Goal: Task Accomplishment & Management: Manage account settings

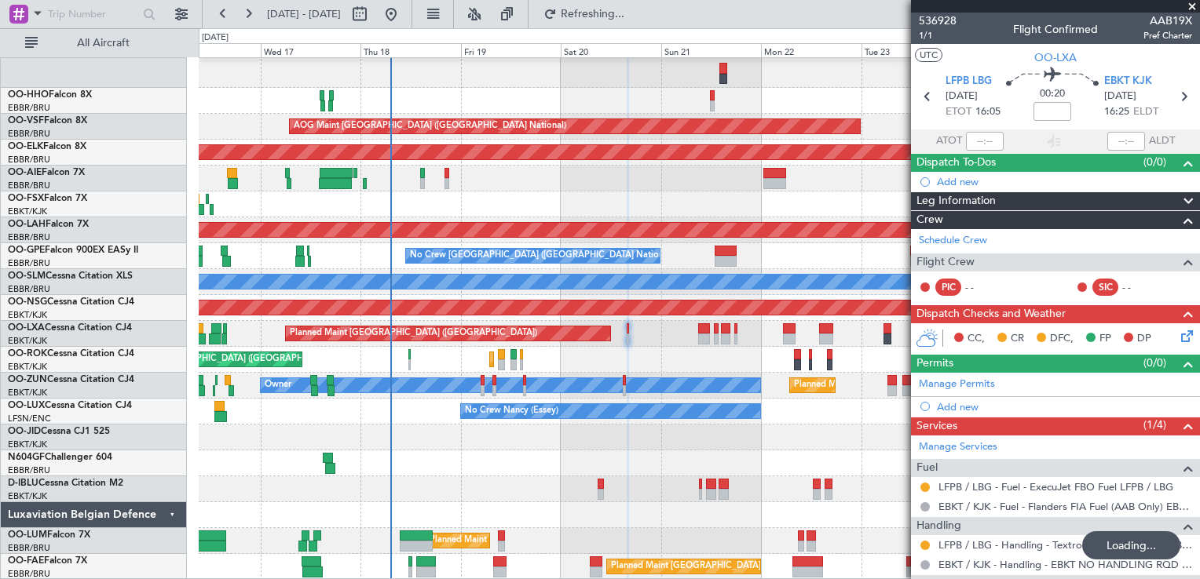
click at [531, 190] on div "Planned Maint [GEOGRAPHIC_DATA] ([GEOGRAPHIC_DATA])" at bounding box center [699, 179] width 1000 height 26
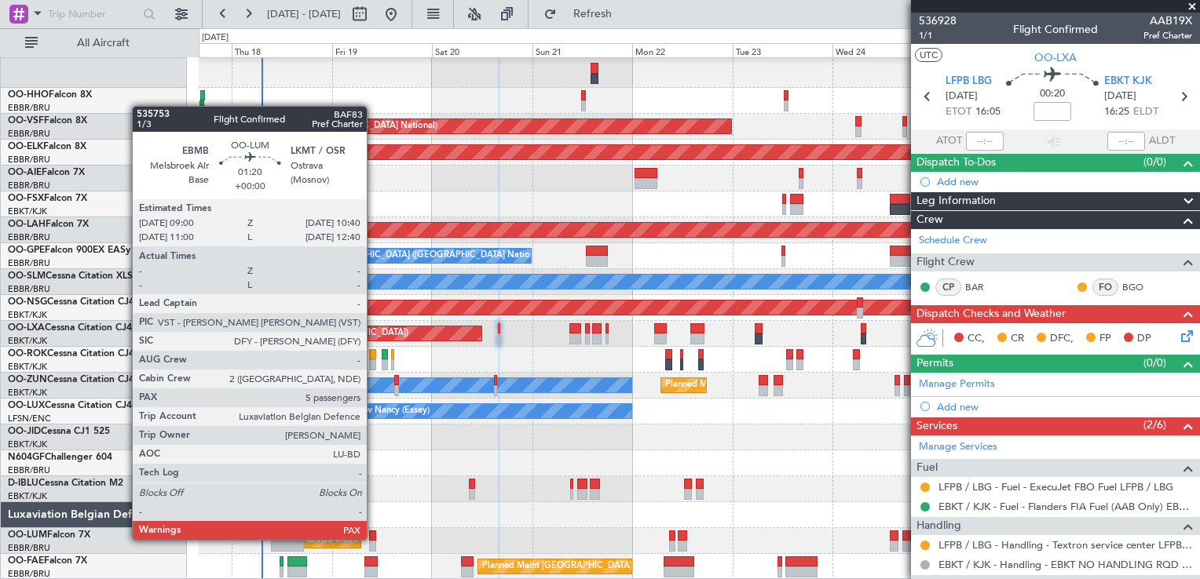
click at [374, 539] on div at bounding box center [372, 536] width 7 height 11
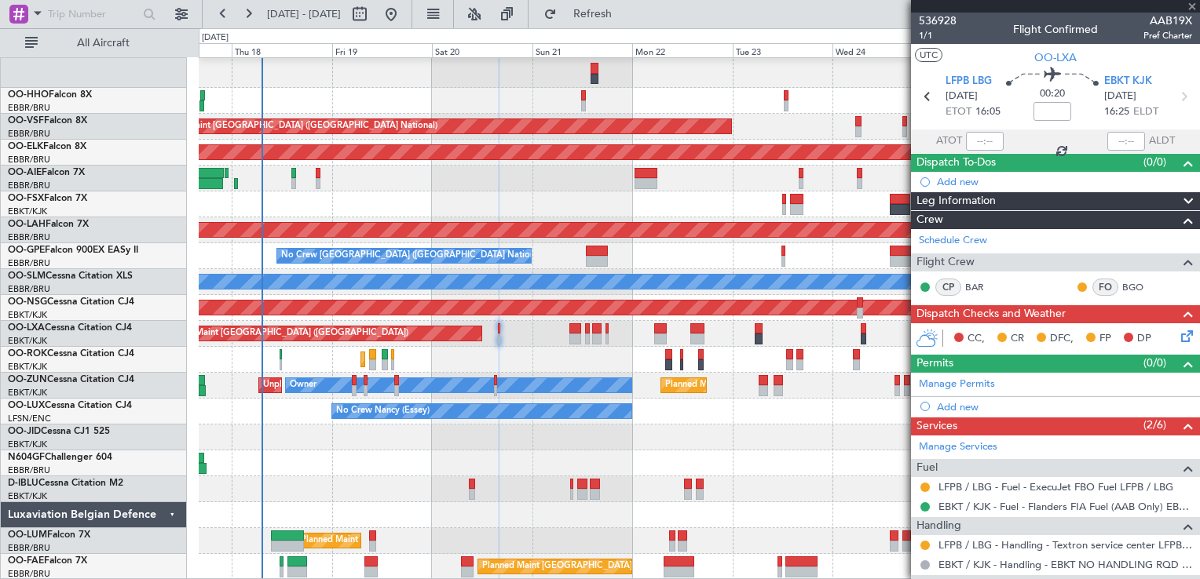
click at [374, 539] on div at bounding box center [372, 536] width 7 height 11
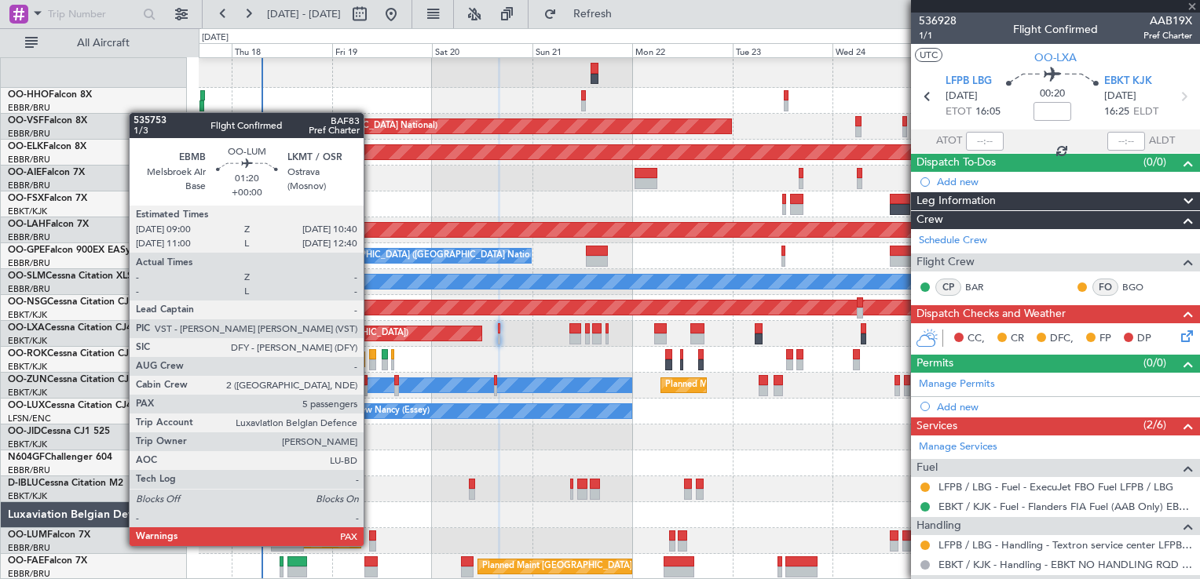
click at [363, 554] on div "Planned Maint [GEOGRAPHIC_DATA] ([GEOGRAPHIC_DATA] National) Owner [GEOGRAPHIC_…" at bounding box center [699, 567] width 1000 height 26
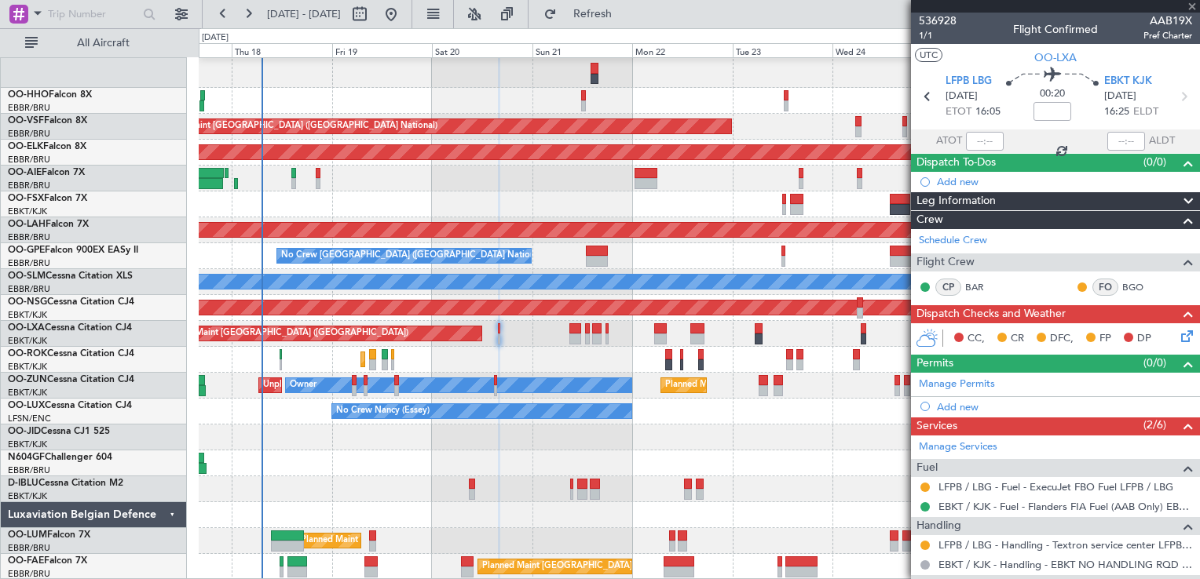
click at [376, 539] on div "Planned Maint [GEOGRAPHIC_DATA] ([GEOGRAPHIC_DATA] National) Unplanned Maint [G…" at bounding box center [699, 541] width 1000 height 26
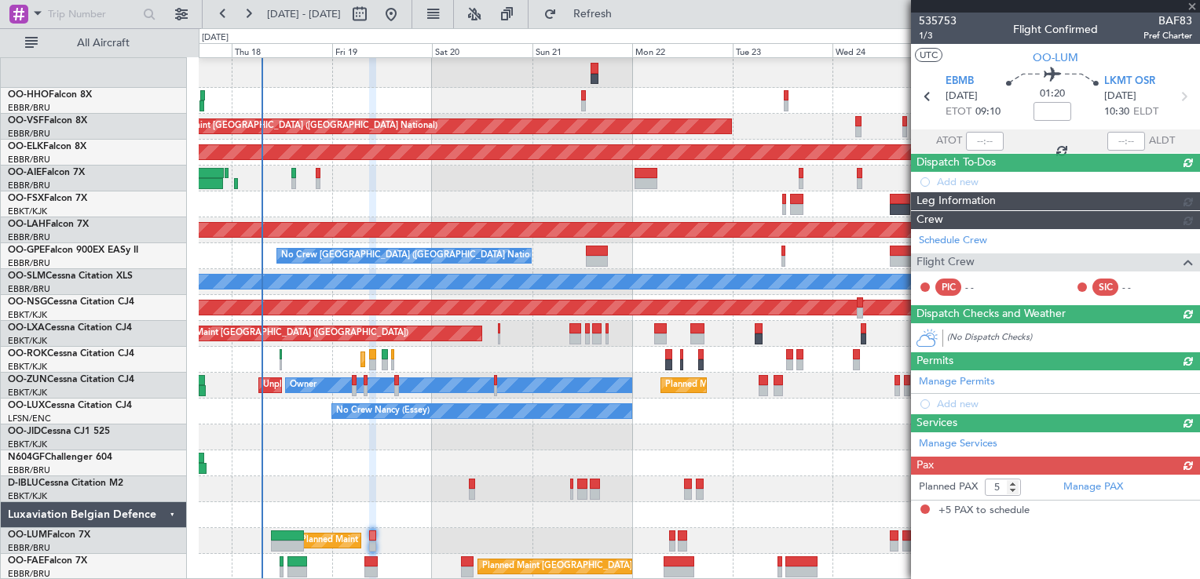
click at [376, 539] on div "Planned Maint [GEOGRAPHIC_DATA] ([GEOGRAPHIC_DATA] National) Unplanned Maint [G…" at bounding box center [699, 541] width 1000 height 26
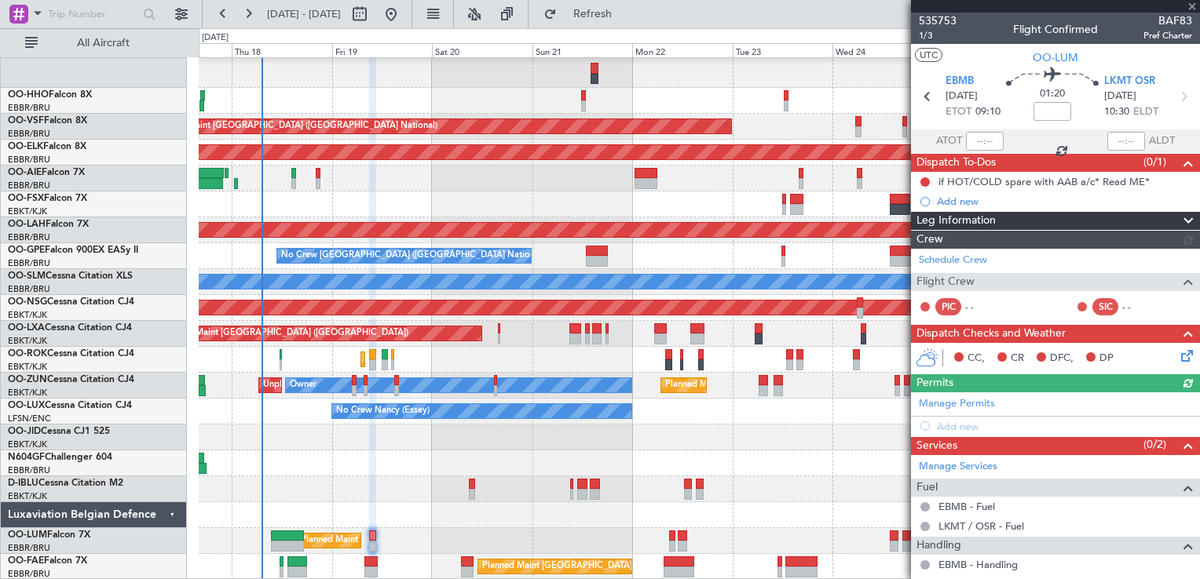
click at [376, 539] on div "Planned Maint [GEOGRAPHIC_DATA] ([GEOGRAPHIC_DATA] National) Unplanned Maint [G…" at bounding box center [699, 541] width 1000 height 26
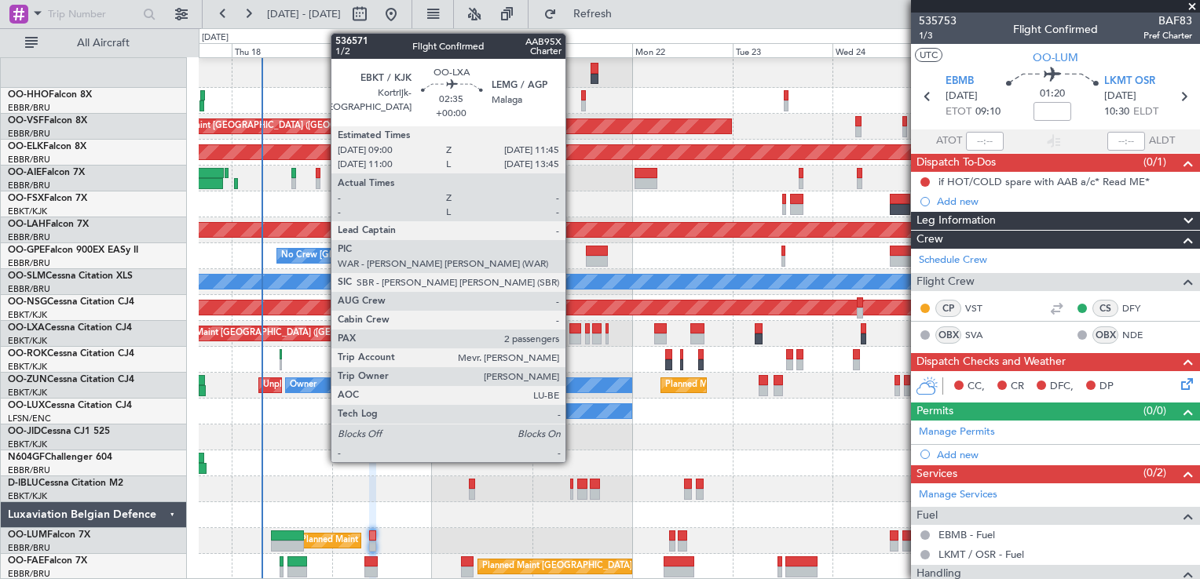
click at [572, 342] on div at bounding box center [575, 339] width 12 height 11
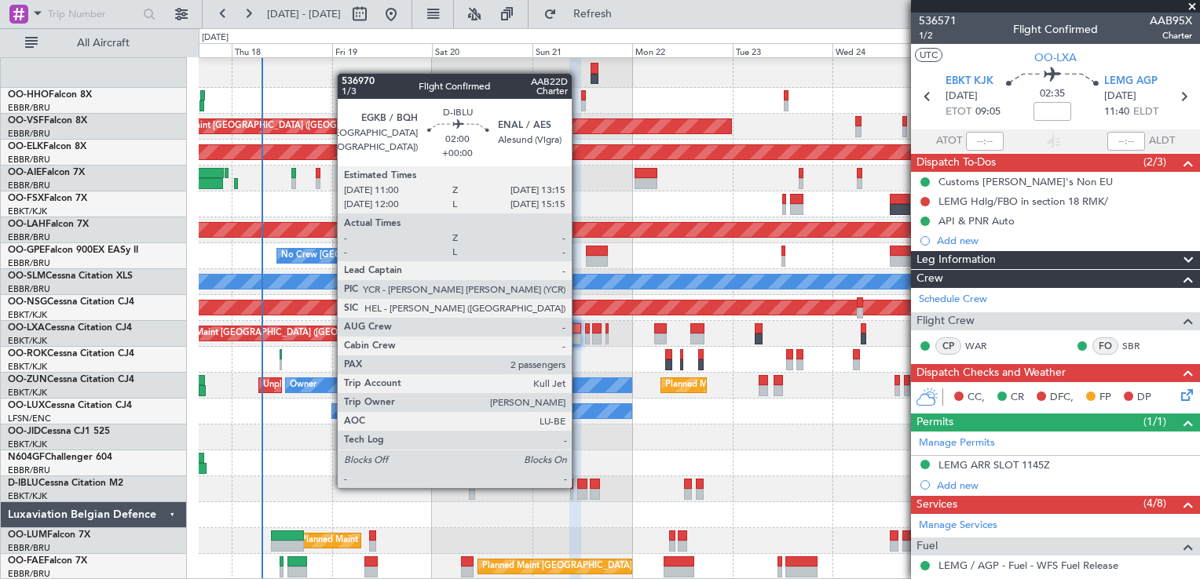
click at [579, 487] on div at bounding box center [581, 484] width 9 height 11
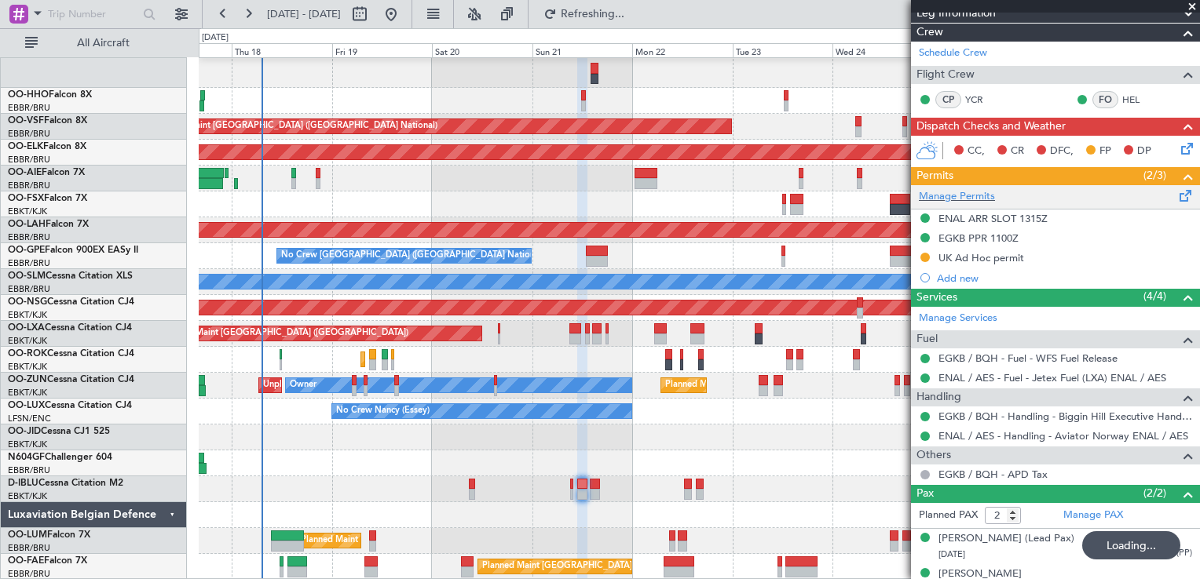
scroll to position [225, 0]
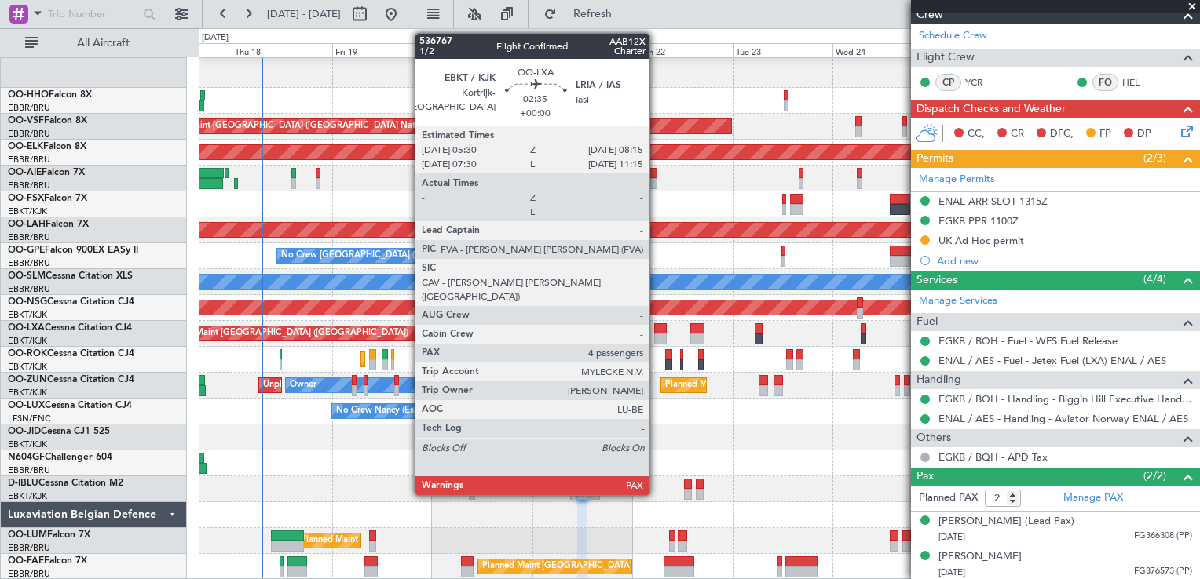
click at [656, 331] on div at bounding box center [660, 328] width 12 height 11
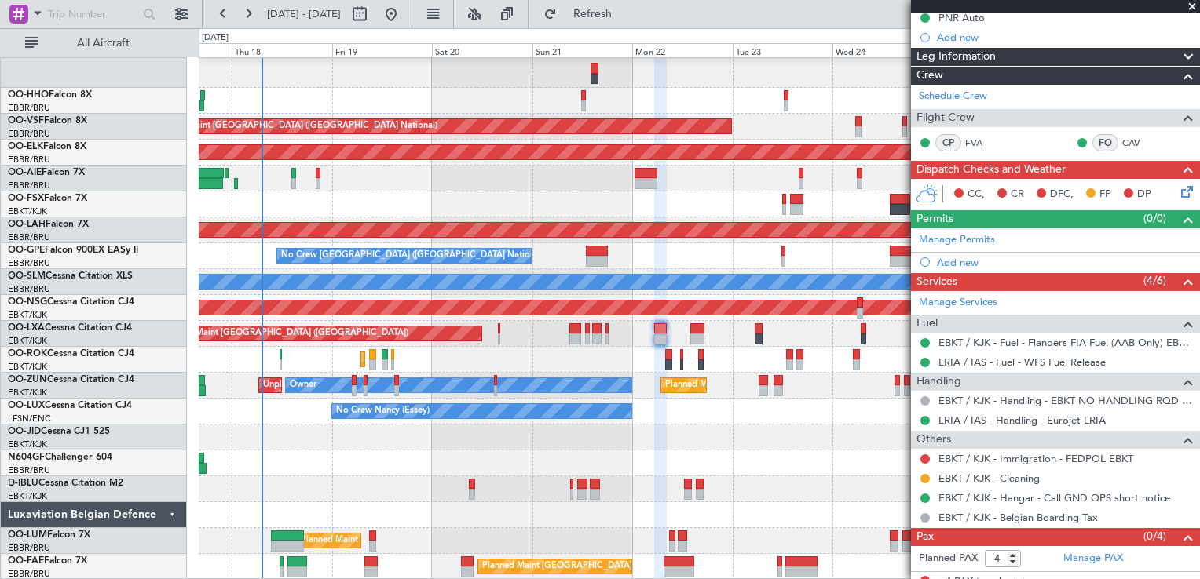
scroll to position [194, 0]
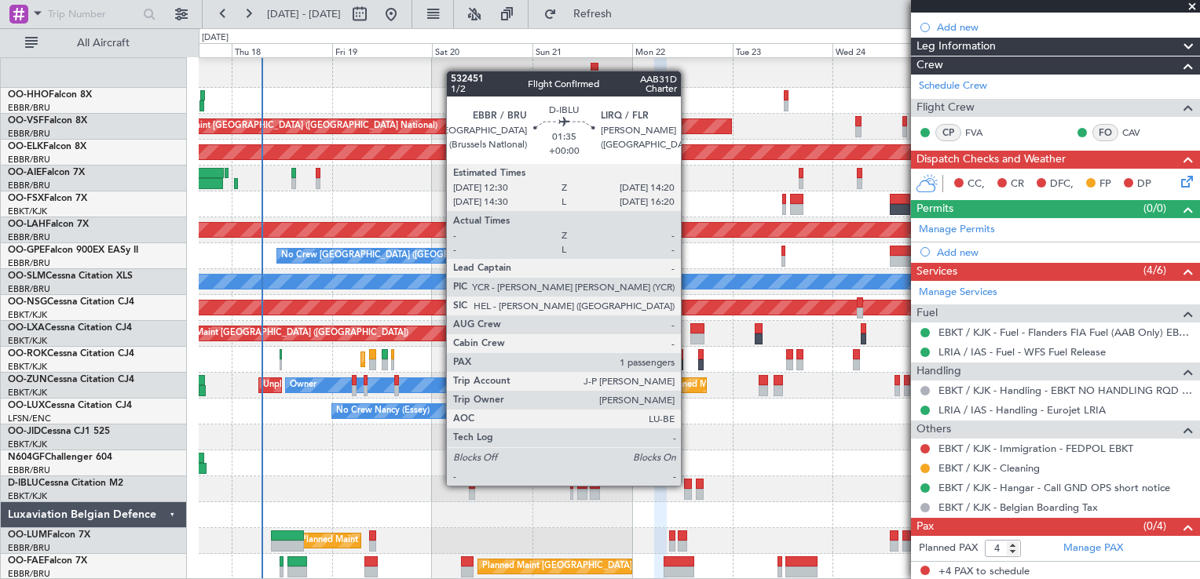
click at [688, 486] on div at bounding box center [688, 484] width 8 height 11
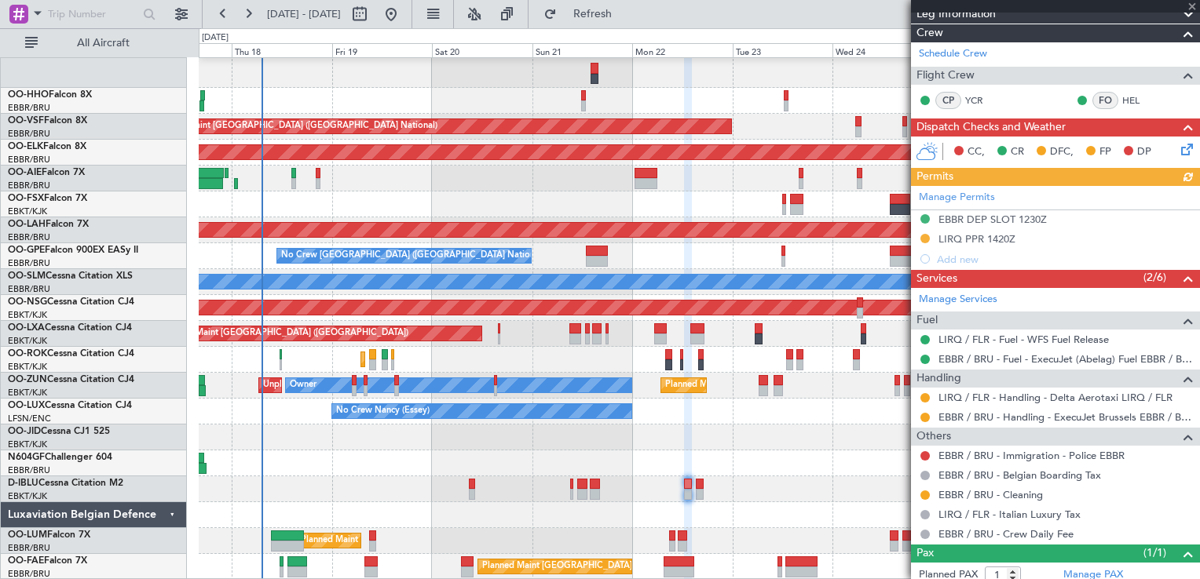
scroll to position [268, 0]
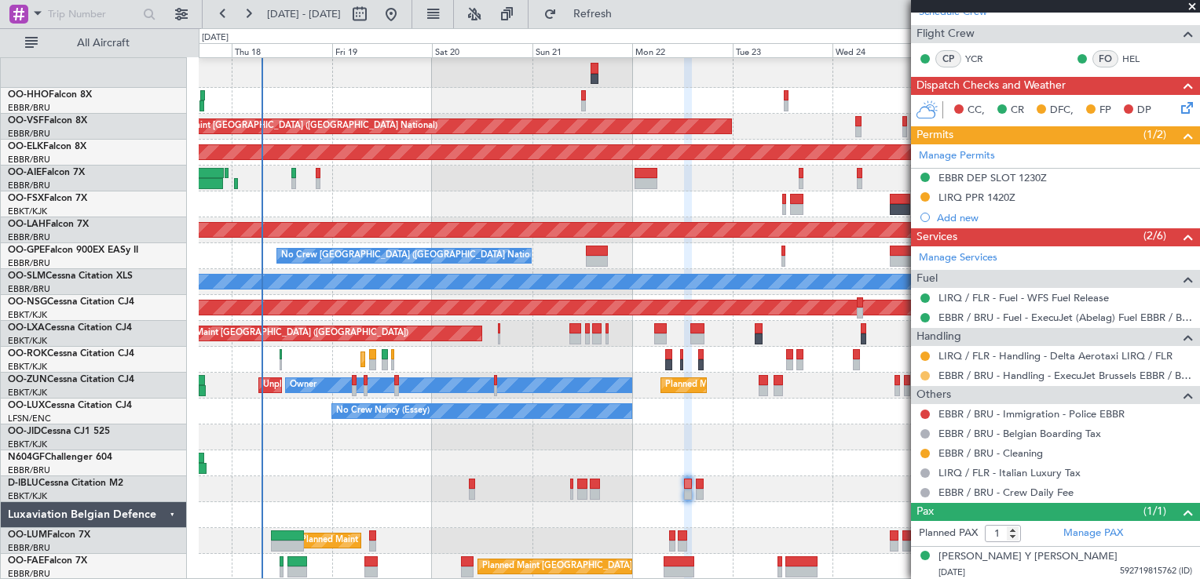
click at [926, 374] on button at bounding box center [924, 375] width 9 height 9
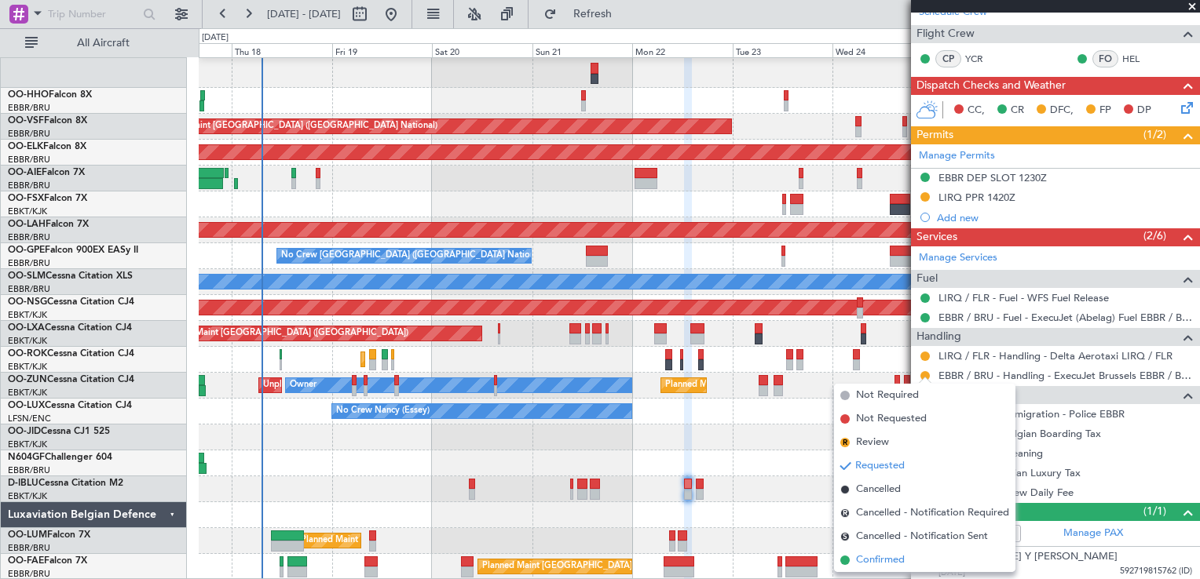
click at [881, 561] on span "Confirmed" at bounding box center [880, 561] width 49 height 16
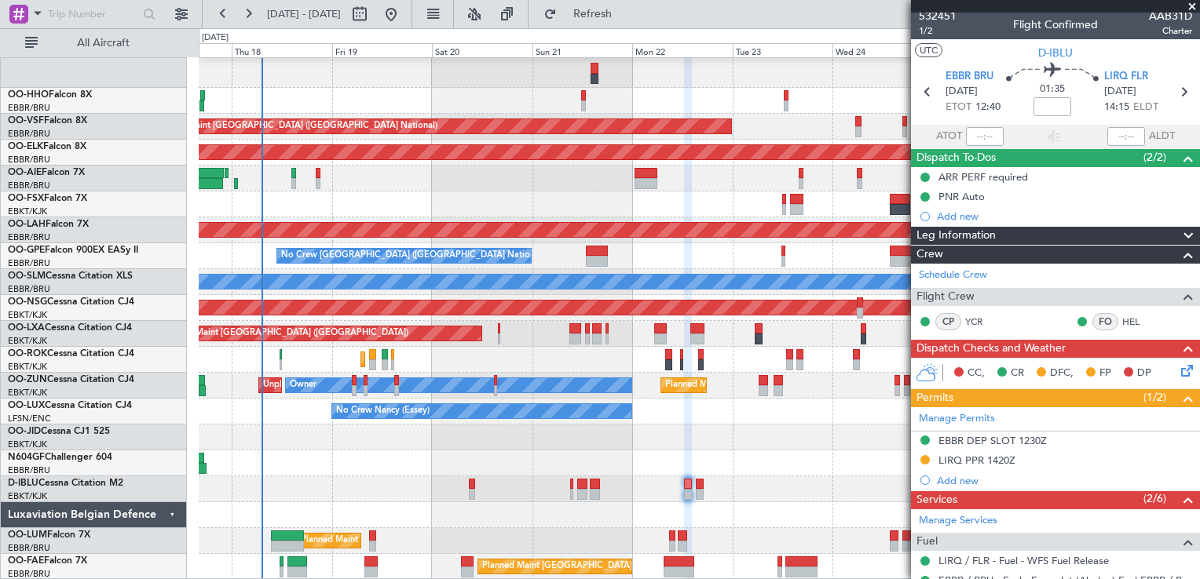
scroll to position [4, 0]
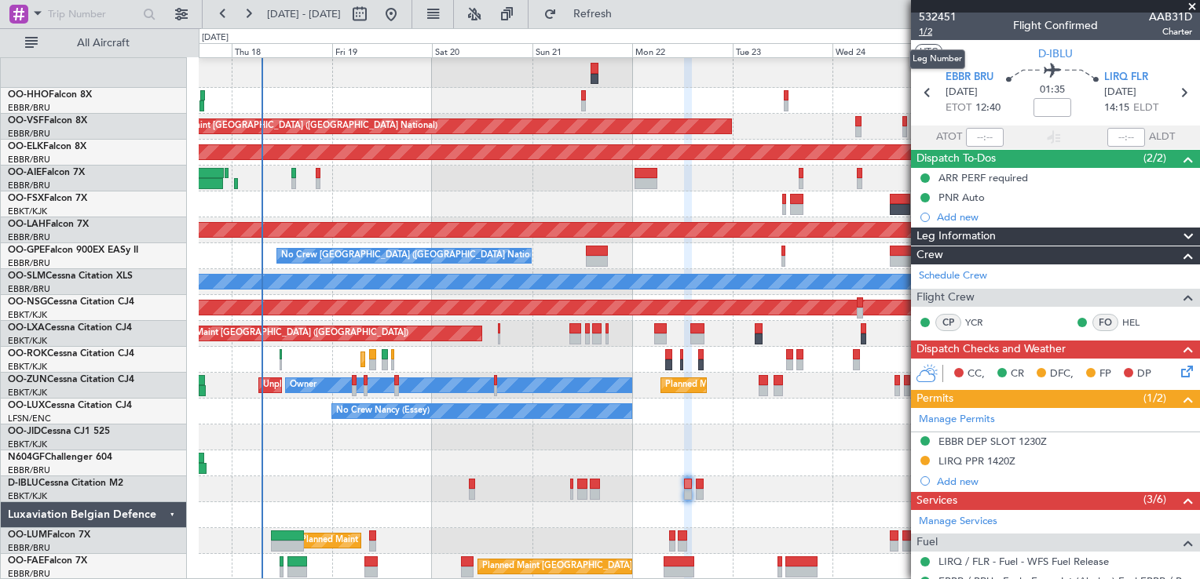
click at [925, 32] on span "1/2" at bounding box center [938, 31] width 38 height 13
click at [1173, 96] on icon at bounding box center [1183, 92] width 20 height 20
type input "0"
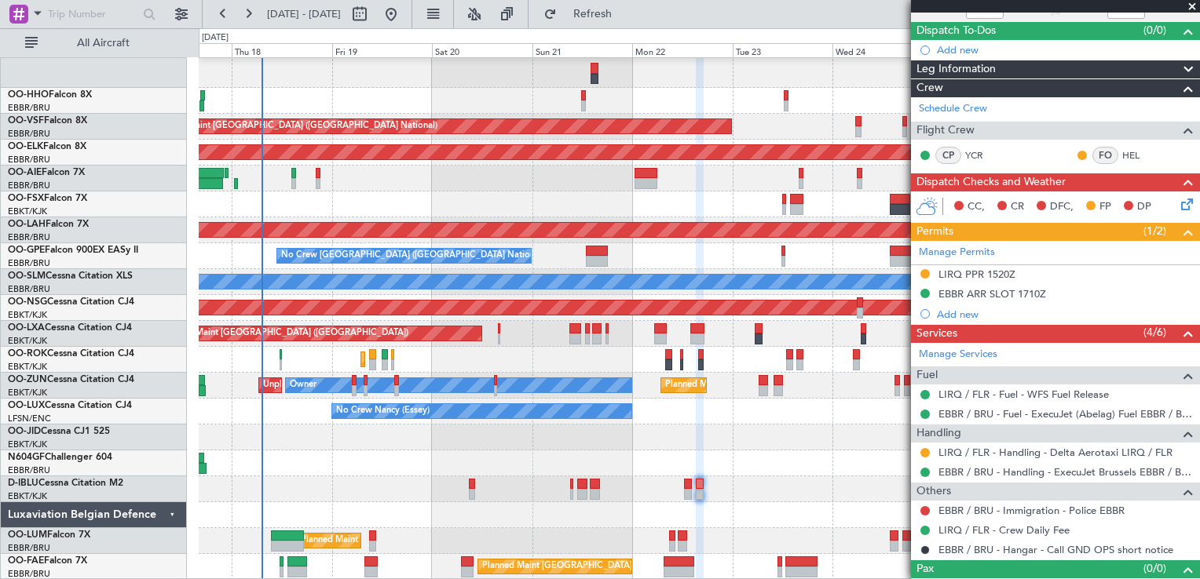
scroll to position [141, 0]
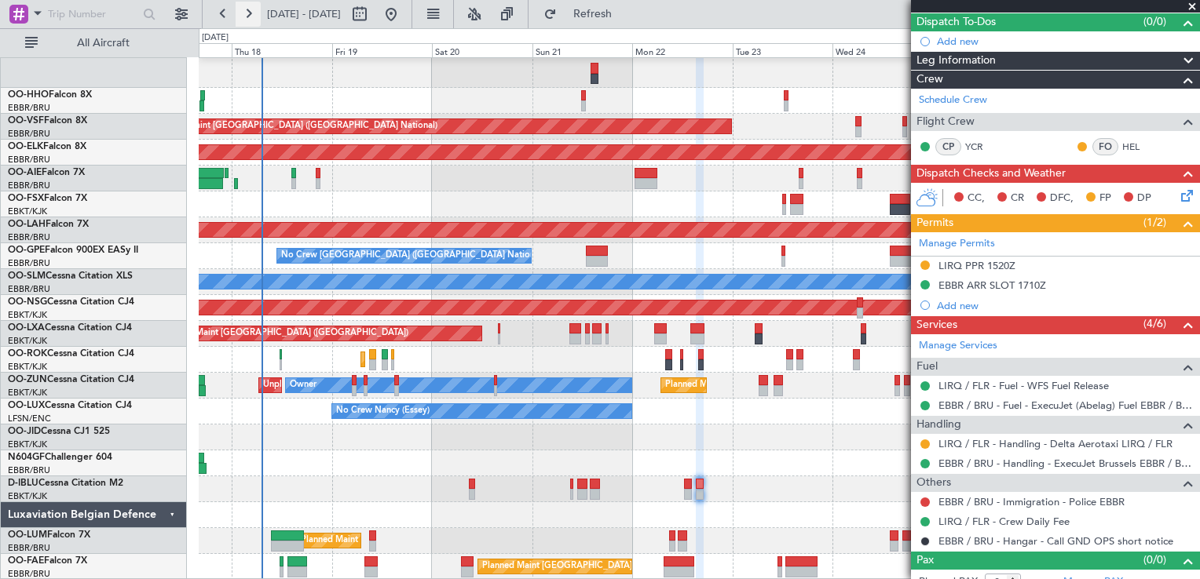
click at [248, 15] on button at bounding box center [248, 14] width 25 height 25
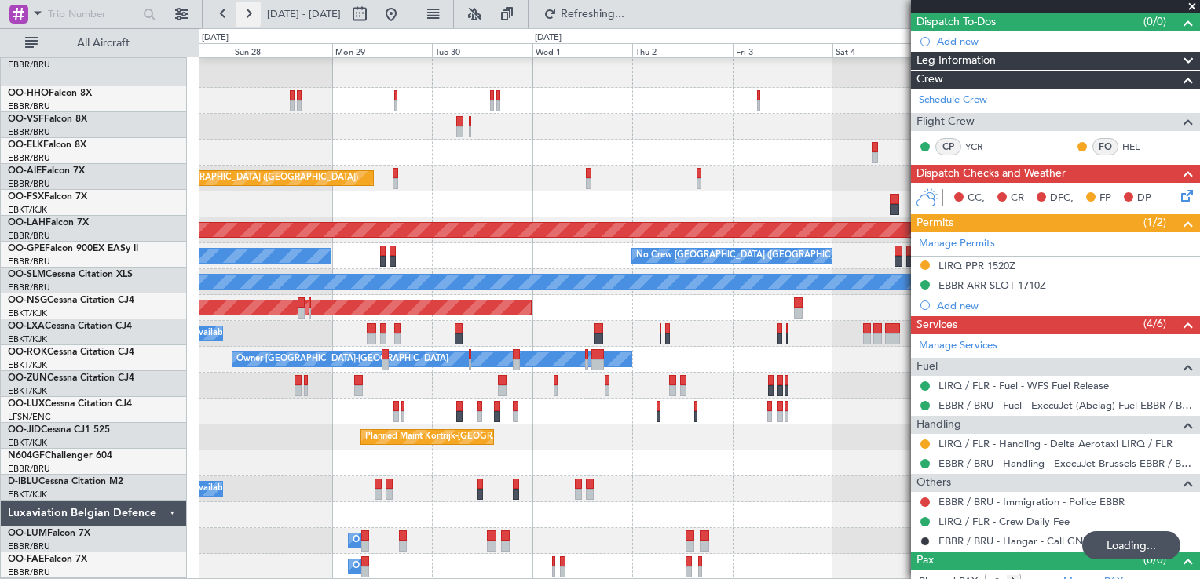
scroll to position [38, 0]
click at [217, 118] on div at bounding box center [699, 127] width 1000 height 26
click at [250, 15] on button at bounding box center [248, 14] width 25 height 25
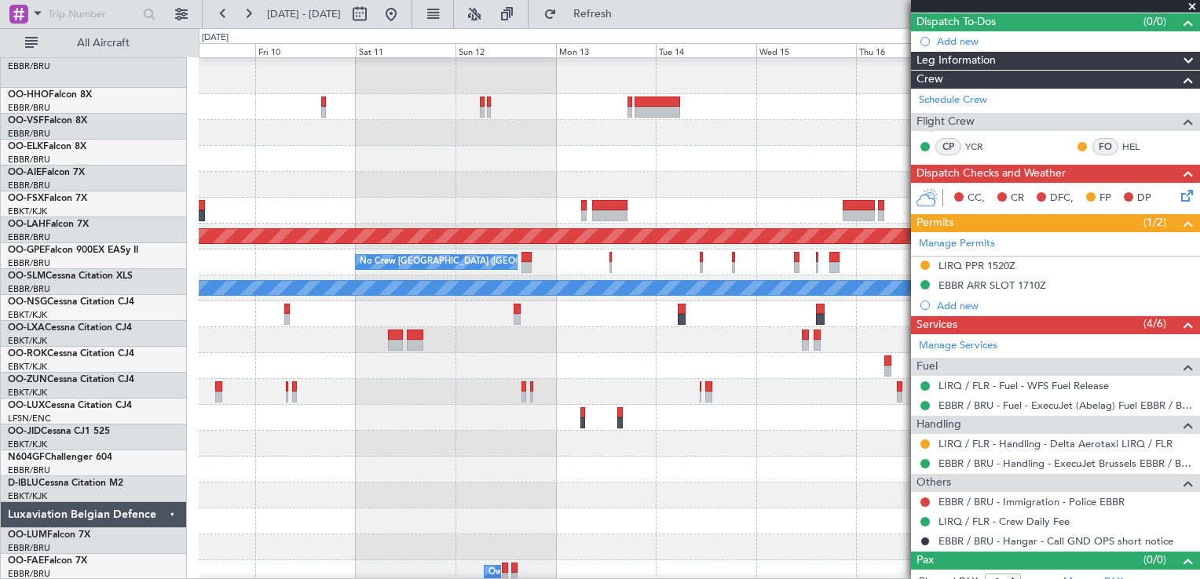
scroll to position [33, 0]
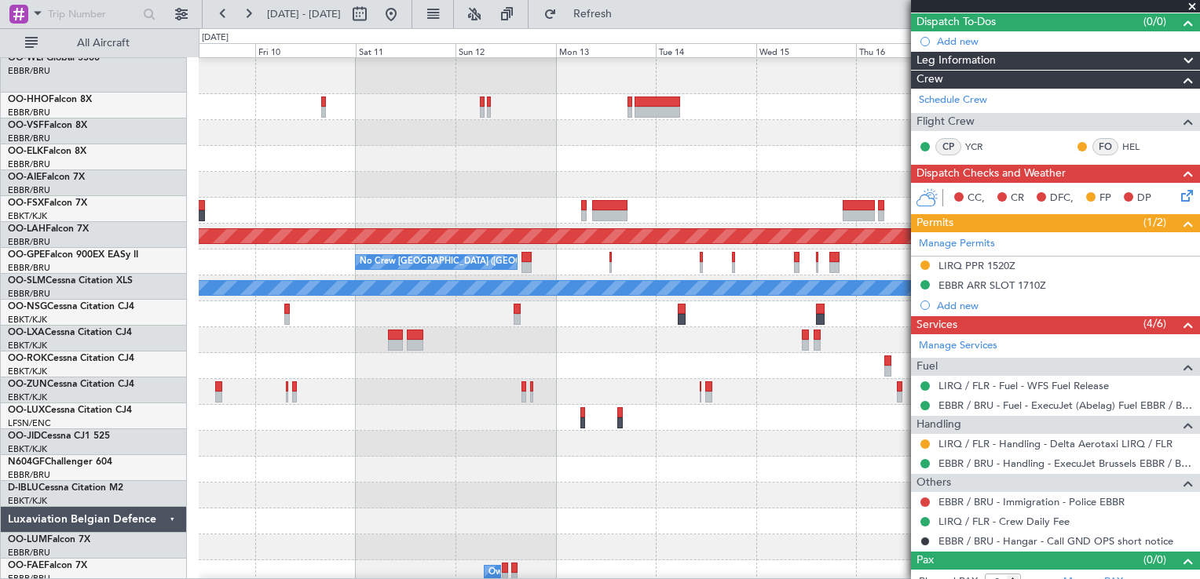
click at [564, 254] on div "No Crew [GEOGRAPHIC_DATA] ([GEOGRAPHIC_DATA] National) No Crew [GEOGRAPHIC_DATA…" at bounding box center [699, 263] width 1000 height 26
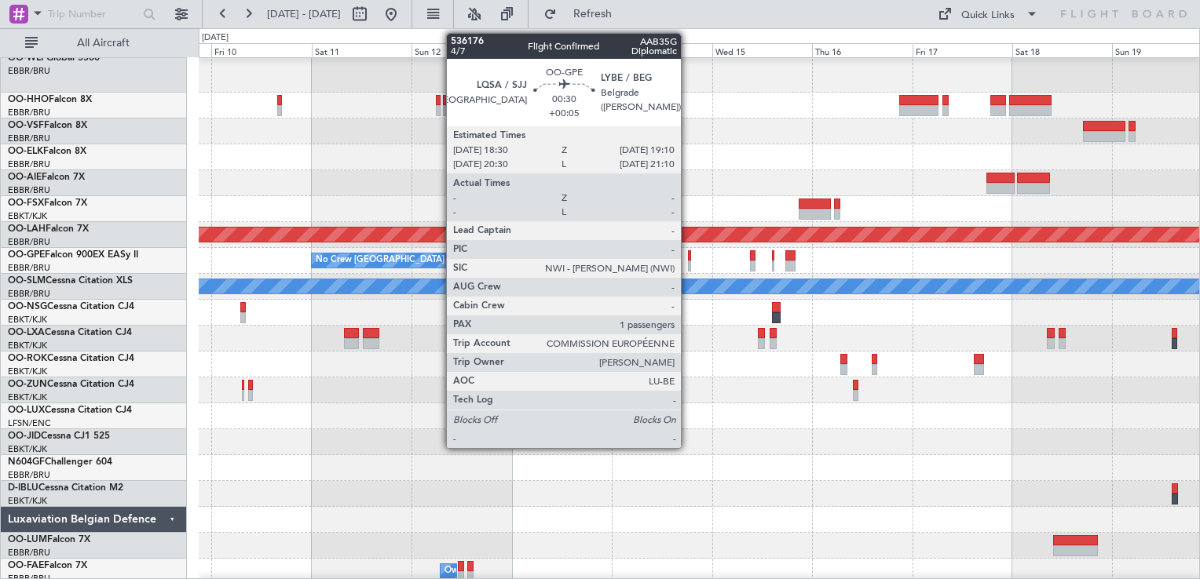
click at [688, 258] on div at bounding box center [689, 255] width 3 height 11
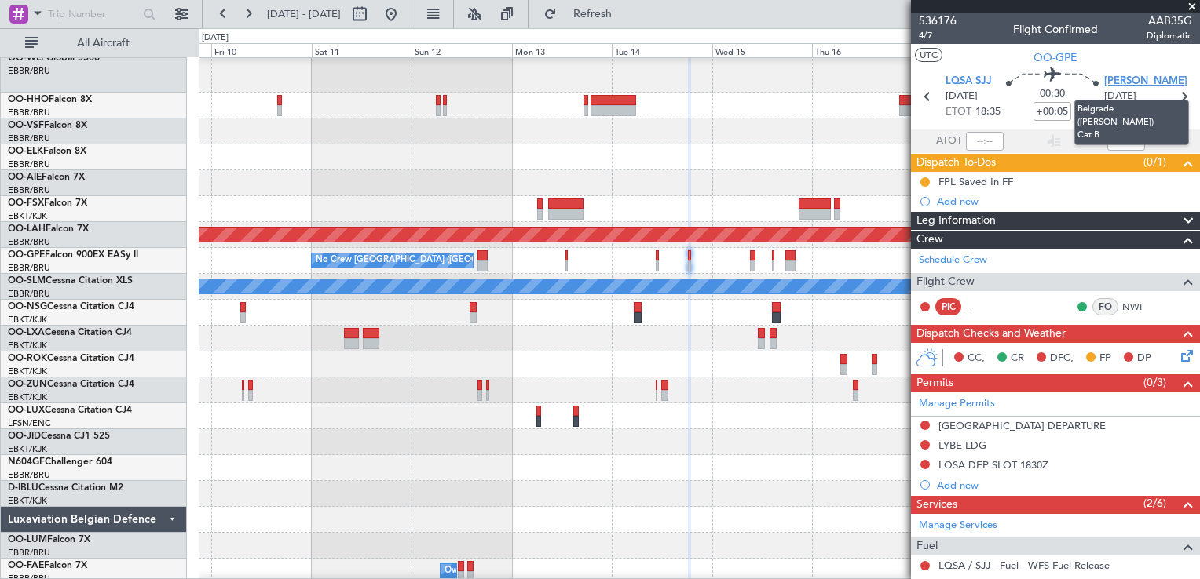
click at [1121, 82] on span "[PERSON_NAME]" at bounding box center [1145, 82] width 83 height 16
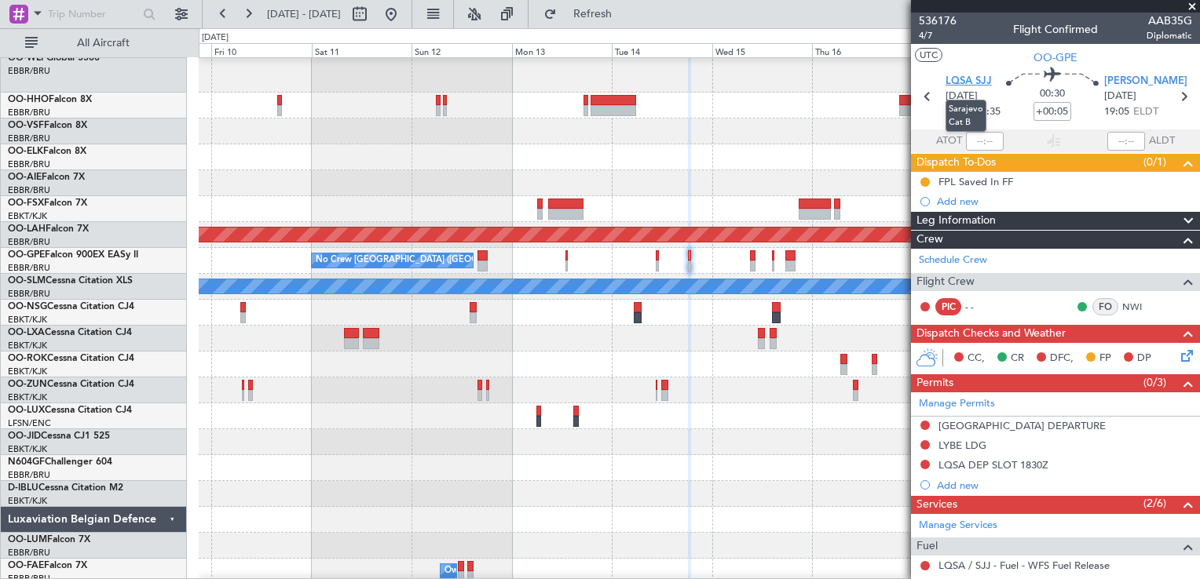
click at [983, 81] on span "LQSA SJJ" at bounding box center [968, 82] width 46 height 16
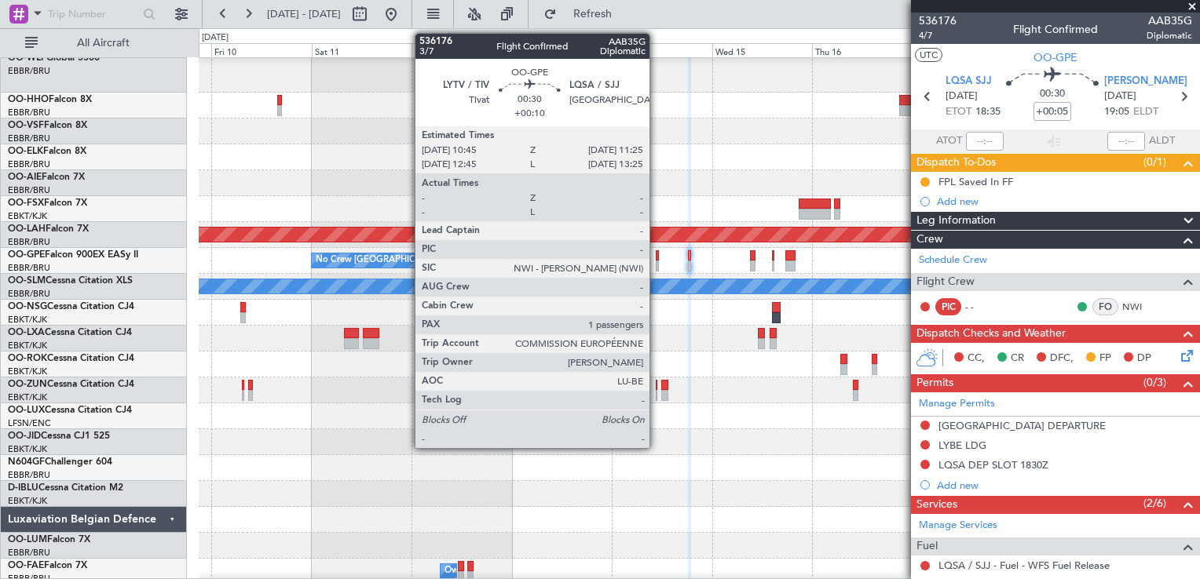
click at [656, 263] on div at bounding box center [657, 266] width 3 height 11
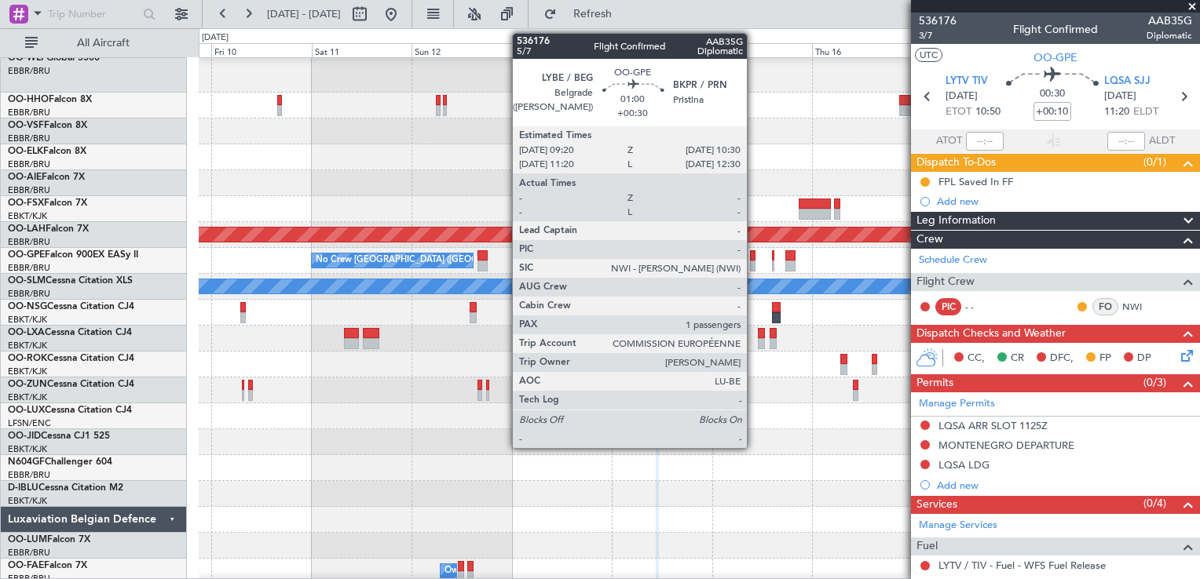
click at [754, 265] on div at bounding box center [752, 266] width 5 height 11
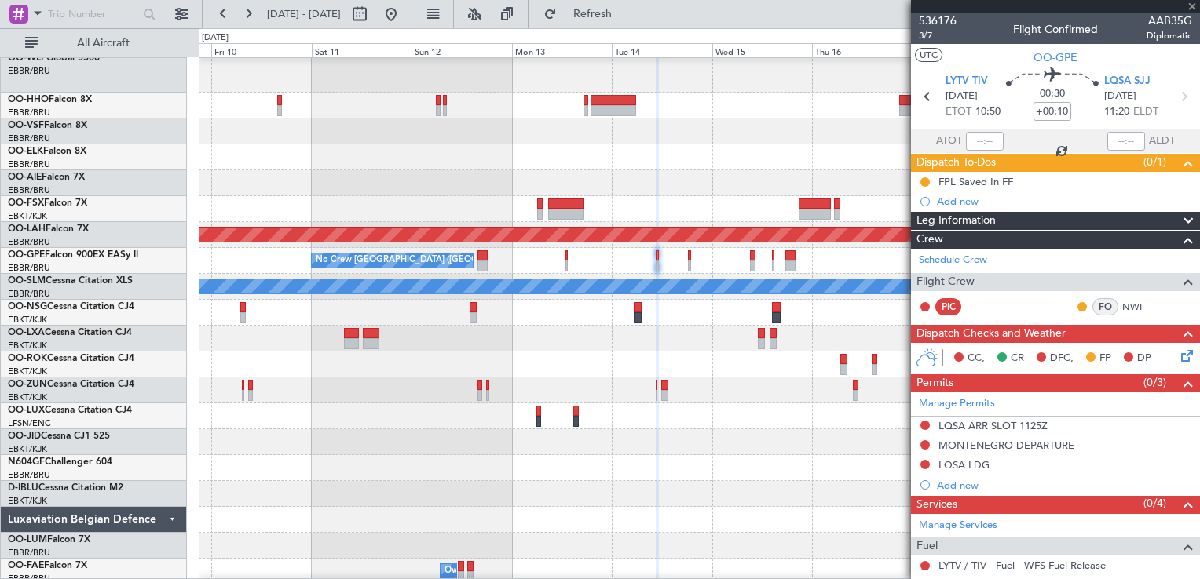
type input "+00:30"
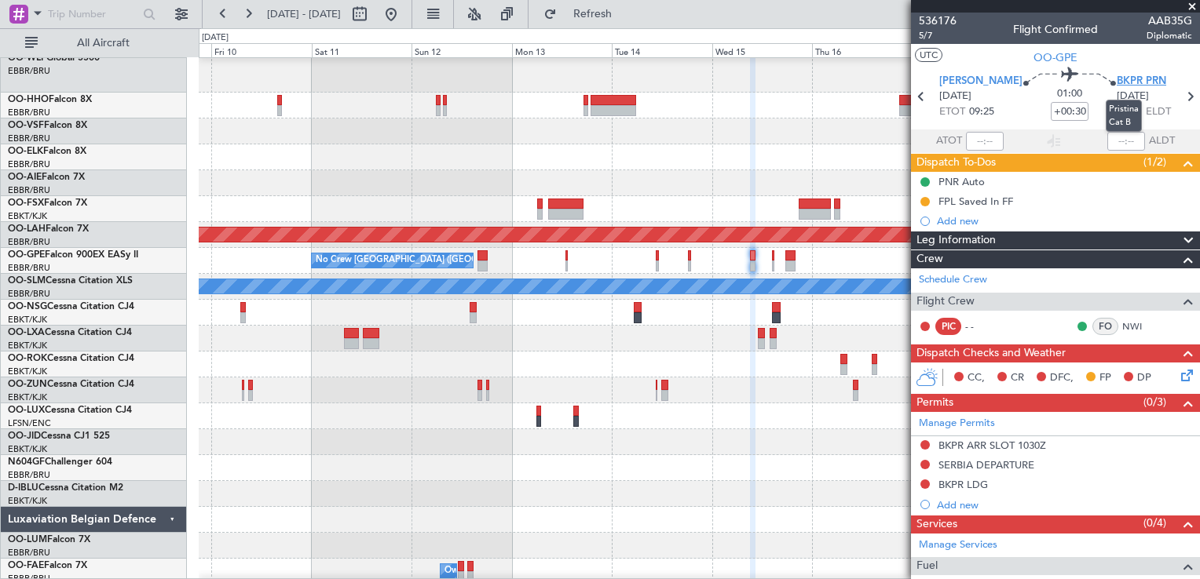
click at [1131, 78] on span "BKPR PRN" at bounding box center [1140, 82] width 49 height 16
click at [948, 80] on span "[PERSON_NAME]" at bounding box center [980, 82] width 83 height 16
drag, startPoint x: 952, startPoint y: 75, endPoint x: 1027, endPoint y: 158, distance: 112.3
click at [1032, 180] on body "[DATE] - [DATE] Refresh Quick Links All Aircraft Planned [GEOGRAPHIC_DATA][PERS…" at bounding box center [600, 289] width 1200 height 579
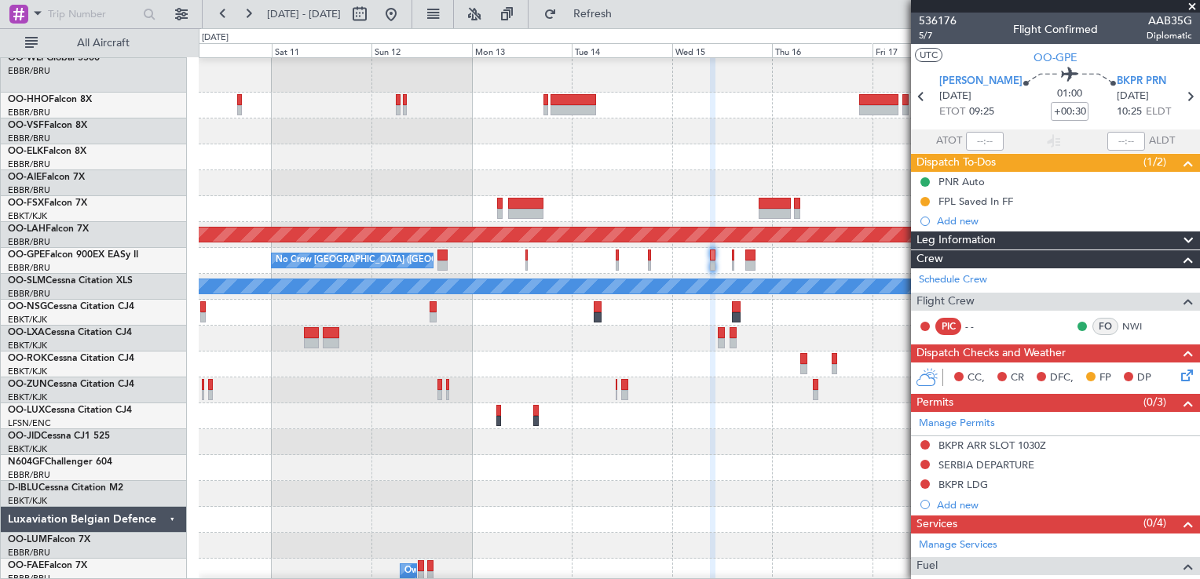
scroll to position [0, 0]
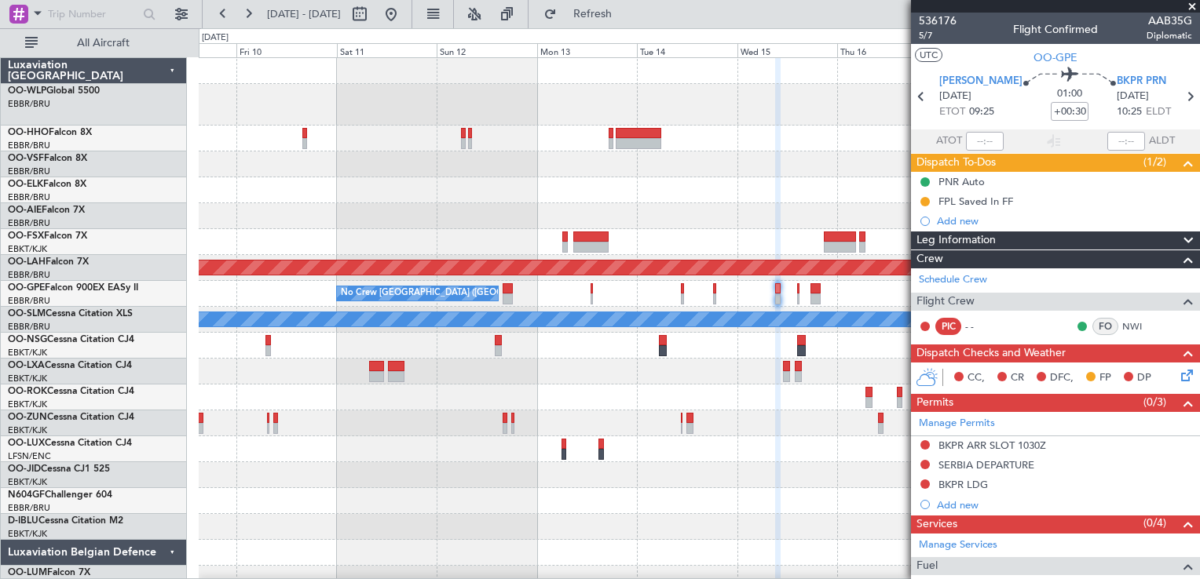
click at [606, 579] on html "[DATE] - [DATE] Refresh Quick Links All Aircraft Planned [GEOGRAPHIC_DATA][PERS…" at bounding box center [600, 289] width 1200 height 579
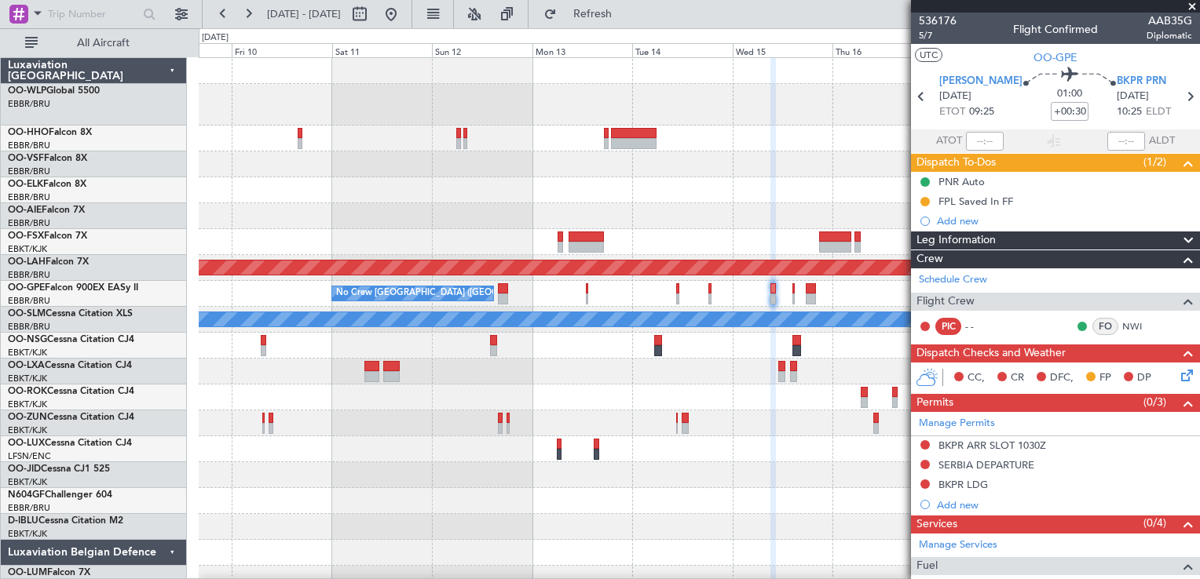
click at [731, 93] on div at bounding box center [699, 105] width 1000 height 42
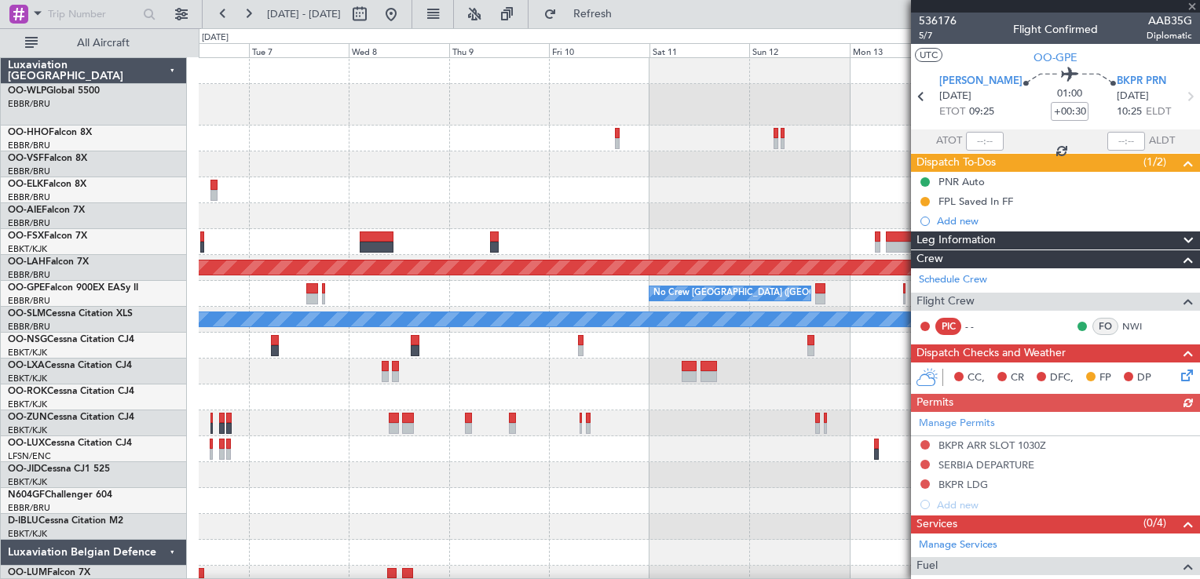
click at [766, 228] on div at bounding box center [699, 216] width 1000 height 26
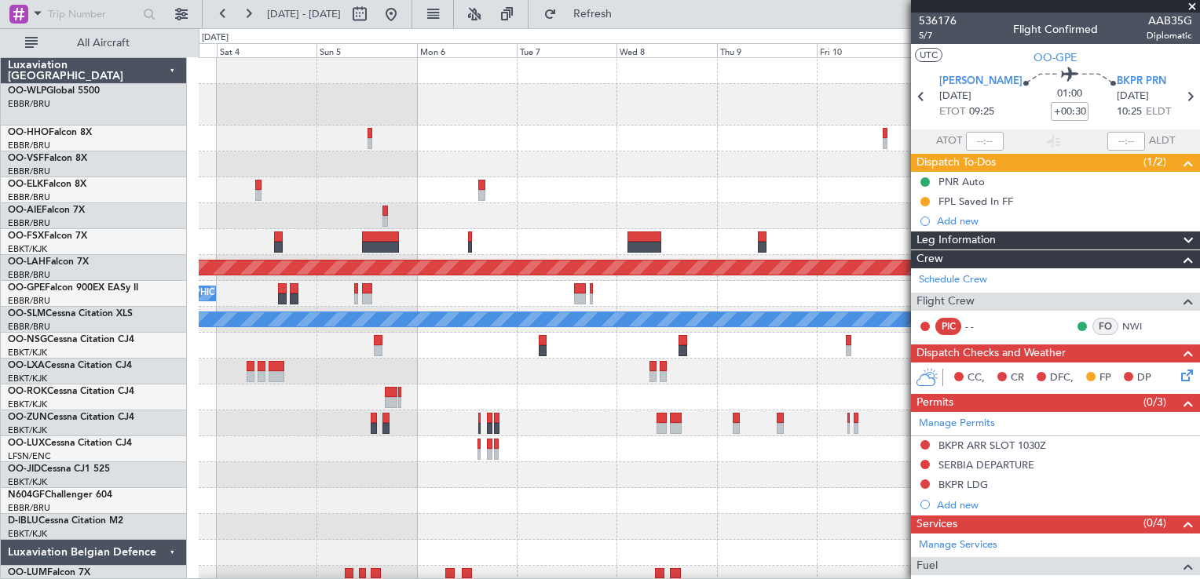
click at [754, 96] on div at bounding box center [699, 105] width 1000 height 42
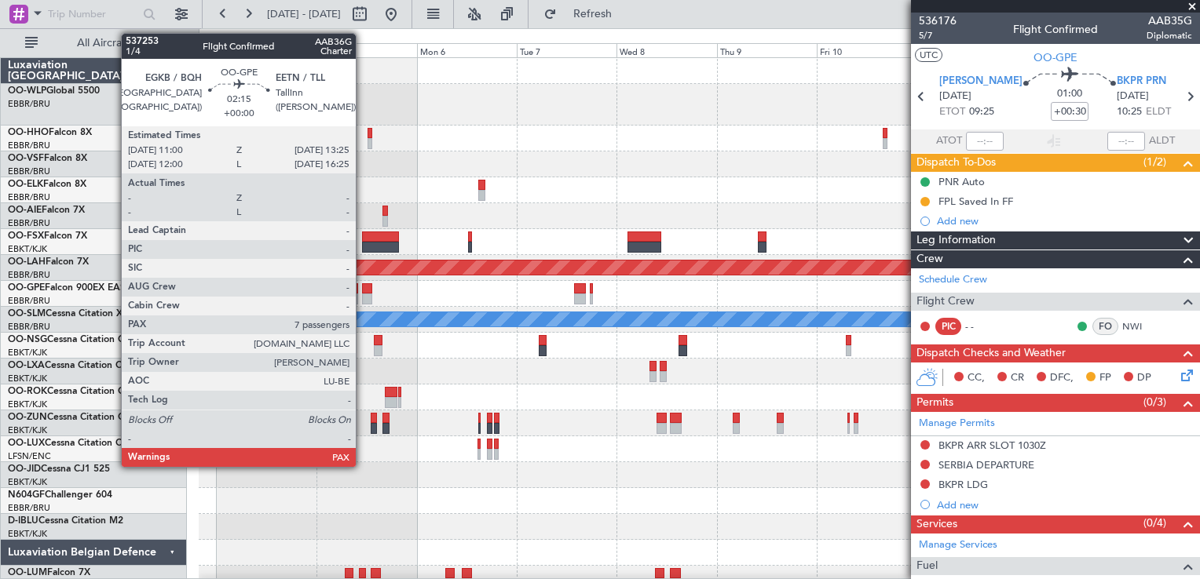
click at [363, 290] on div at bounding box center [367, 288] width 10 height 11
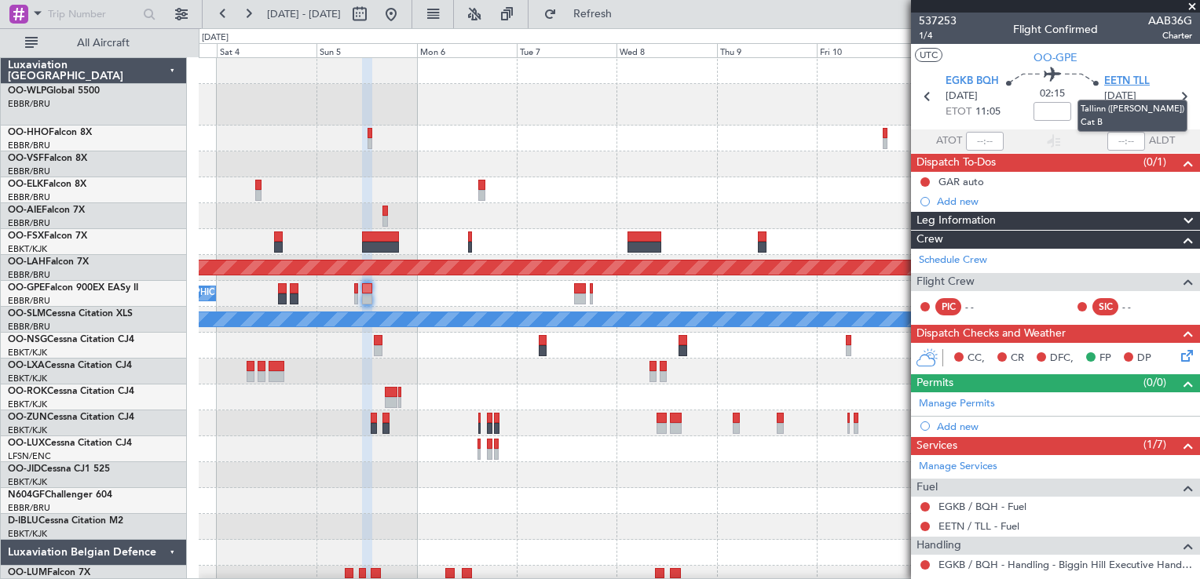
click at [1114, 82] on span "EETN TLL" at bounding box center [1127, 82] width 46 height 16
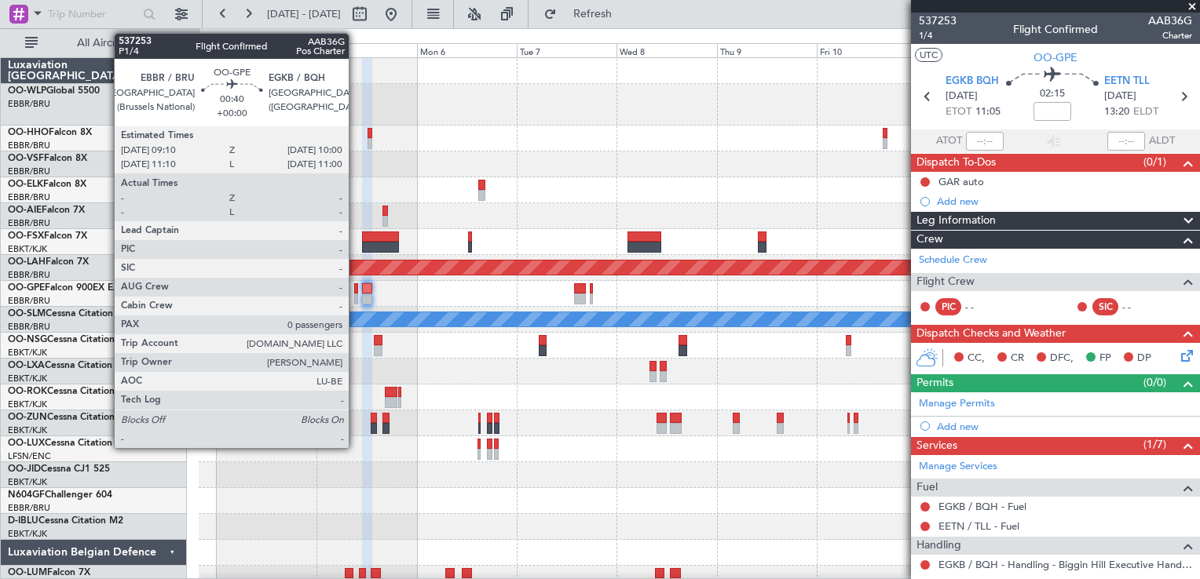
click at [356, 294] on div at bounding box center [356, 299] width 4 height 11
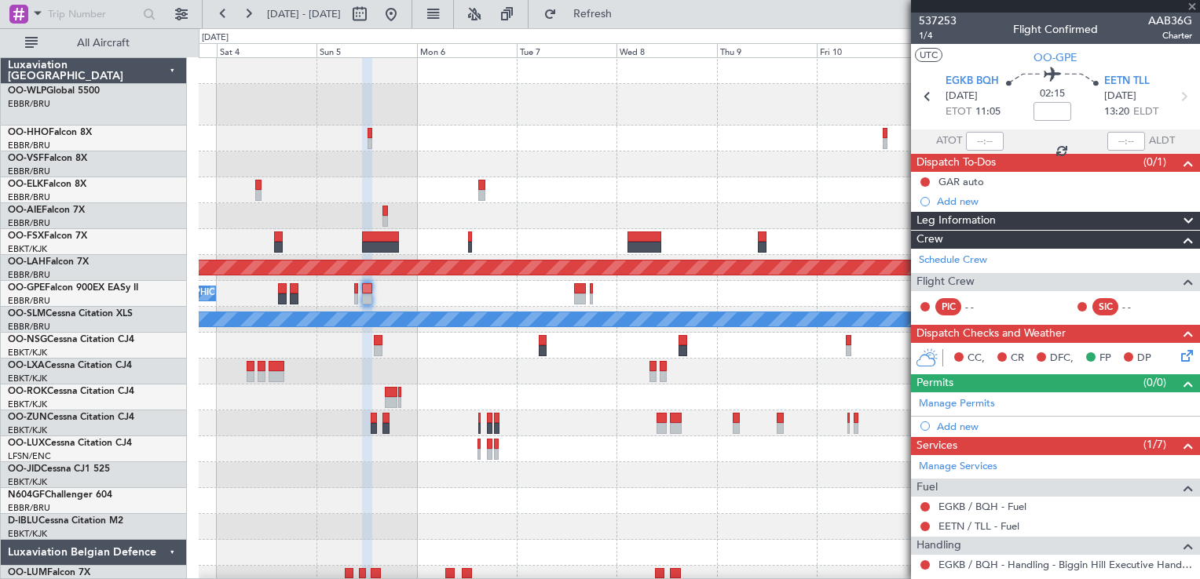
type input "0"
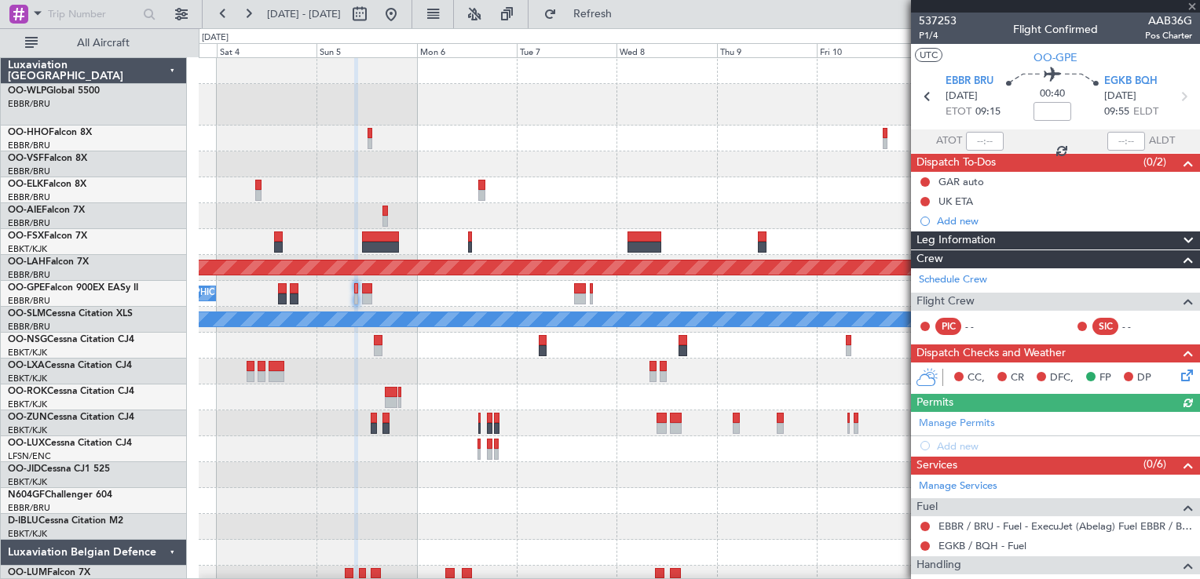
click at [1174, 385] on div "CC, CR DFC, FP DP" at bounding box center [1055, 378] width 289 height 31
click at [871, 458] on div at bounding box center [699, 450] width 1000 height 26
click at [1178, 376] on icon at bounding box center [1184, 373] width 13 height 13
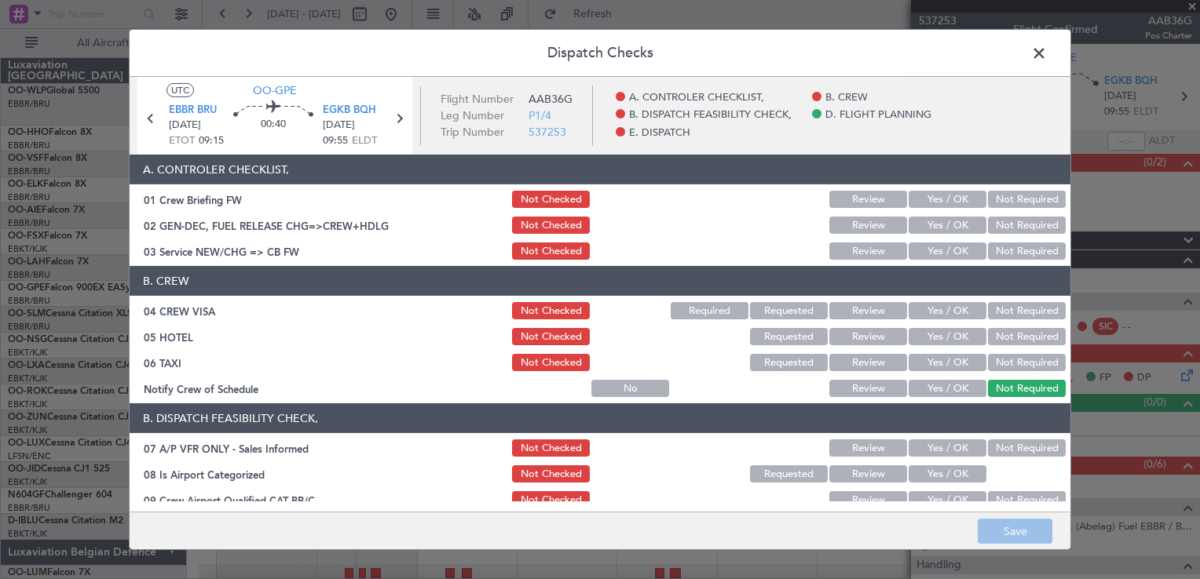
click at [966, 252] on button "Yes / OK" at bounding box center [947, 251] width 78 height 17
click at [1004, 320] on div "Not Required" at bounding box center [1024, 311] width 79 height 22
click at [1005, 311] on button "Not Required" at bounding box center [1027, 310] width 78 height 17
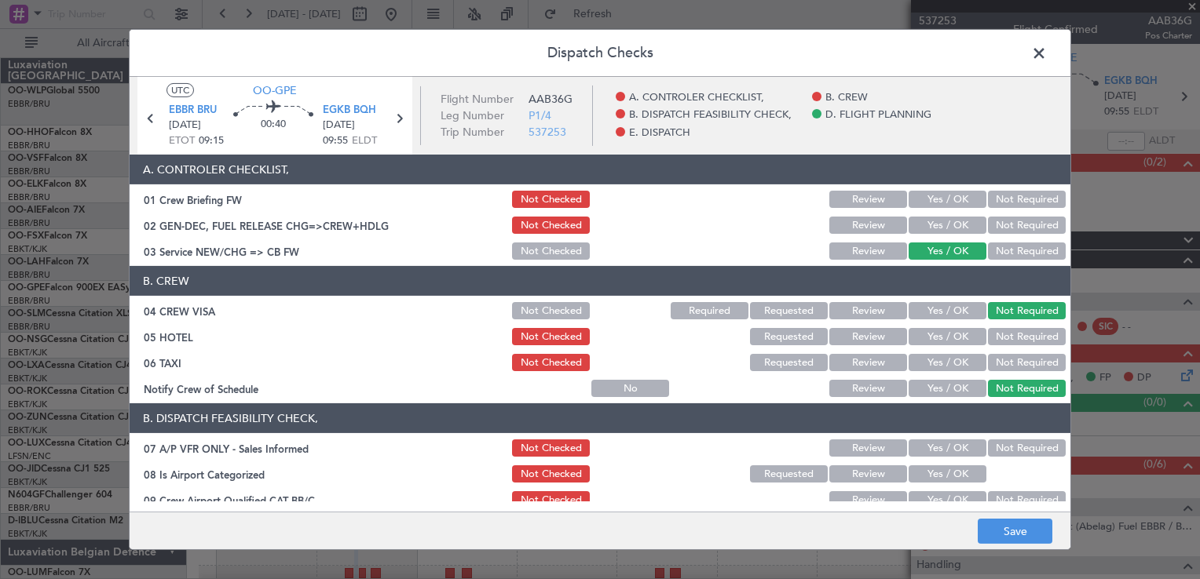
click at [1008, 338] on button "Not Required" at bounding box center [1027, 336] width 78 height 17
click at [1002, 364] on button "Not Required" at bounding box center [1027, 362] width 78 height 17
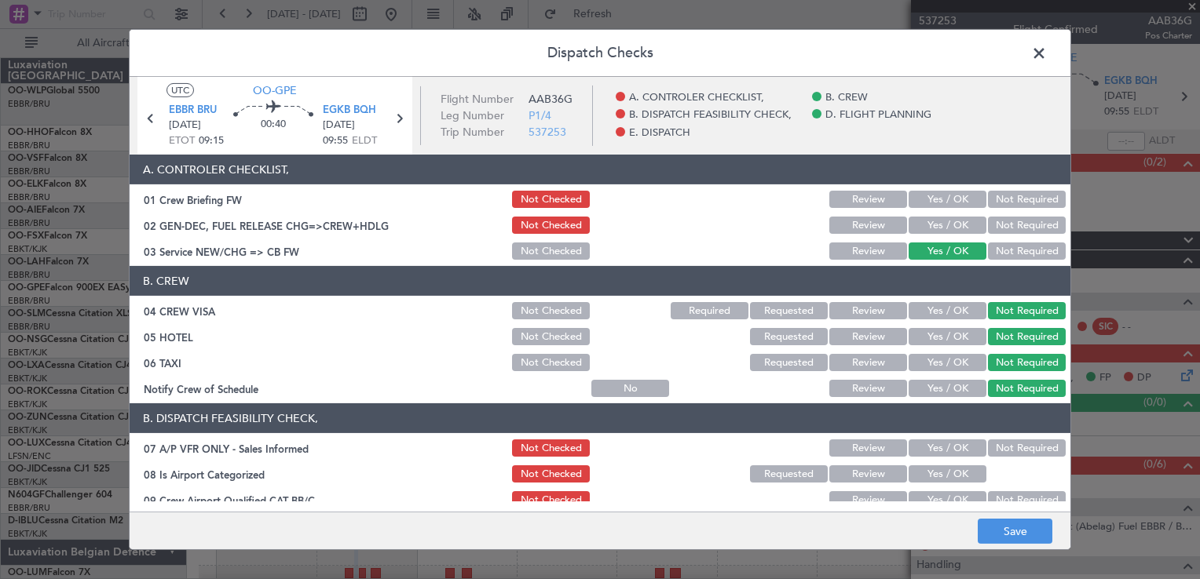
click at [952, 383] on button "Yes / OK" at bounding box center [947, 388] width 78 height 17
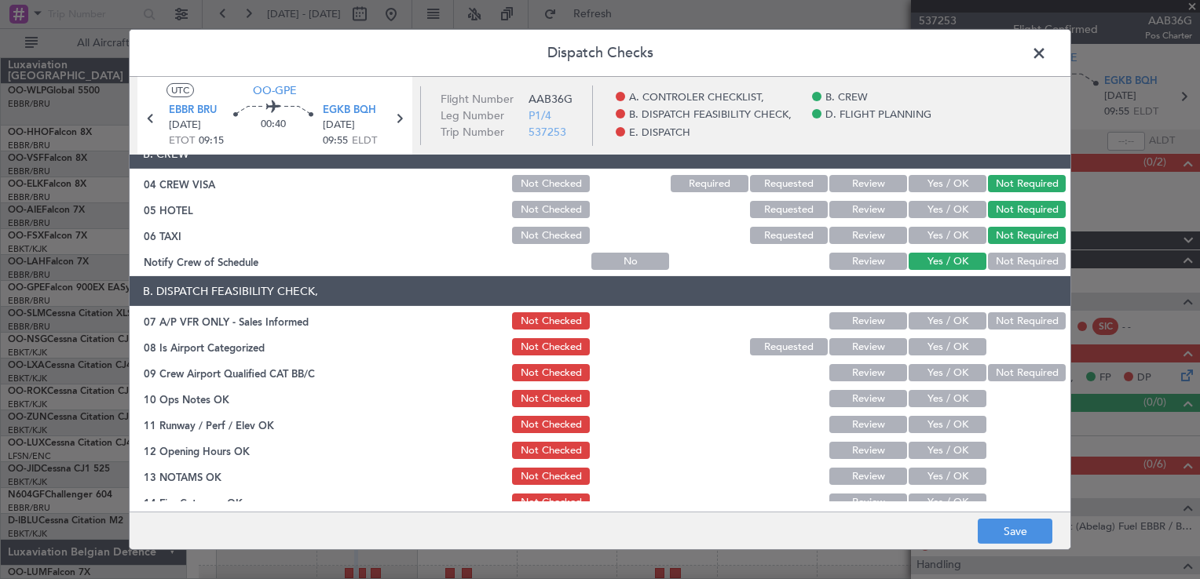
scroll to position [146, 0]
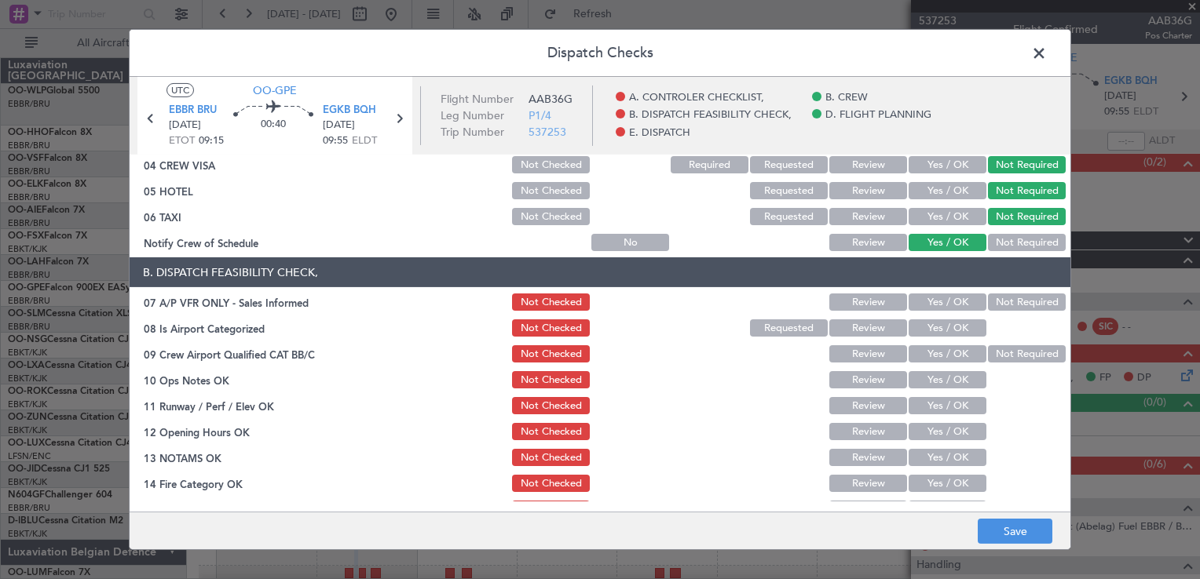
click at [1008, 299] on button "Not Required" at bounding box center [1027, 302] width 78 height 17
click at [957, 320] on button "Yes / OK" at bounding box center [947, 328] width 78 height 17
click at [952, 354] on button "Yes / OK" at bounding box center [947, 353] width 78 height 17
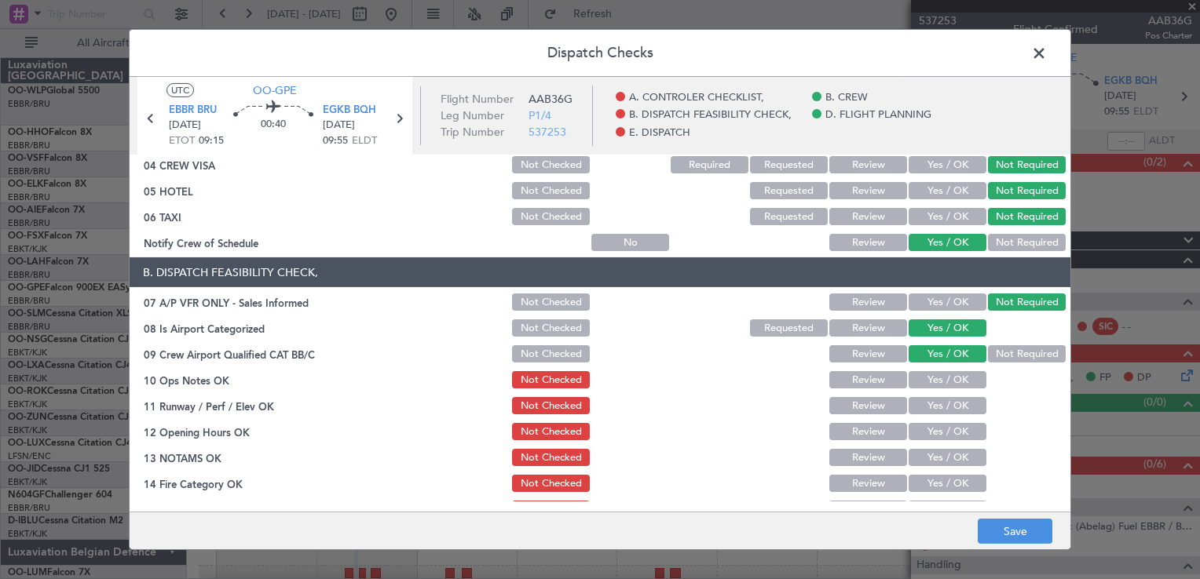
click at [949, 382] on button "Yes / OK" at bounding box center [947, 379] width 78 height 17
click at [943, 411] on button "Yes / OK" at bounding box center [947, 405] width 78 height 17
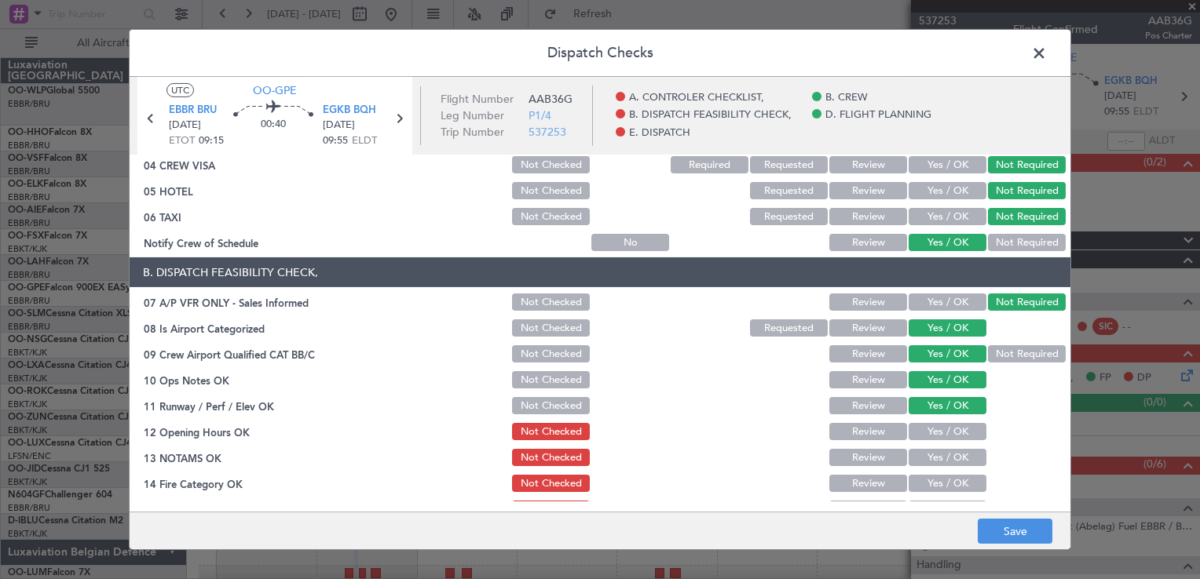
click at [926, 431] on button "Yes / OK" at bounding box center [947, 431] width 78 height 17
click at [863, 451] on button "Review" at bounding box center [868, 457] width 78 height 17
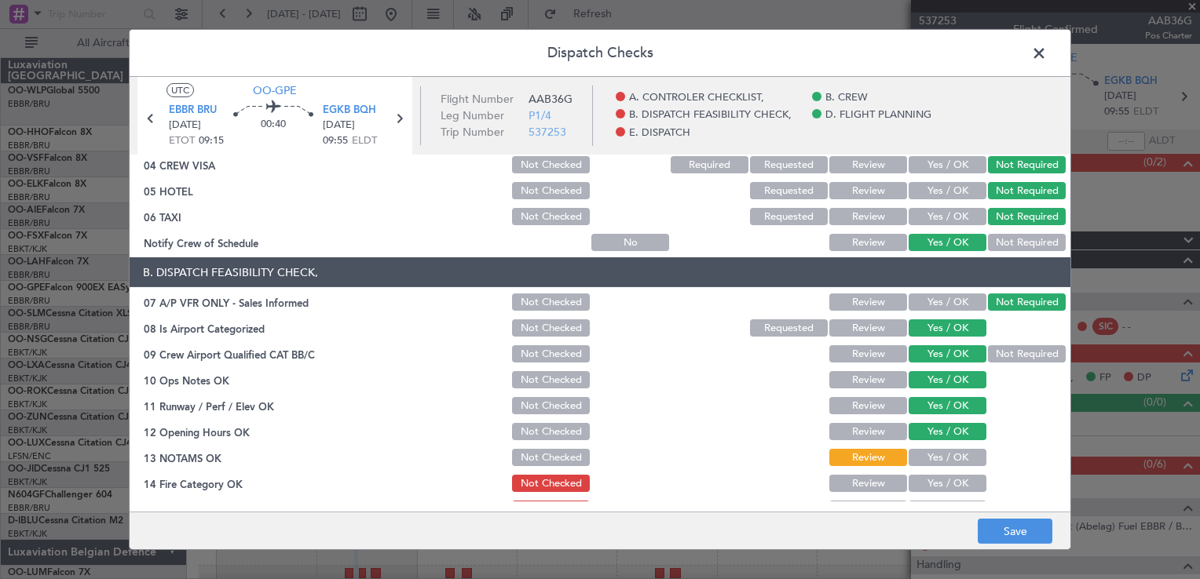
click at [863, 451] on button "Review" at bounding box center [868, 457] width 78 height 17
click at [936, 482] on button "Yes / OK" at bounding box center [947, 483] width 78 height 17
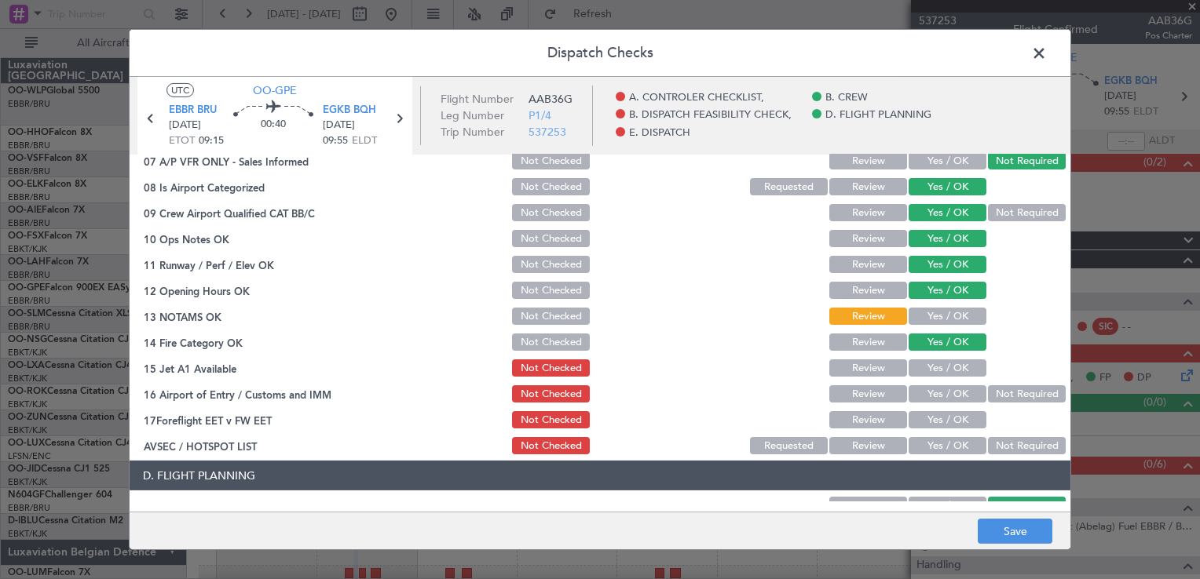
scroll to position [307, 0]
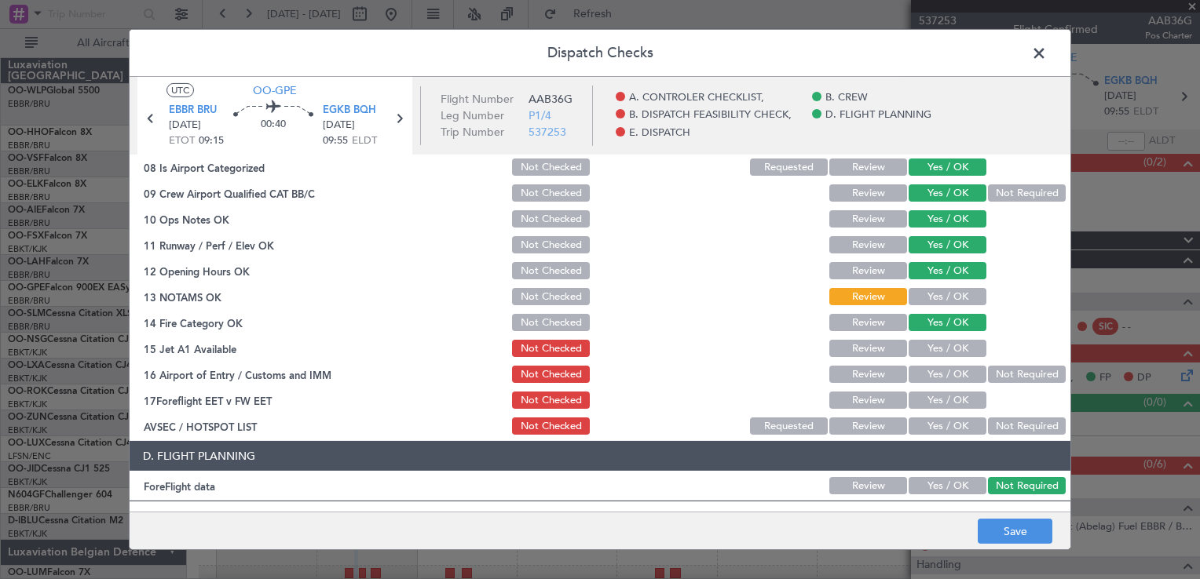
click at [960, 347] on button "Yes / OK" at bounding box center [947, 348] width 78 height 17
click at [997, 367] on button "Not Required" at bounding box center [1027, 374] width 78 height 17
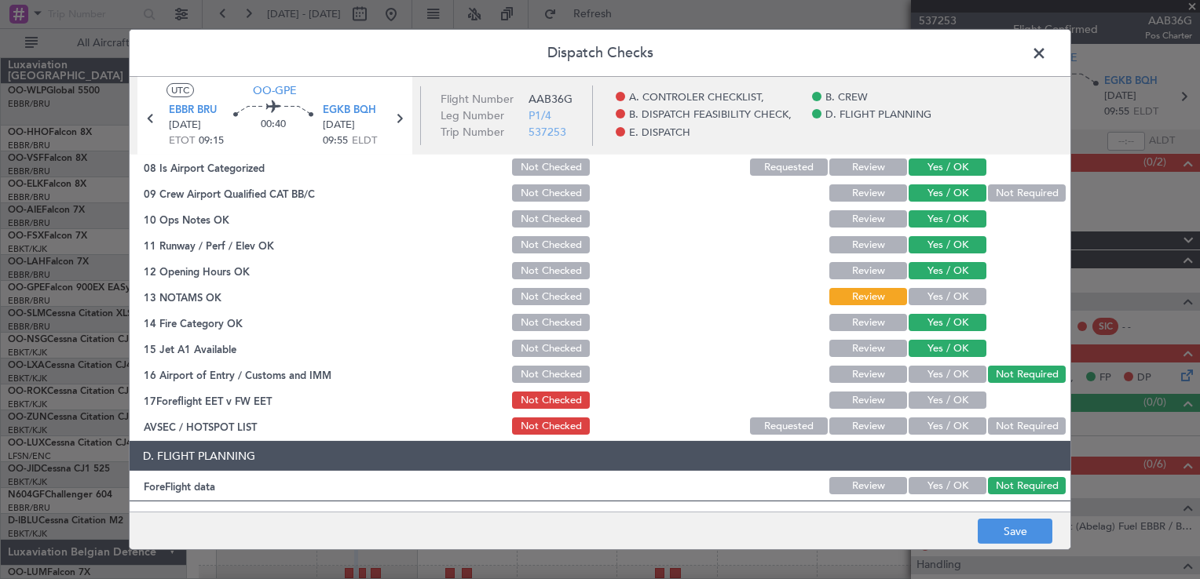
click at [1001, 426] on button "Not Required" at bounding box center [1027, 426] width 78 height 17
click at [886, 398] on button "Review" at bounding box center [868, 400] width 78 height 17
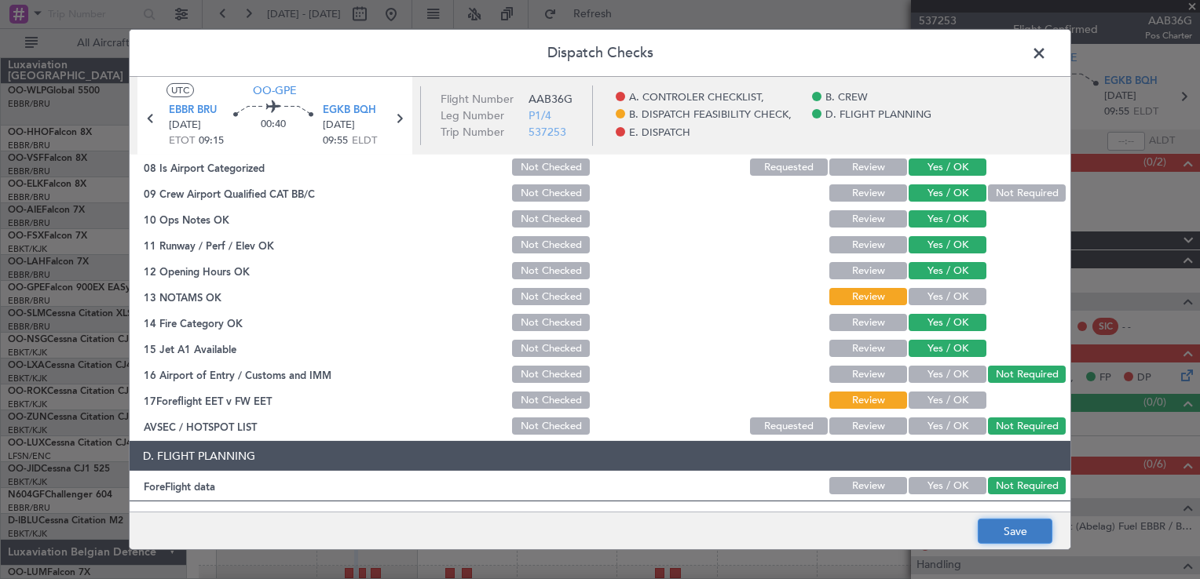
click at [1013, 531] on button "Save" at bounding box center [1014, 531] width 75 height 25
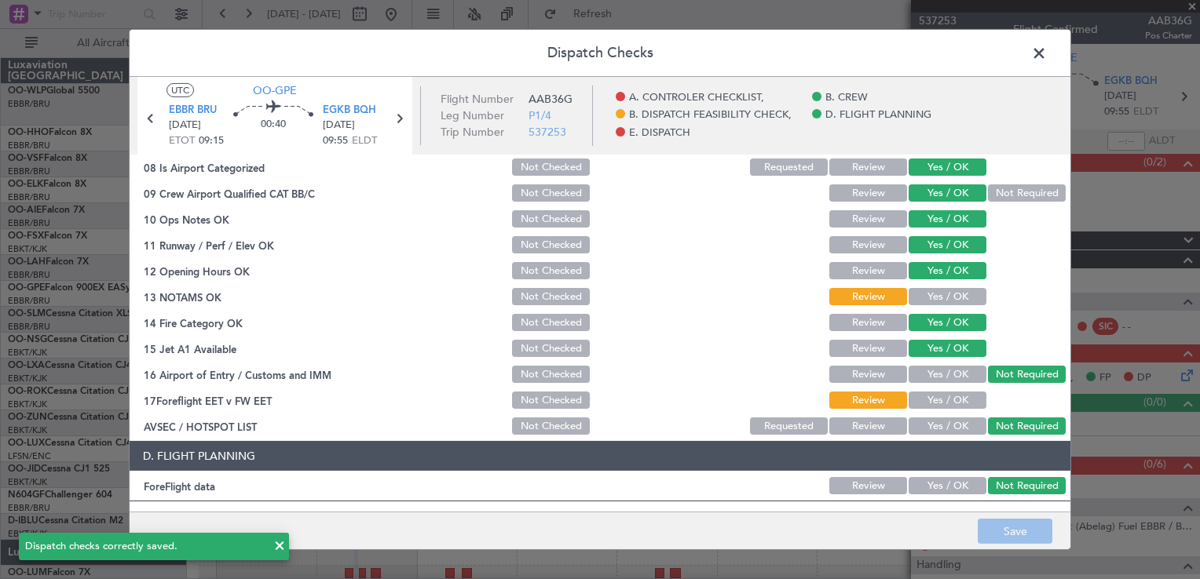
click at [1047, 51] on span at bounding box center [1047, 57] width 0 height 31
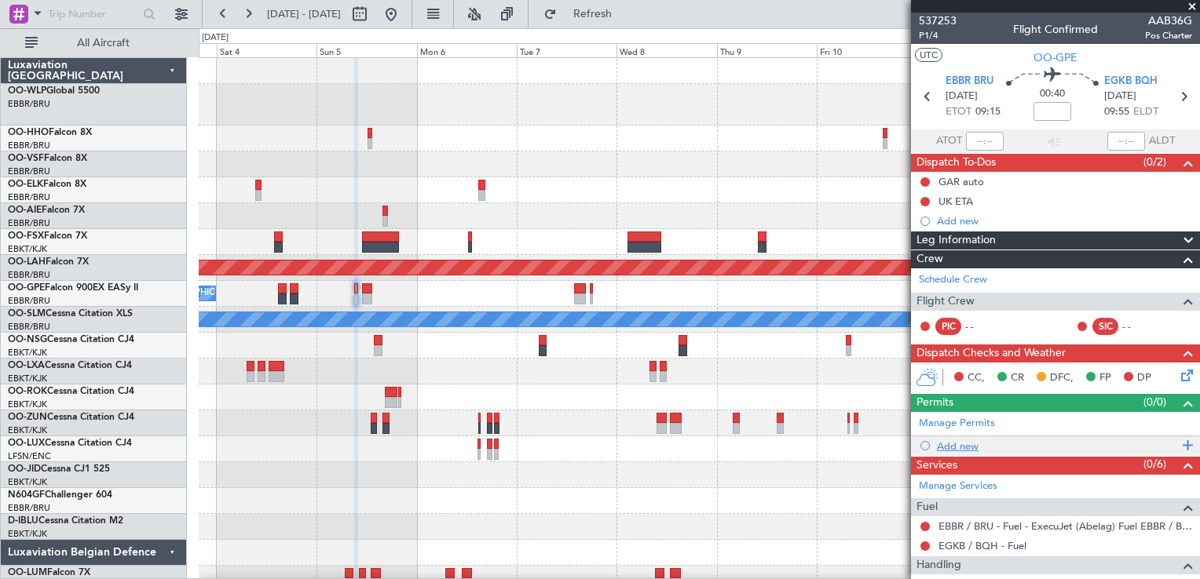
click at [965, 441] on div "Add new" at bounding box center [1057, 446] width 241 height 13
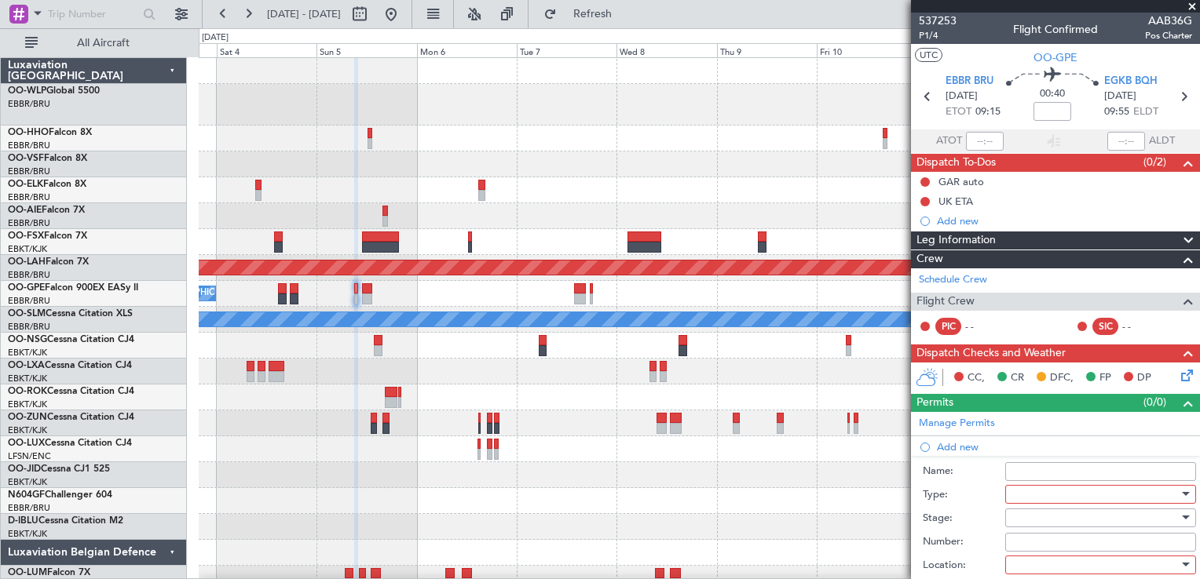
click at [1054, 494] on div at bounding box center [1094, 495] width 167 height 24
click at [975, 527] on div at bounding box center [600, 289] width 1200 height 579
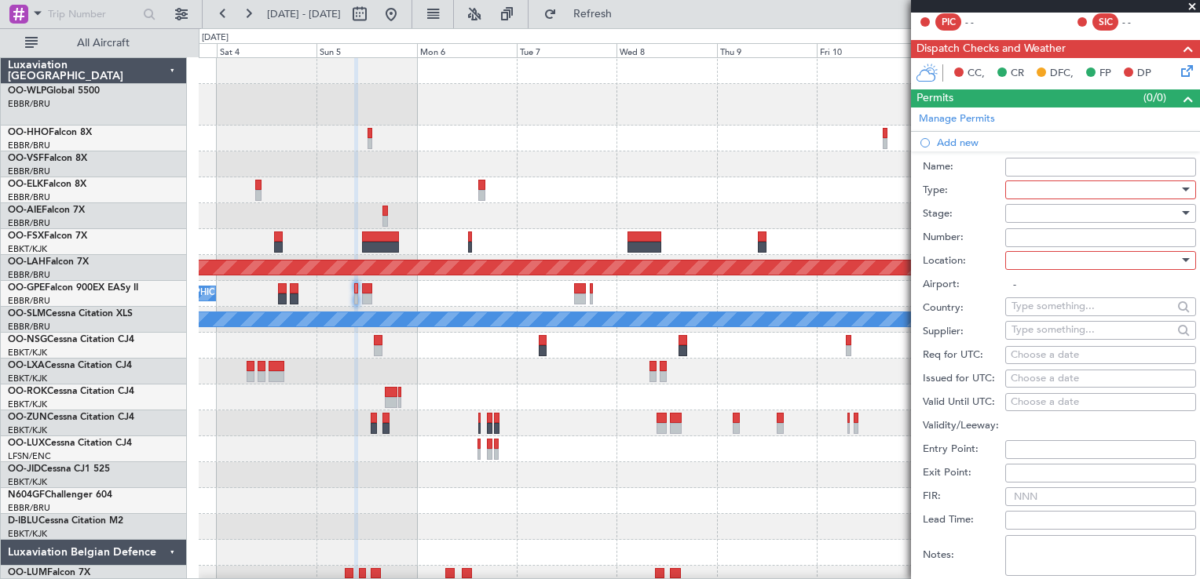
scroll to position [305, 0]
click at [1061, 186] on div at bounding box center [1094, 190] width 167 height 24
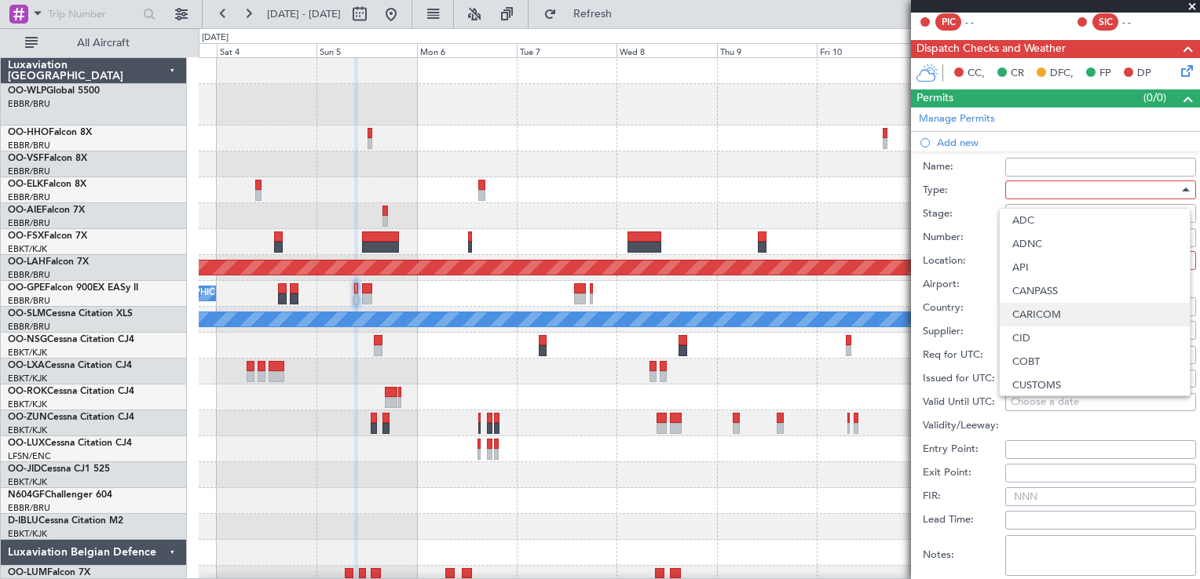
scroll to position [472, 0]
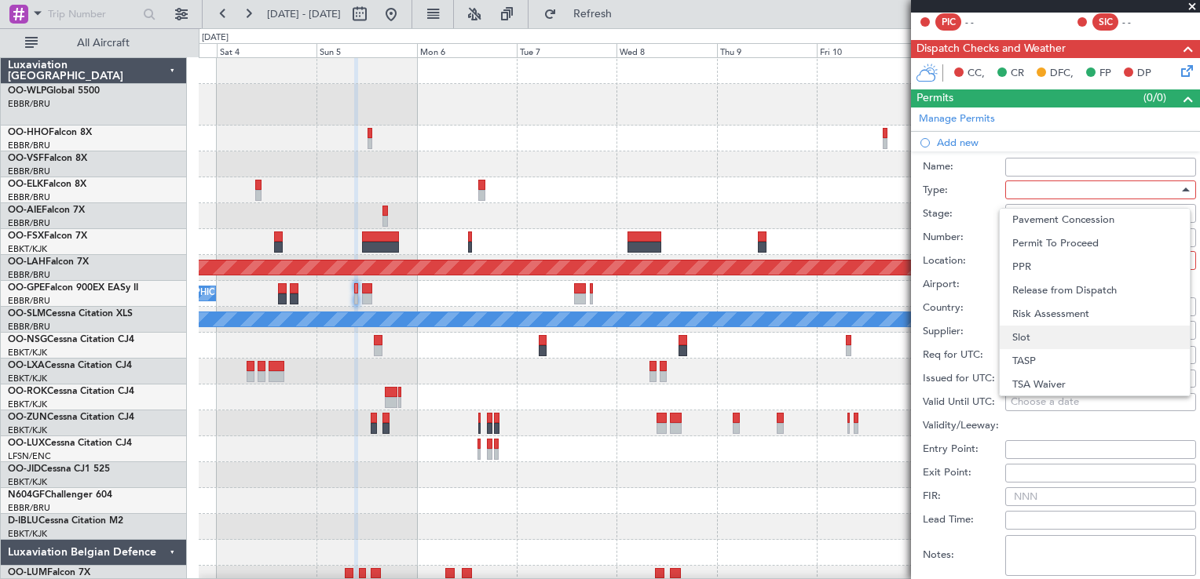
click at [1039, 334] on span "Slot" at bounding box center [1094, 338] width 165 height 24
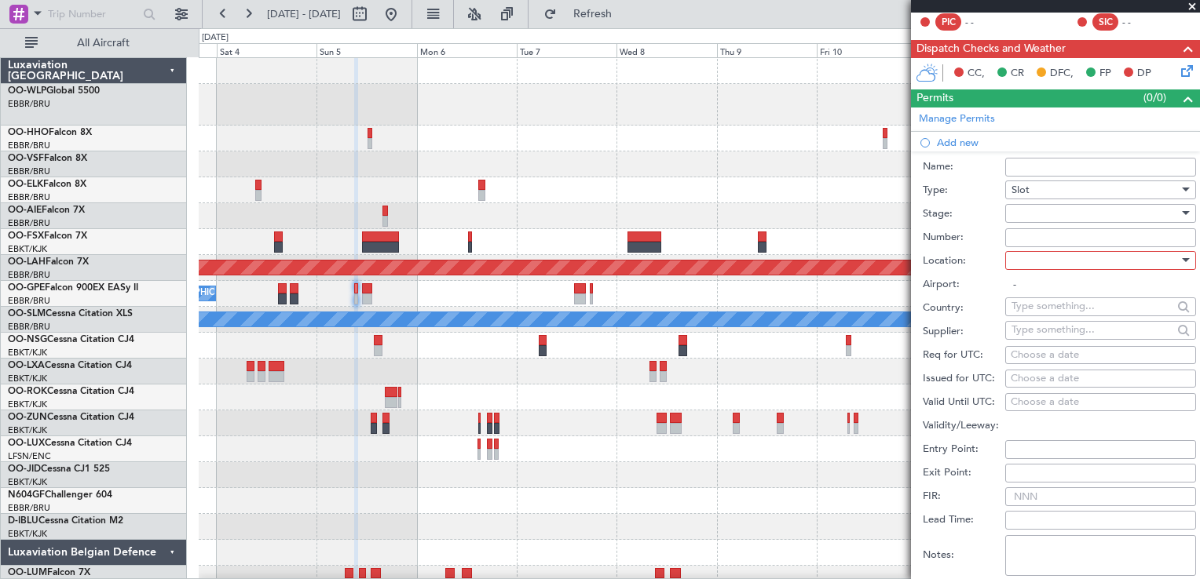
click at [1035, 209] on div at bounding box center [1094, 214] width 167 height 24
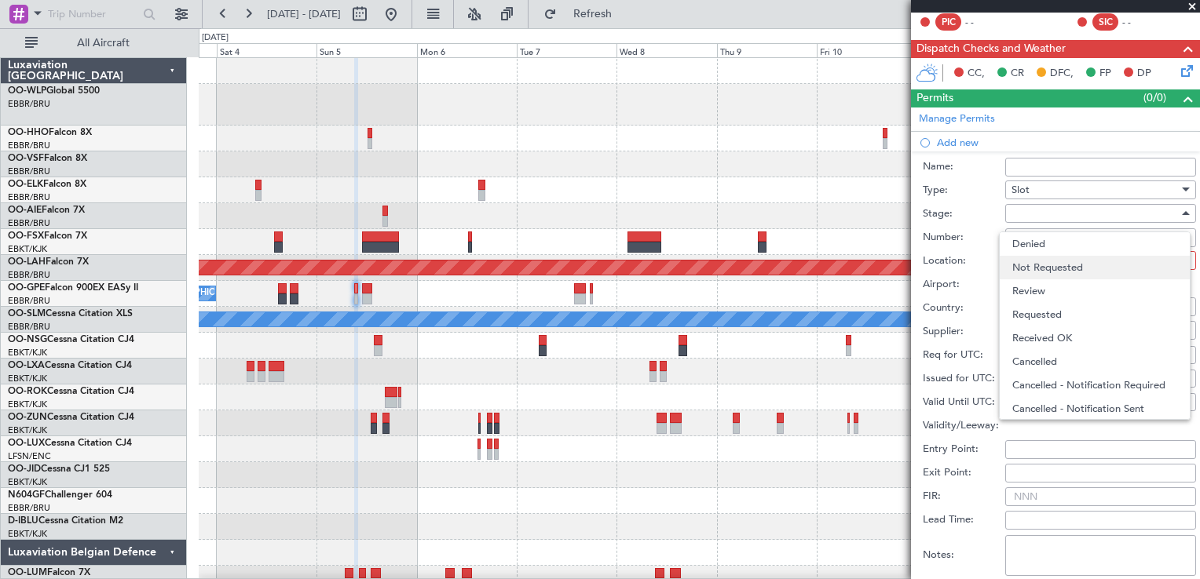
click at [1038, 261] on span "Not Requested" at bounding box center [1094, 268] width 165 height 24
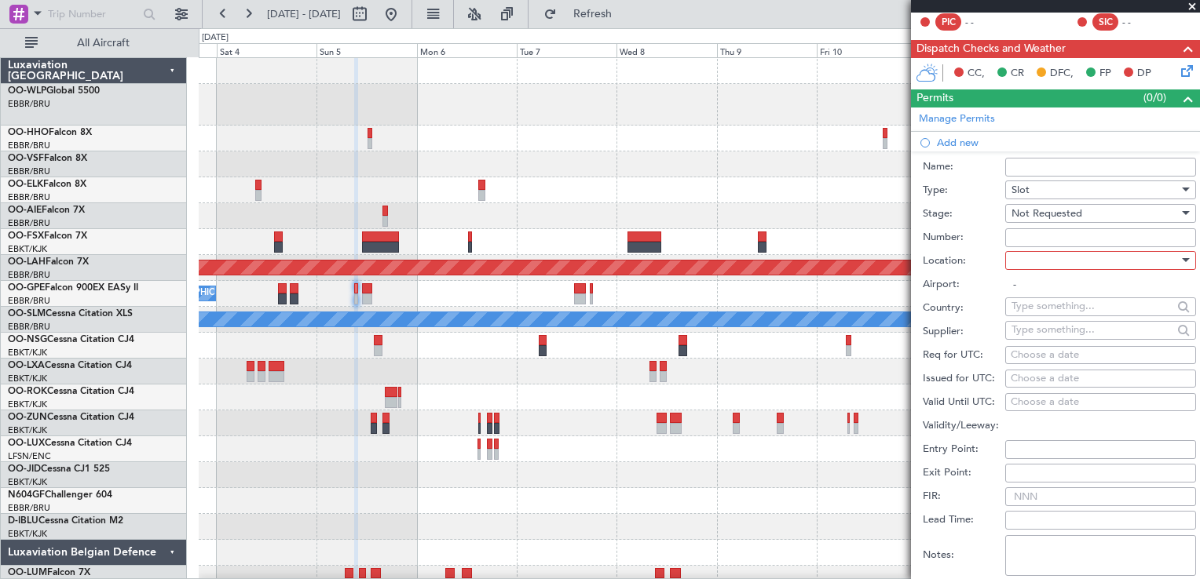
click at [1038, 261] on div at bounding box center [1094, 261] width 167 height 24
click at [1034, 290] on span "Departure" at bounding box center [1094, 291] width 165 height 24
type input "EBBR / BRU"
click at [1025, 356] on div "Choose a date" at bounding box center [1100, 356] width 180 height 16
select select "9"
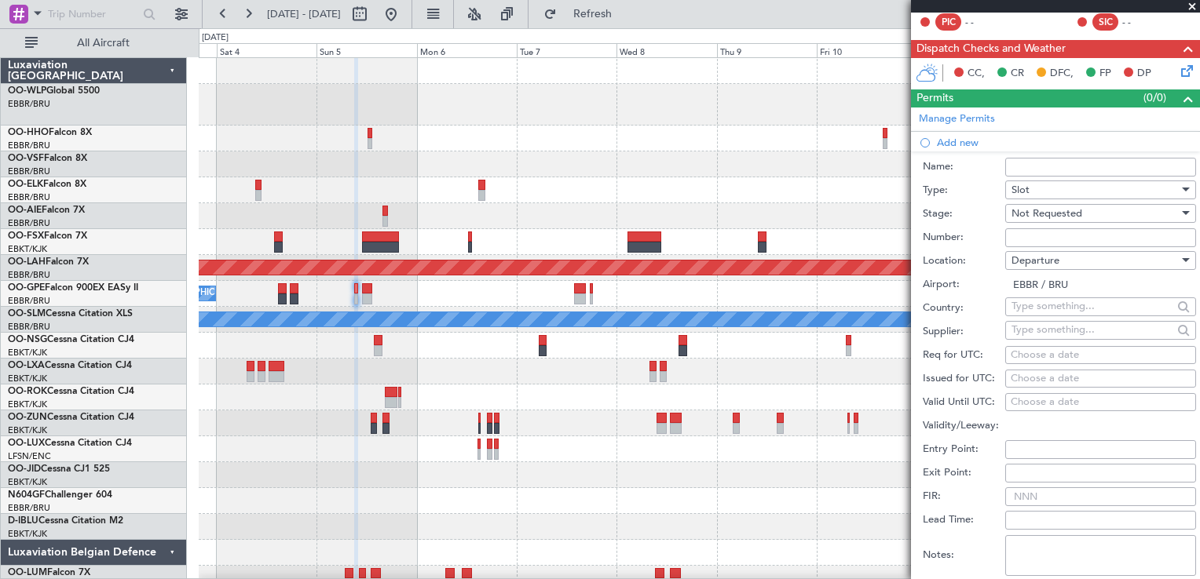
select select "2025"
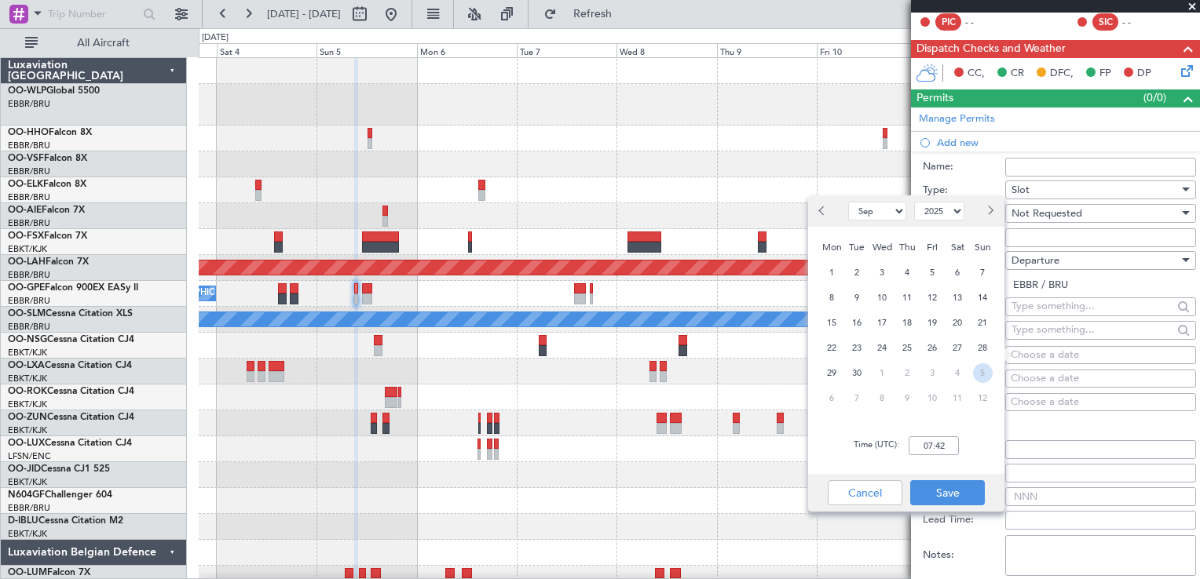
click at [984, 379] on span "5" at bounding box center [983, 373] width 20 height 20
select select "10"
click at [938, 440] on input "00:00" at bounding box center [933, 446] width 50 height 19
type input "09:10"
click at [930, 487] on button "Save" at bounding box center [947, 492] width 75 height 25
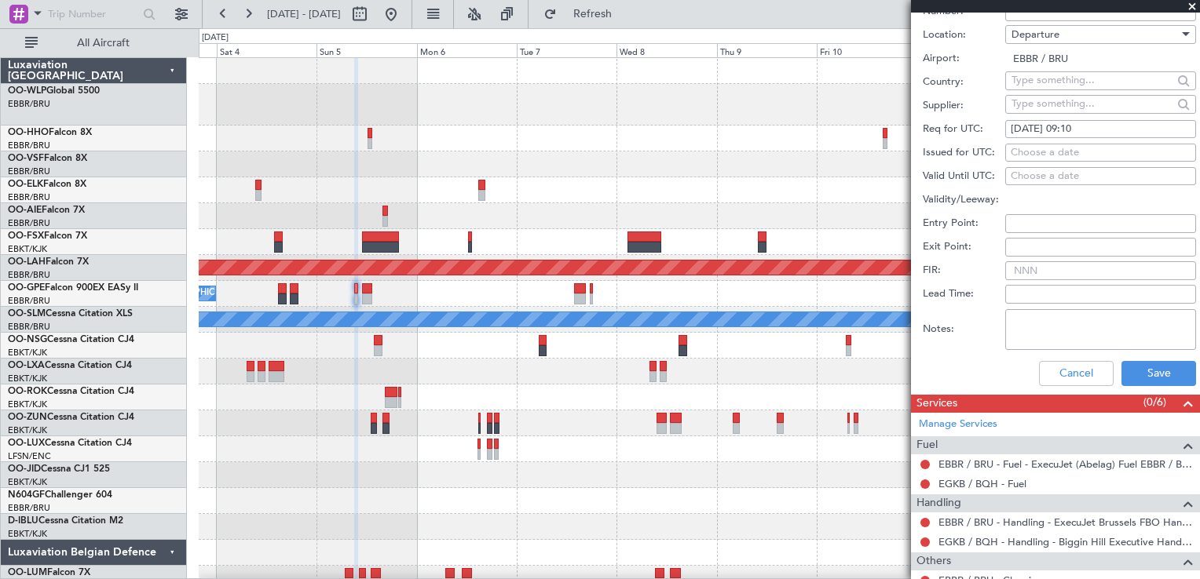
scroll to position [531, 0]
click at [1148, 372] on button "Save" at bounding box center [1158, 373] width 75 height 25
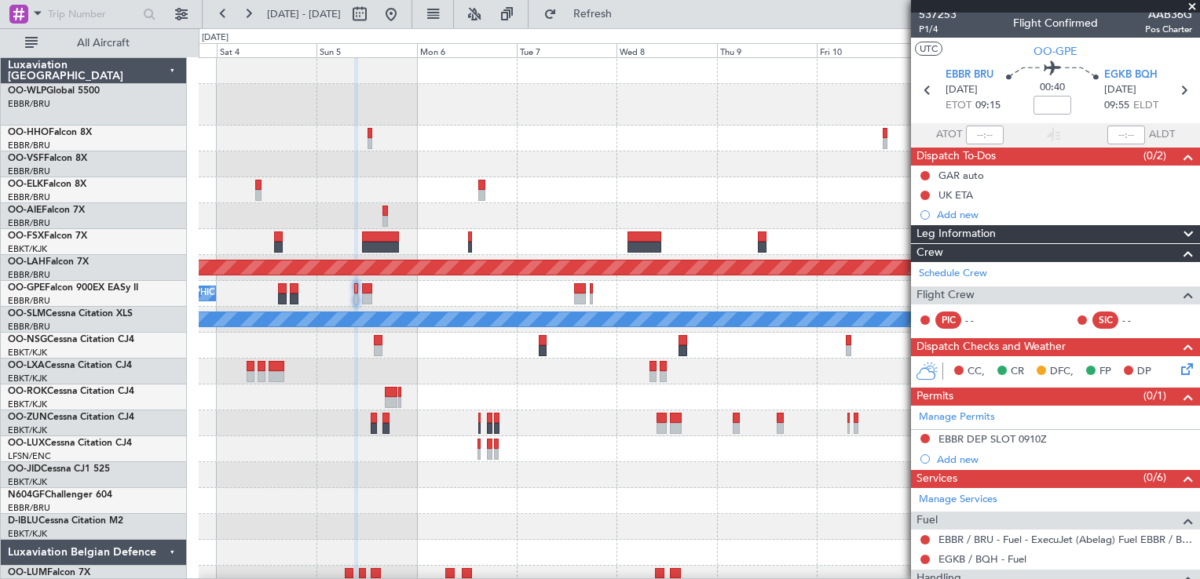
scroll to position [0, 0]
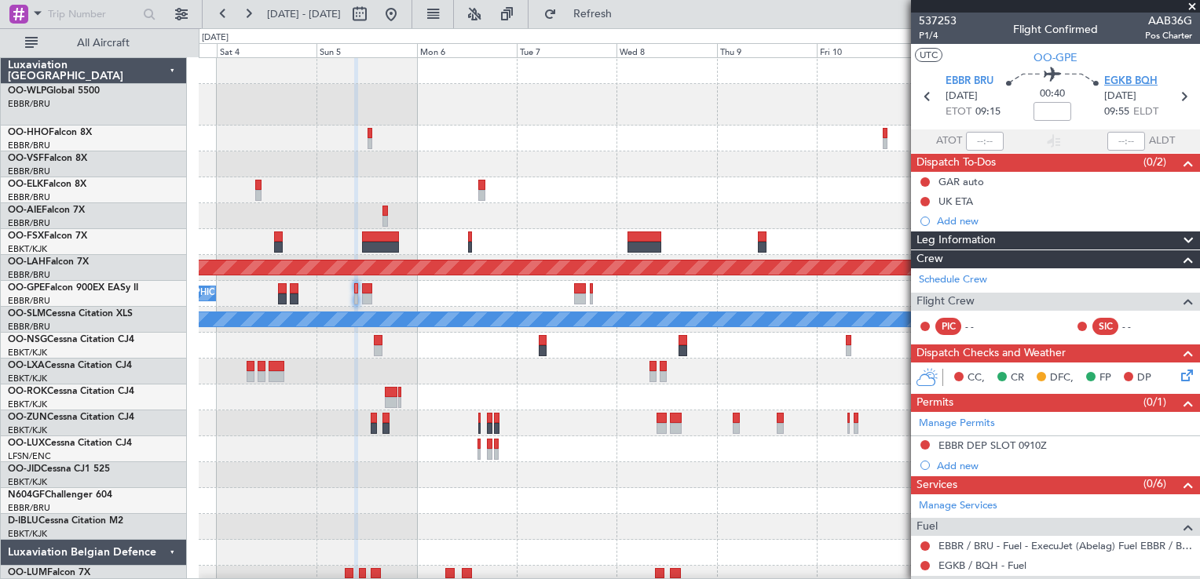
click at [1133, 75] on span "EGKB BQH" at bounding box center [1130, 82] width 53 height 16
click at [952, 463] on div "Add new" at bounding box center [1057, 465] width 241 height 13
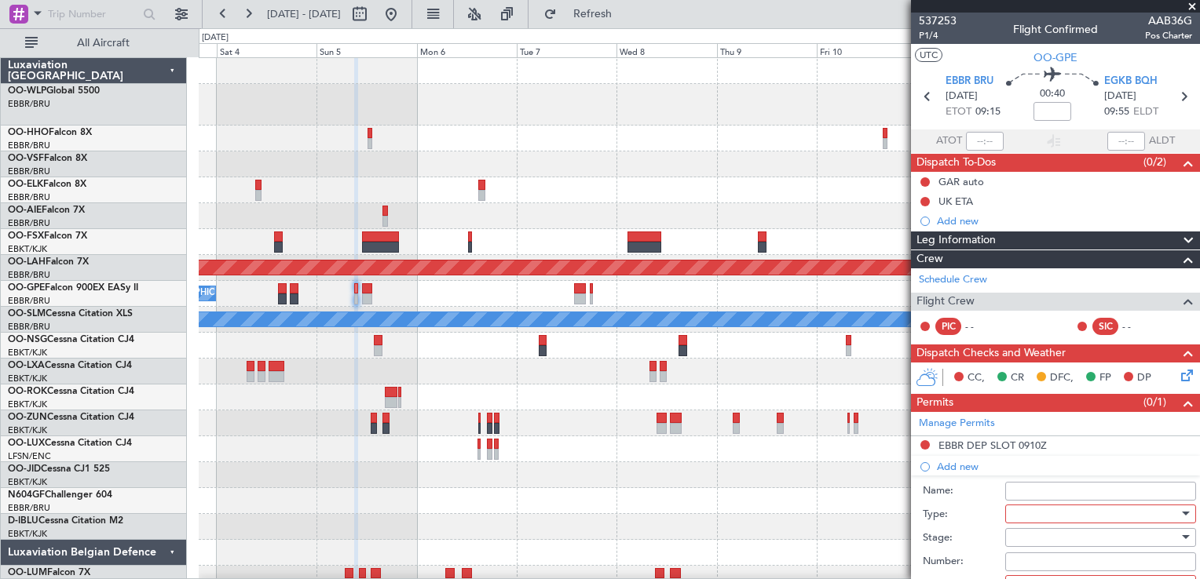
click at [1041, 514] on div at bounding box center [1094, 514] width 167 height 24
click at [968, 524] on div at bounding box center [600, 289] width 1200 height 579
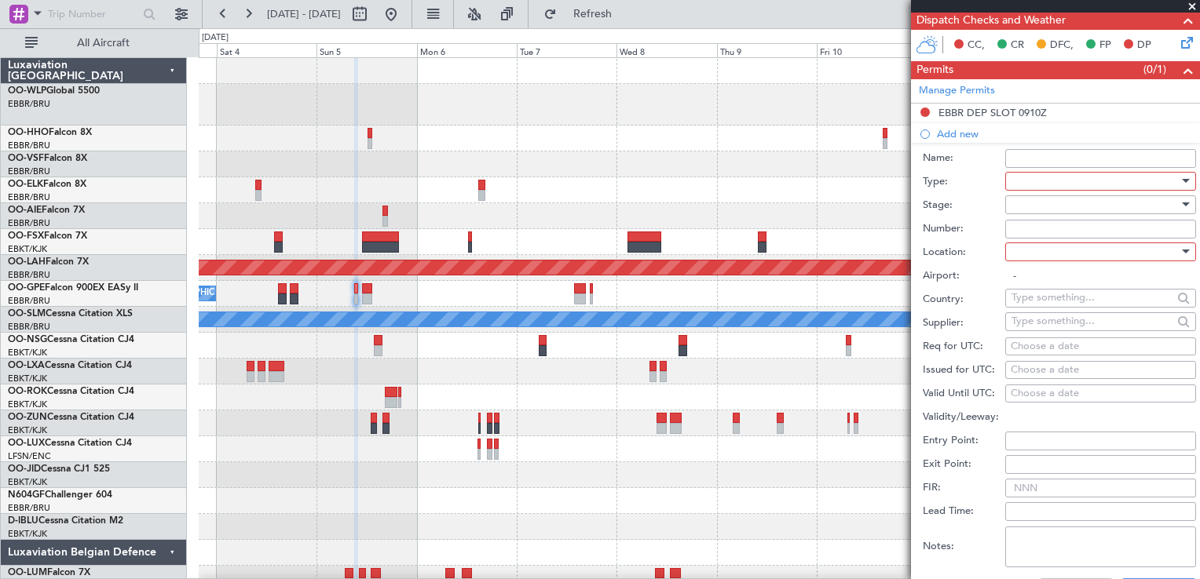
click at [1084, 181] on div at bounding box center [1094, 182] width 167 height 24
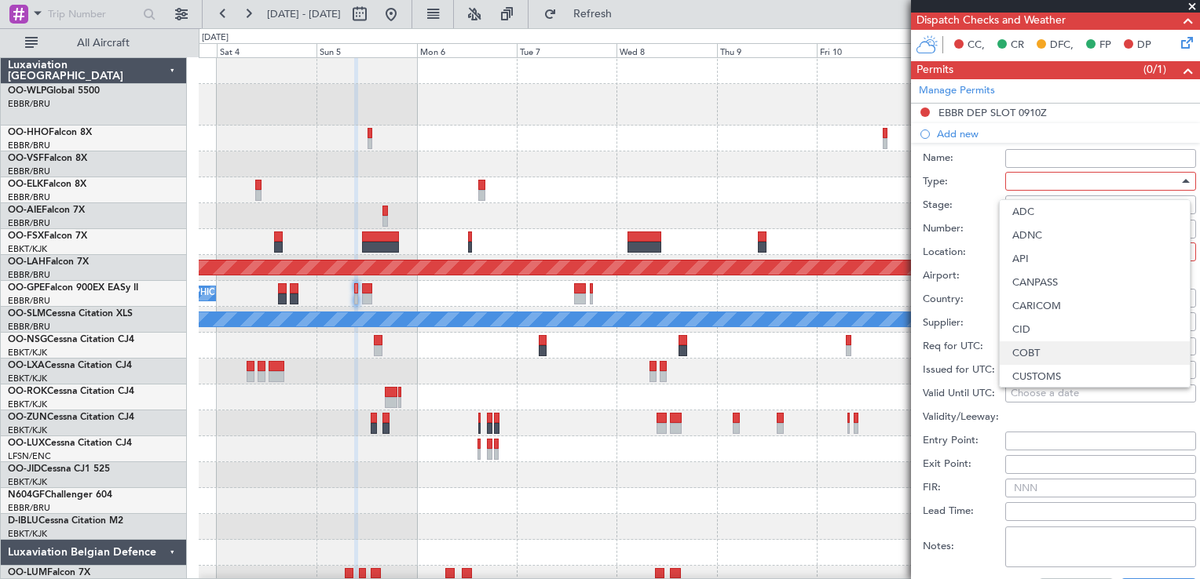
scroll to position [472, 0]
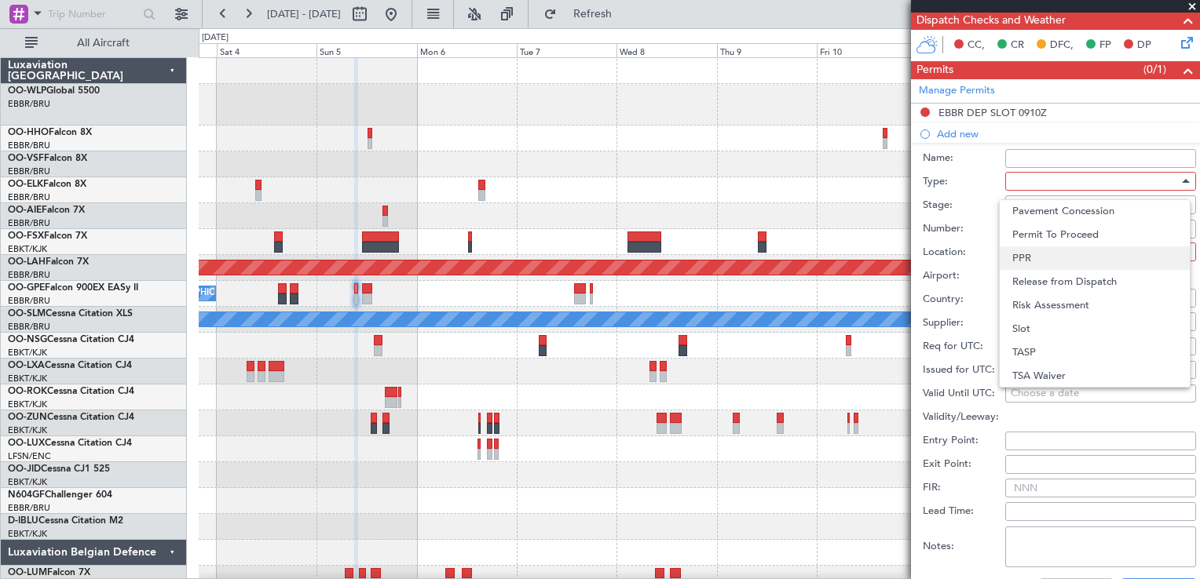
click at [1033, 254] on span "PPR" at bounding box center [1094, 259] width 165 height 24
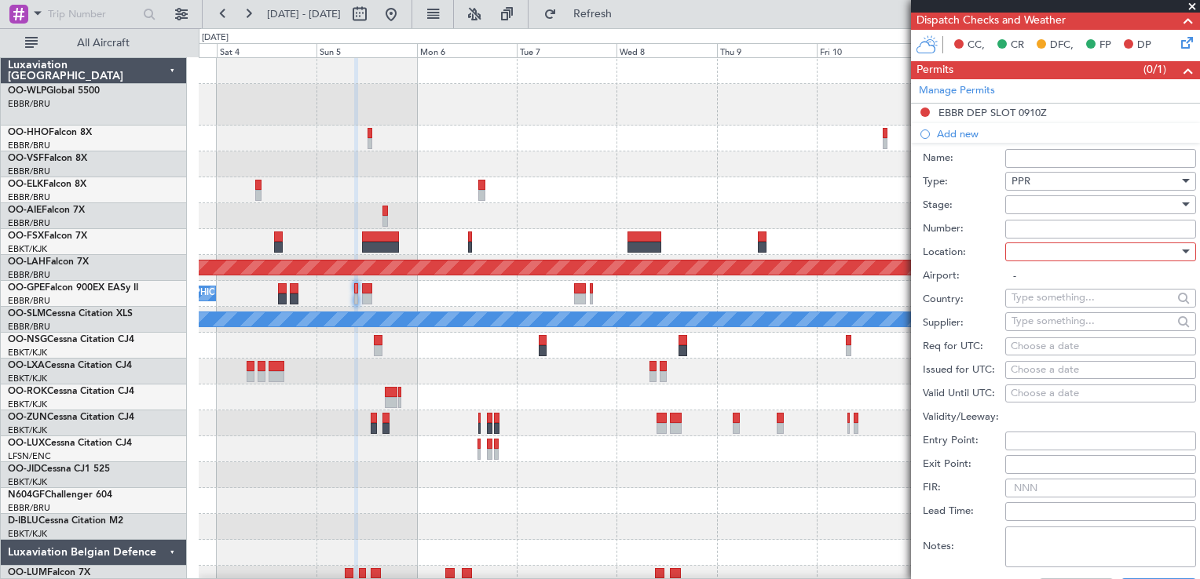
click at [1040, 201] on div at bounding box center [1094, 205] width 167 height 24
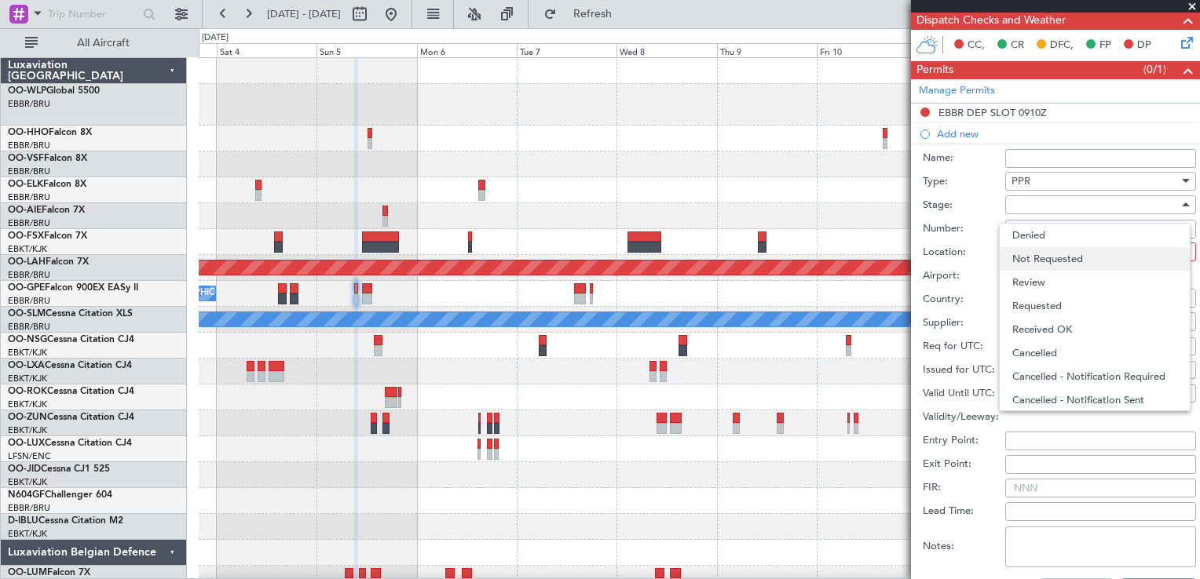
click at [1047, 257] on span "Not Requested" at bounding box center [1094, 259] width 165 height 24
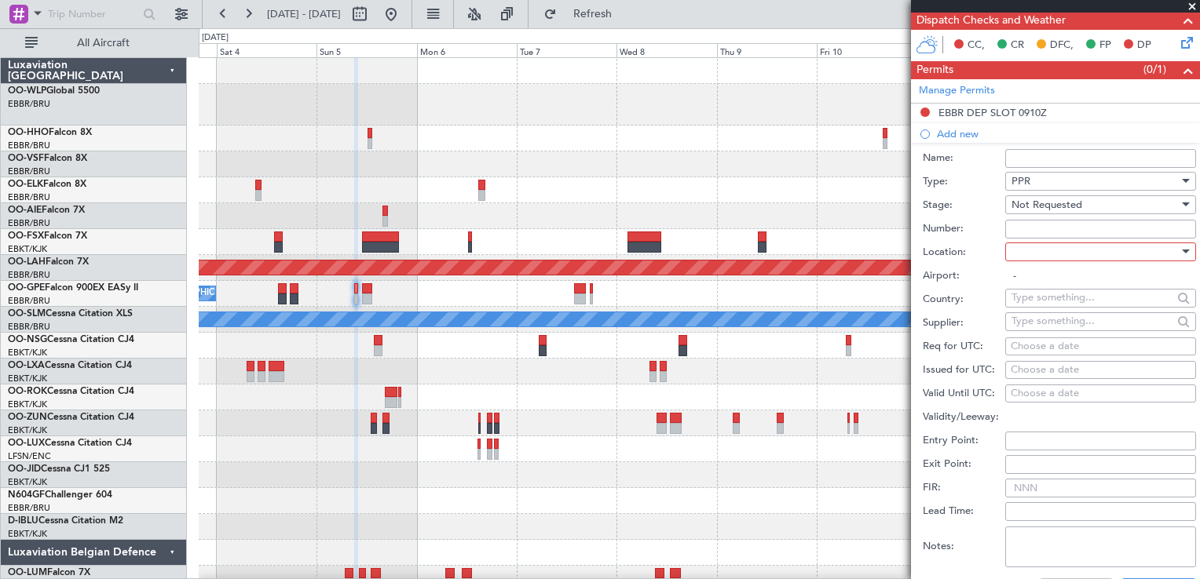
click at [1047, 255] on div at bounding box center [1094, 252] width 167 height 24
click at [1047, 328] on span "Arrival" at bounding box center [1094, 330] width 165 height 24
type input "EGKB / BQH"
click at [1046, 345] on div "Choose a date" at bounding box center [1100, 347] width 180 height 16
select select "9"
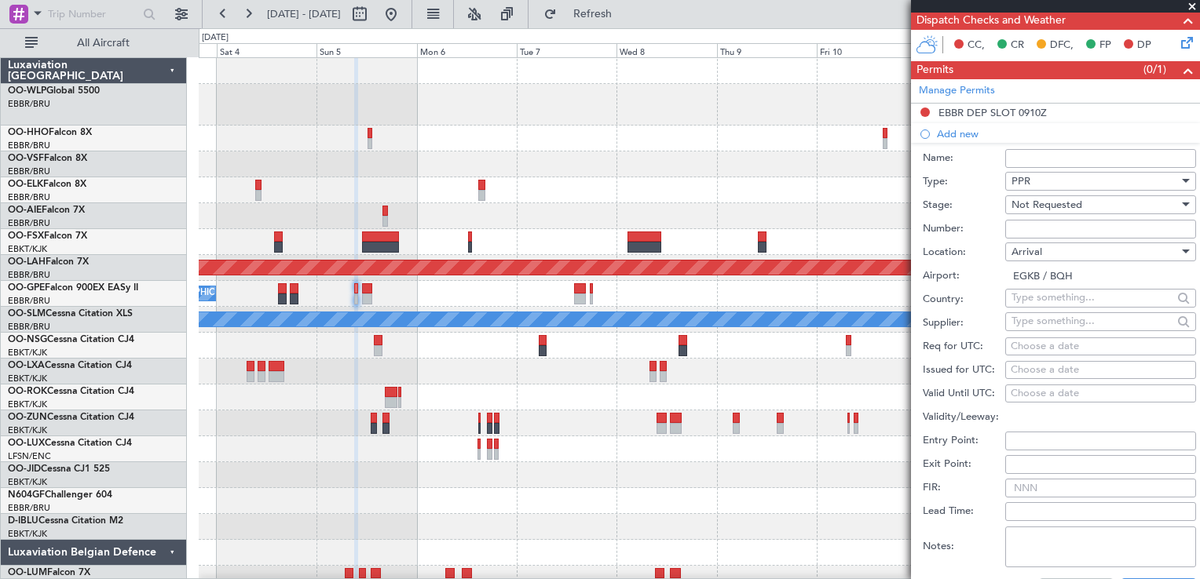
select select "2025"
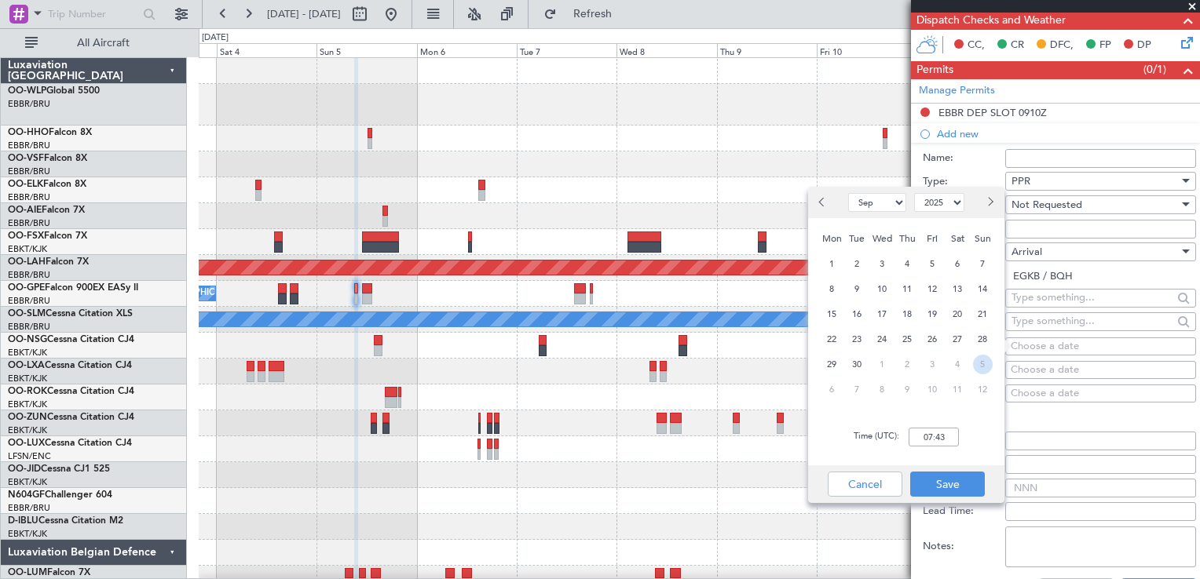
click at [981, 368] on span "5" at bounding box center [983, 365] width 20 height 20
select select "10"
click at [939, 440] on input "00:00" at bounding box center [933, 437] width 50 height 19
type input "10:00"
click at [953, 475] on button "Save" at bounding box center [947, 484] width 75 height 25
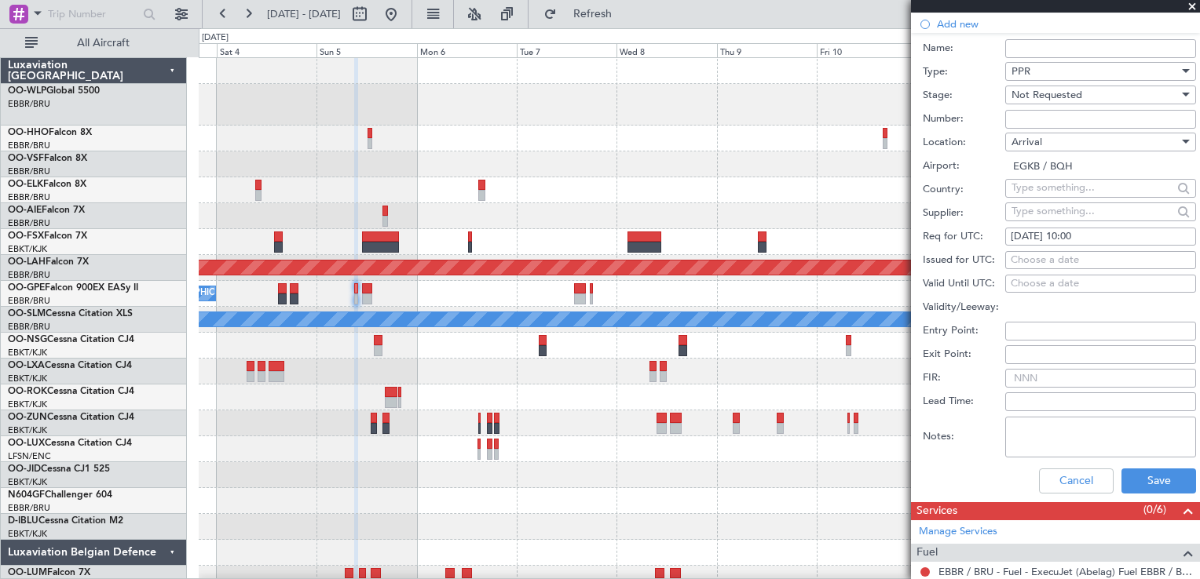
scroll to position [443, 0]
click at [1149, 476] on button "Save" at bounding box center [1158, 481] width 75 height 25
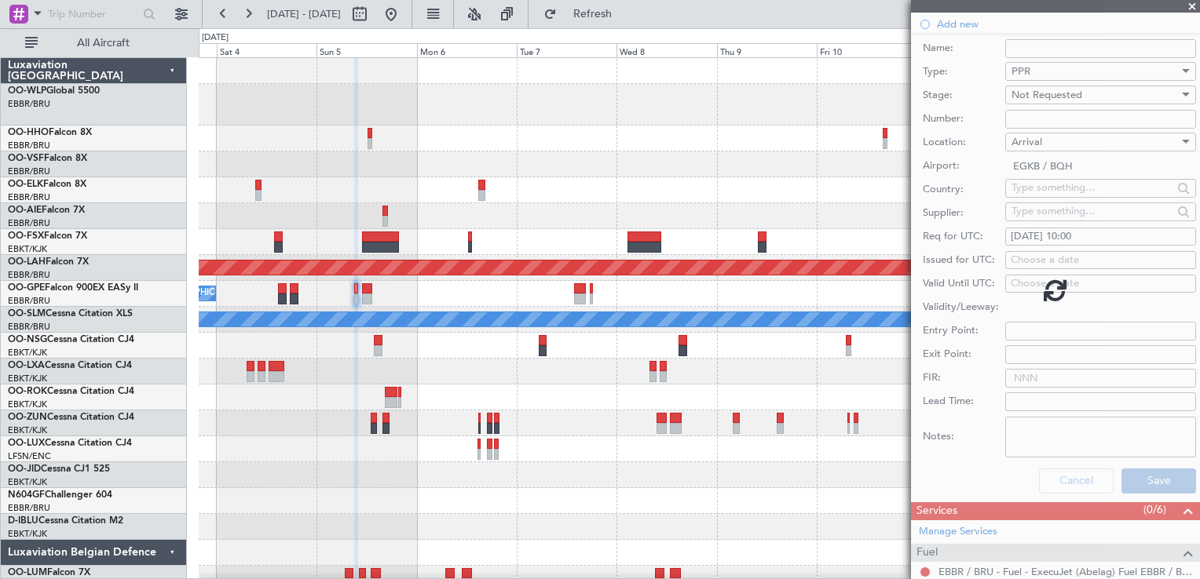
scroll to position [174, 0]
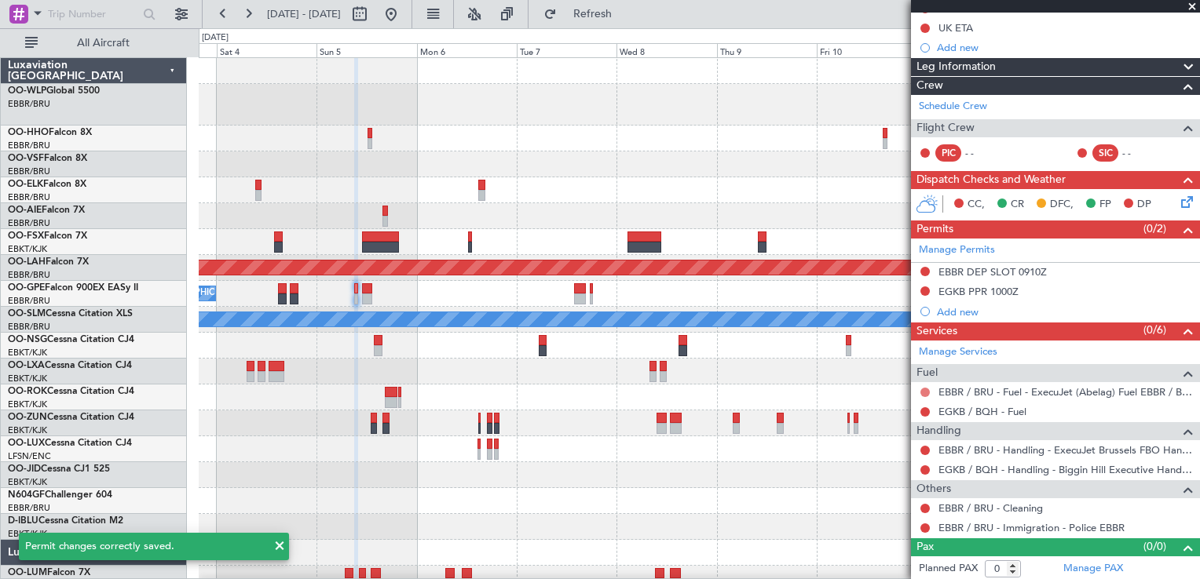
click at [927, 389] on button at bounding box center [924, 392] width 9 height 9
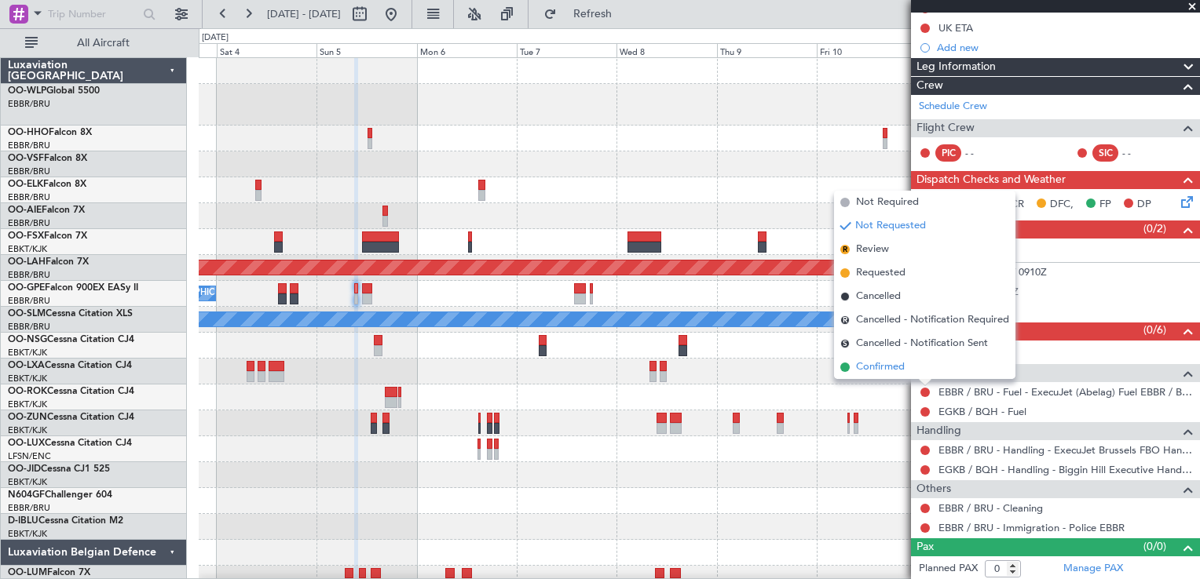
click at [882, 366] on span "Confirmed" at bounding box center [880, 368] width 49 height 16
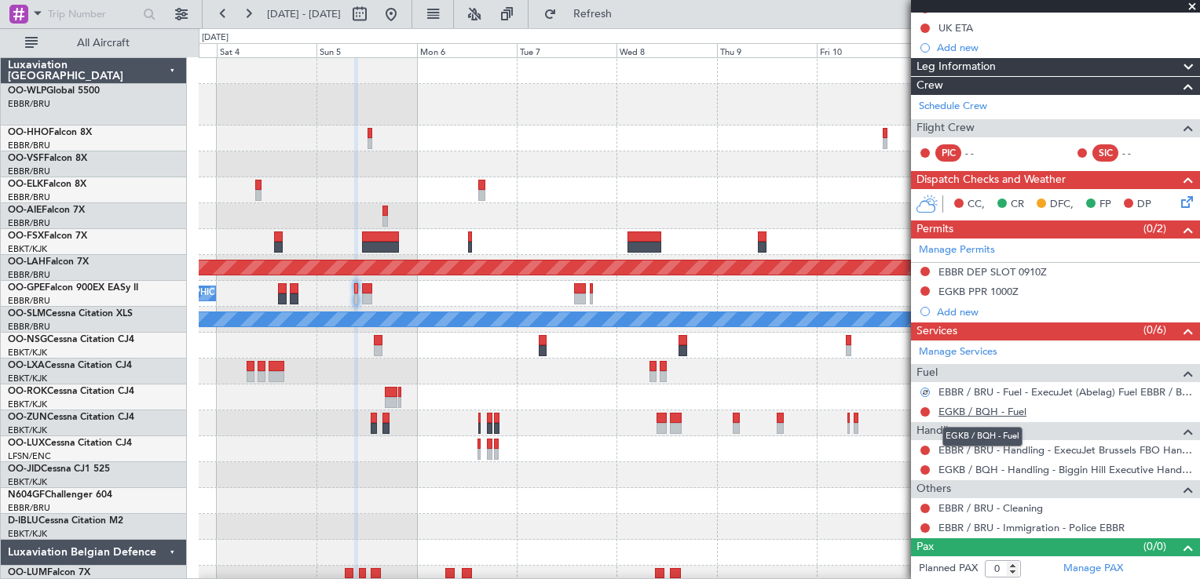
click at [970, 413] on link "EGKB / BQH - Fuel" at bounding box center [982, 411] width 88 height 13
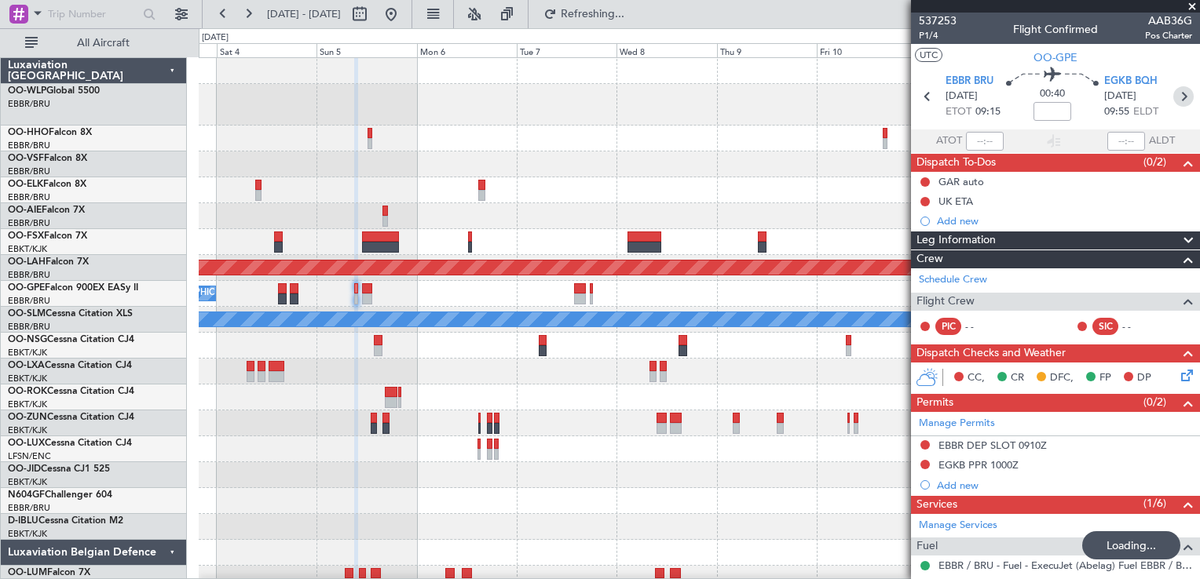
click at [1181, 95] on icon at bounding box center [1183, 96] width 20 height 20
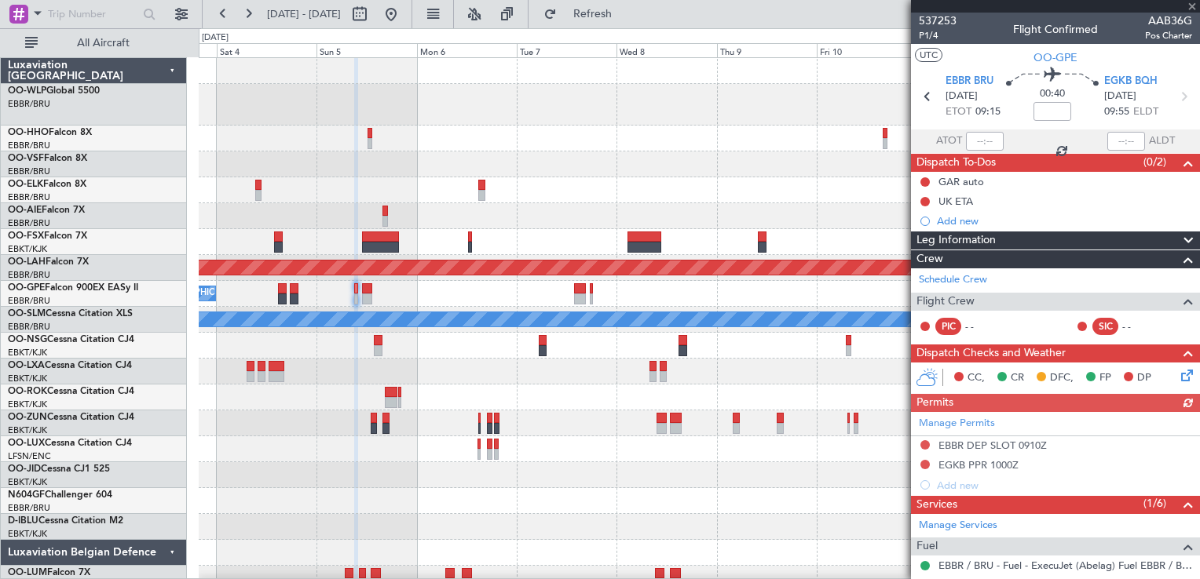
type input "7"
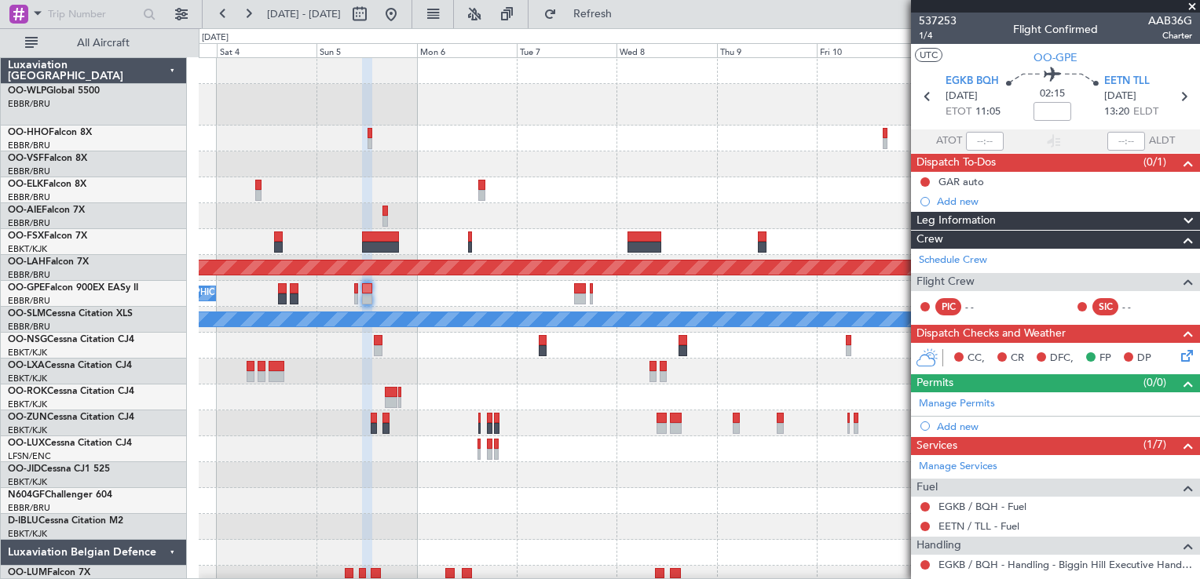
scroll to position [174, 0]
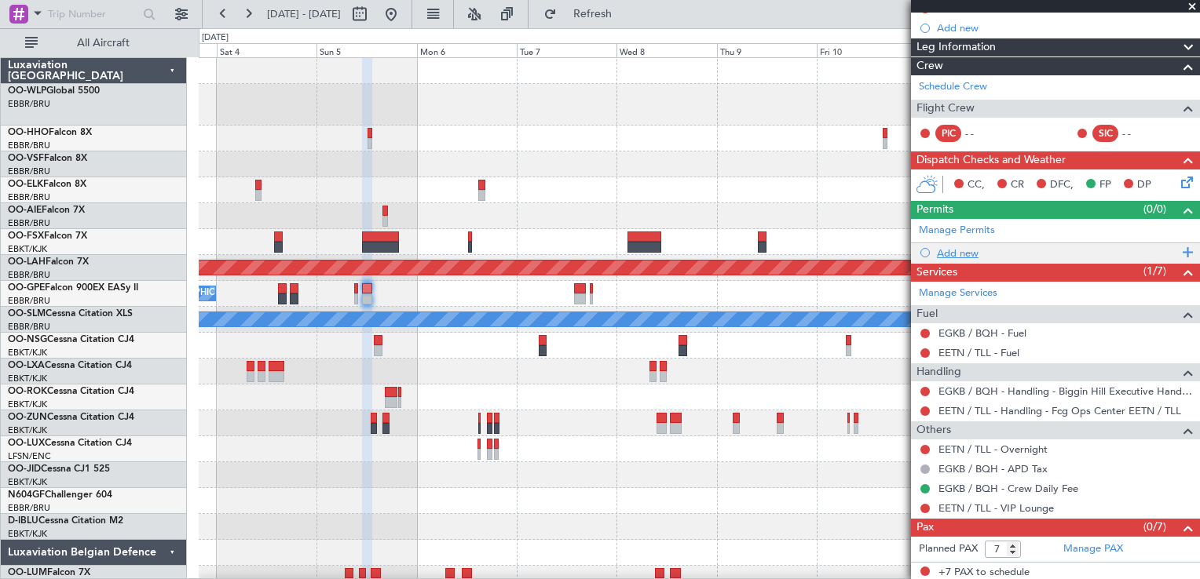
click at [966, 258] on div "Add new" at bounding box center [1055, 253] width 289 height 20
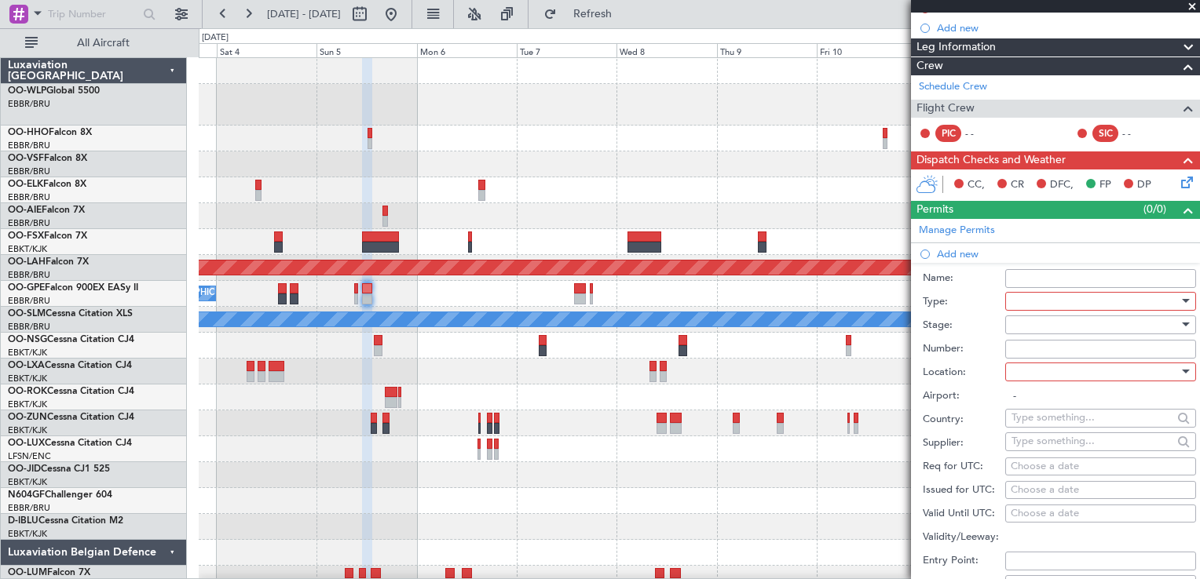
click at [1017, 294] on div at bounding box center [1094, 302] width 167 height 24
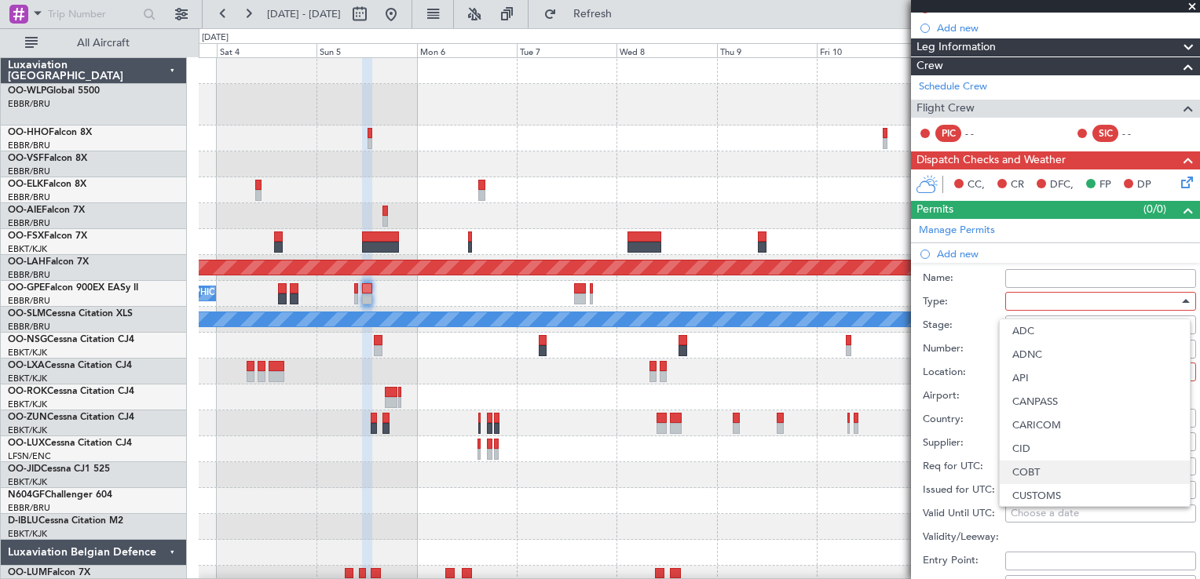
scroll to position [472, 0]
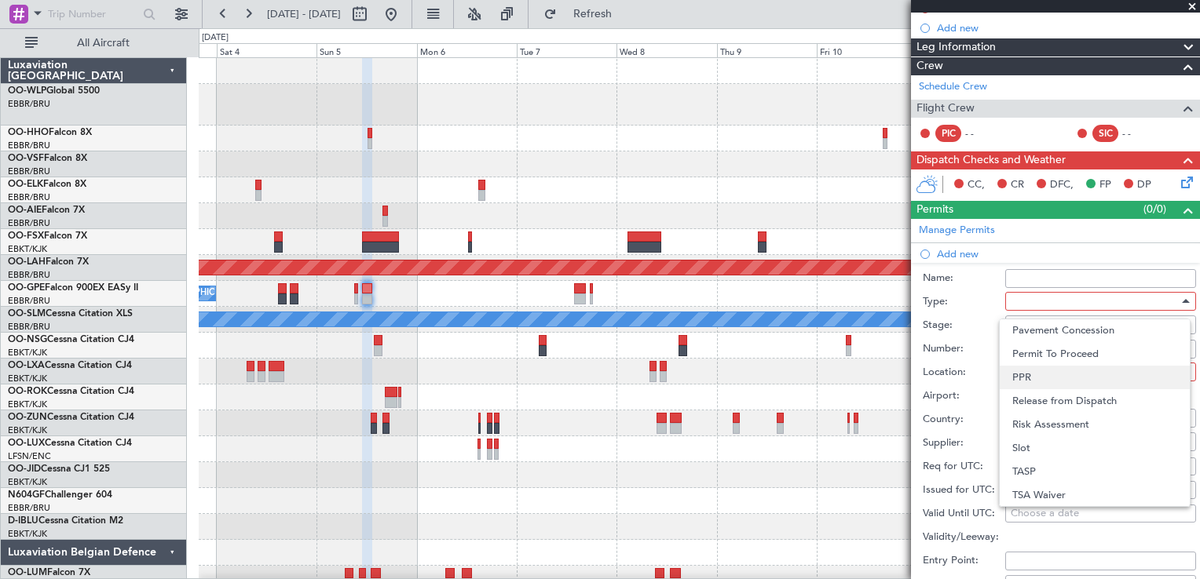
click at [1038, 367] on span "PPR" at bounding box center [1094, 378] width 165 height 24
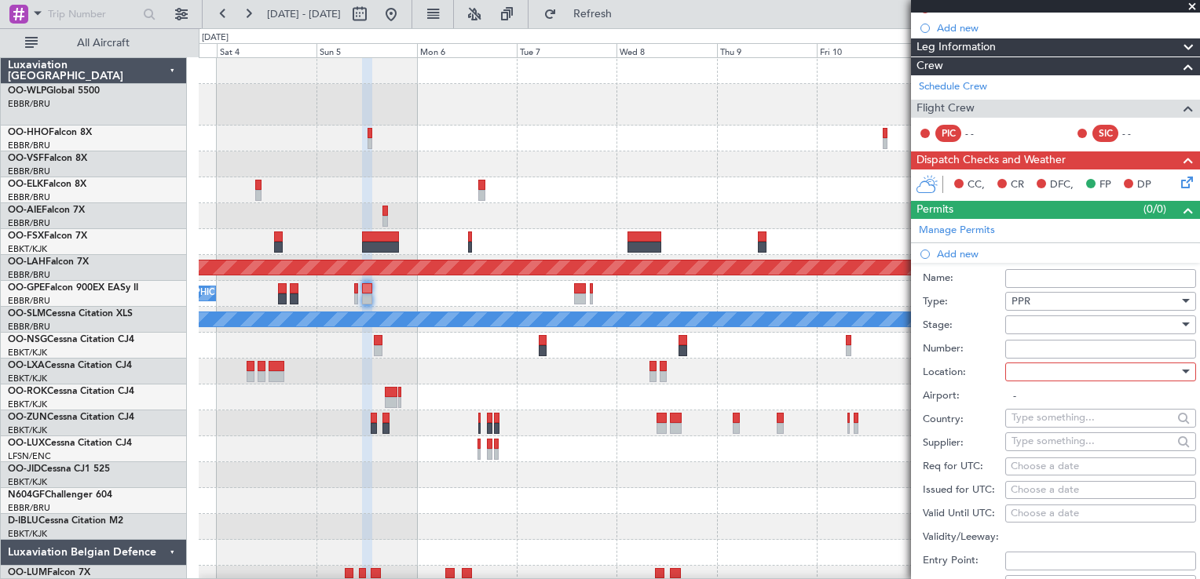
click at [1027, 319] on div at bounding box center [1094, 325] width 167 height 24
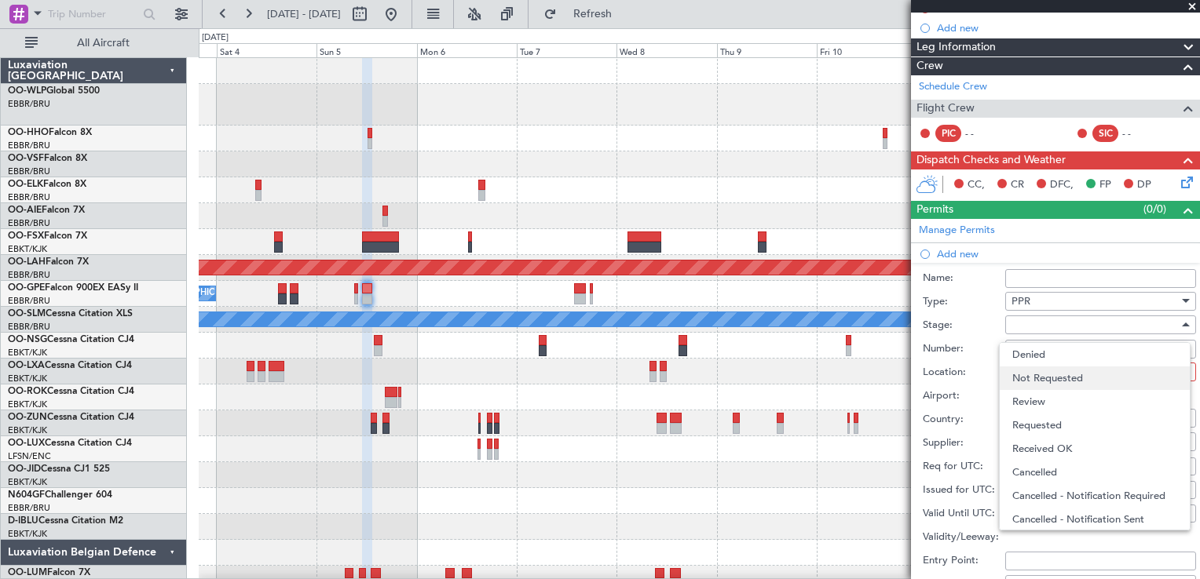
click at [1032, 375] on span "Not Requested" at bounding box center [1094, 379] width 165 height 24
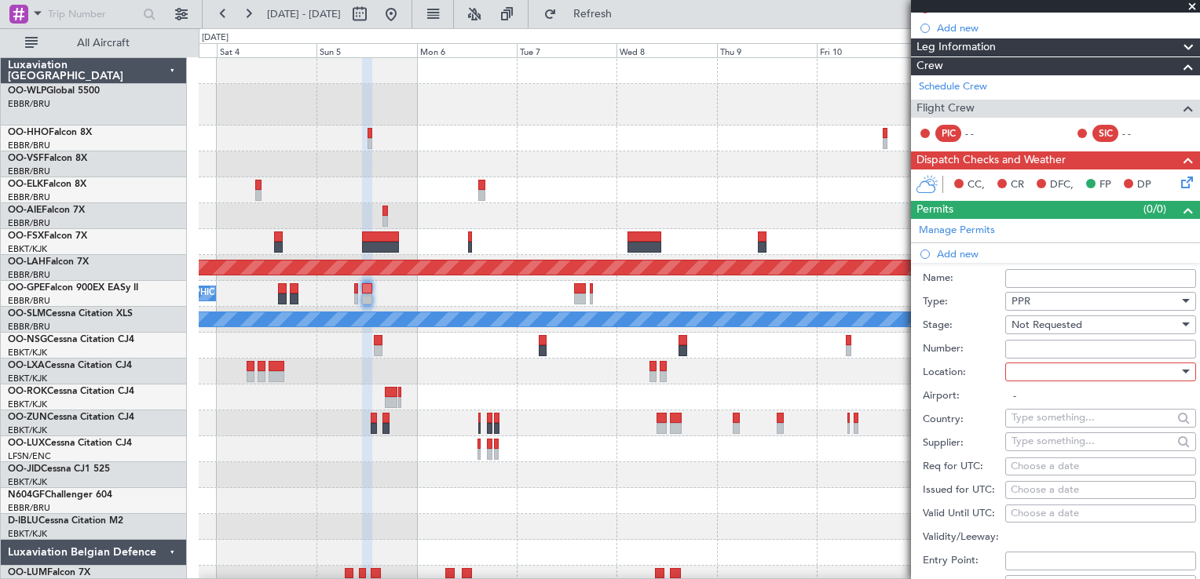
click at [1032, 370] on div at bounding box center [1094, 372] width 167 height 24
click at [1039, 400] on span "Departure" at bounding box center [1094, 402] width 165 height 24
type input "EGKB / BQH"
click at [1043, 462] on div "Choose a date" at bounding box center [1100, 467] width 180 height 16
select select "9"
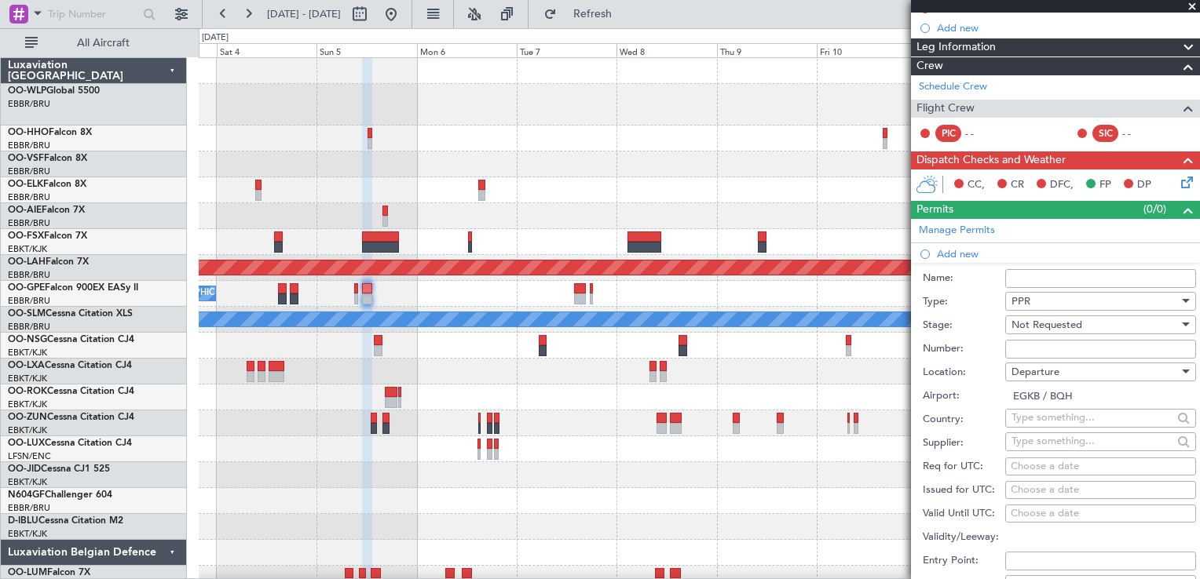
select select "2025"
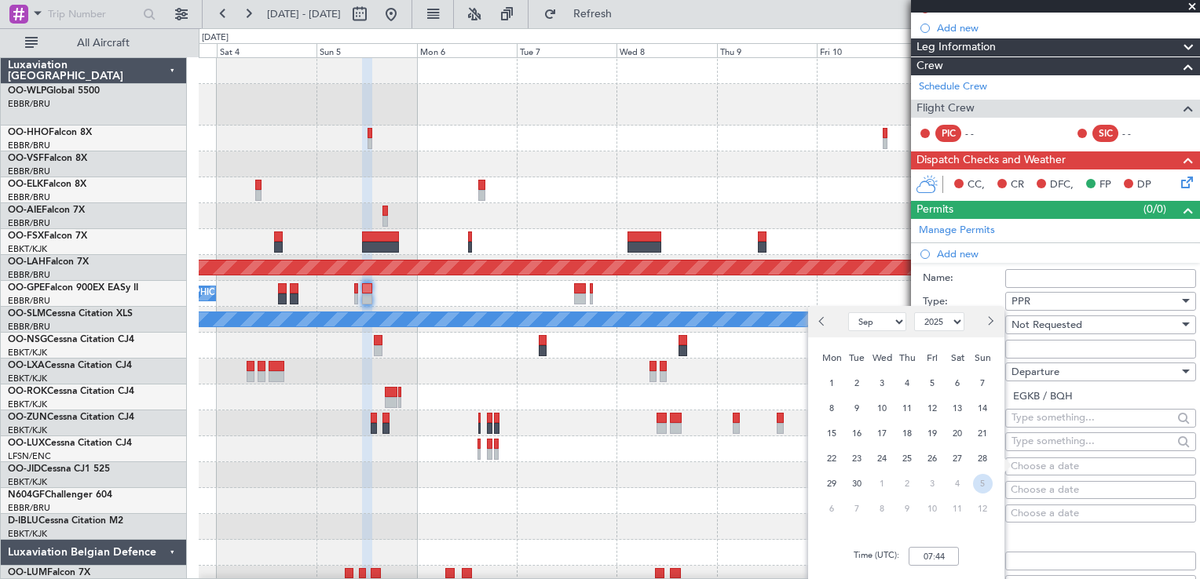
click at [982, 485] on span "5" at bounding box center [983, 484] width 20 height 20
select select "10"
click at [939, 554] on input "00:00" at bounding box center [933, 556] width 50 height 19
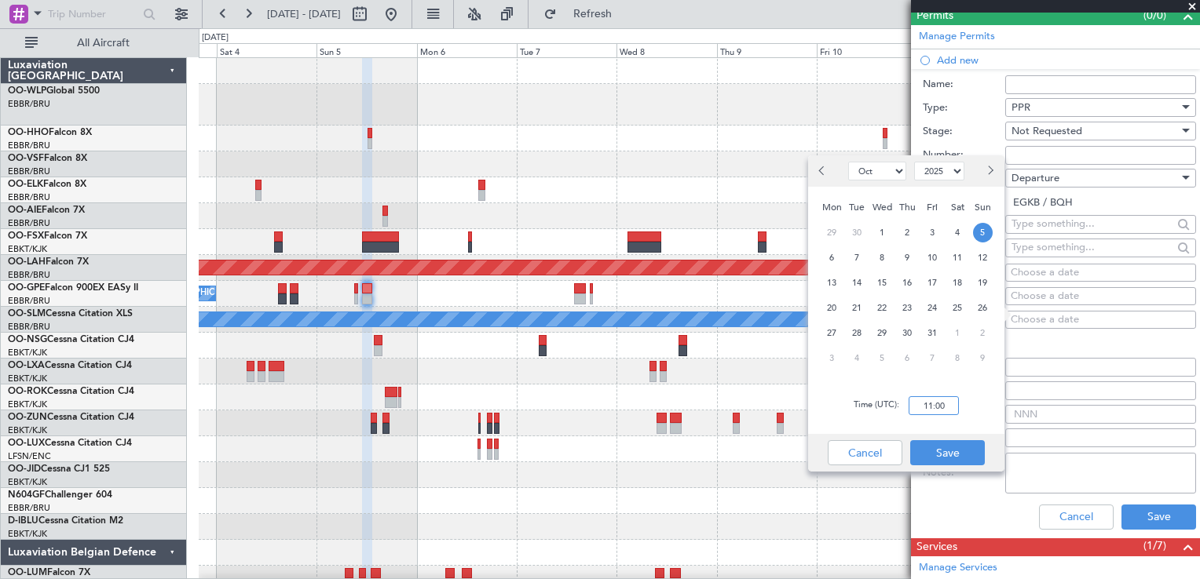
scroll to position [371, 0]
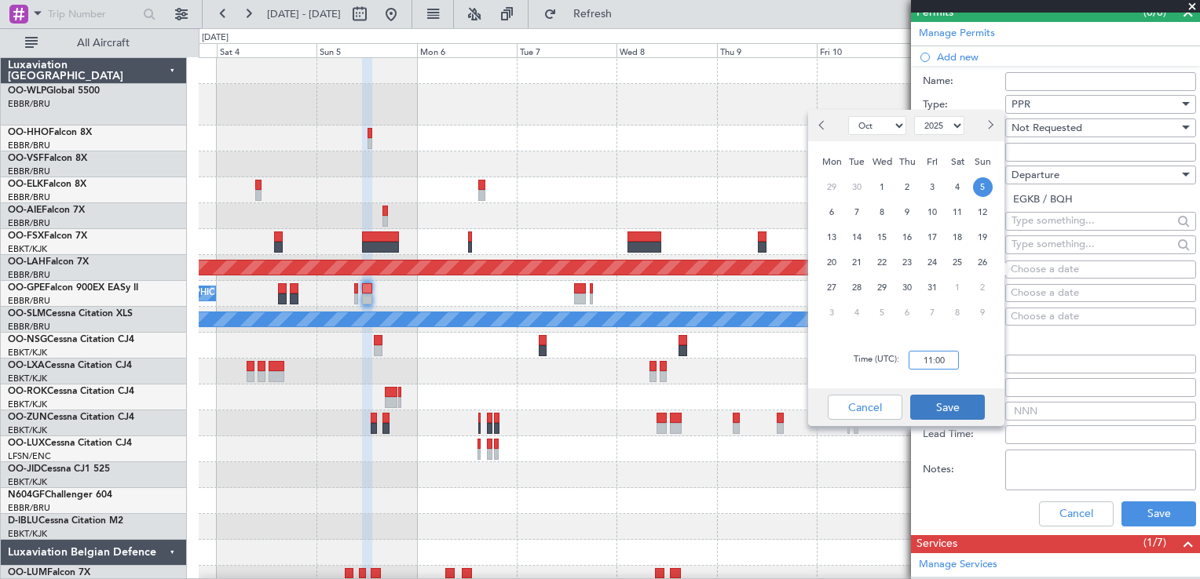
type input "11:00"
click at [977, 407] on button "Save" at bounding box center [947, 407] width 75 height 25
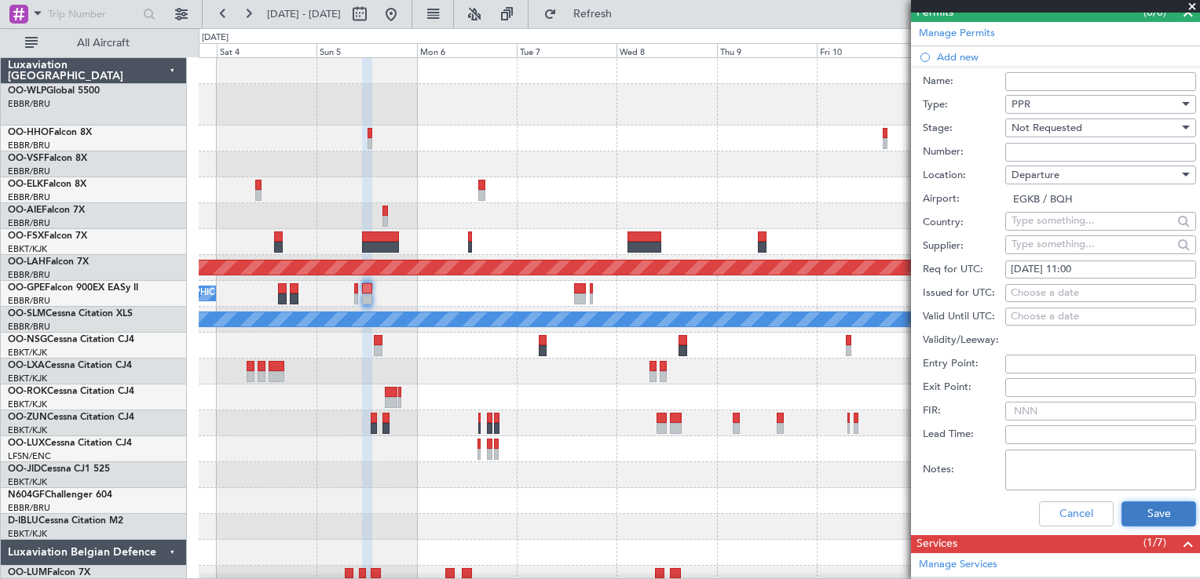
click at [1145, 510] on button "Save" at bounding box center [1158, 514] width 75 height 25
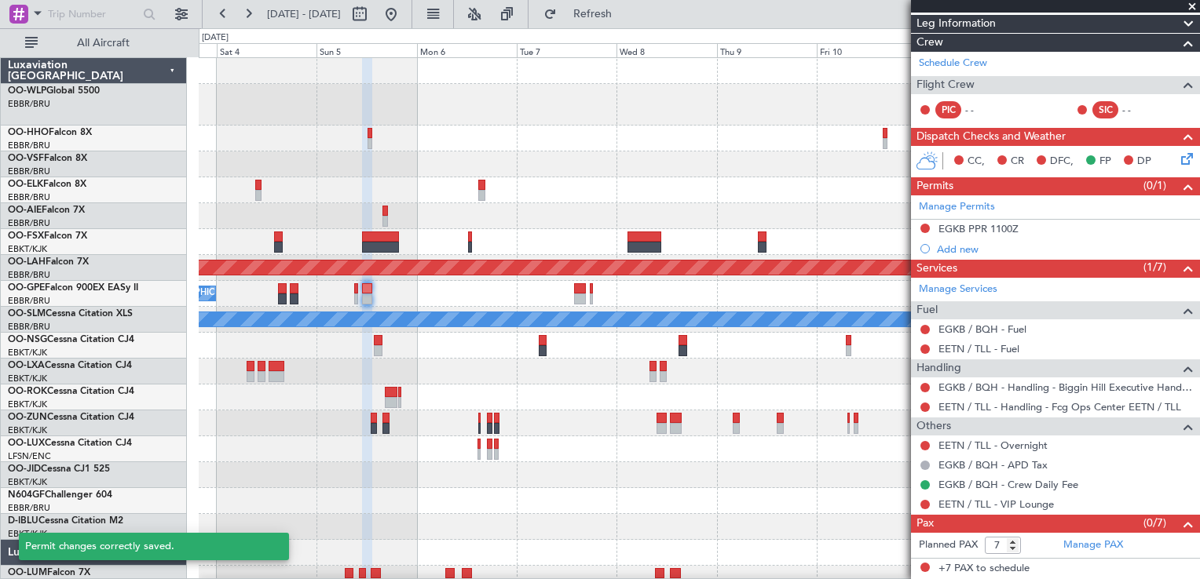
scroll to position [194, 0]
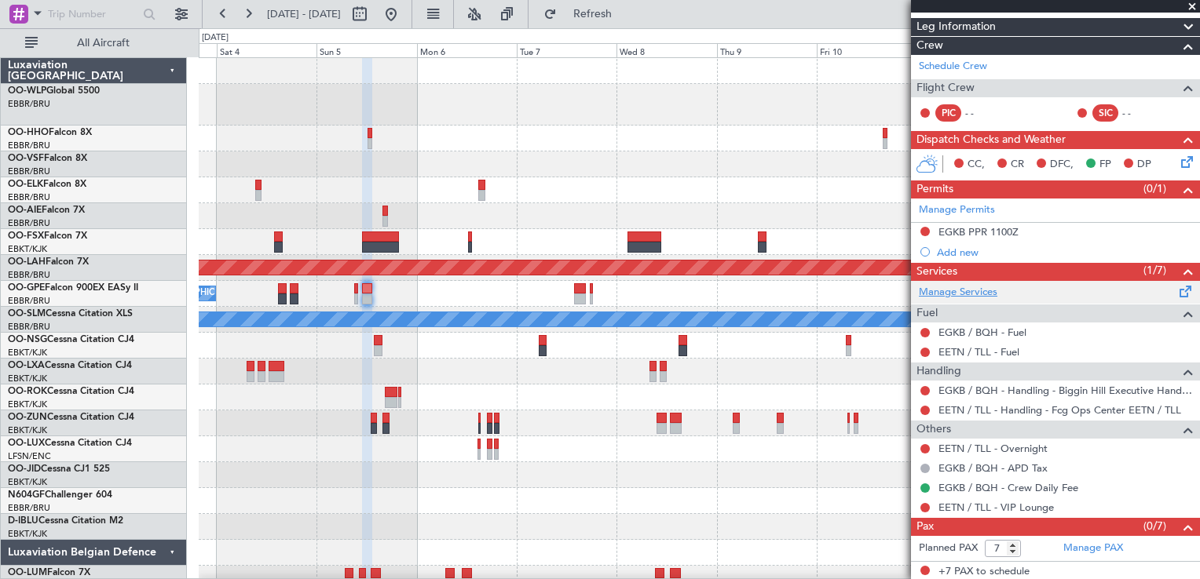
click at [983, 292] on link "Manage Services" at bounding box center [958, 293] width 79 height 16
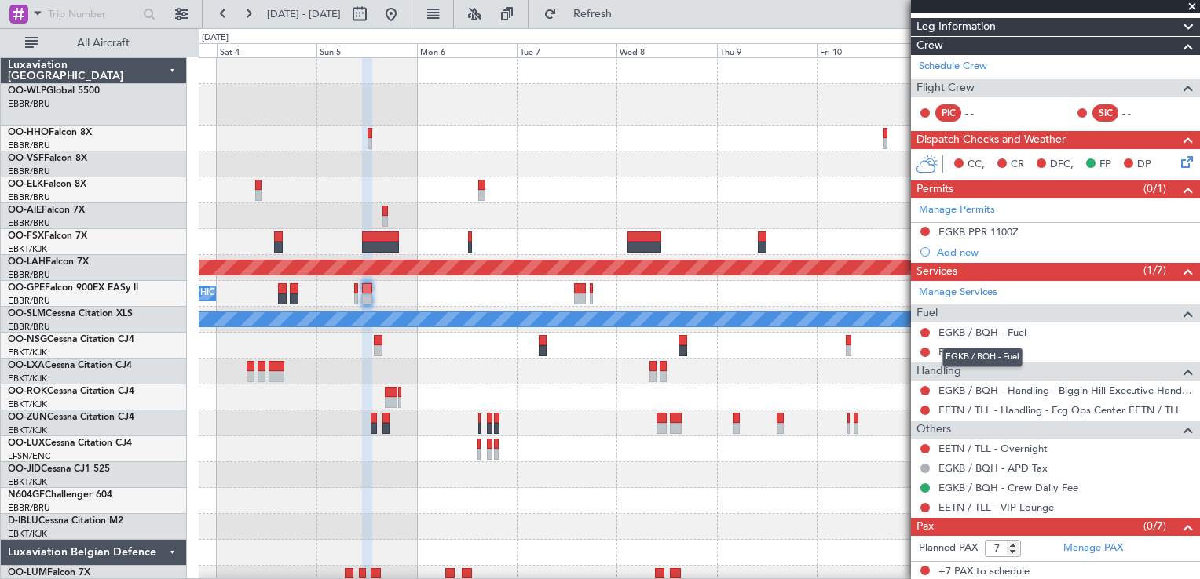
click at [965, 334] on link "EGKB / BQH - Fuel" at bounding box center [982, 332] width 88 height 13
click at [977, 349] on link "EETN / TLL - Fuel" at bounding box center [978, 351] width 81 height 13
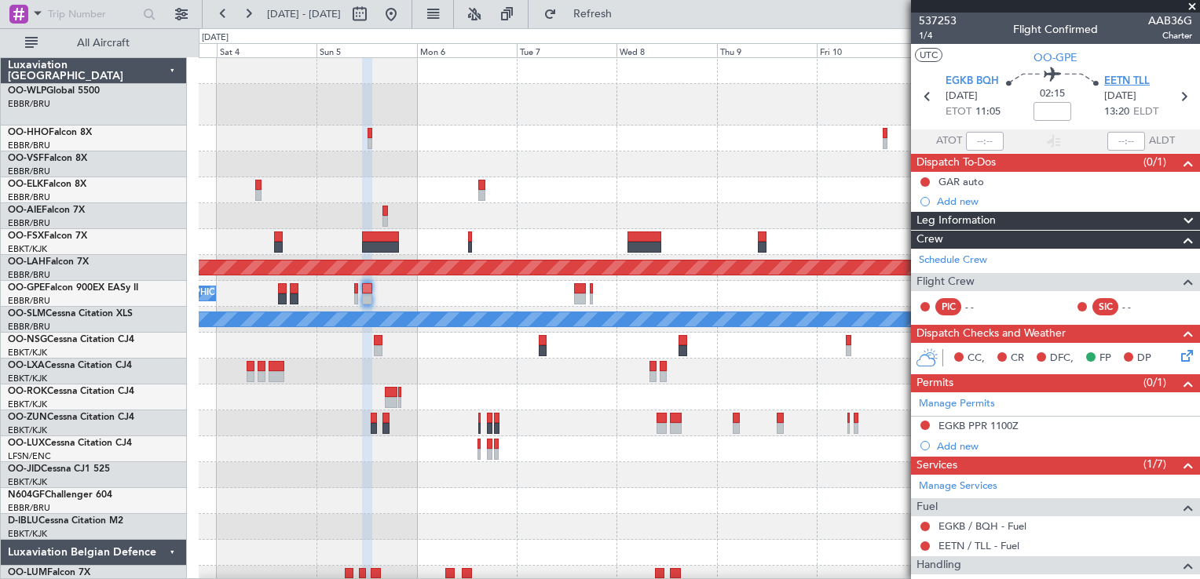
click at [1123, 79] on span "EETN TLL" at bounding box center [1127, 82] width 46 height 16
click at [1178, 357] on icon at bounding box center [1184, 353] width 13 height 13
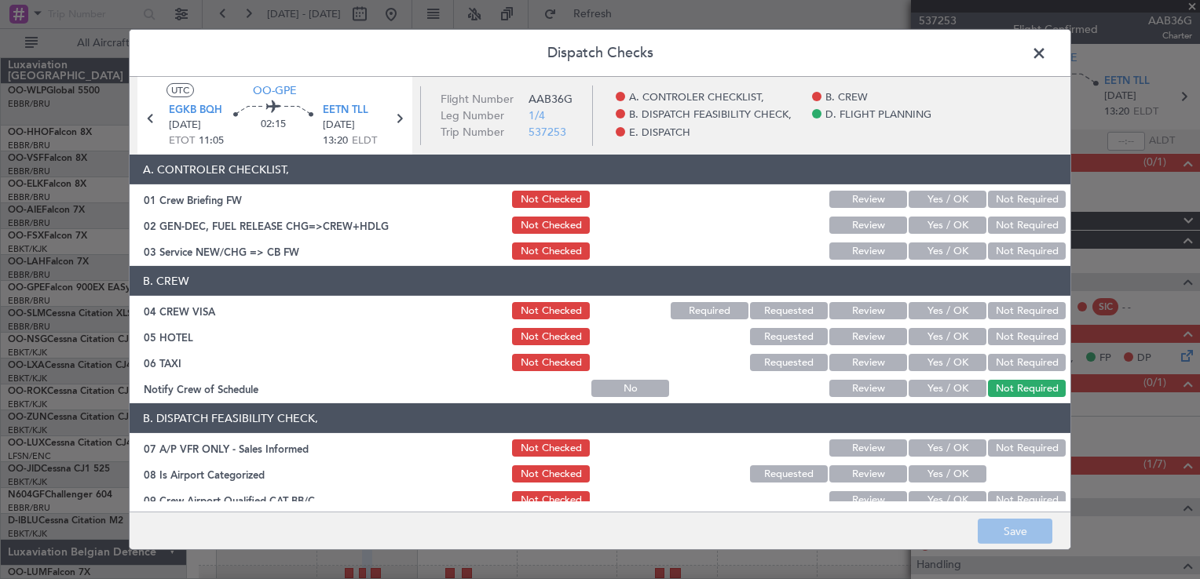
click at [936, 253] on button "Yes / OK" at bounding box center [947, 251] width 78 height 17
click at [1010, 305] on button "Not Required" at bounding box center [1027, 310] width 78 height 17
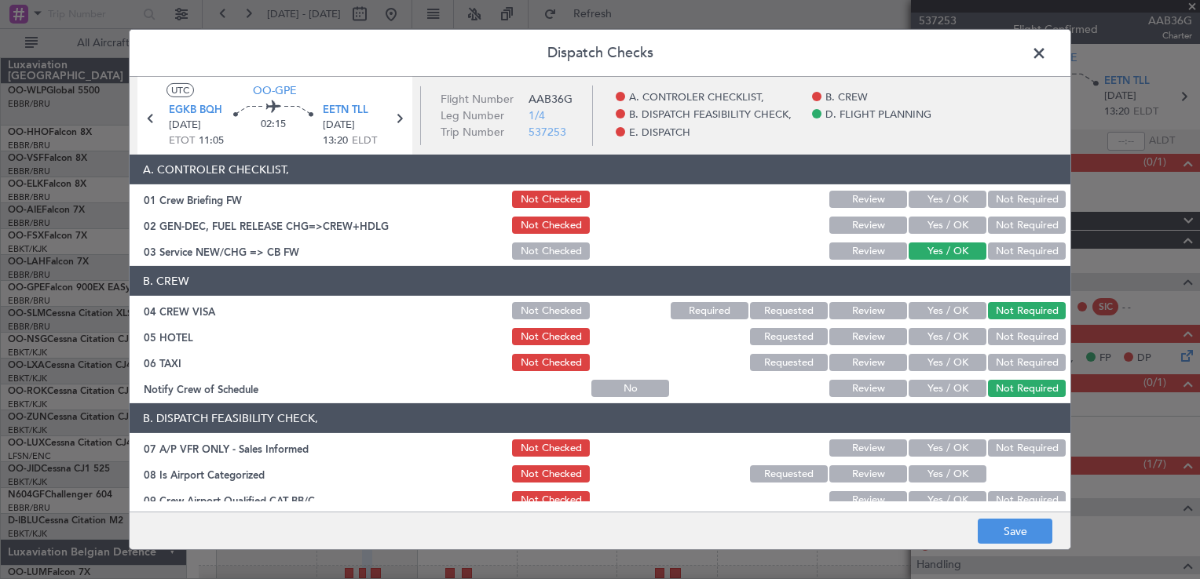
click at [962, 337] on button "Yes / OK" at bounding box center [947, 336] width 78 height 17
click at [1000, 367] on button "Not Required" at bounding box center [1027, 362] width 78 height 17
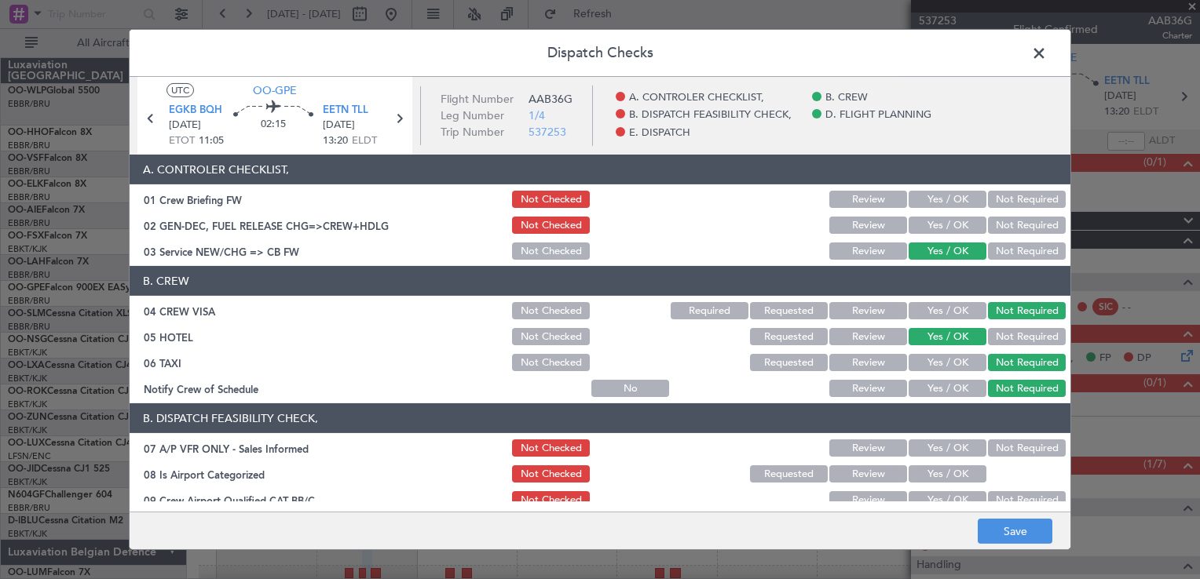
click at [948, 385] on button "Yes / OK" at bounding box center [947, 388] width 78 height 17
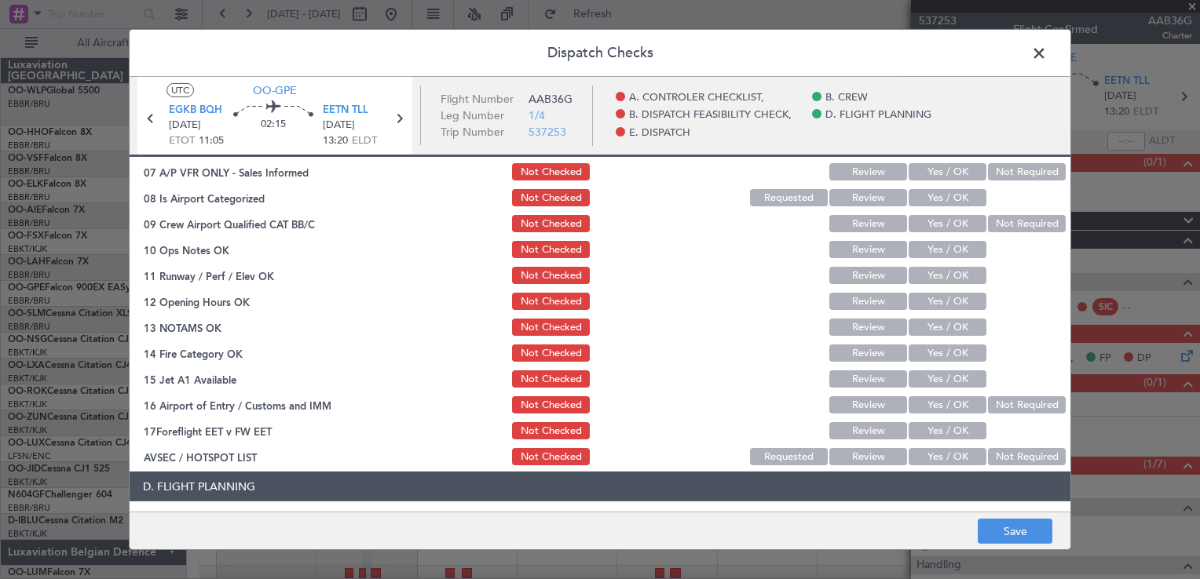
scroll to position [276, 0]
click at [1006, 174] on button "Not Required" at bounding box center [1027, 171] width 78 height 17
click at [962, 192] on button "Yes / OK" at bounding box center [947, 197] width 78 height 17
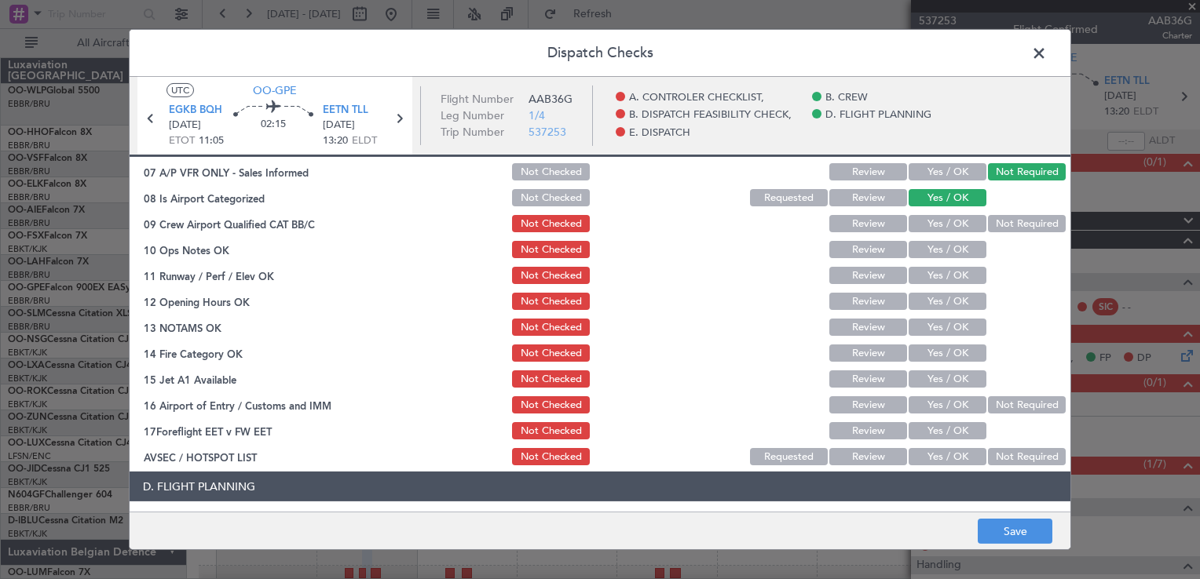
click at [959, 223] on button "Yes / OK" at bounding box center [947, 223] width 78 height 17
click at [956, 247] on button "Yes / OK" at bounding box center [947, 249] width 78 height 17
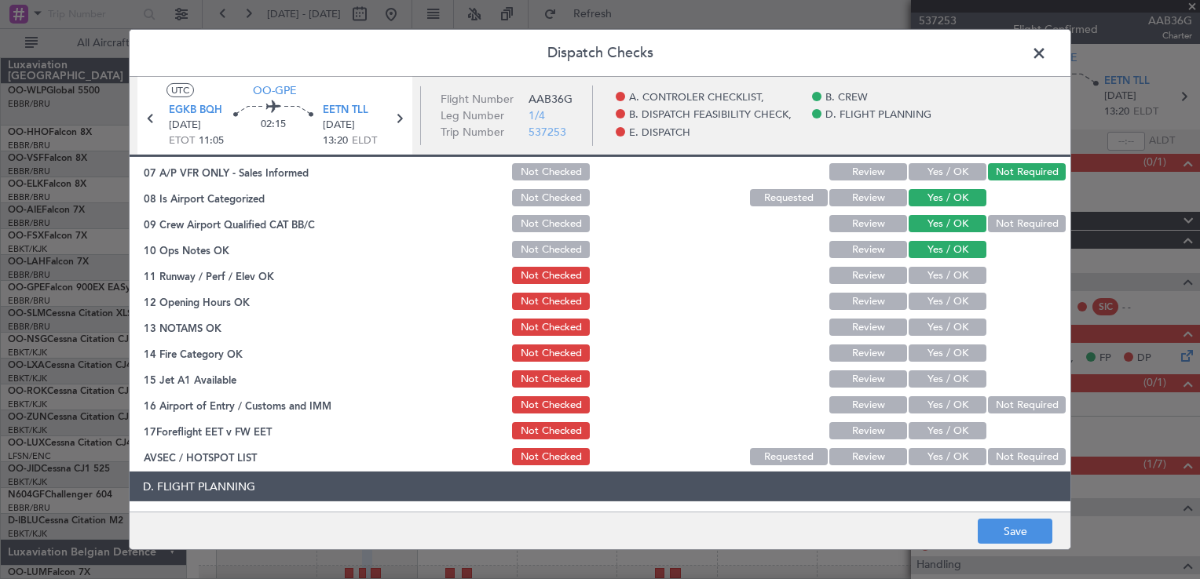
click at [955, 280] on button "Yes / OK" at bounding box center [947, 275] width 78 height 17
click at [954, 305] on button "Yes / OK" at bounding box center [947, 301] width 78 height 17
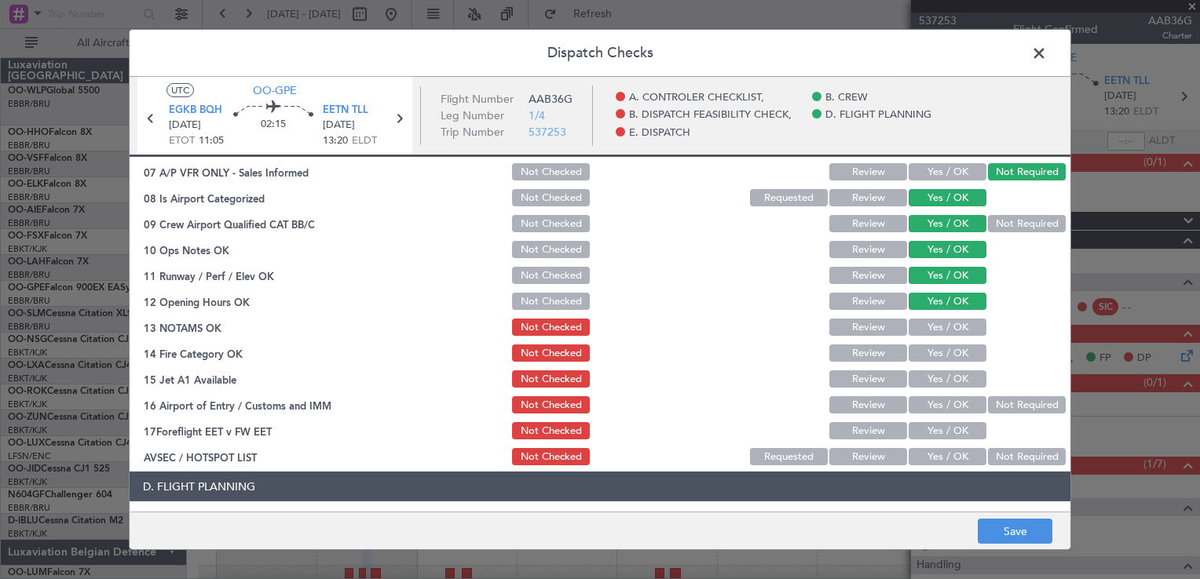
click at [943, 353] on button "Yes / OK" at bounding box center [947, 353] width 78 height 17
click at [944, 375] on button "Yes / OK" at bounding box center [947, 379] width 78 height 17
click at [1007, 414] on div "Not Required" at bounding box center [1024, 405] width 79 height 22
click at [1007, 413] on div "Not Required" at bounding box center [1024, 405] width 79 height 22
click at [1007, 402] on button "Not Required" at bounding box center [1027, 404] width 78 height 17
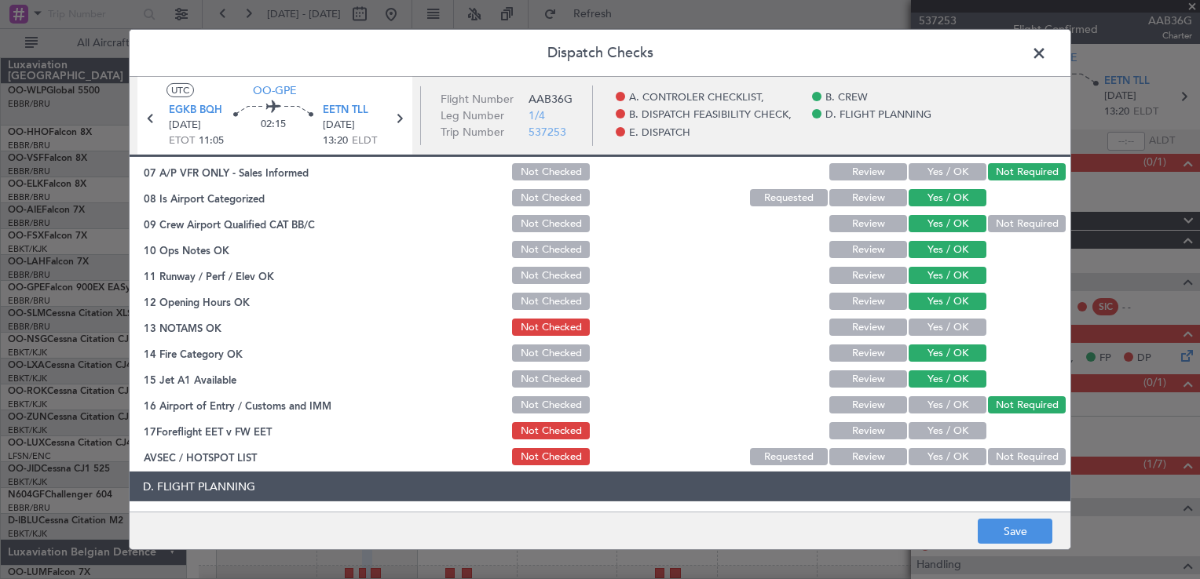
click at [1008, 451] on button "Not Required" at bounding box center [1027, 456] width 78 height 17
click at [863, 428] on button "Review" at bounding box center [868, 430] width 78 height 17
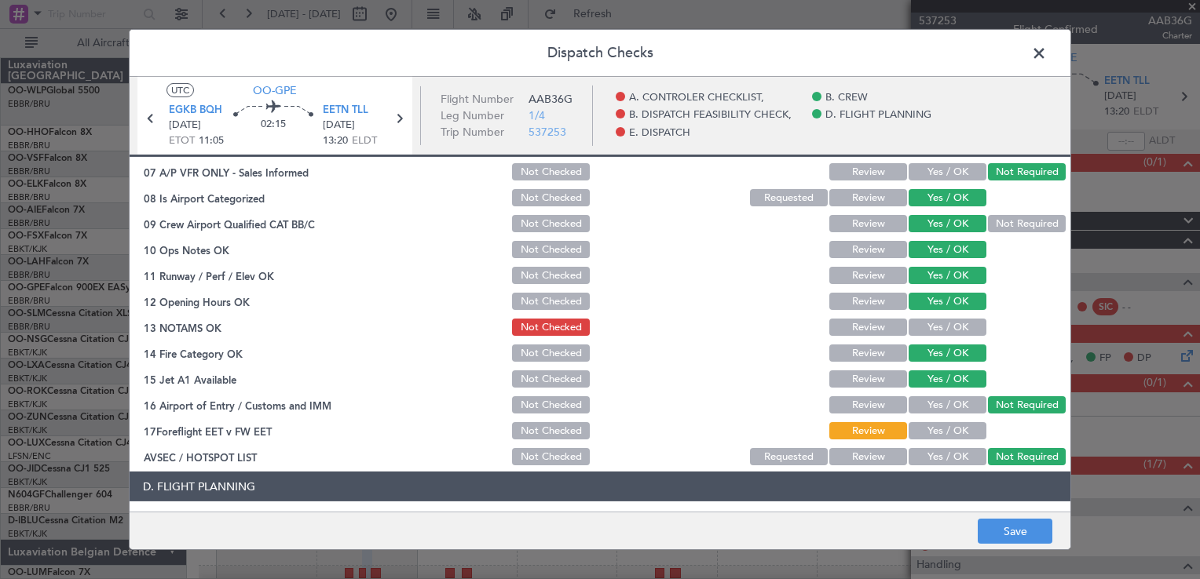
click at [860, 327] on button "Review" at bounding box center [868, 327] width 78 height 17
click at [1014, 522] on button "Save" at bounding box center [1014, 531] width 75 height 25
click at [1047, 49] on span at bounding box center [1047, 57] width 0 height 31
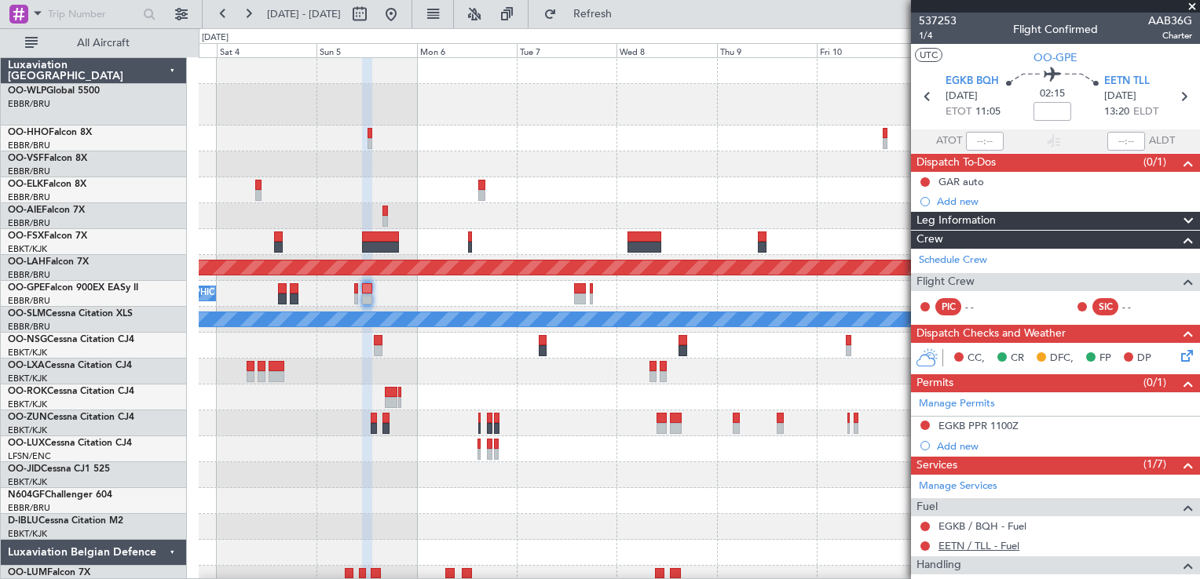
click at [967, 545] on link "EETN / TLL - Fuel" at bounding box center [978, 545] width 81 height 13
click at [1174, 100] on icon at bounding box center [1183, 96] width 20 height 20
type input "9"
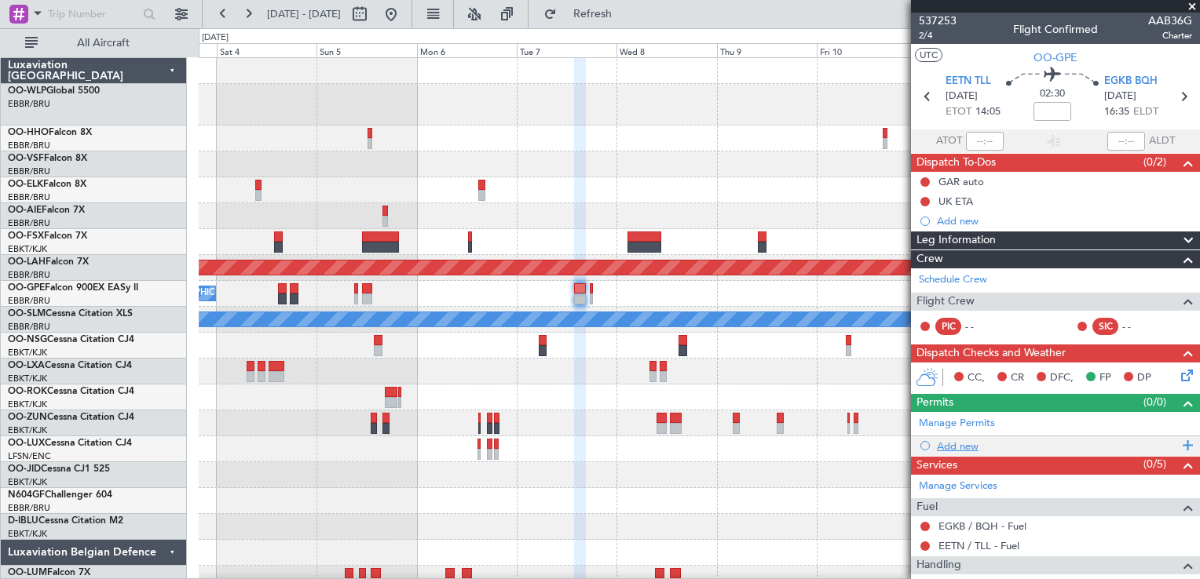
click at [945, 440] on div "Add new" at bounding box center [1057, 446] width 241 height 13
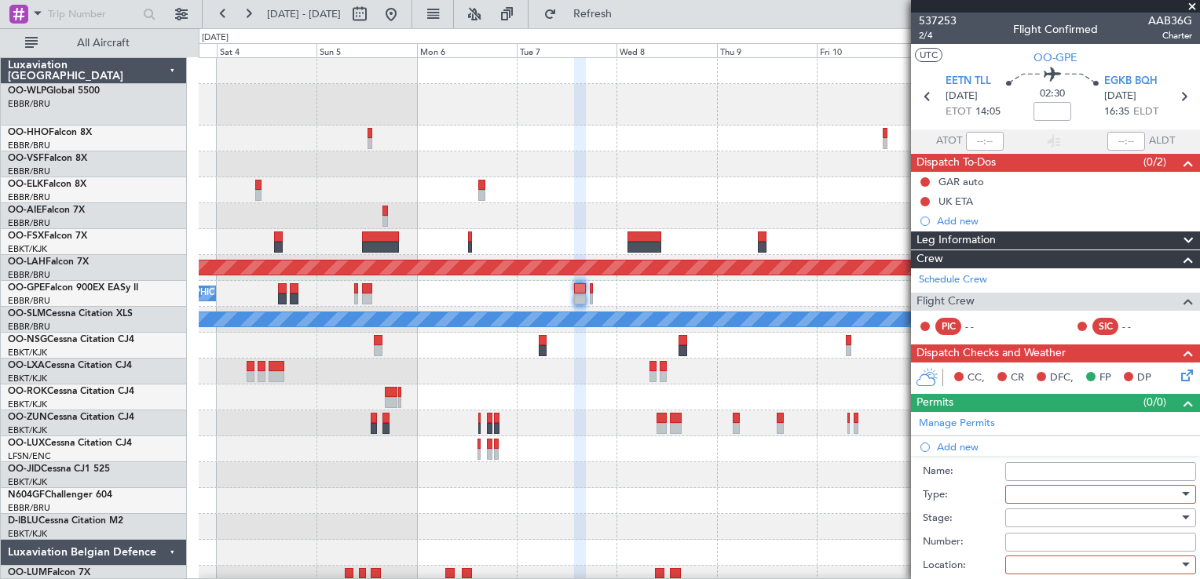
click at [1046, 494] on div at bounding box center [1094, 495] width 167 height 24
click at [968, 456] on div at bounding box center [600, 289] width 1200 height 579
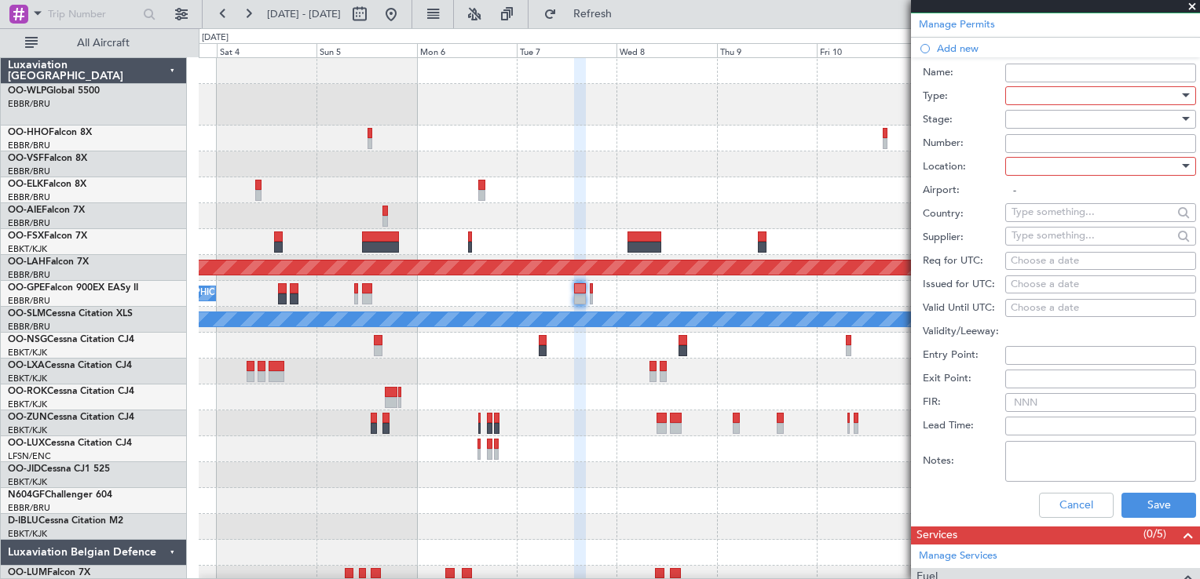
scroll to position [398, 0]
click at [1033, 98] on div at bounding box center [1094, 97] width 167 height 24
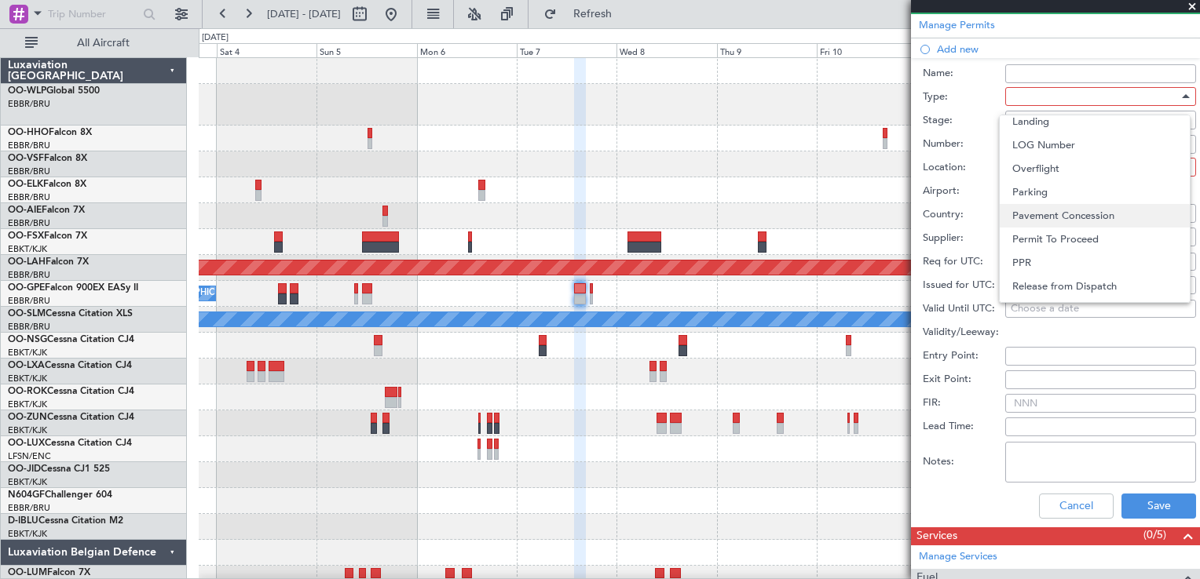
scroll to position [472, 0]
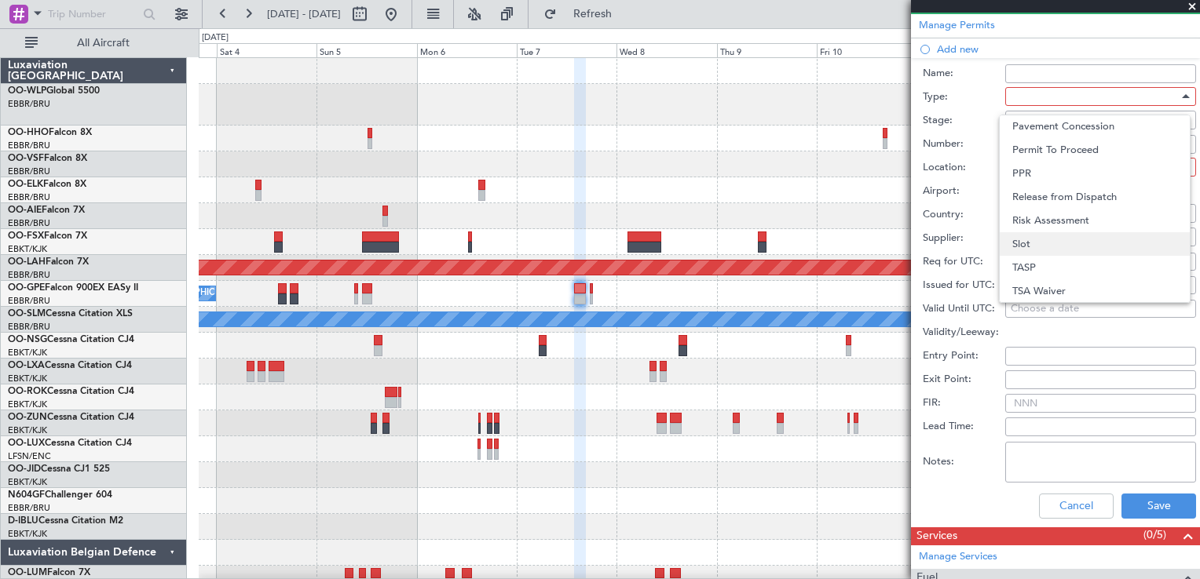
click at [1044, 253] on span "Slot" at bounding box center [1094, 244] width 165 height 24
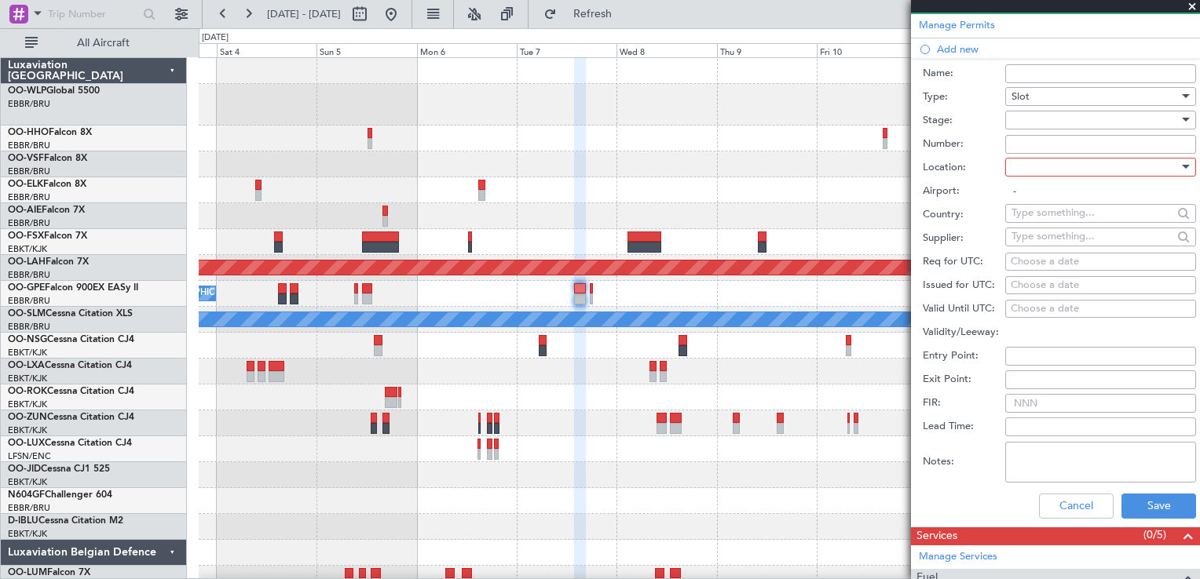
click at [1022, 118] on div at bounding box center [1094, 120] width 167 height 24
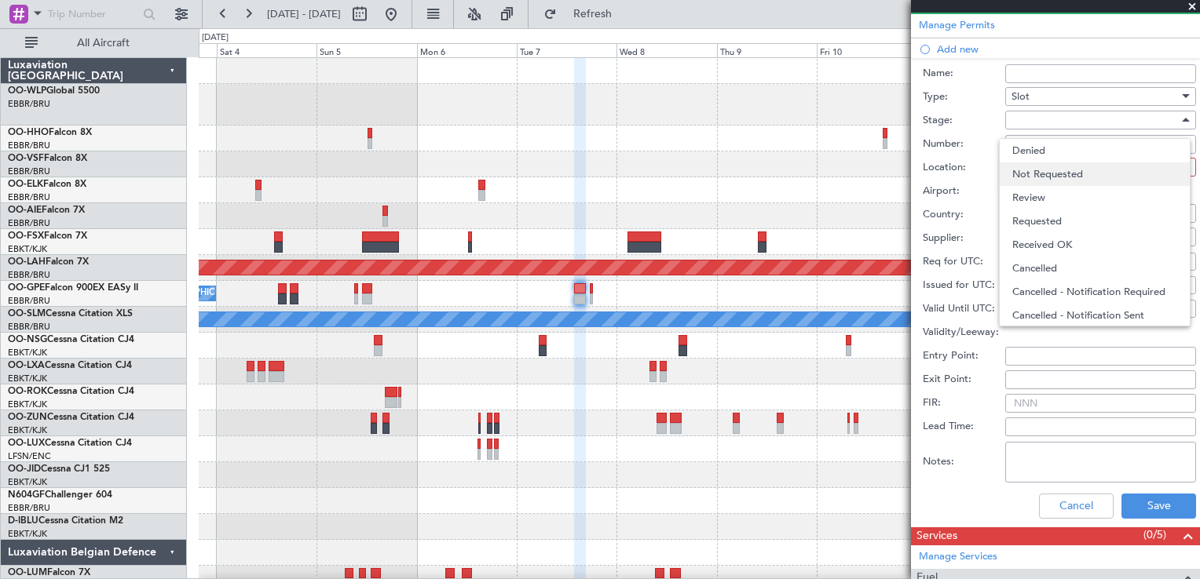
click at [1034, 174] on span "Not Requested" at bounding box center [1094, 175] width 165 height 24
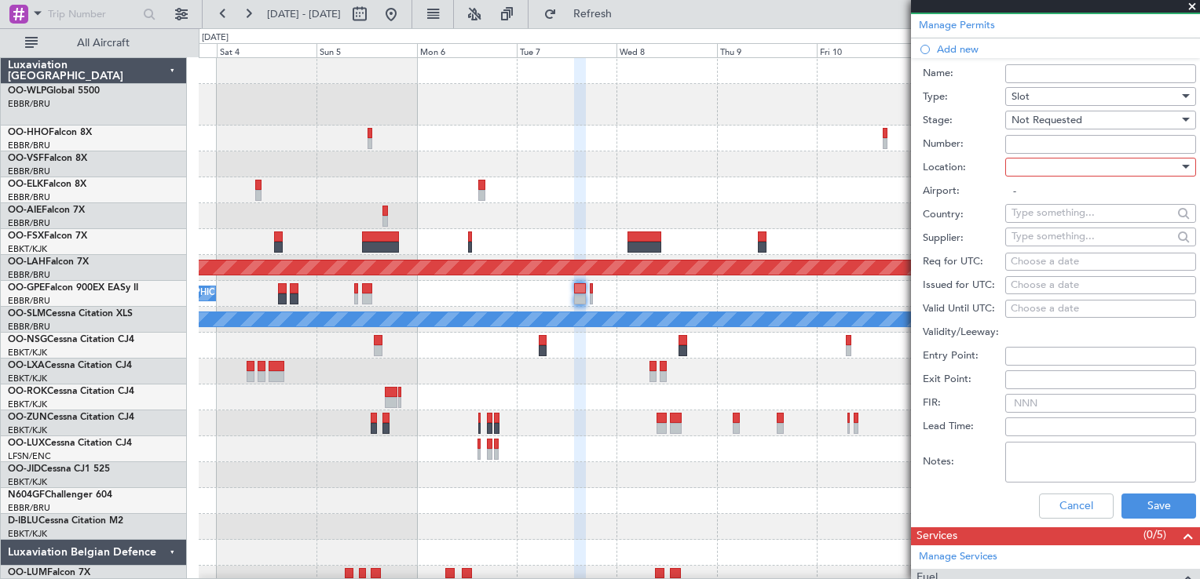
click at [1042, 159] on div at bounding box center [1094, 167] width 167 height 24
click at [1041, 199] on span "Departure" at bounding box center [1094, 198] width 165 height 24
type input "EETN / TLL"
click at [1046, 89] on div "Slot" at bounding box center [1094, 97] width 167 height 24
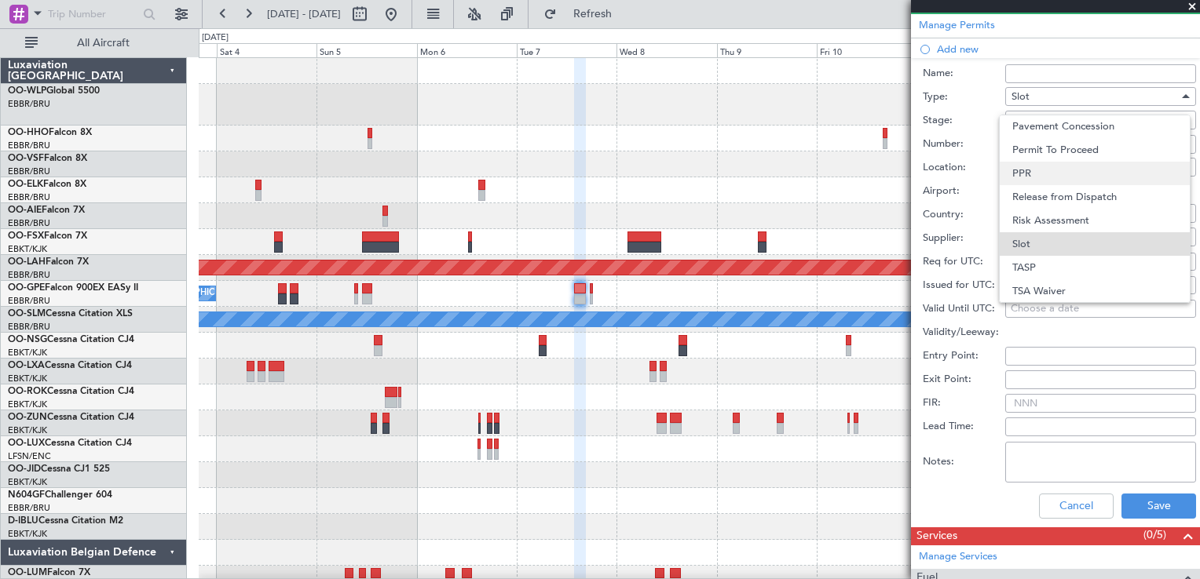
click at [1033, 174] on span "PPR" at bounding box center [1094, 174] width 165 height 24
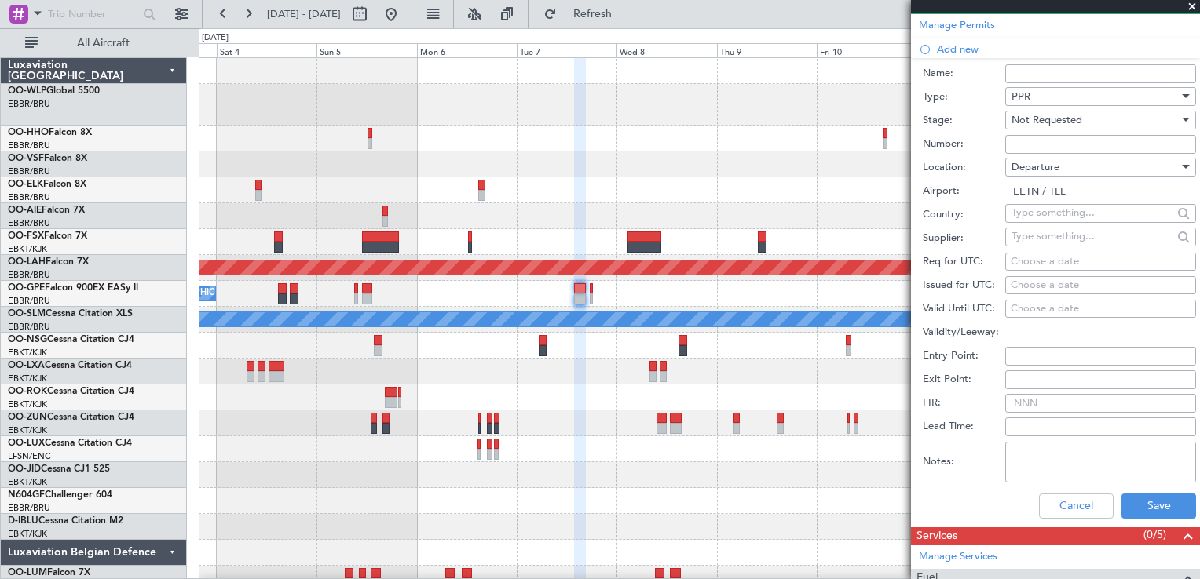
click at [1083, 253] on fb-calendar-cell "Choose a date" at bounding box center [1100, 262] width 191 height 19
click at [1075, 259] on div "Choose a date" at bounding box center [1100, 262] width 180 height 16
select select "9"
select select "2025"
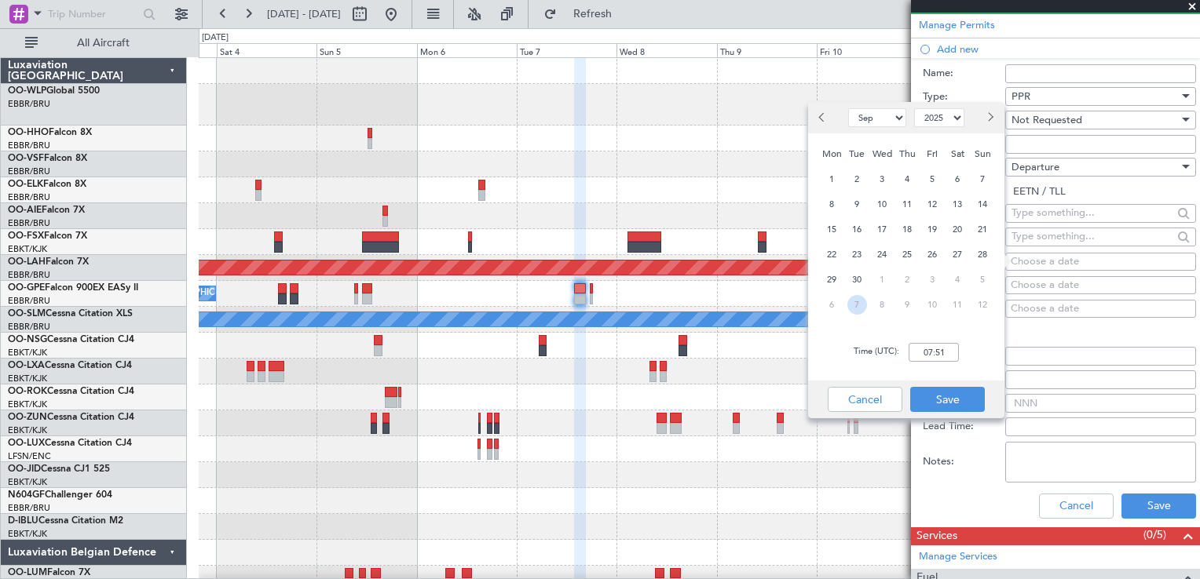
click at [857, 306] on span "7" at bounding box center [857, 305] width 20 height 20
select select "10"
click at [955, 360] on input "00:00" at bounding box center [933, 352] width 50 height 19
type input "16:40"
click at [959, 390] on button "Save" at bounding box center [947, 399] width 75 height 25
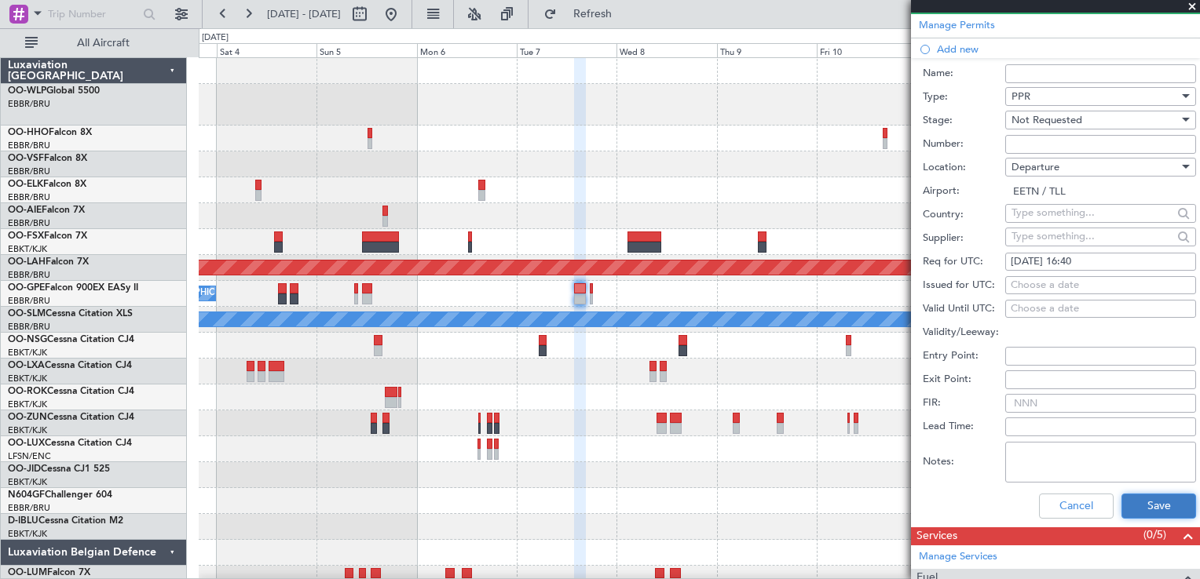
click at [1146, 504] on button "Save" at bounding box center [1158, 506] width 75 height 25
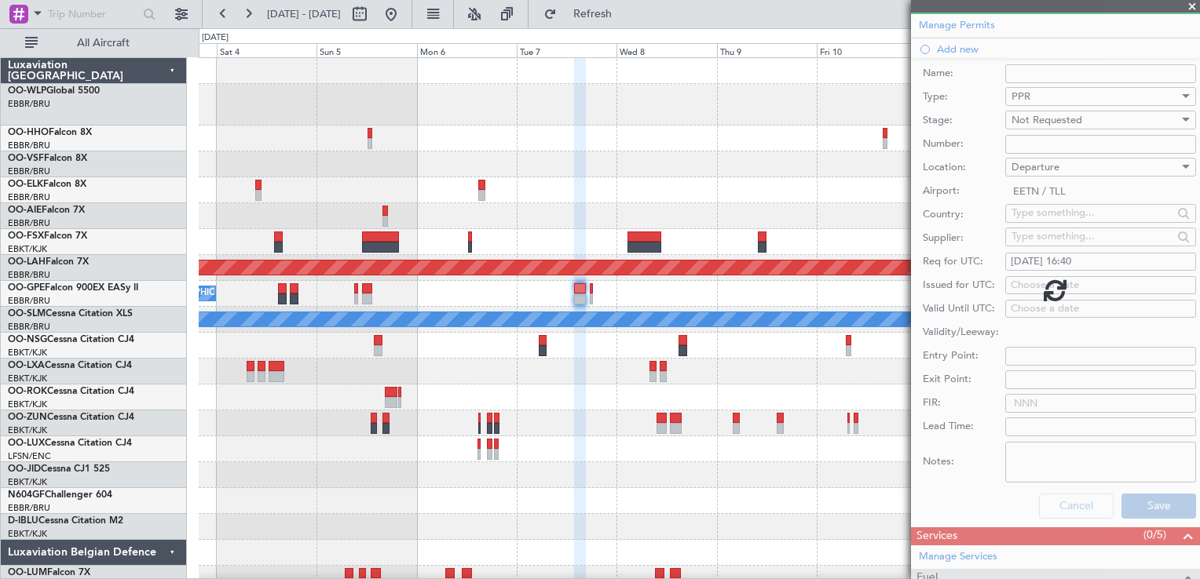
scroll to position [154, 0]
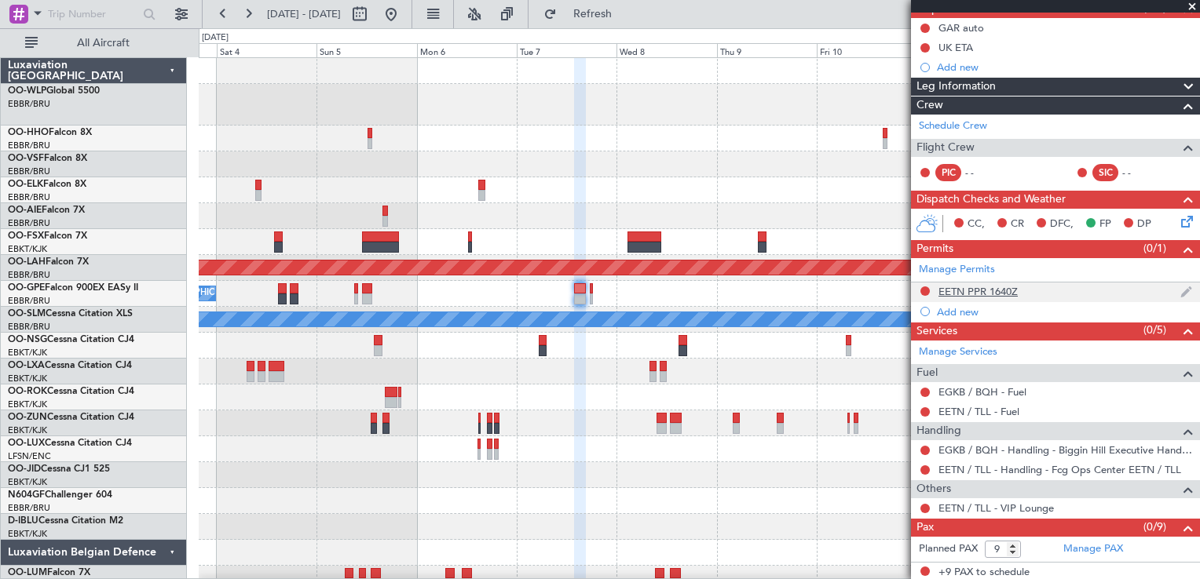
click at [992, 294] on div "EETN PPR 1640Z" at bounding box center [977, 291] width 79 height 13
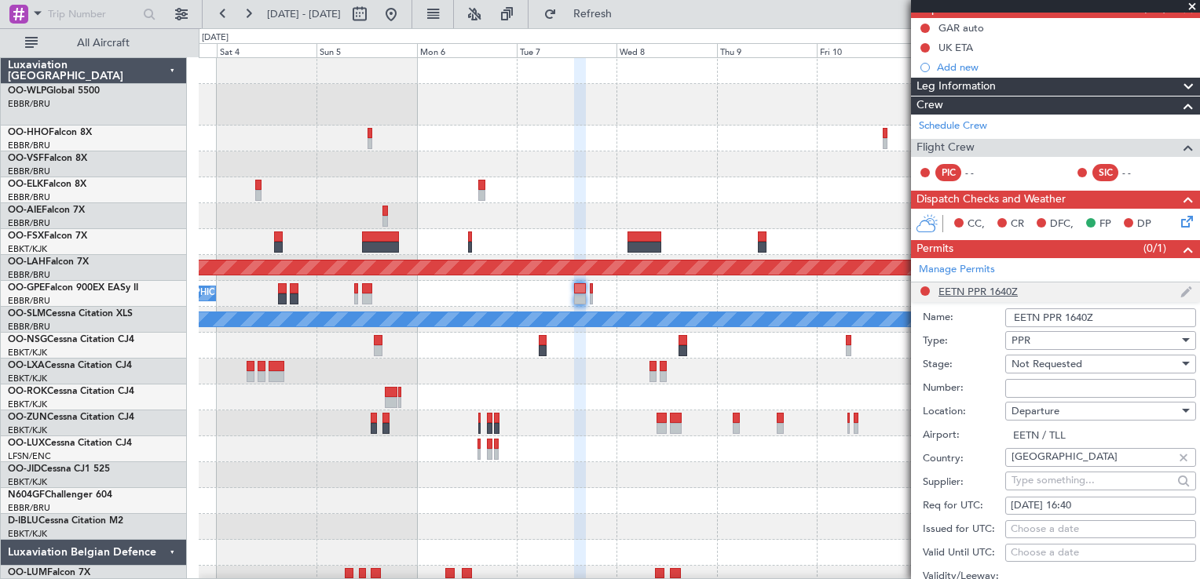
scroll to position [398, 0]
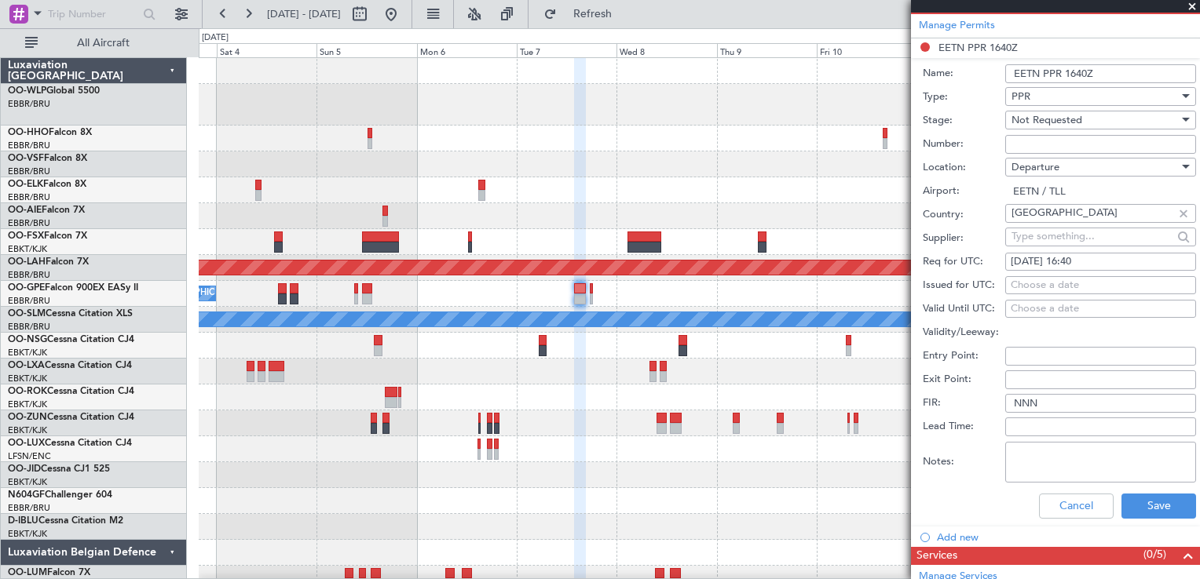
click at [1030, 162] on span "Departure" at bounding box center [1035, 167] width 48 height 14
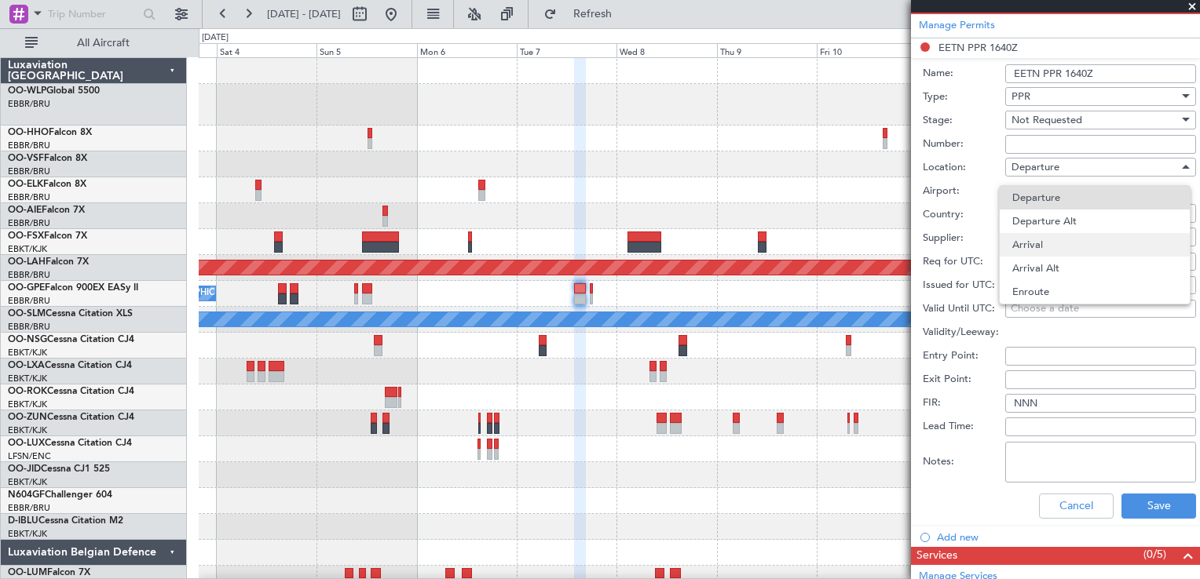
click at [1036, 243] on span "Arrival" at bounding box center [1094, 245] width 165 height 24
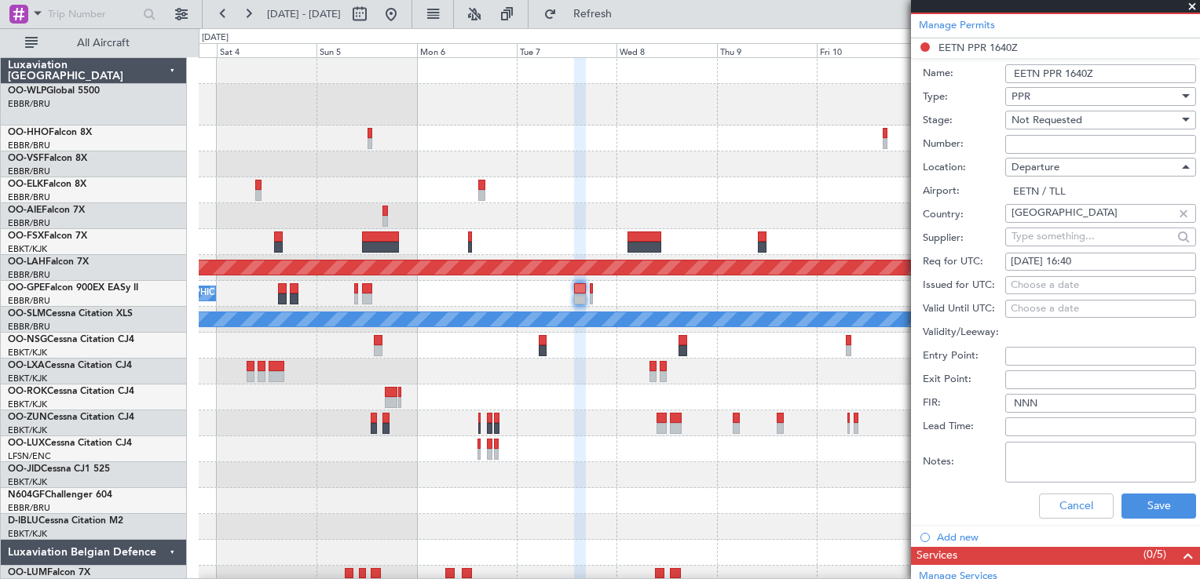
type input "EGKB / BQH"
click at [1160, 503] on button "Save" at bounding box center [1158, 506] width 75 height 25
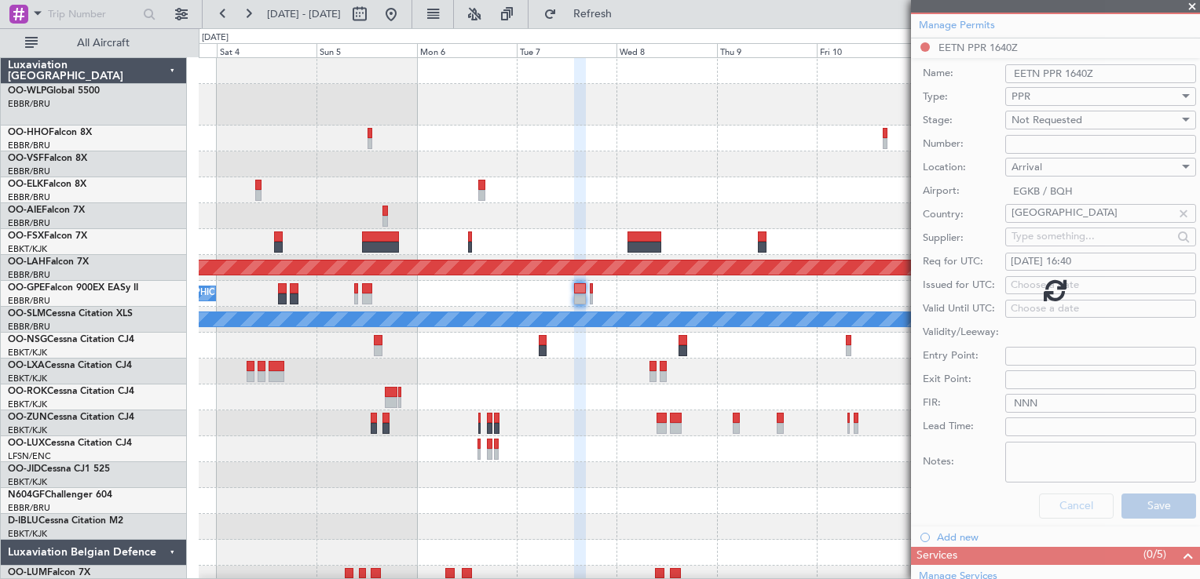
scroll to position [154, 0]
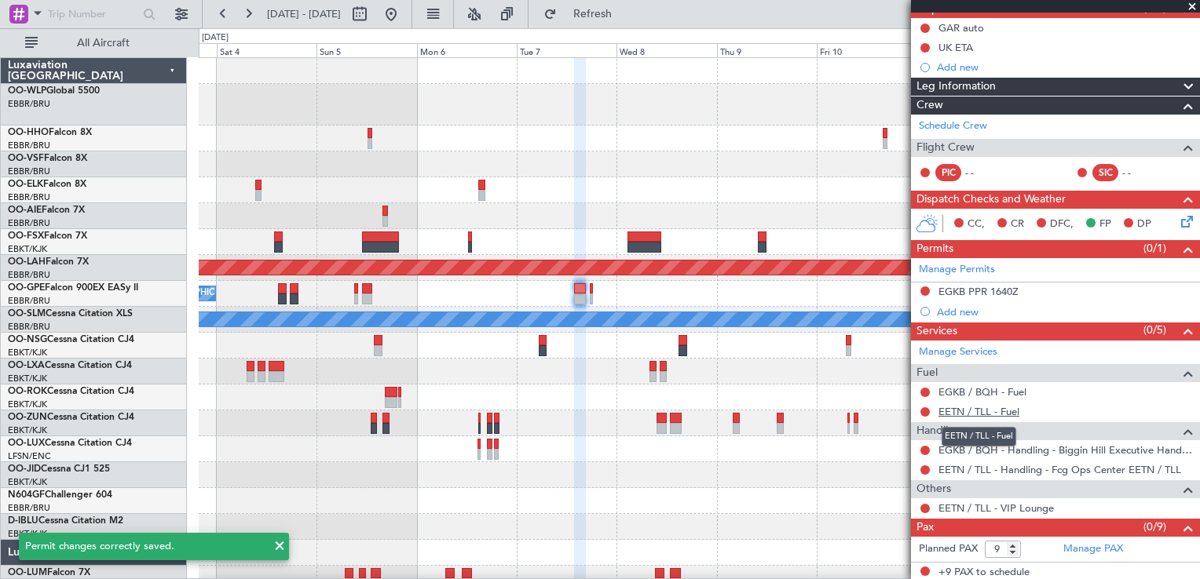
click at [1000, 409] on link "EETN / TLL - Fuel" at bounding box center [978, 411] width 81 height 13
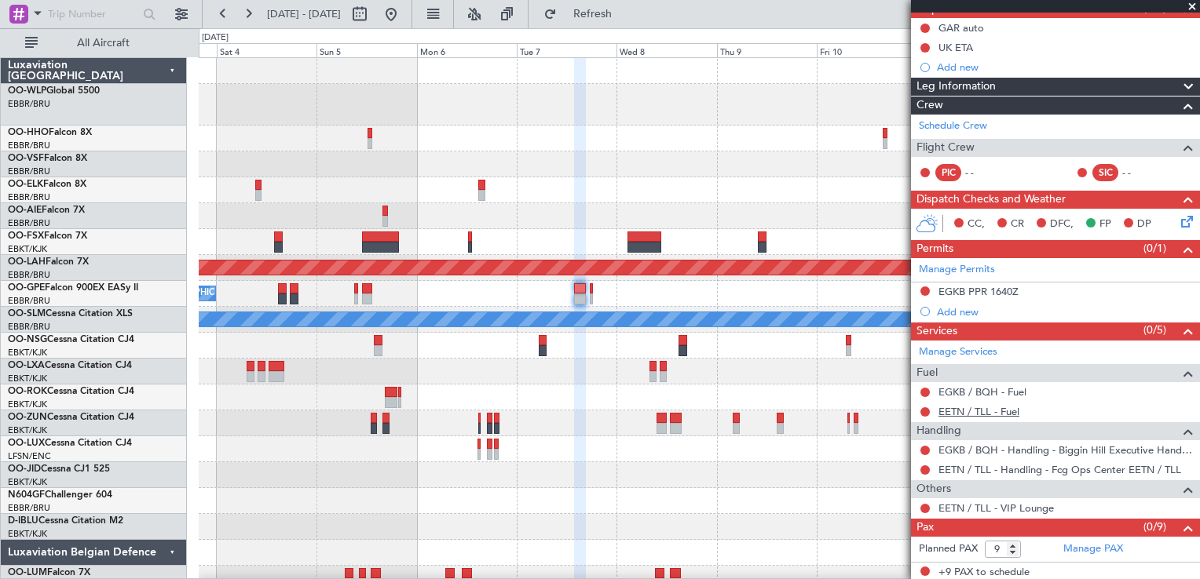
click at [948, 412] on link "EETN / TLL - Fuel" at bounding box center [978, 411] width 81 height 13
click at [952, 389] on link "EGKB / BQH - Fuel" at bounding box center [982, 391] width 88 height 13
click at [1178, 221] on icon at bounding box center [1184, 219] width 13 height 13
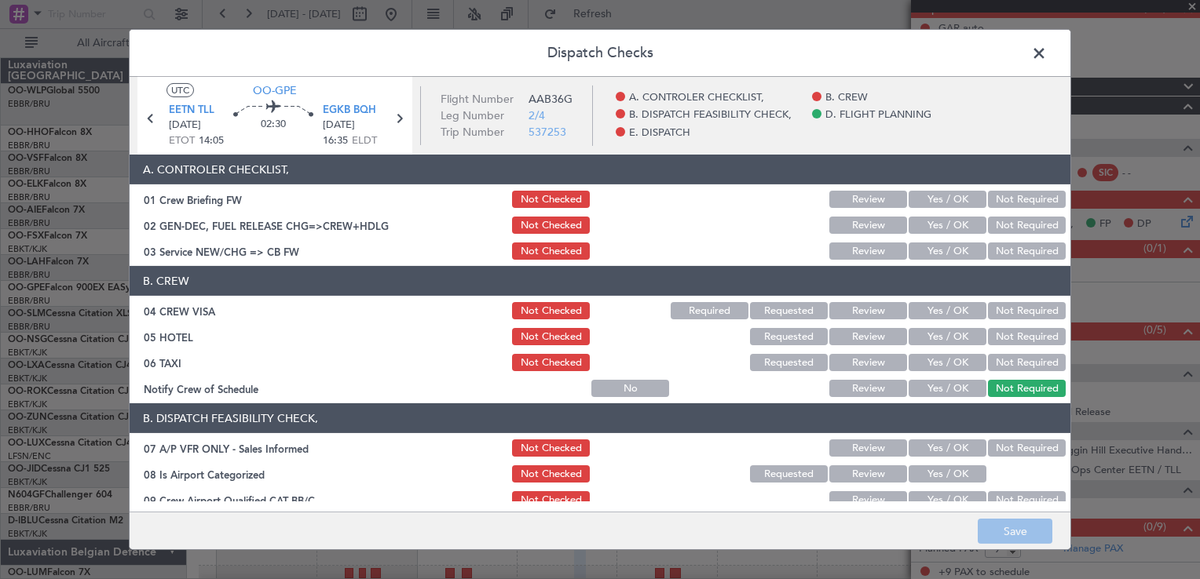
click at [929, 249] on button "Yes / OK" at bounding box center [947, 251] width 78 height 17
click at [1007, 310] on button "Not Required" at bounding box center [1027, 310] width 78 height 17
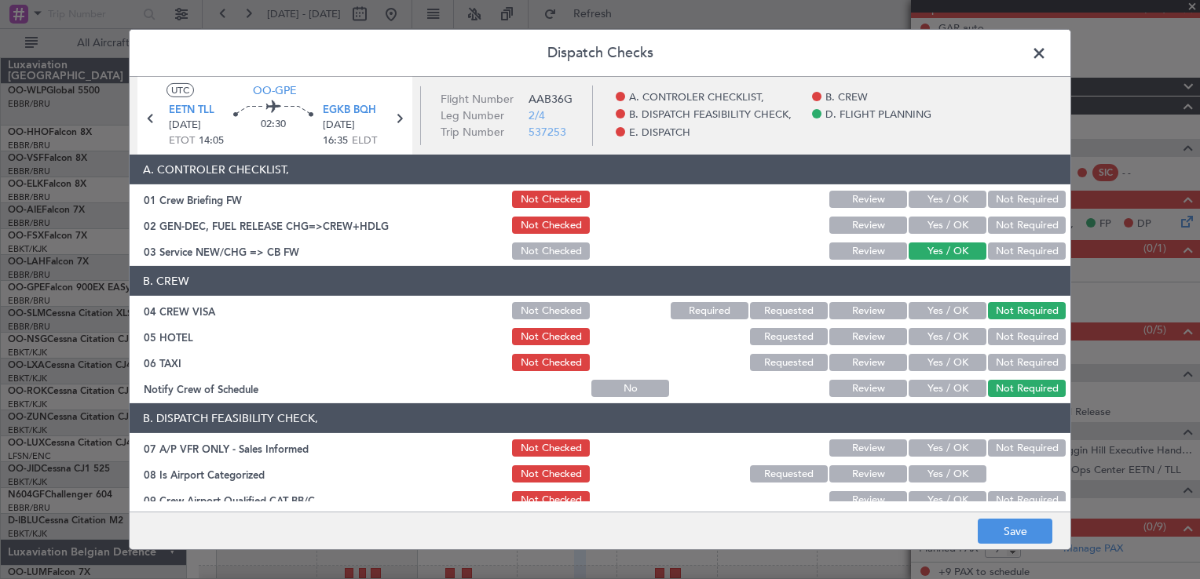
click at [1007, 329] on button "Not Required" at bounding box center [1027, 336] width 78 height 17
click at [992, 371] on button "Not Required" at bounding box center [1027, 362] width 78 height 17
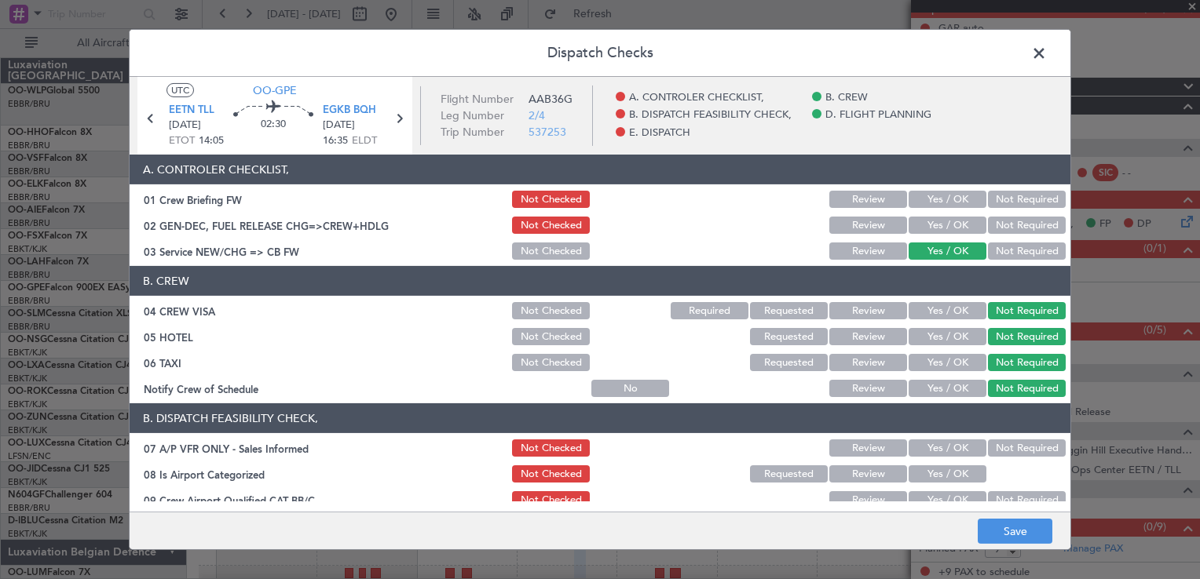
click at [948, 384] on button "Yes / OK" at bounding box center [947, 388] width 78 height 17
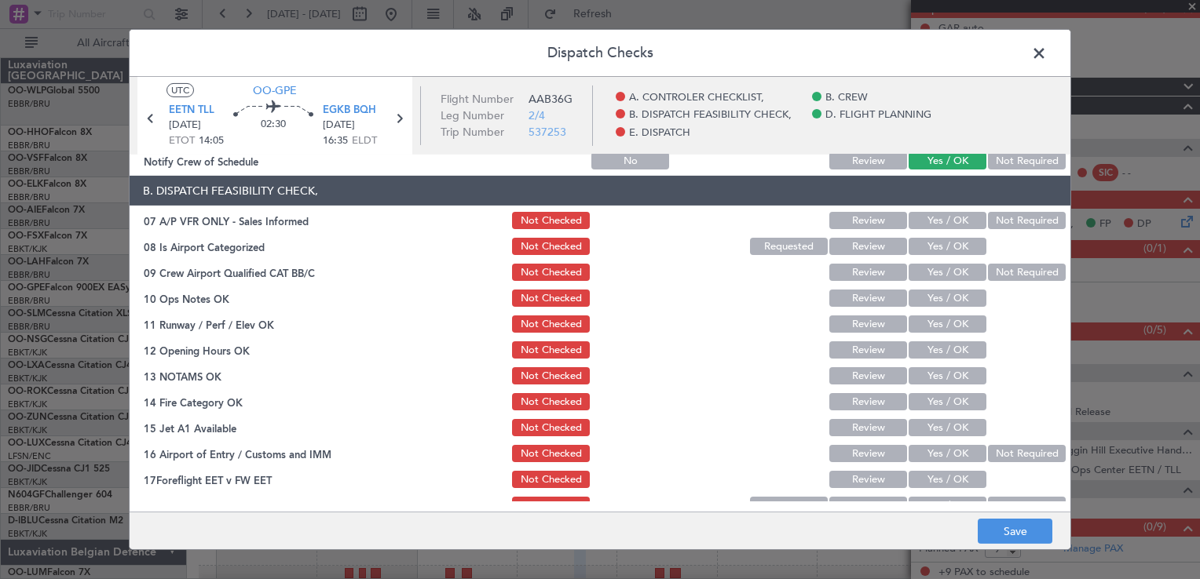
scroll to position [229, 0]
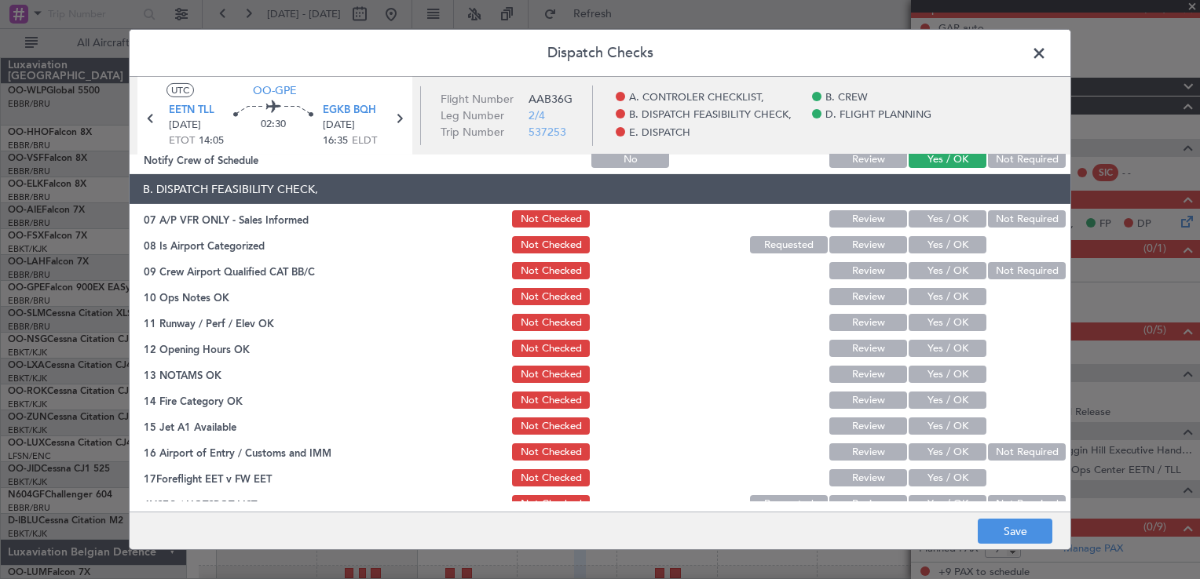
click at [1022, 212] on button "Not Required" at bounding box center [1027, 218] width 78 height 17
click at [941, 242] on button "Yes / OK" at bounding box center [947, 244] width 78 height 17
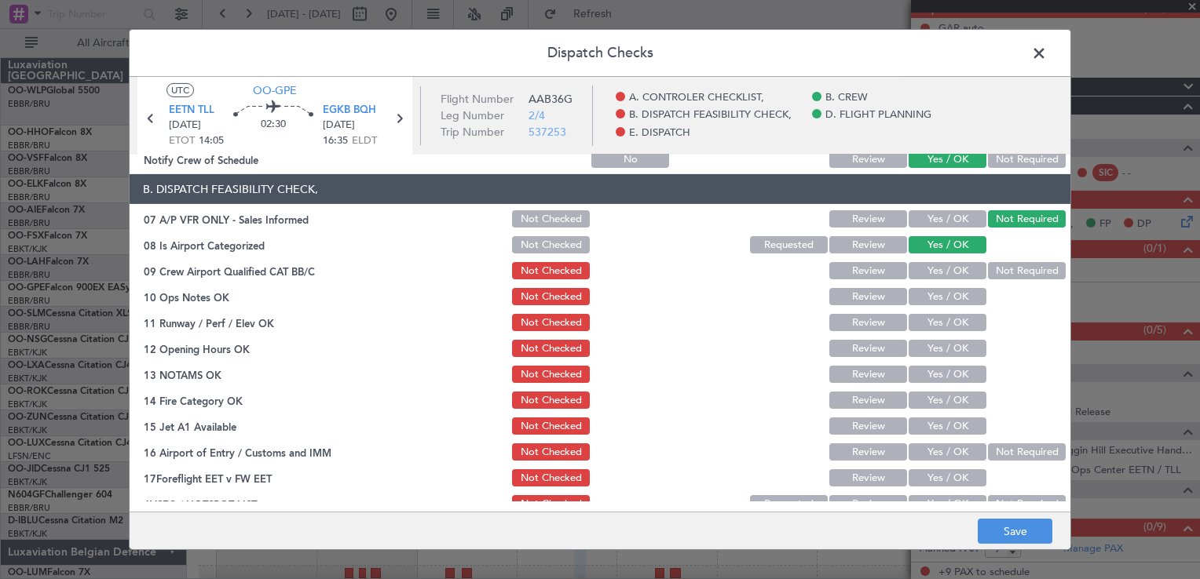
click at [946, 278] on button "Yes / OK" at bounding box center [947, 270] width 78 height 17
click at [947, 292] on button "Yes / OK" at bounding box center [947, 296] width 78 height 17
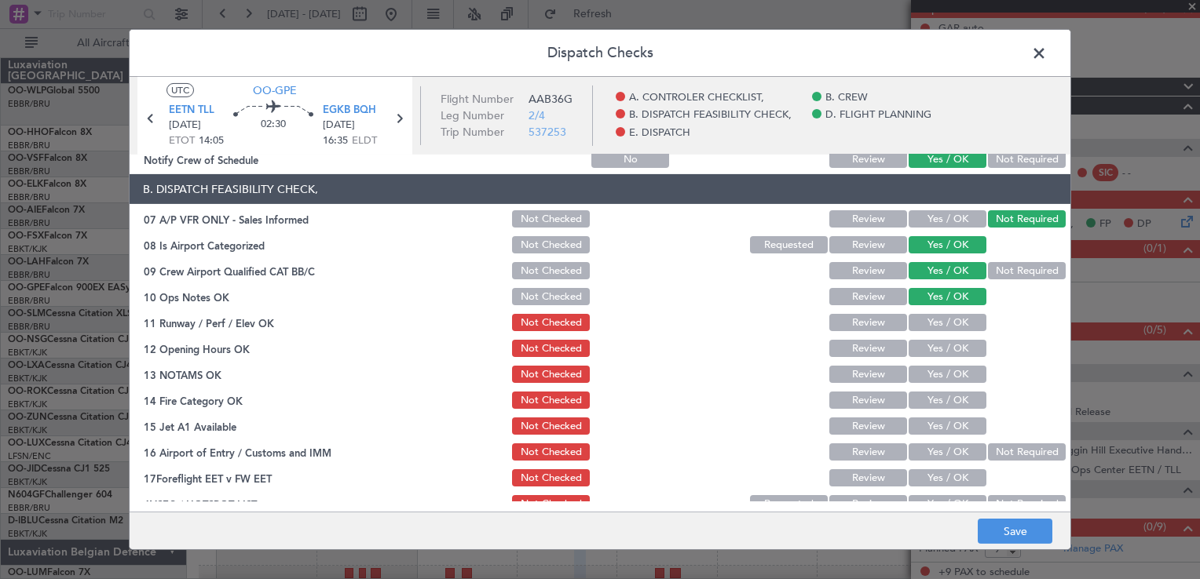
click at [948, 322] on button "Yes / OK" at bounding box center [947, 322] width 78 height 17
click at [948, 349] on button "Yes / OK" at bounding box center [947, 348] width 78 height 17
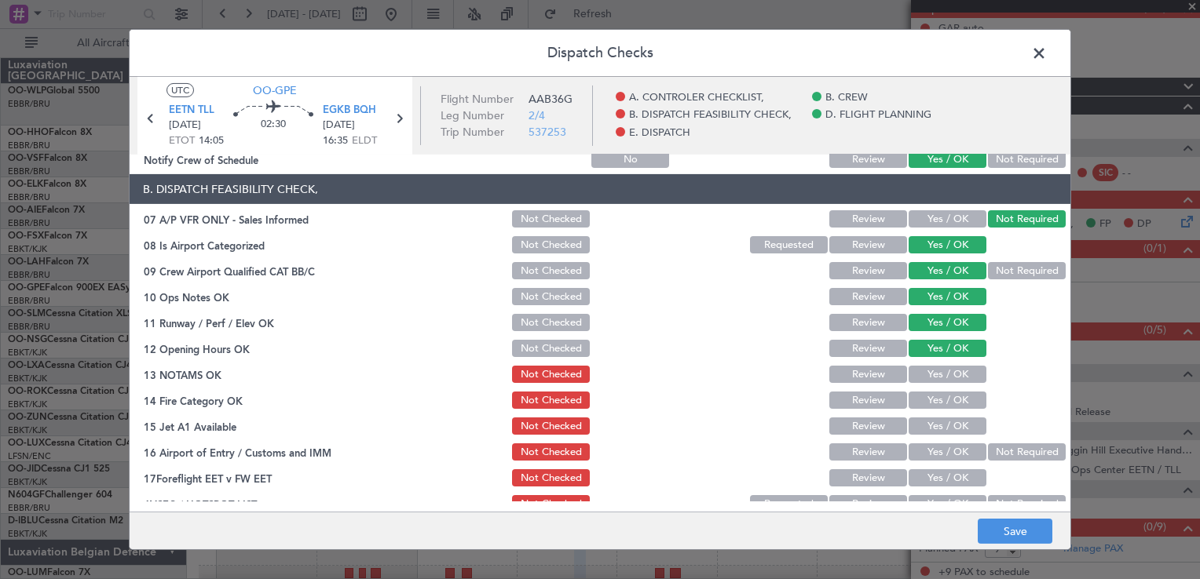
click at [945, 373] on button "Yes / OK" at bounding box center [947, 374] width 78 height 17
click at [887, 373] on button "Review" at bounding box center [868, 374] width 78 height 17
click at [933, 404] on button "Yes / OK" at bounding box center [947, 400] width 78 height 17
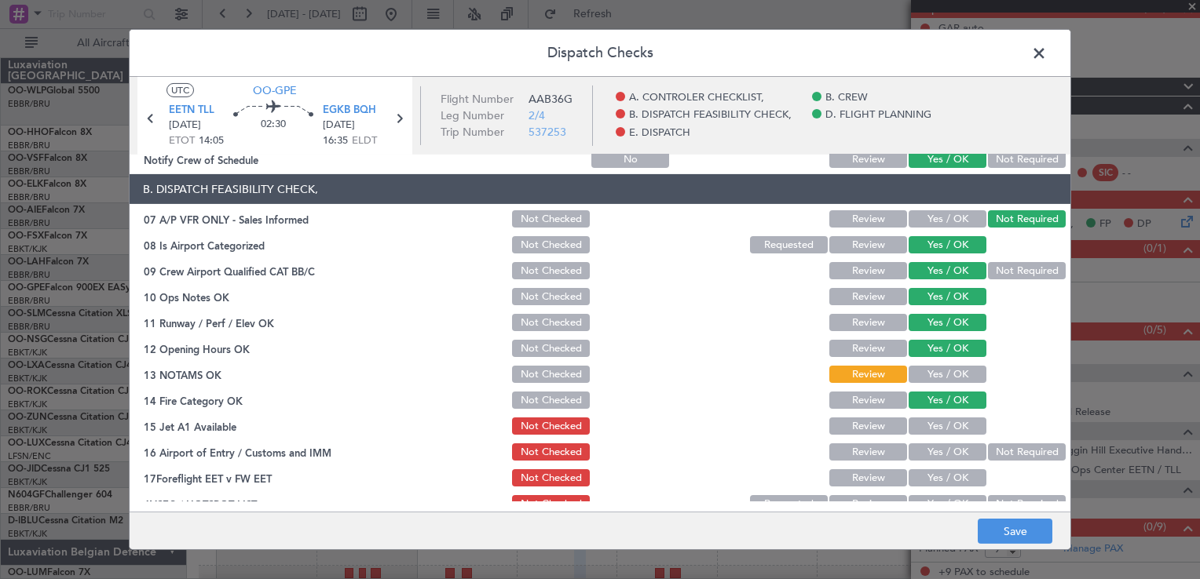
click at [939, 415] on div "Yes / OK" at bounding box center [945, 426] width 79 height 22
click at [945, 423] on button "Yes / OK" at bounding box center [947, 426] width 78 height 17
click at [1018, 451] on button "Not Required" at bounding box center [1027, 452] width 78 height 17
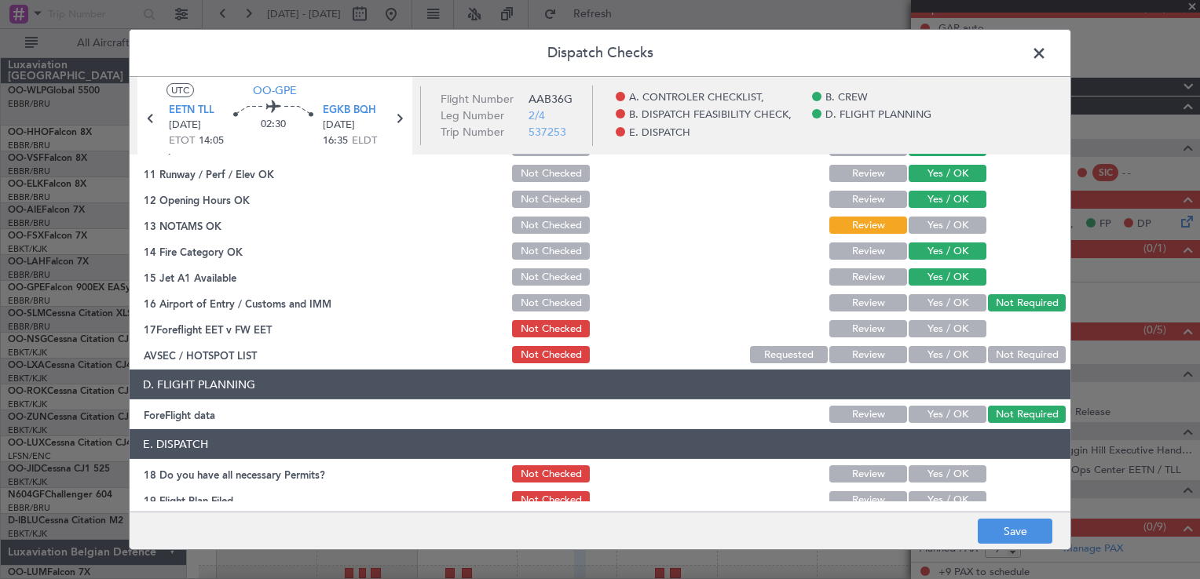
scroll to position [382, 0]
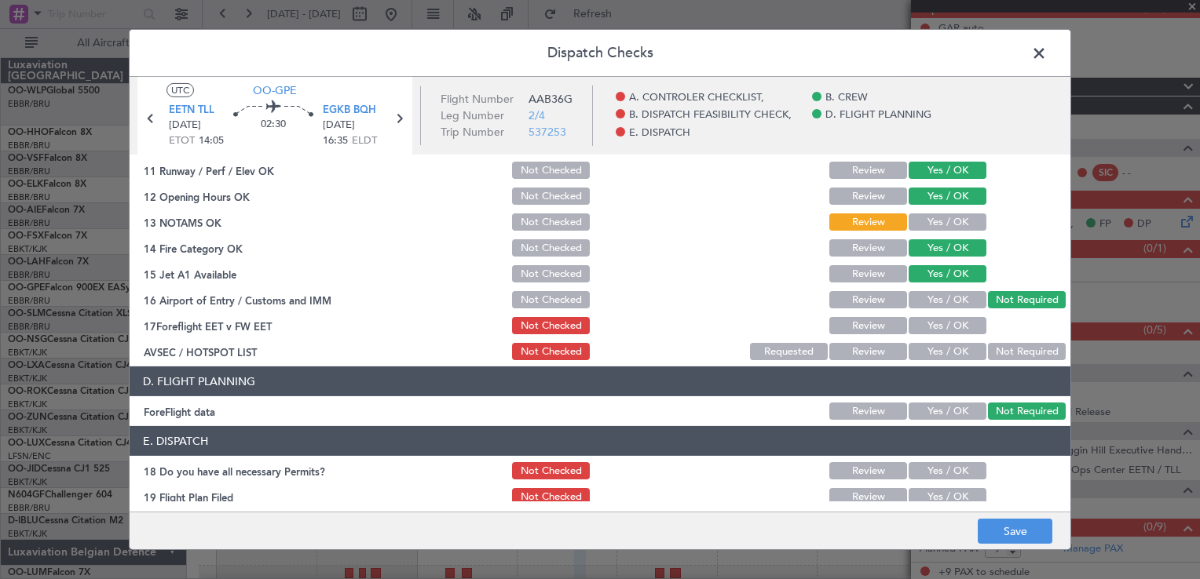
click at [854, 317] on button "Review" at bounding box center [868, 325] width 78 height 17
click at [1009, 354] on button "Not Required" at bounding box center [1027, 351] width 78 height 17
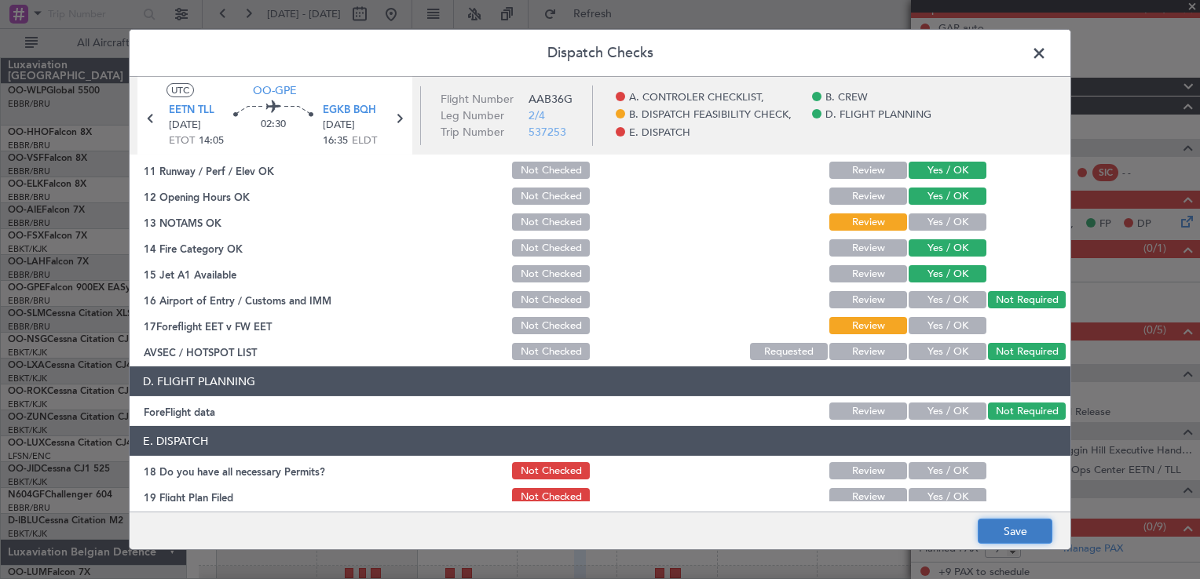
click at [993, 526] on button "Save" at bounding box center [1014, 531] width 75 height 25
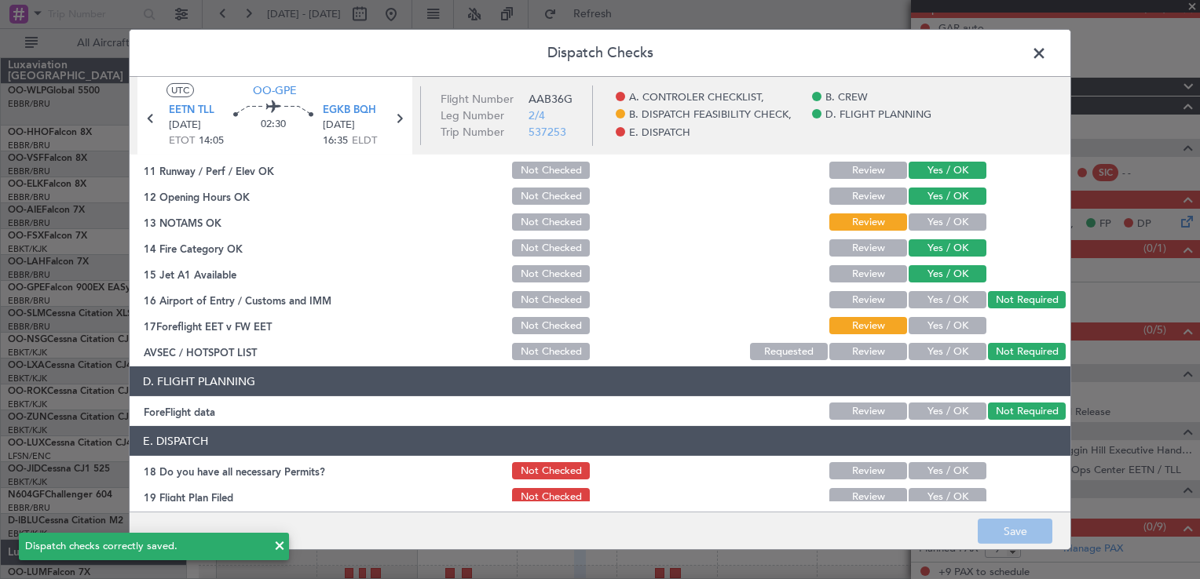
click at [1047, 57] on span at bounding box center [1047, 57] width 0 height 31
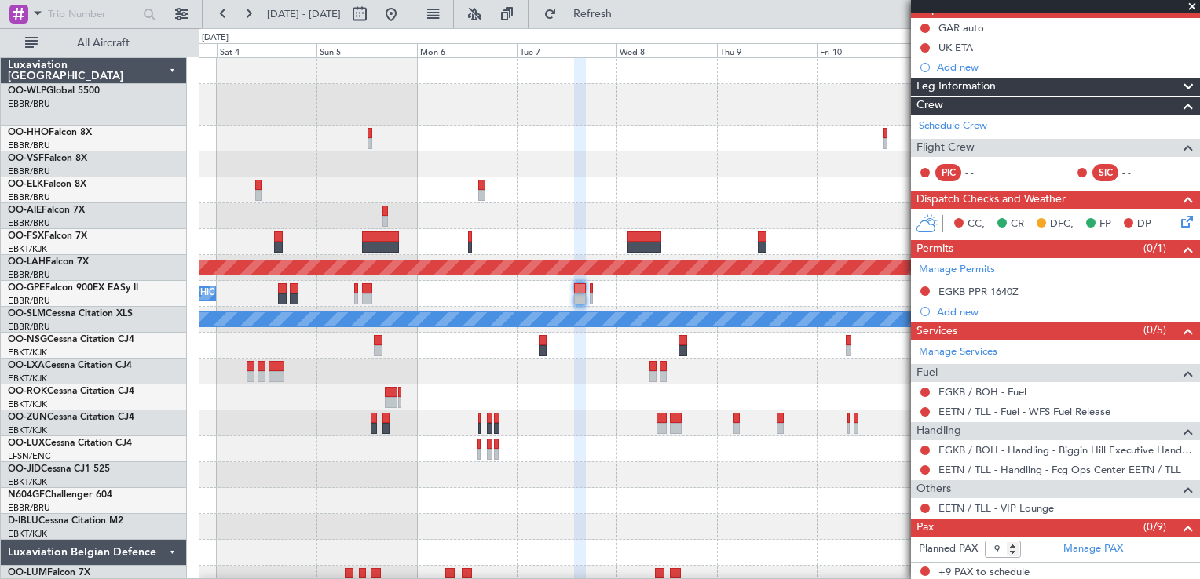
scroll to position [0, 0]
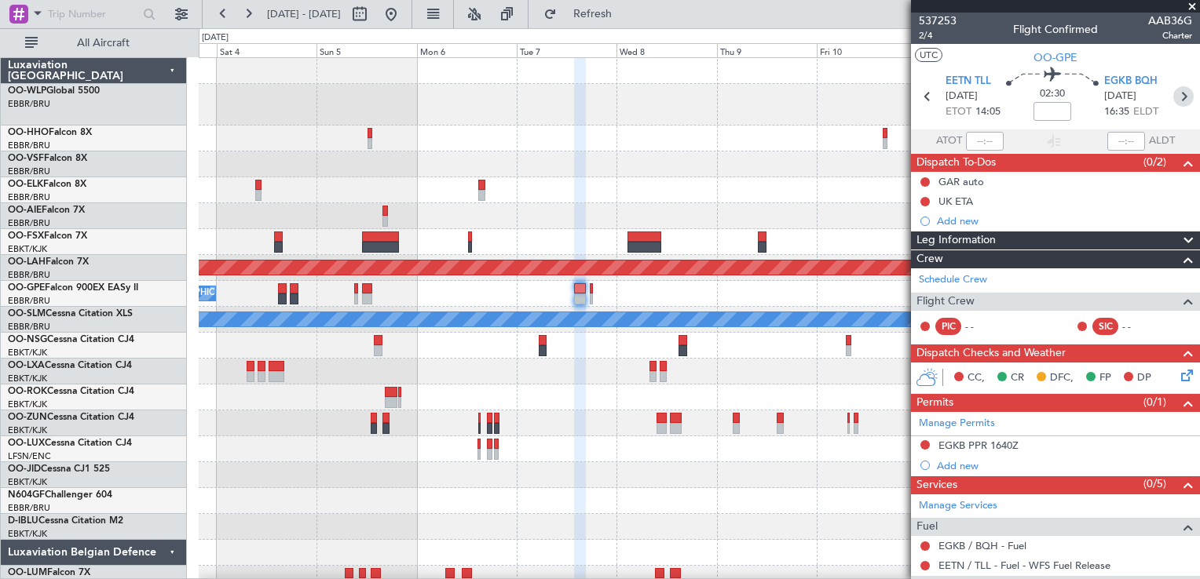
click at [1173, 100] on icon at bounding box center [1183, 96] width 20 height 20
type input "0"
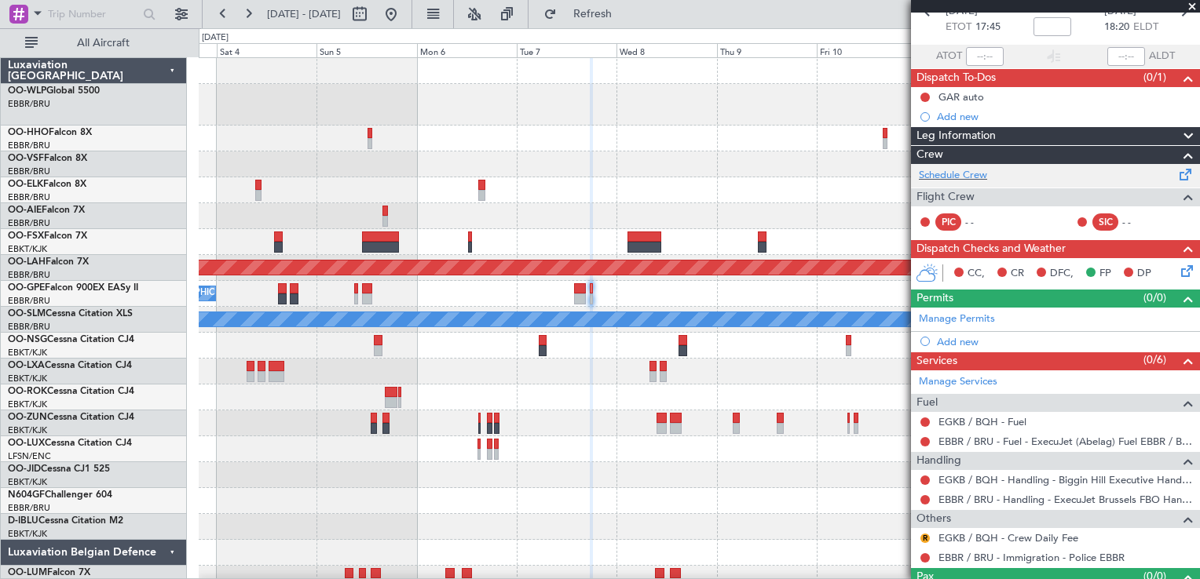
scroll to position [115, 0]
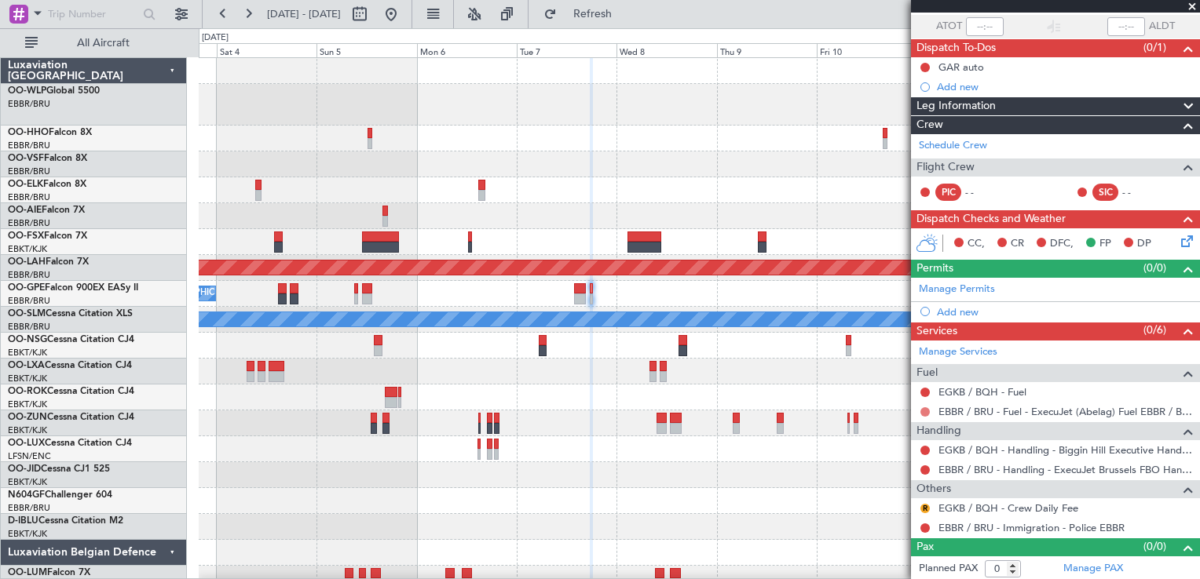
click at [921, 407] on button at bounding box center [924, 411] width 9 height 9
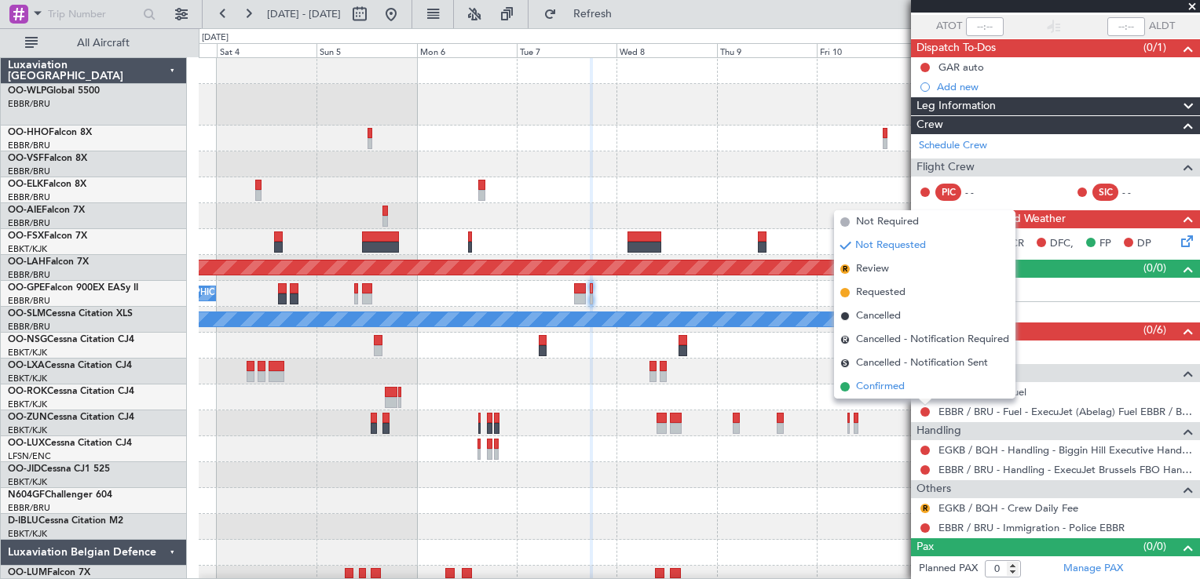
click at [895, 386] on span "Confirmed" at bounding box center [880, 387] width 49 height 16
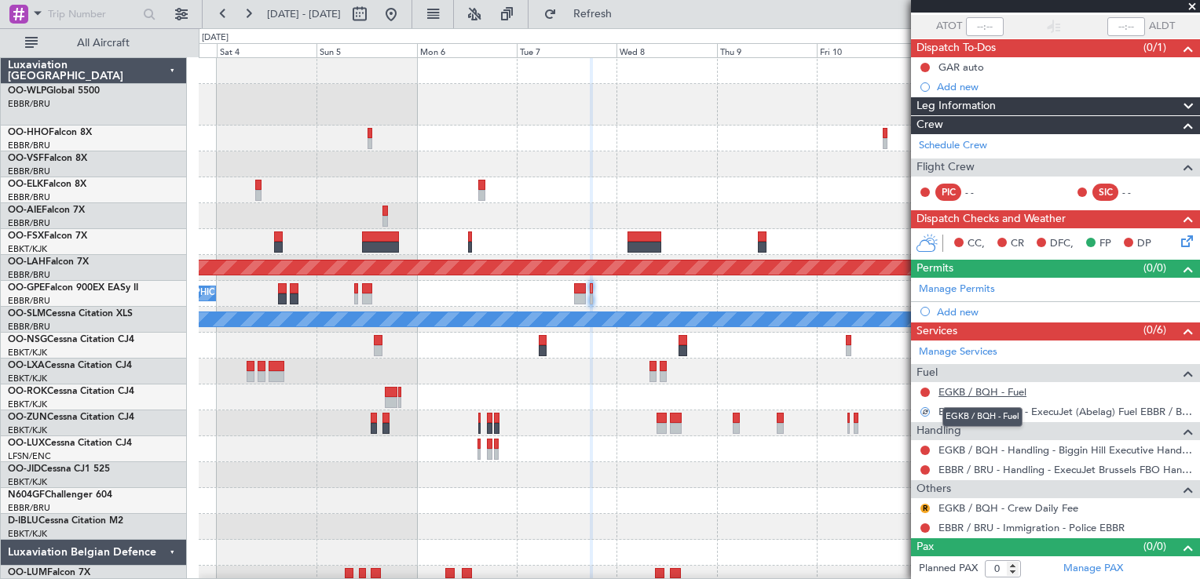
click at [966, 391] on link "EGKB / BQH - Fuel" at bounding box center [982, 391] width 88 height 13
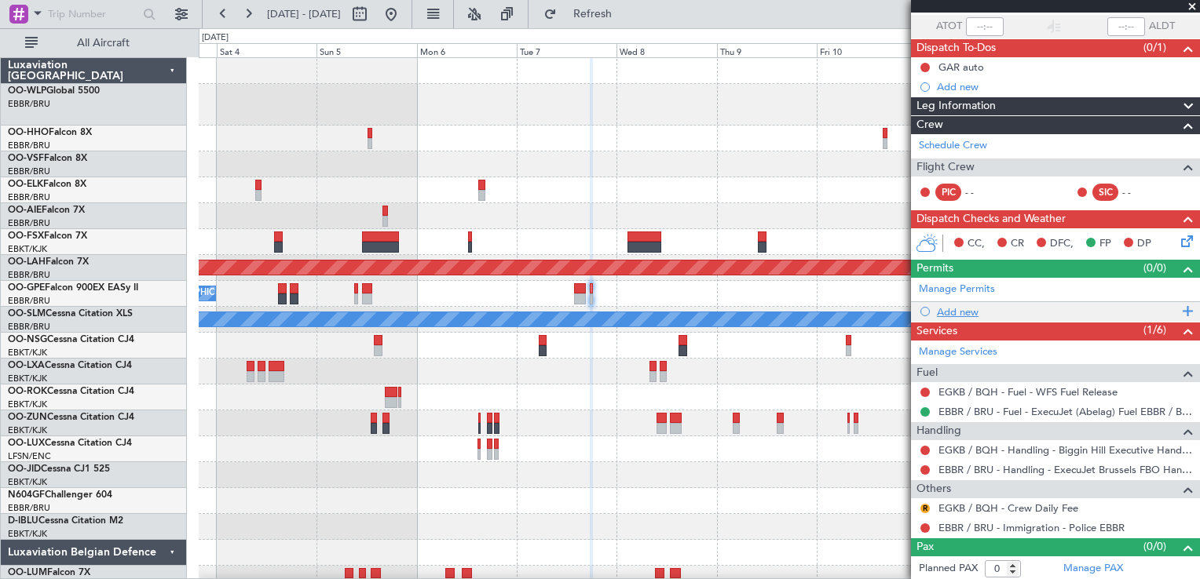
click at [945, 309] on div "Add new" at bounding box center [1057, 311] width 241 height 13
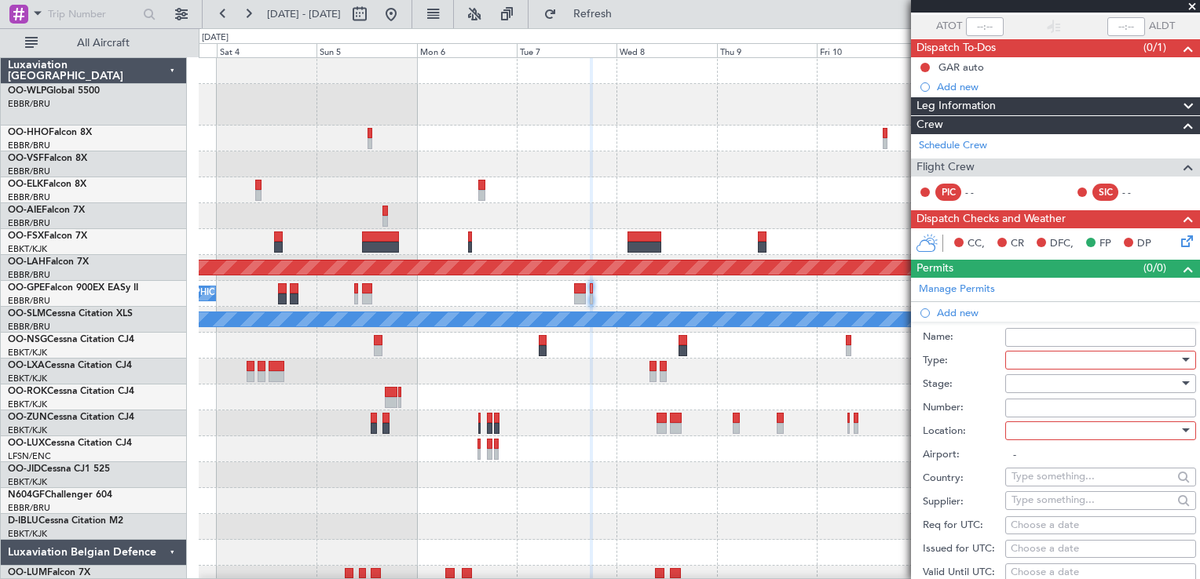
click at [1029, 353] on div at bounding box center [1094, 361] width 167 height 24
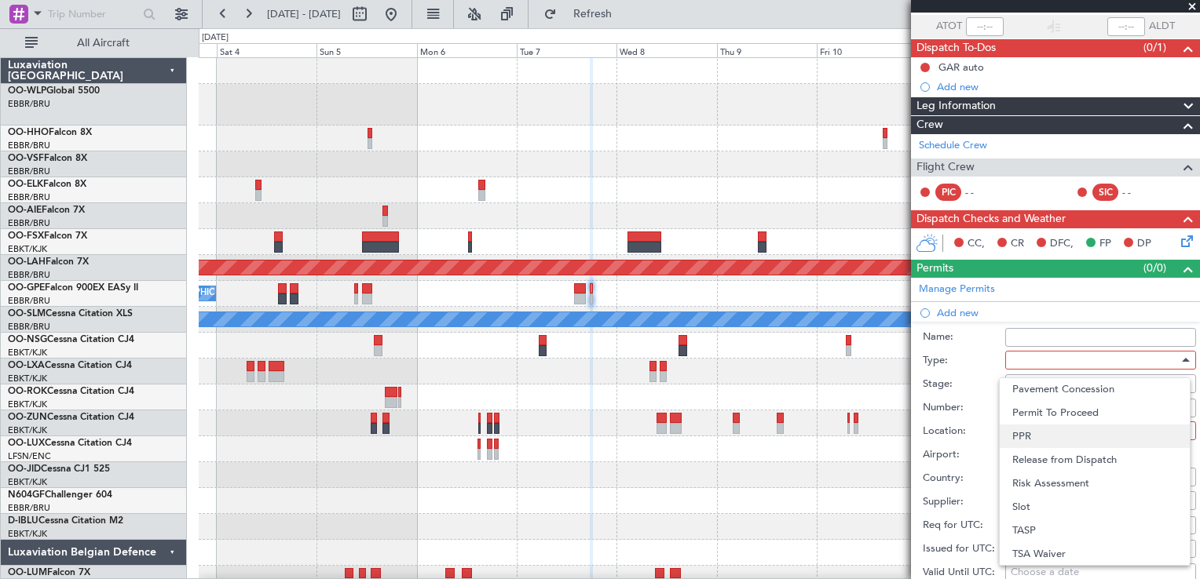
click at [1014, 438] on span "PPR" at bounding box center [1094, 437] width 165 height 24
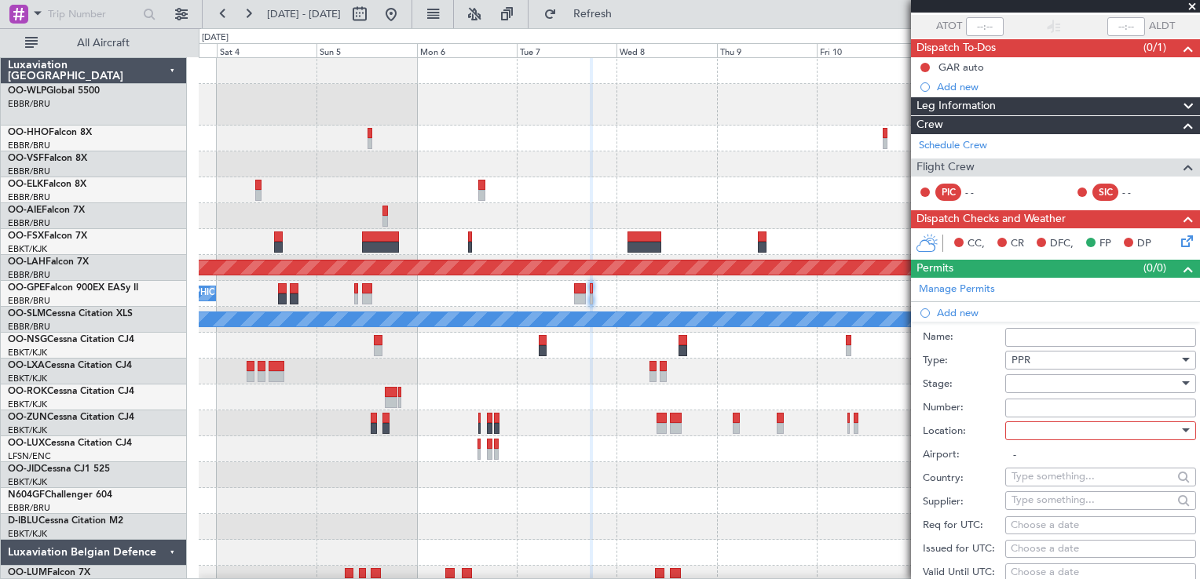
click at [1012, 378] on div at bounding box center [1094, 384] width 167 height 24
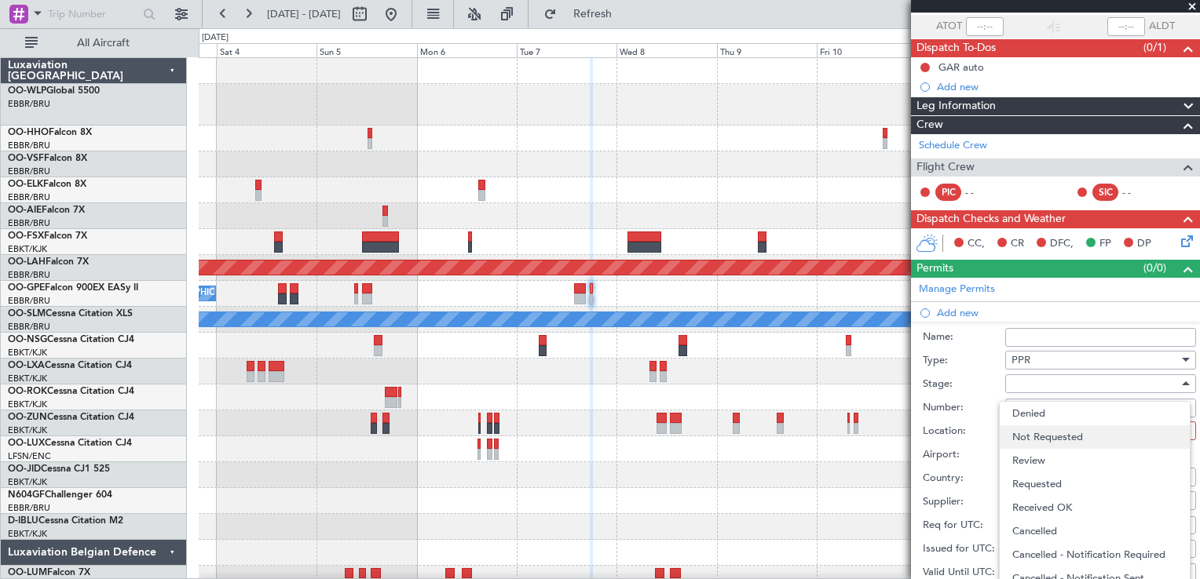
click at [1025, 435] on span "Not Requested" at bounding box center [1094, 438] width 165 height 24
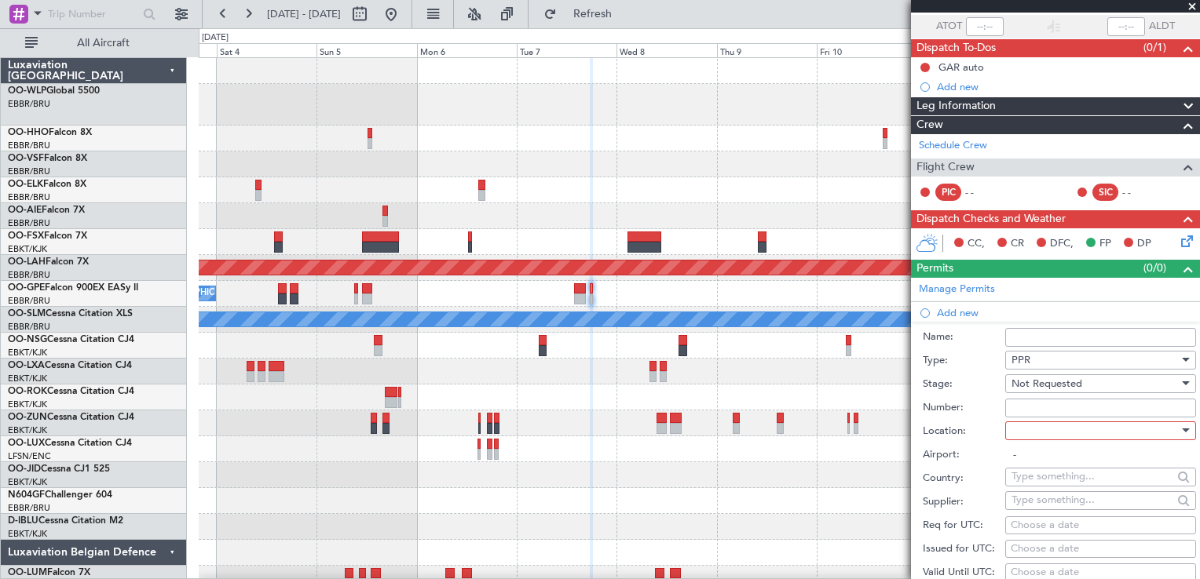
click at [1025, 422] on div at bounding box center [1094, 431] width 167 height 24
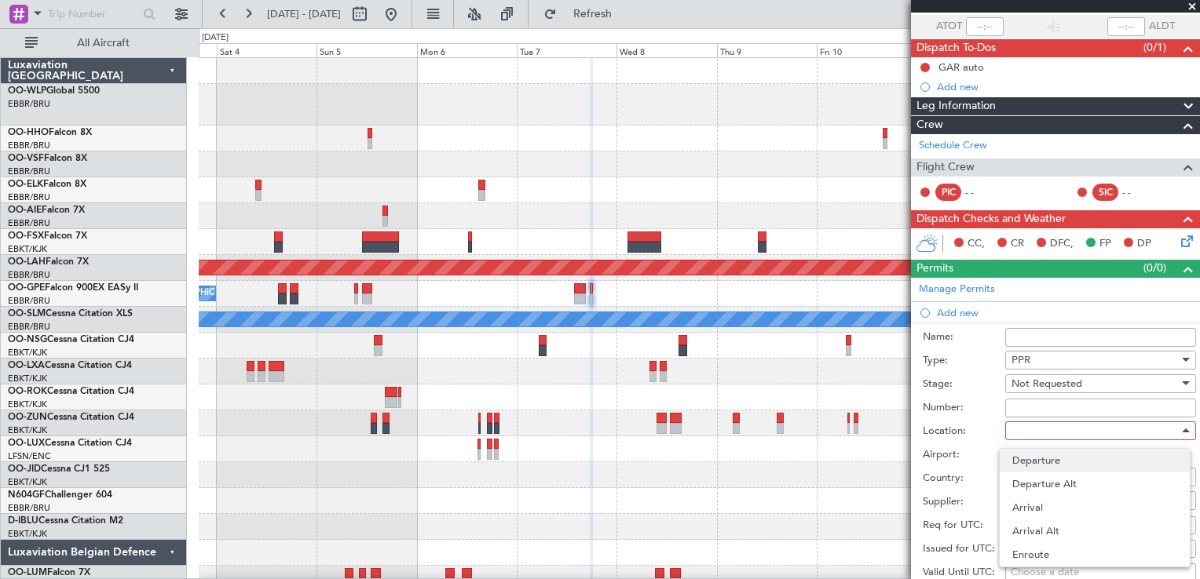
click at [1033, 469] on span "Departure" at bounding box center [1094, 461] width 165 height 24
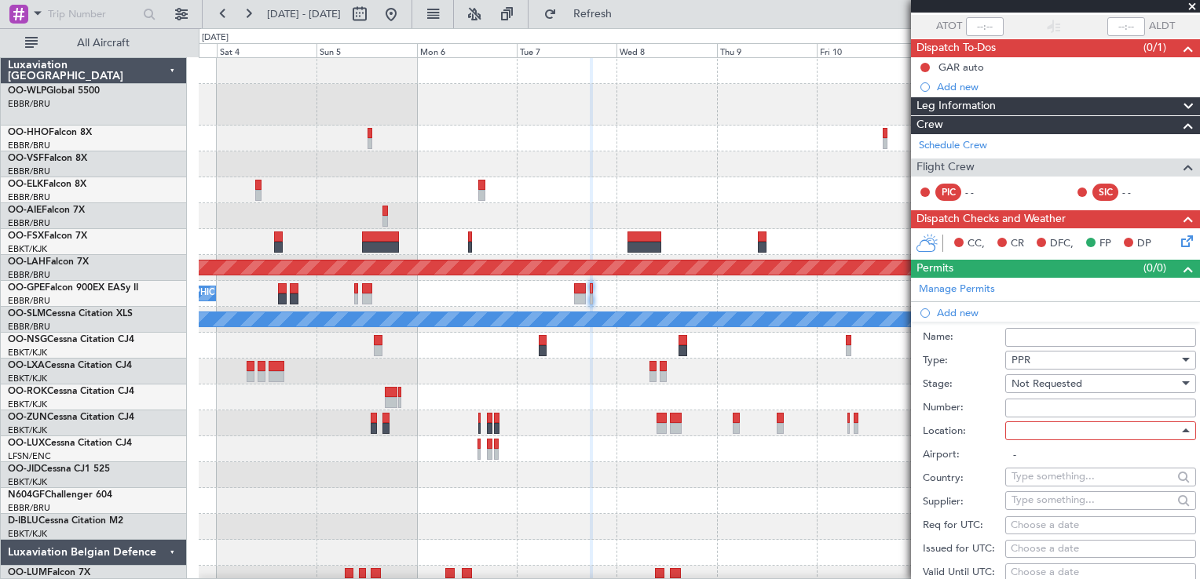
type input "EGKB / BQH"
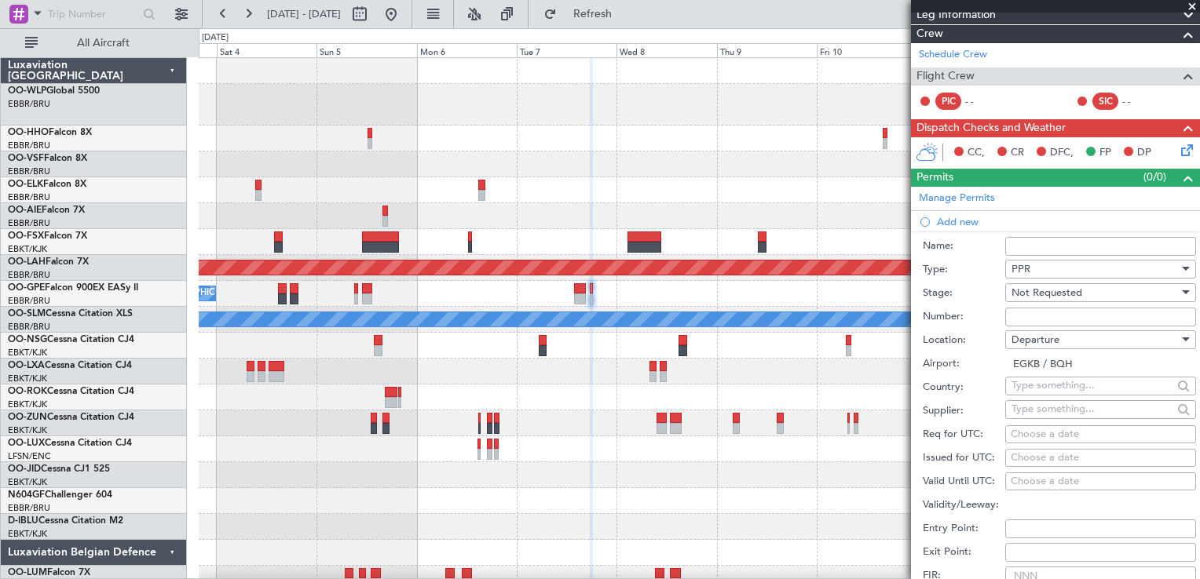
click at [1083, 434] on div "Choose a date" at bounding box center [1100, 435] width 180 height 16
select select "9"
select select "2025"
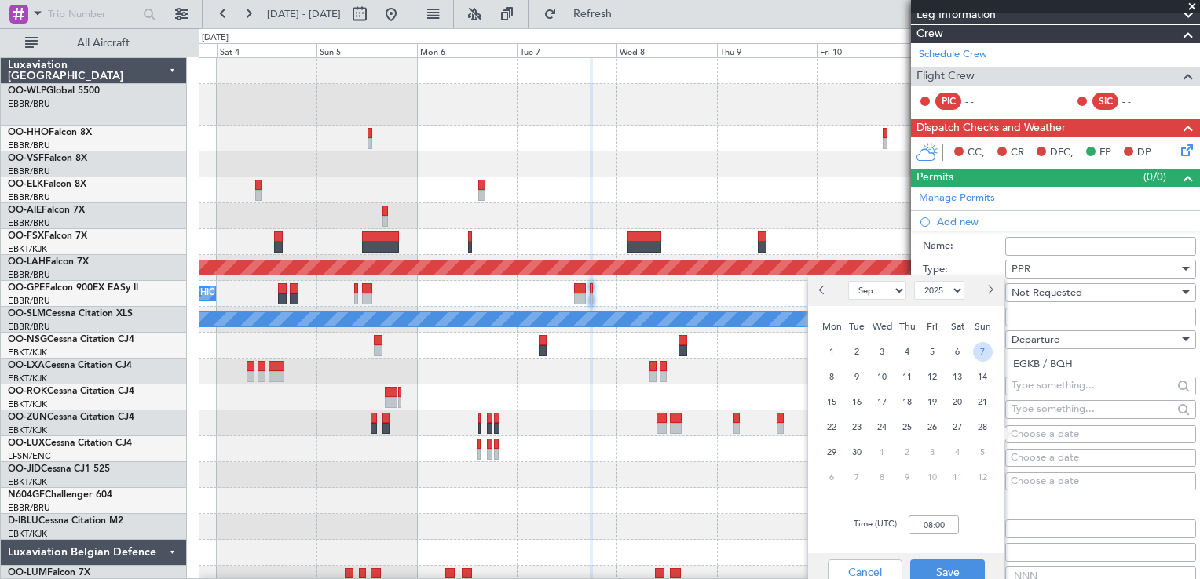
click at [973, 350] on span "7" at bounding box center [983, 352] width 20 height 20
click at [933, 534] on input "00:00" at bounding box center [933, 525] width 50 height 19
type input "17:40"
click at [961, 568] on button "Save" at bounding box center [947, 572] width 75 height 25
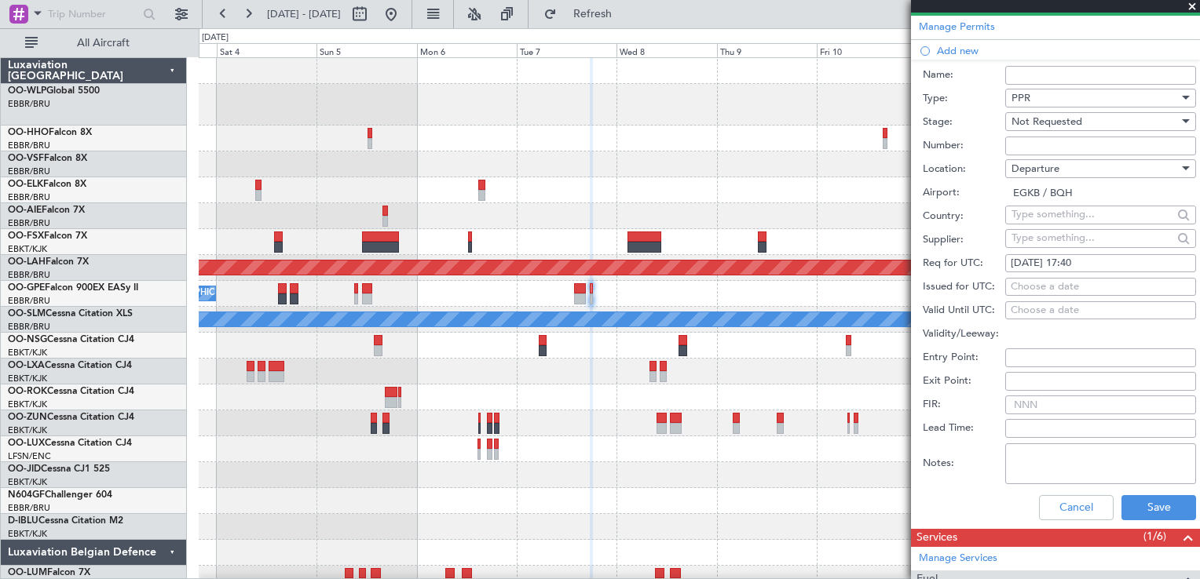
scroll to position [385, 0]
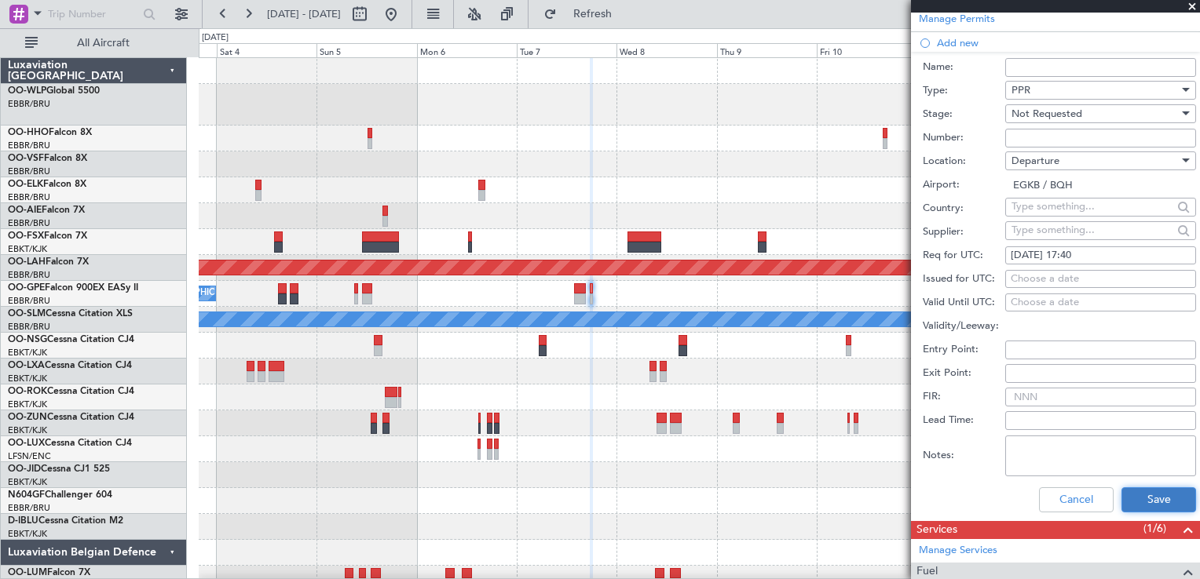
click at [1138, 501] on button "Save" at bounding box center [1158, 500] width 75 height 25
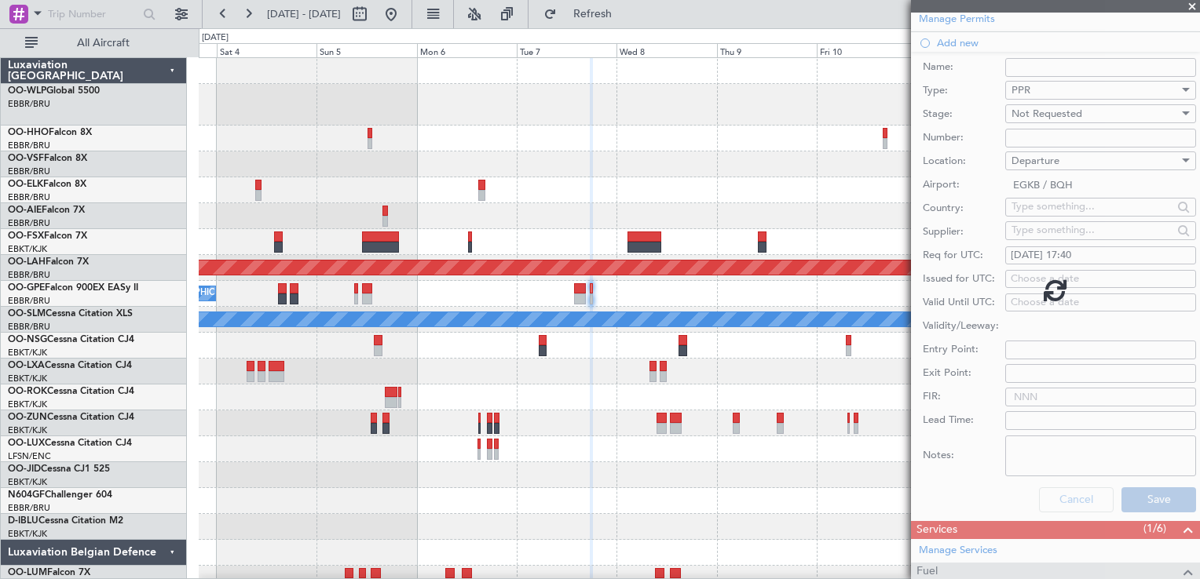
scroll to position [134, 0]
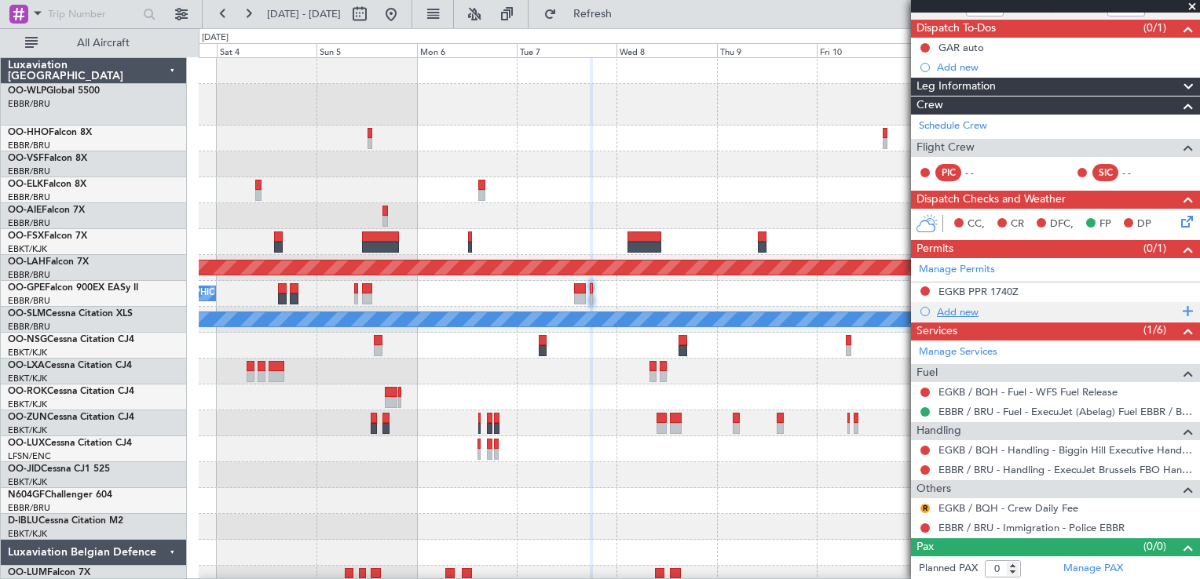
click at [975, 308] on div "Add new" at bounding box center [1057, 311] width 241 height 13
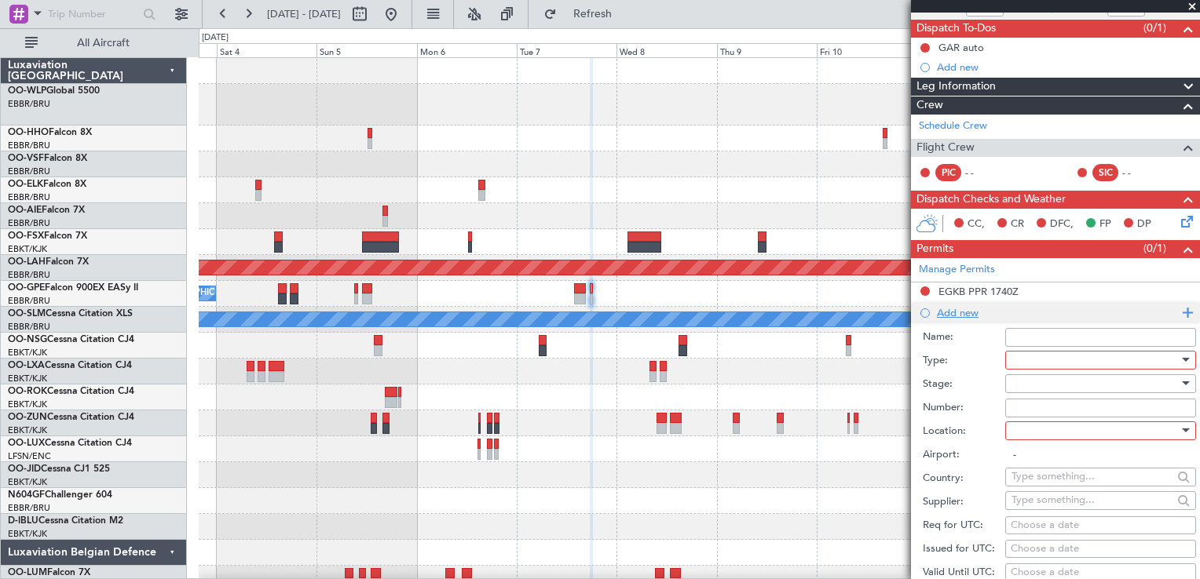
scroll to position [385, 0]
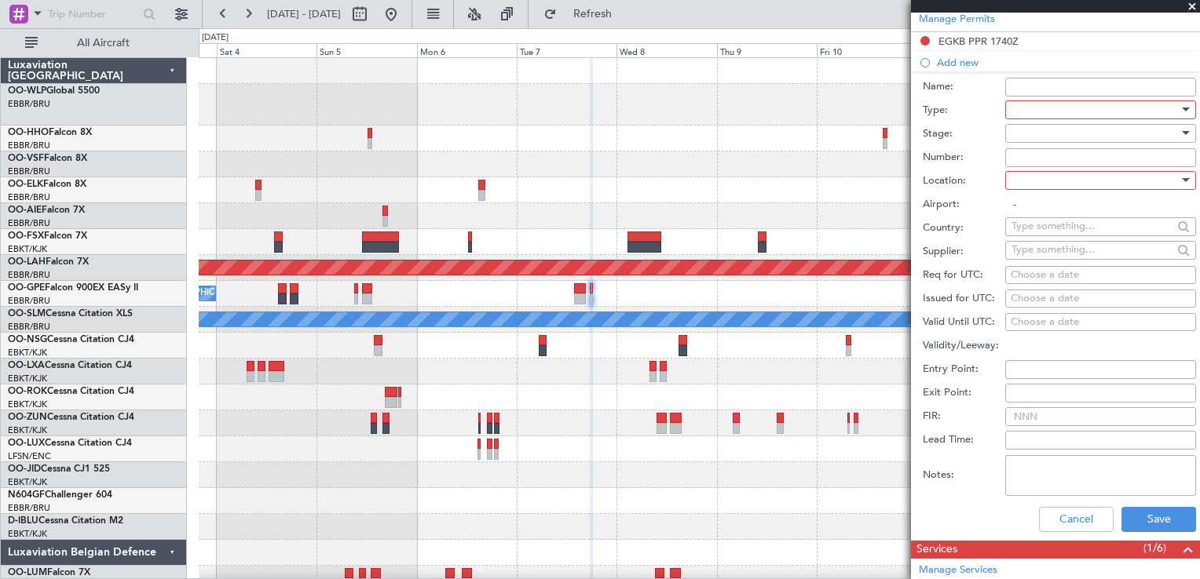
click at [1047, 108] on div at bounding box center [1094, 110] width 167 height 24
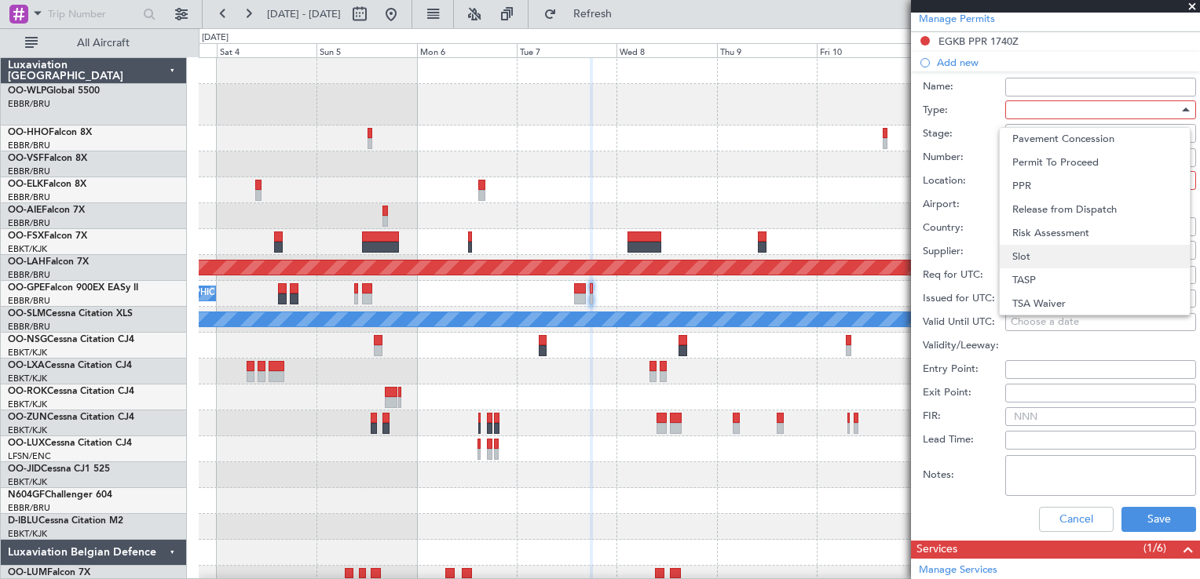
click at [1021, 259] on span "Slot" at bounding box center [1094, 257] width 165 height 24
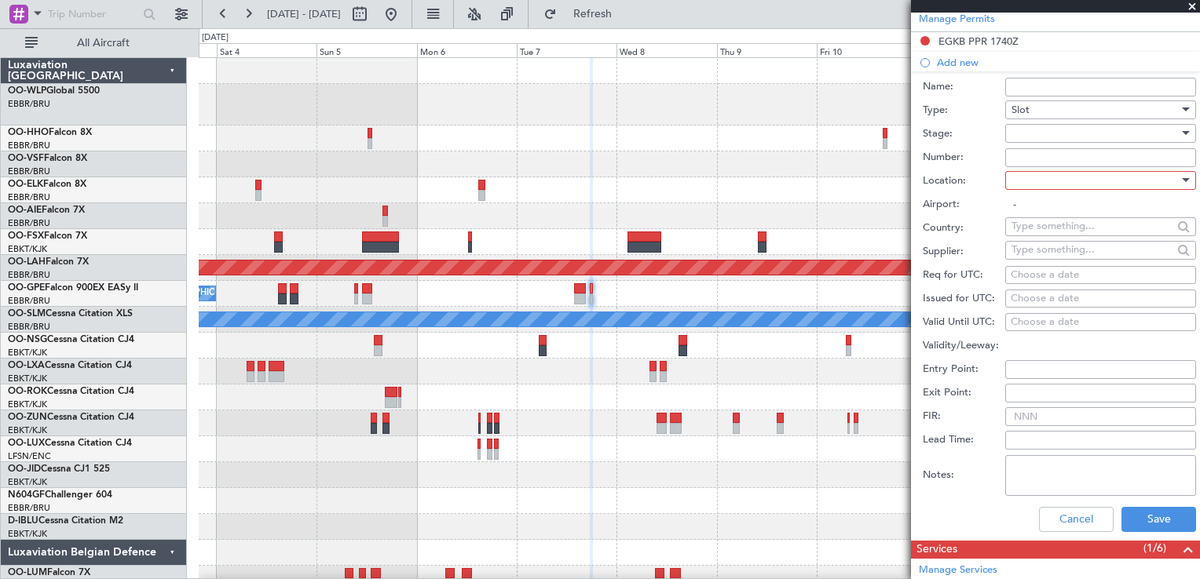
click at [1044, 130] on div at bounding box center [1094, 134] width 167 height 24
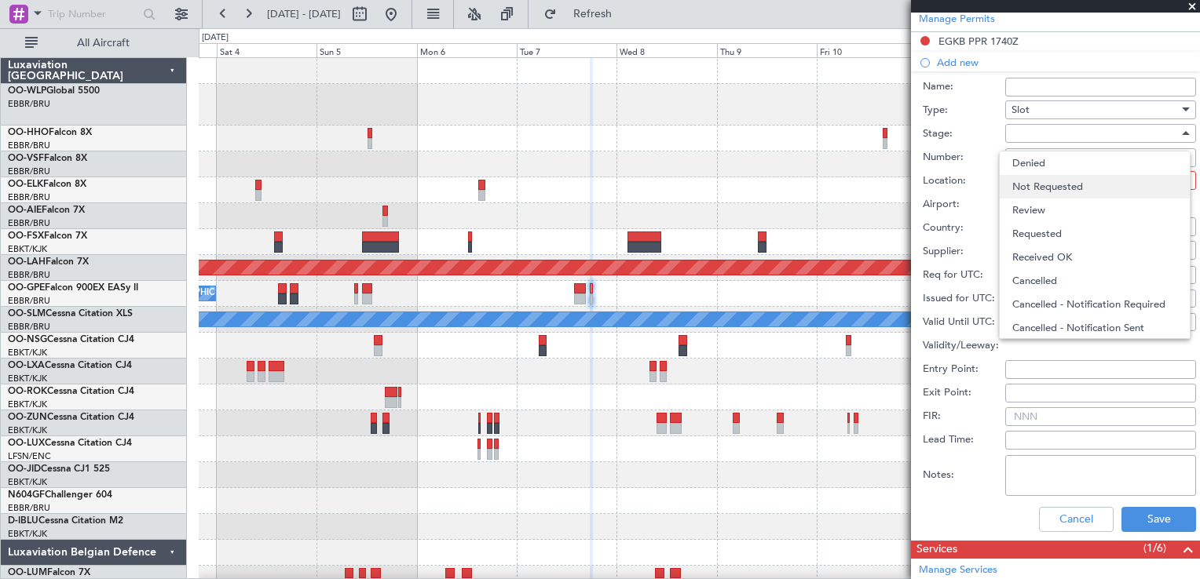
click at [1043, 181] on span "Not Requested" at bounding box center [1094, 187] width 165 height 24
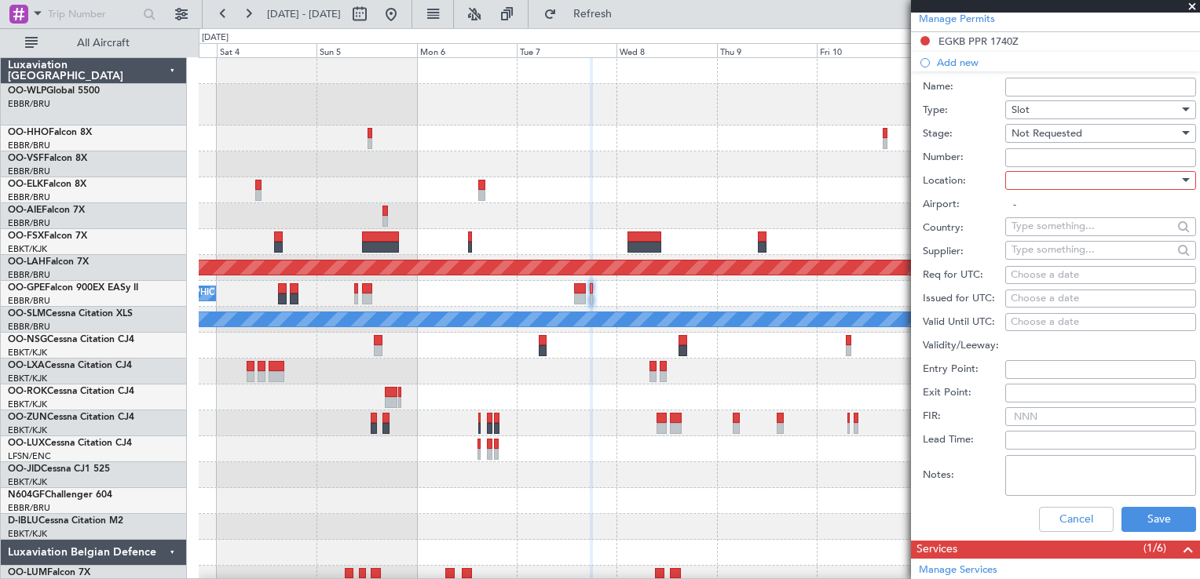
click at [1041, 172] on div at bounding box center [1094, 181] width 167 height 24
click at [1040, 257] on span "Arrival" at bounding box center [1094, 258] width 165 height 24
type input "EBBR / BRU"
click at [1032, 272] on div "Choose a date" at bounding box center [1100, 276] width 180 height 16
select select "9"
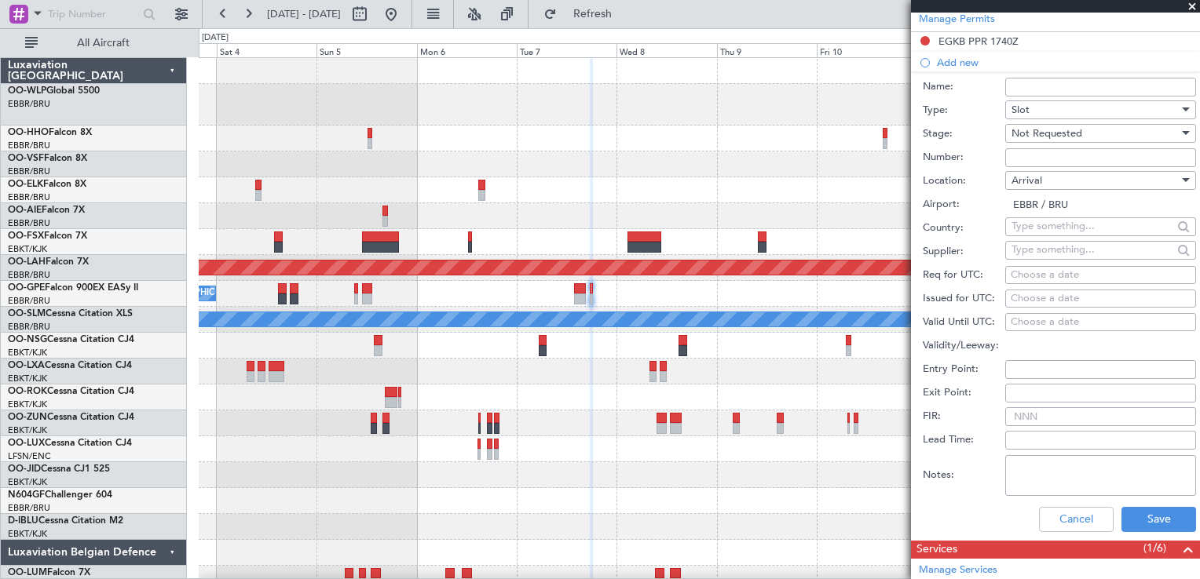
select select "2025"
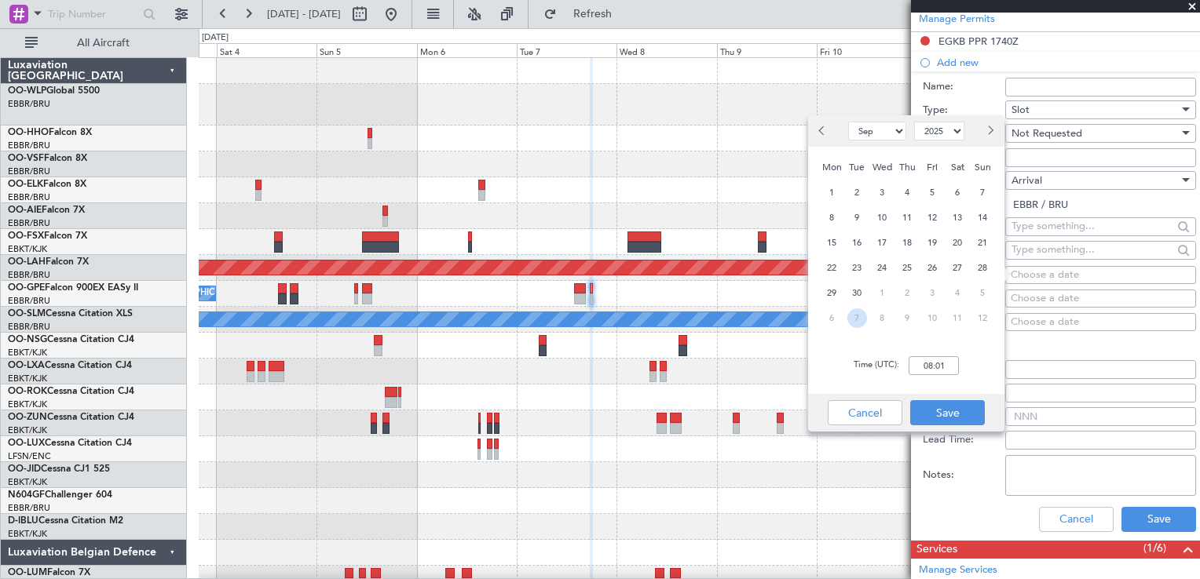
click at [859, 310] on span "7" at bounding box center [857, 319] width 20 height 20
select select "10"
click at [930, 369] on input "00:00" at bounding box center [933, 365] width 50 height 19
type input "18:25"
click at [944, 404] on button "Save" at bounding box center [947, 412] width 75 height 25
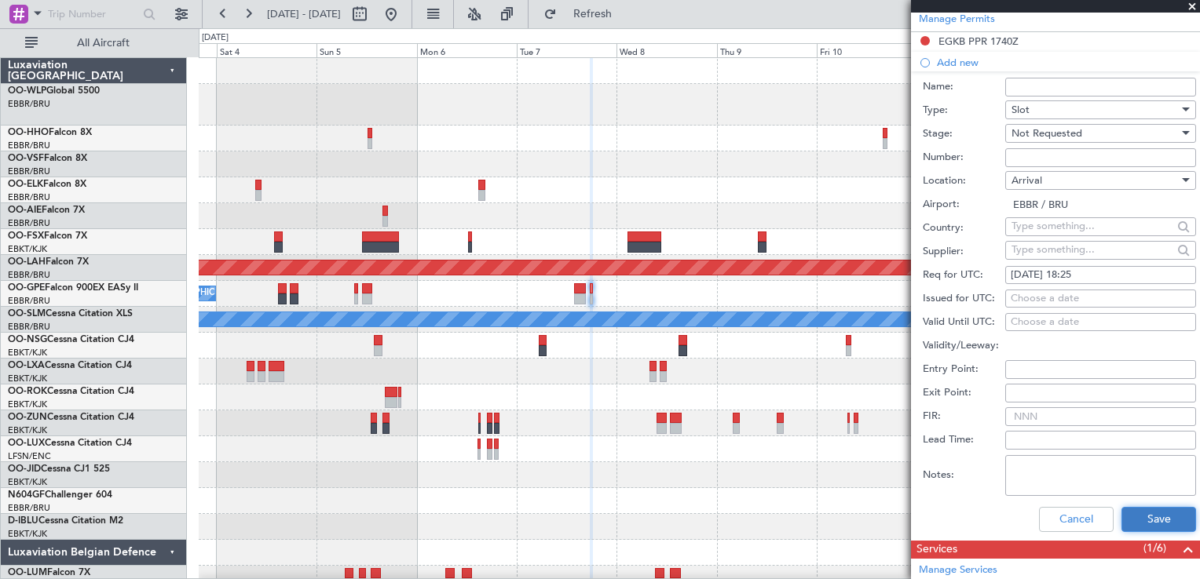
click at [1156, 519] on button "Save" at bounding box center [1158, 519] width 75 height 25
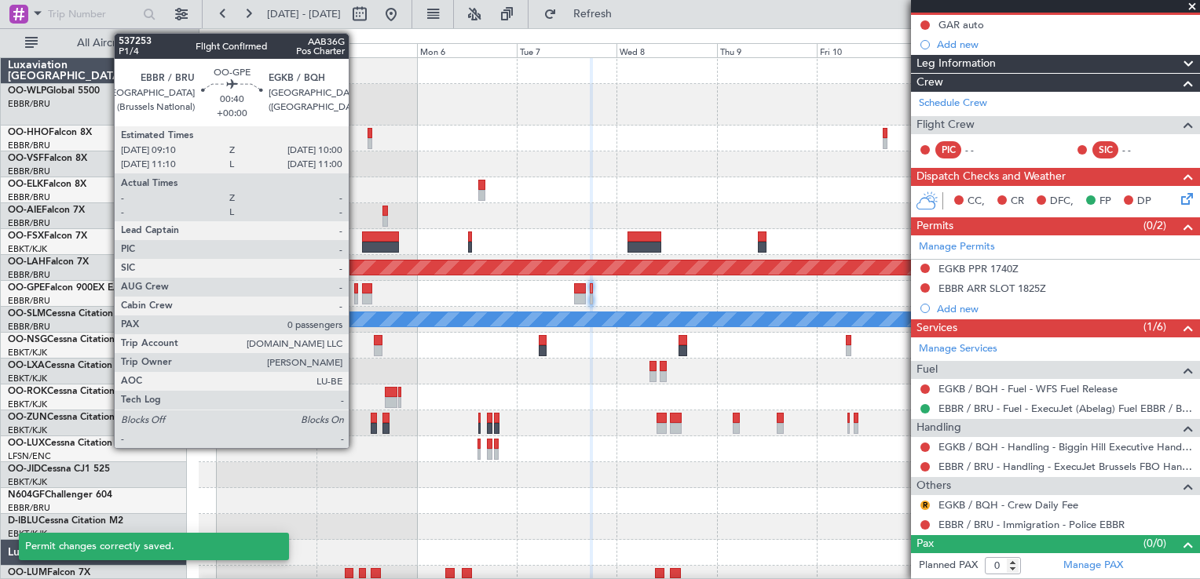
scroll to position [154, 0]
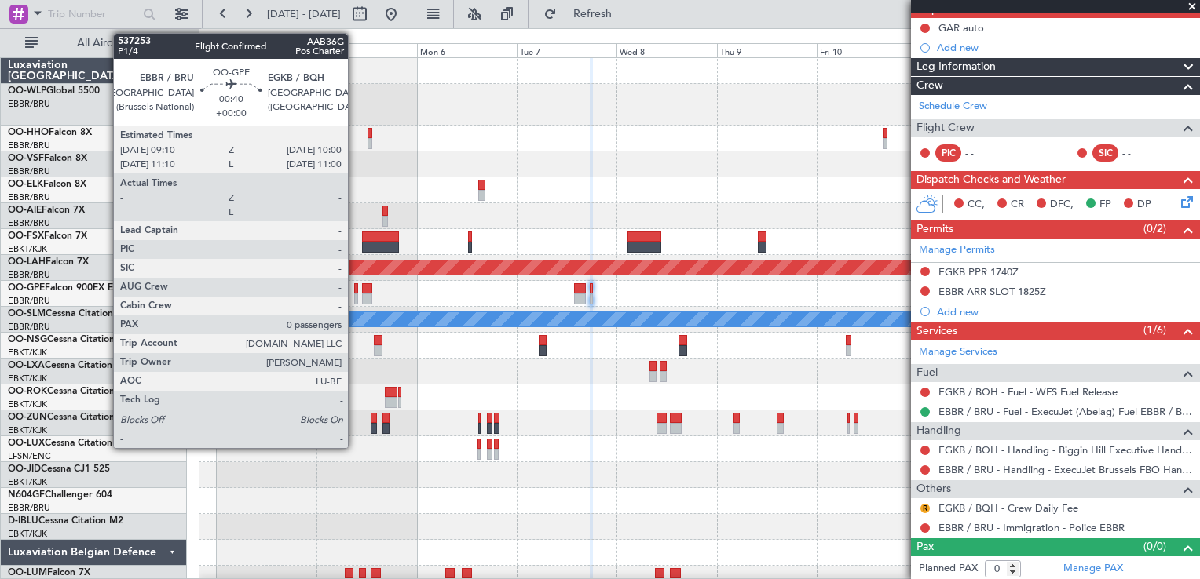
click at [355, 294] on div at bounding box center [356, 299] width 4 height 11
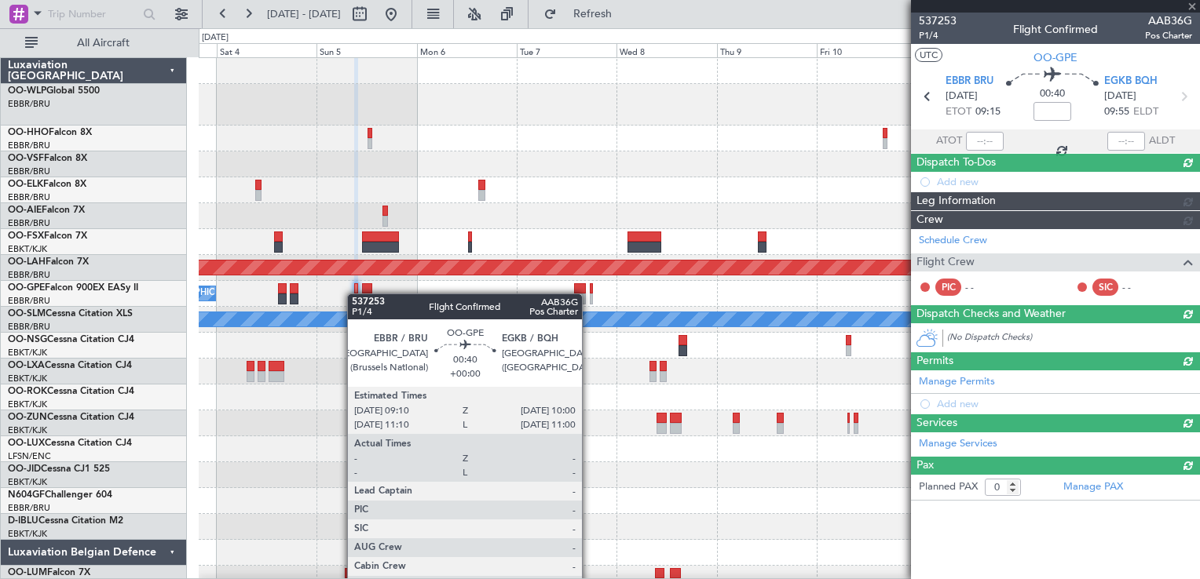
scroll to position [0, 0]
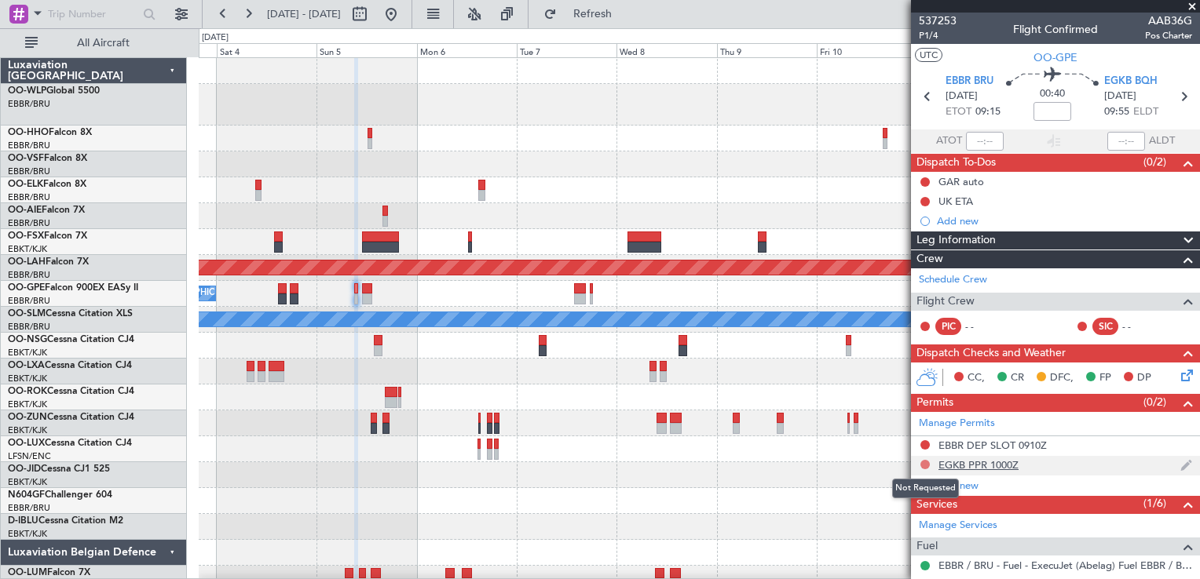
click at [924, 461] on button at bounding box center [924, 464] width 9 height 9
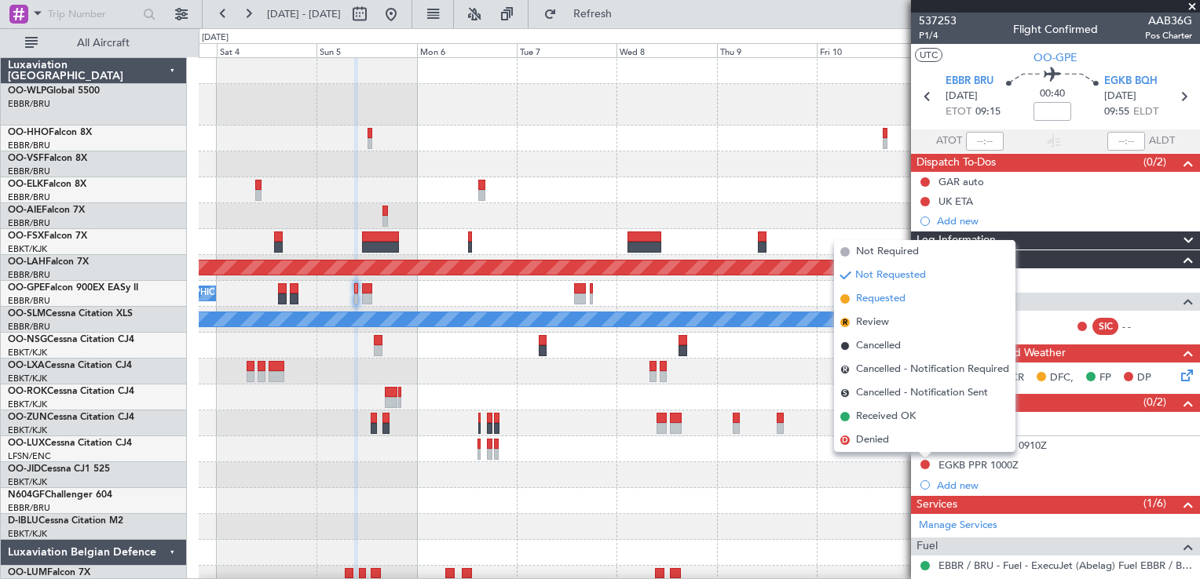
click at [885, 298] on span "Requested" at bounding box center [880, 299] width 49 height 16
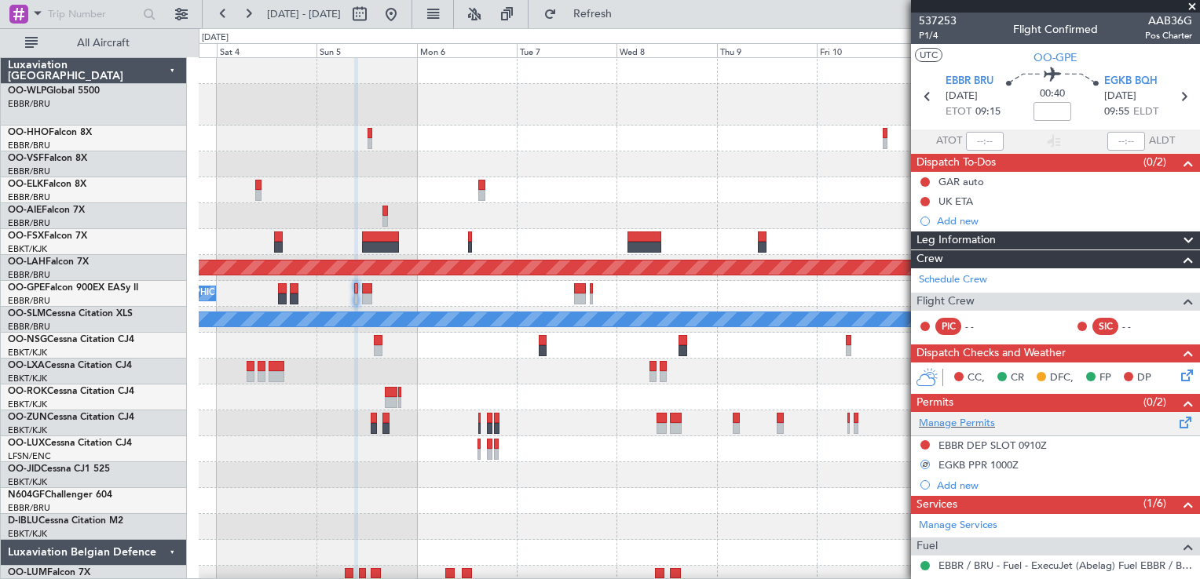
scroll to position [174, 0]
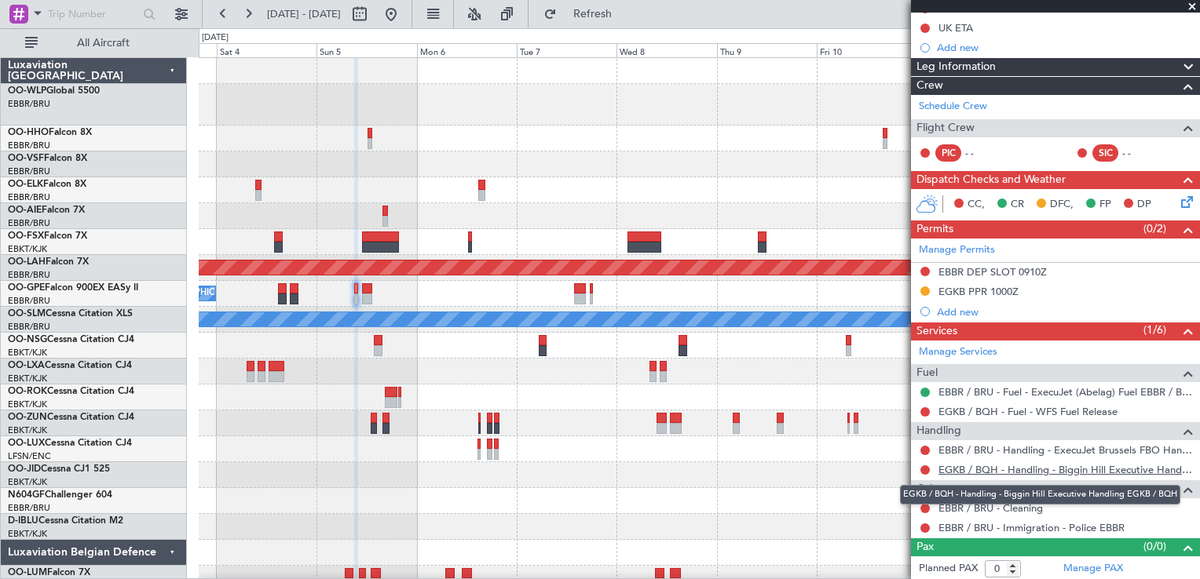
click at [971, 465] on link "EGKB / BQH - Handling - Biggin Hill Executive Handling EGKB / BQH" at bounding box center [1065, 469] width 254 height 13
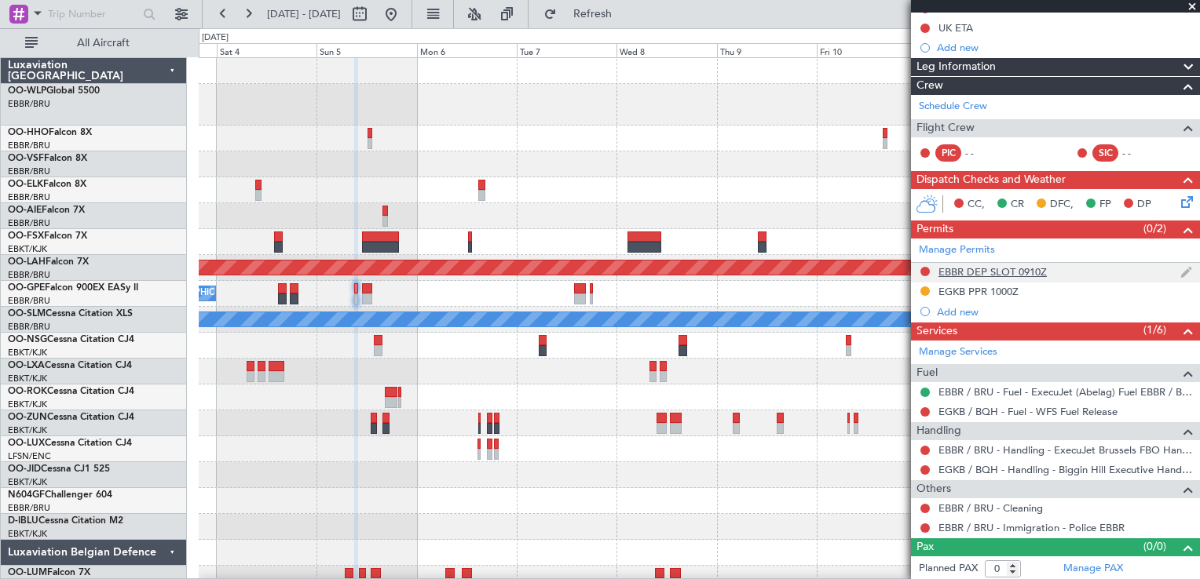
scroll to position [0, 0]
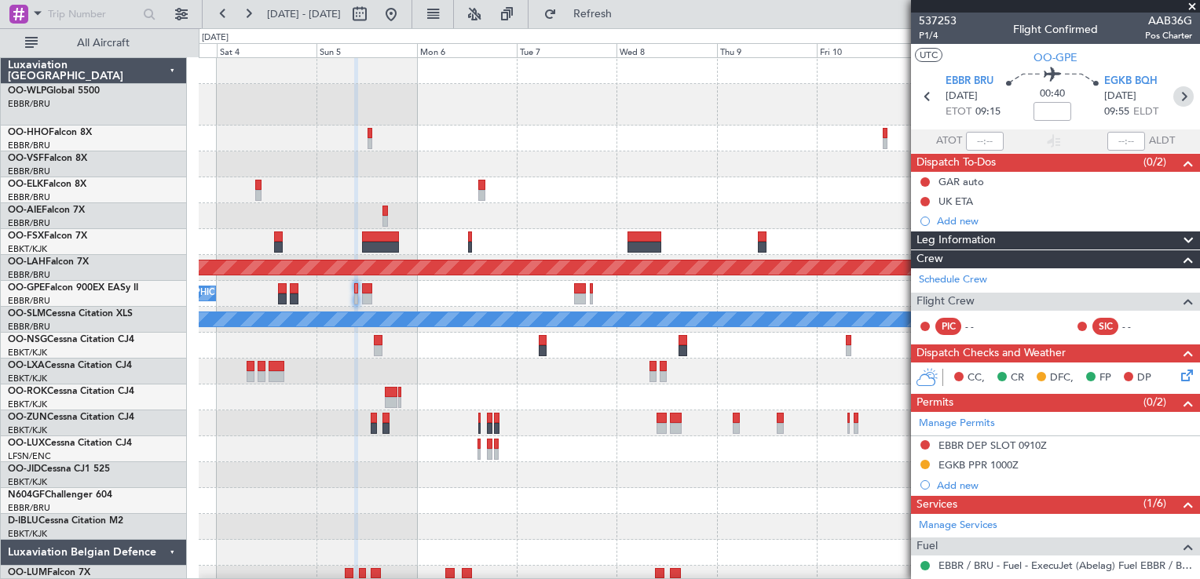
click at [1176, 97] on icon at bounding box center [1183, 96] width 20 height 20
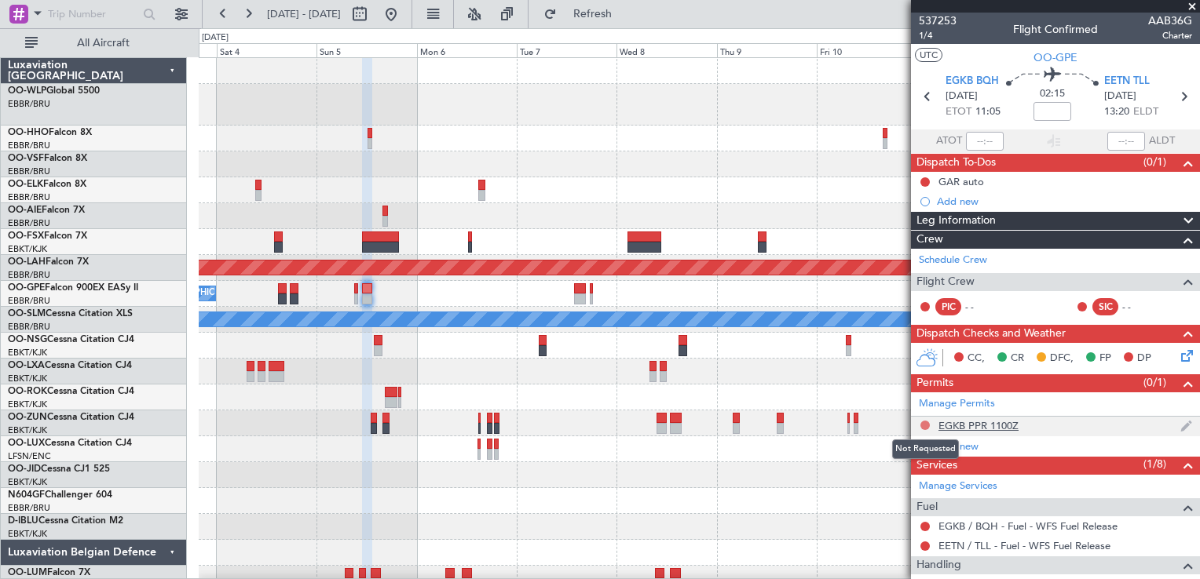
click at [922, 422] on button at bounding box center [924, 425] width 9 height 9
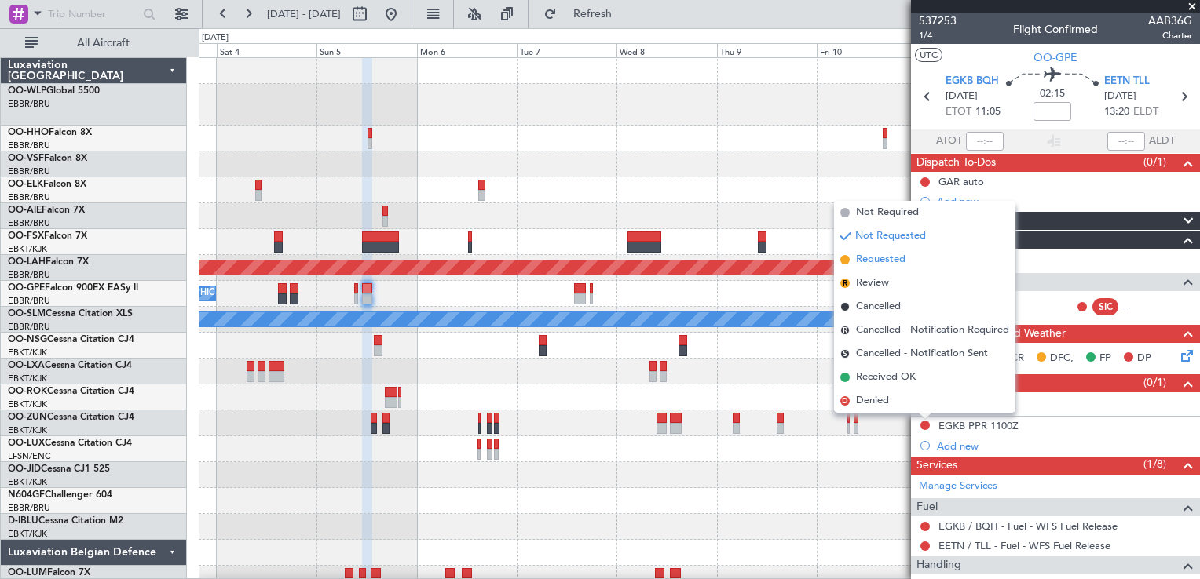
click at [889, 258] on span "Requested" at bounding box center [880, 260] width 49 height 16
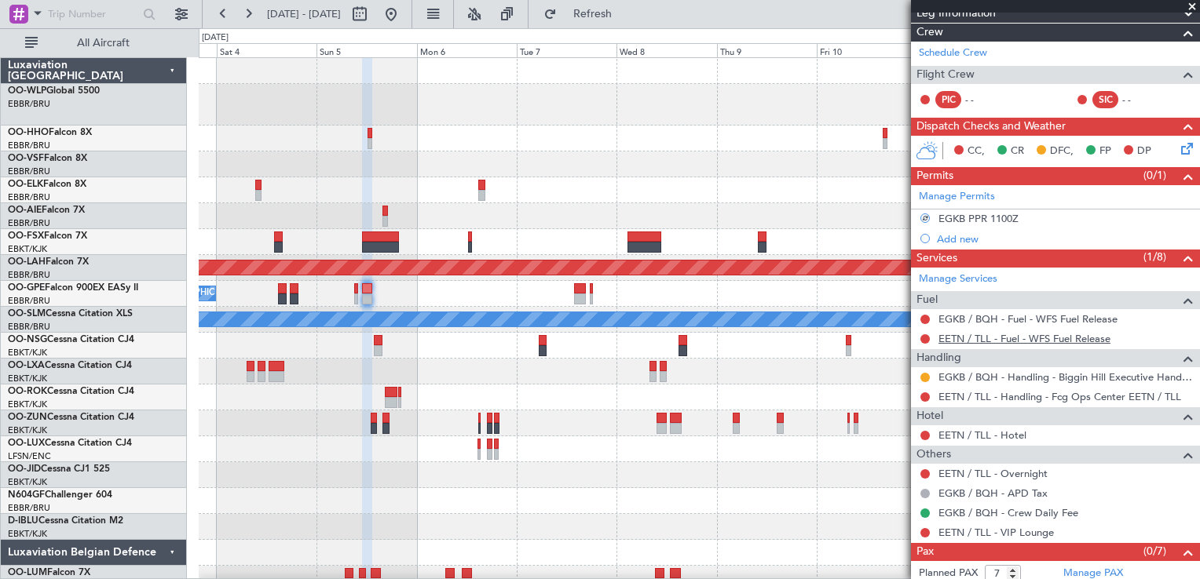
scroll to position [232, 0]
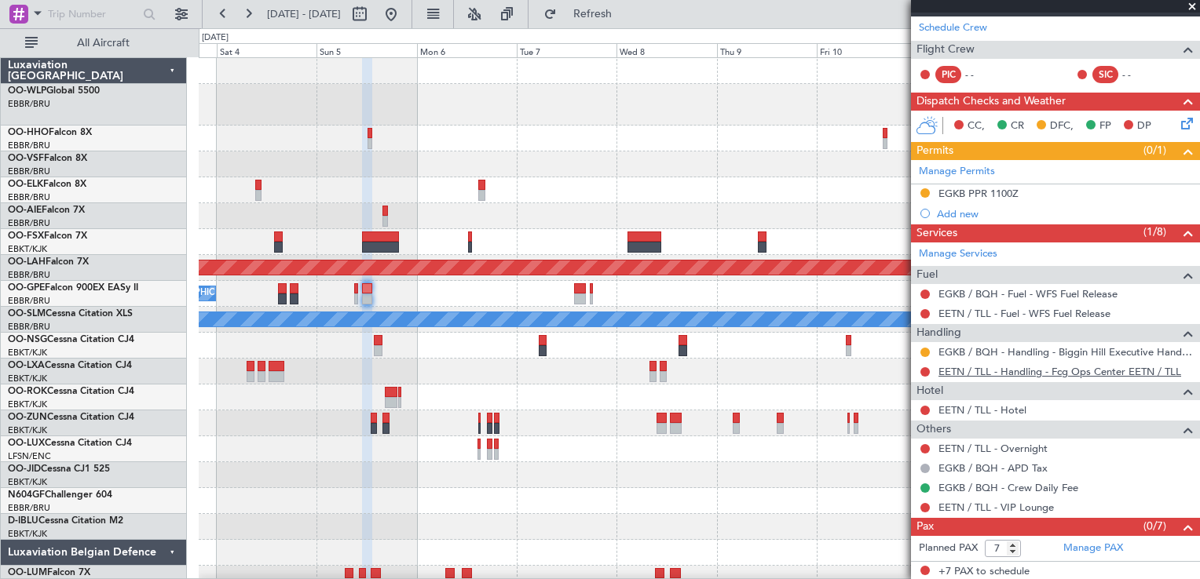
click at [959, 369] on link "EETN / TLL - Handling - Fcg Ops Center EETN / TLL" at bounding box center [1059, 371] width 243 height 13
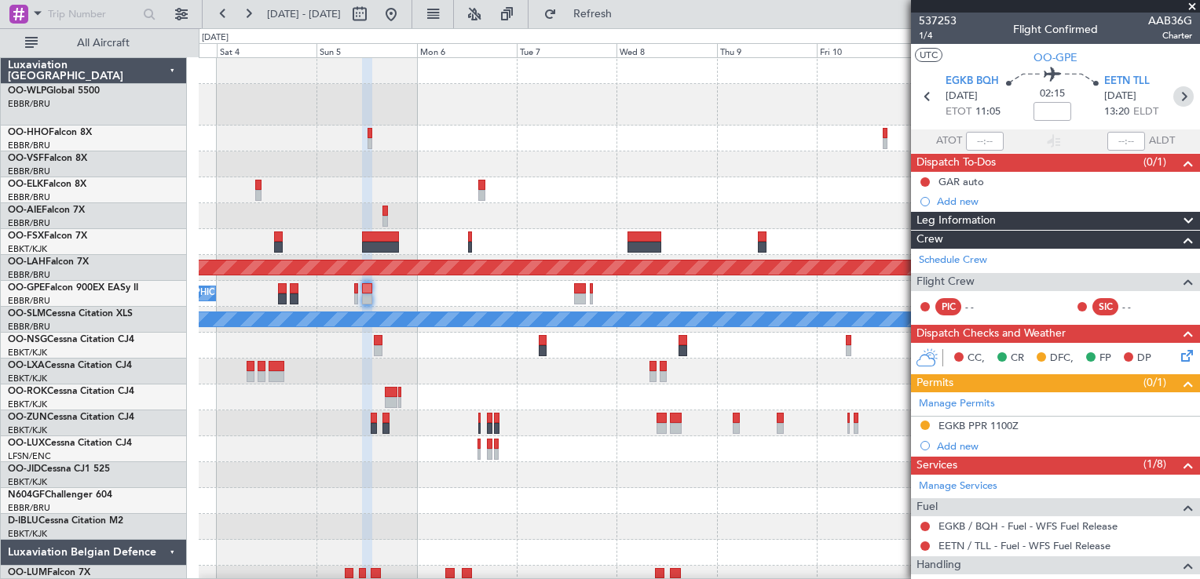
click at [1178, 93] on icon at bounding box center [1183, 96] width 20 height 20
type input "9"
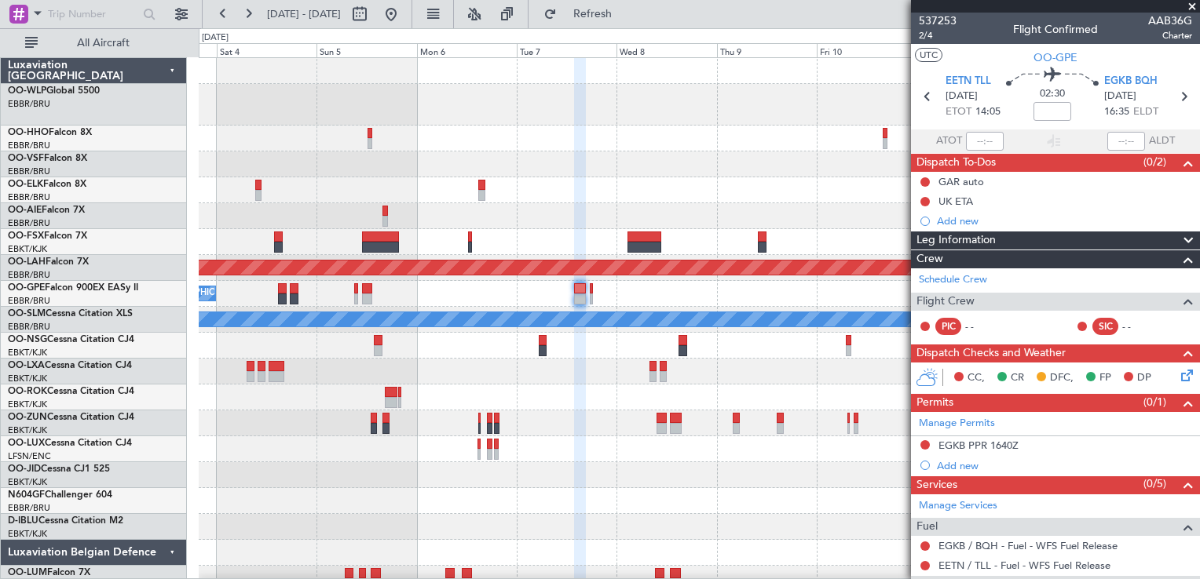
click at [858, 488] on div at bounding box center [699, 501] width 1000 height 26
click at [924, 441] on button at bounding box center [924, 444] width 9 height 9
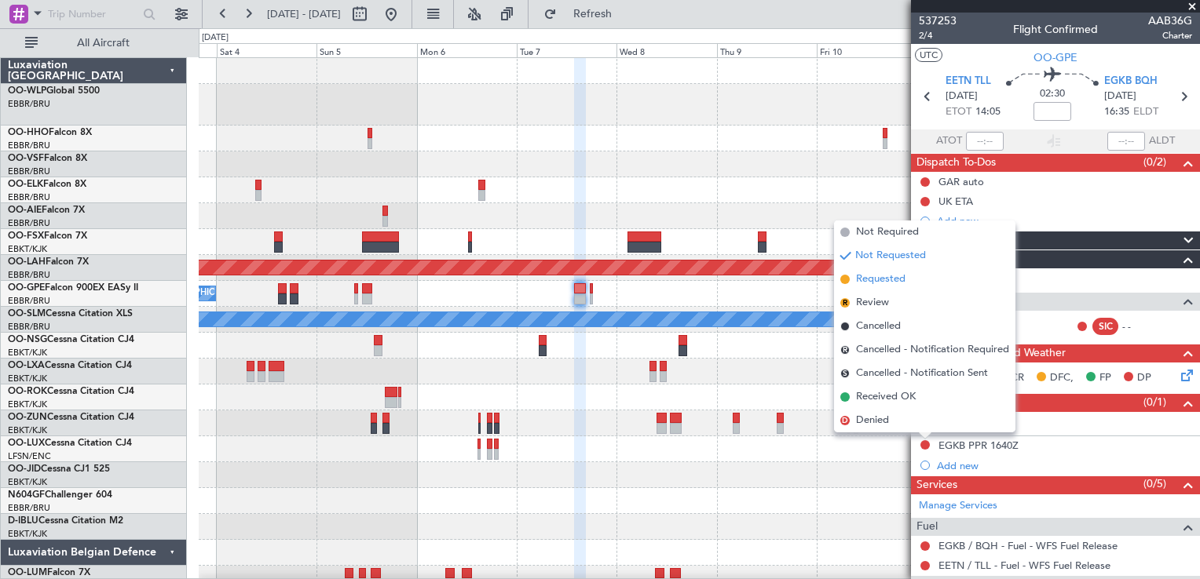
click at [874, 276] on span "Requested" at bounding box center [880, 280] width 49 height 16
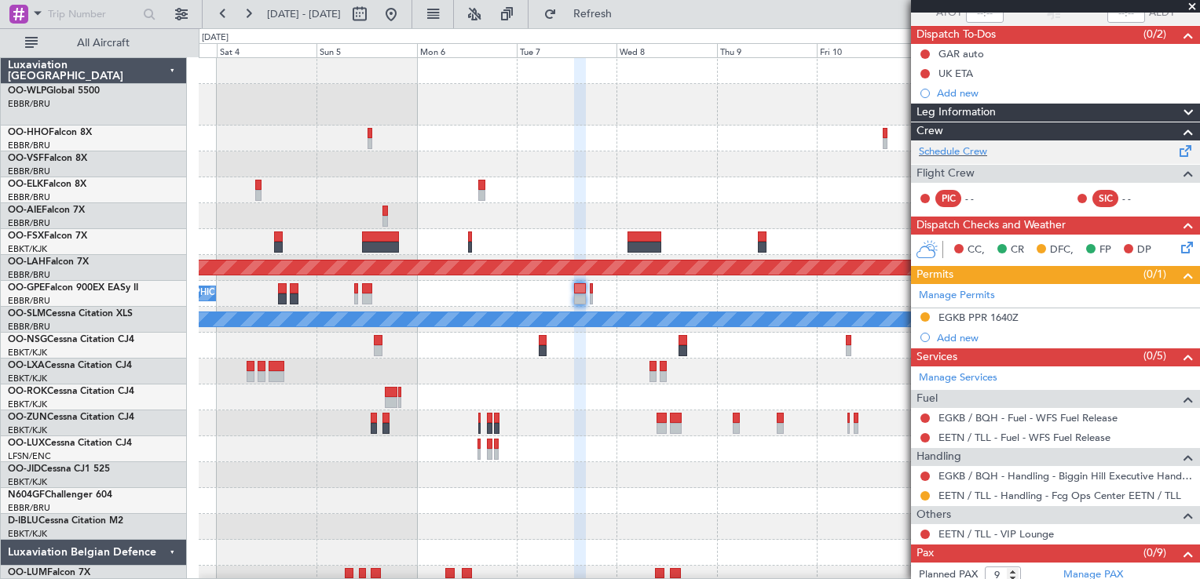
scroll to position [154, 0]
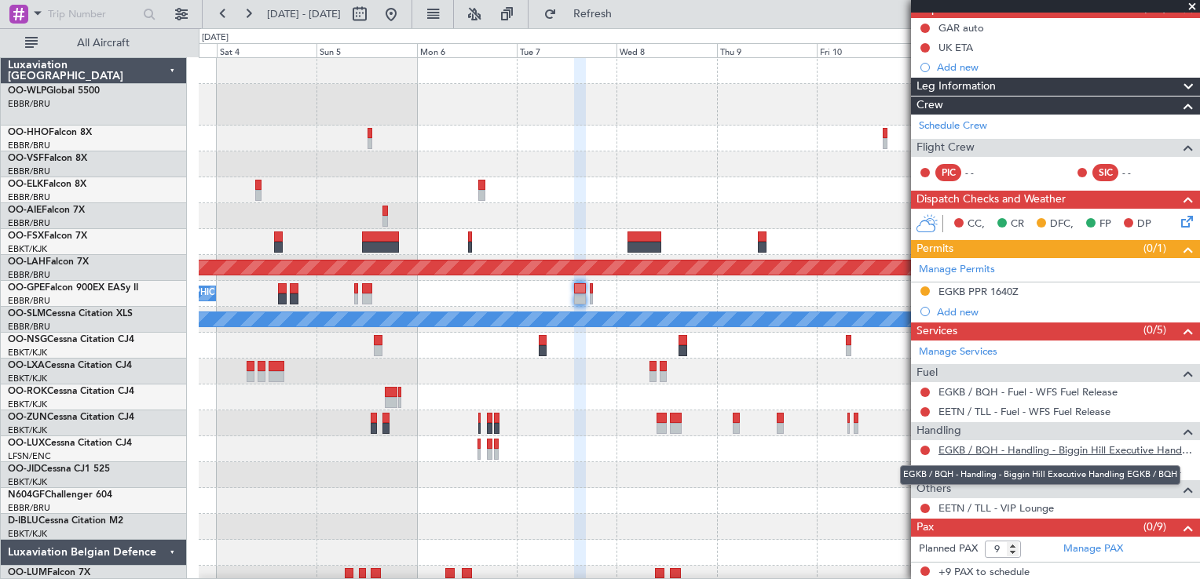
click at [952, 453] on link "EGKB / BQH - Handling - Biggin Hill Executive Handling EGKB / BQH" at bounding box center [1065, 450] width 254 height 13
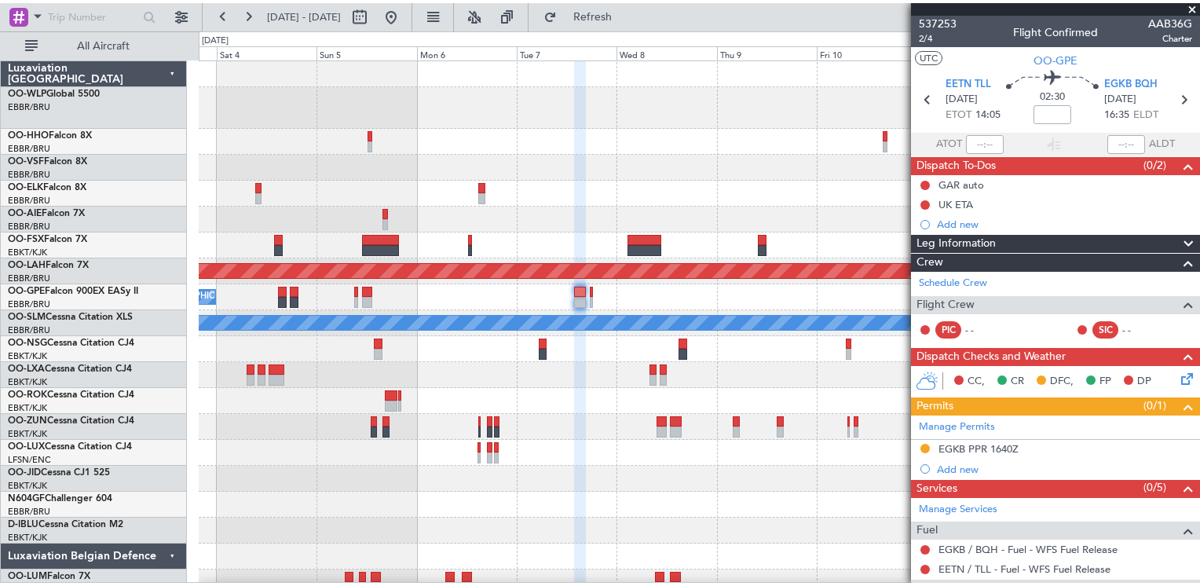
scroll to position [154, 0]
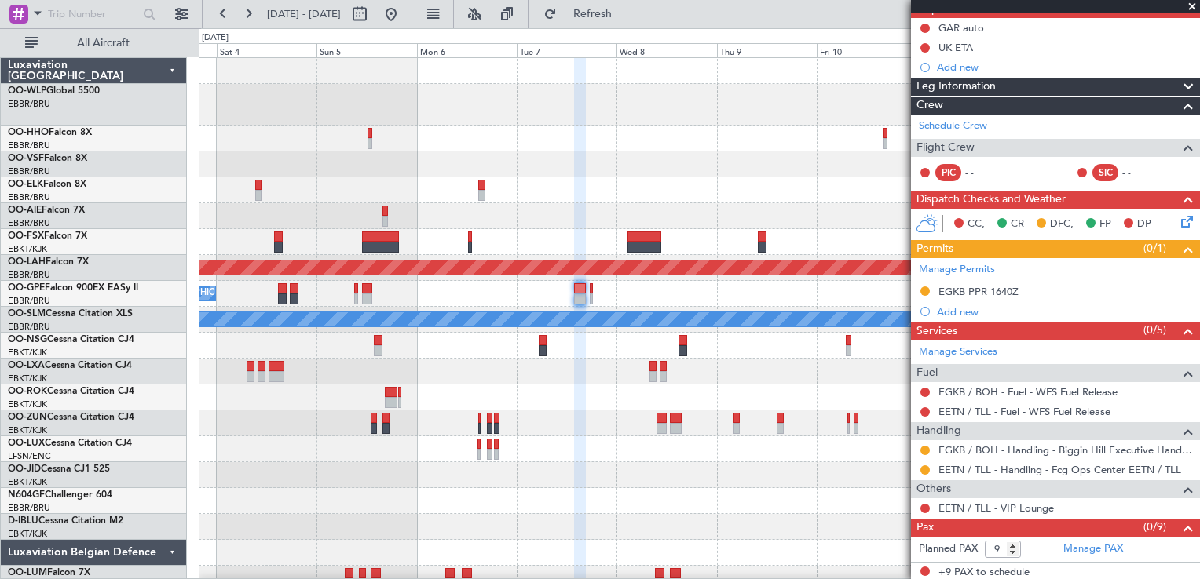
click at [560, 77] on div at bounding box center [699, 71] width 1000 height 26
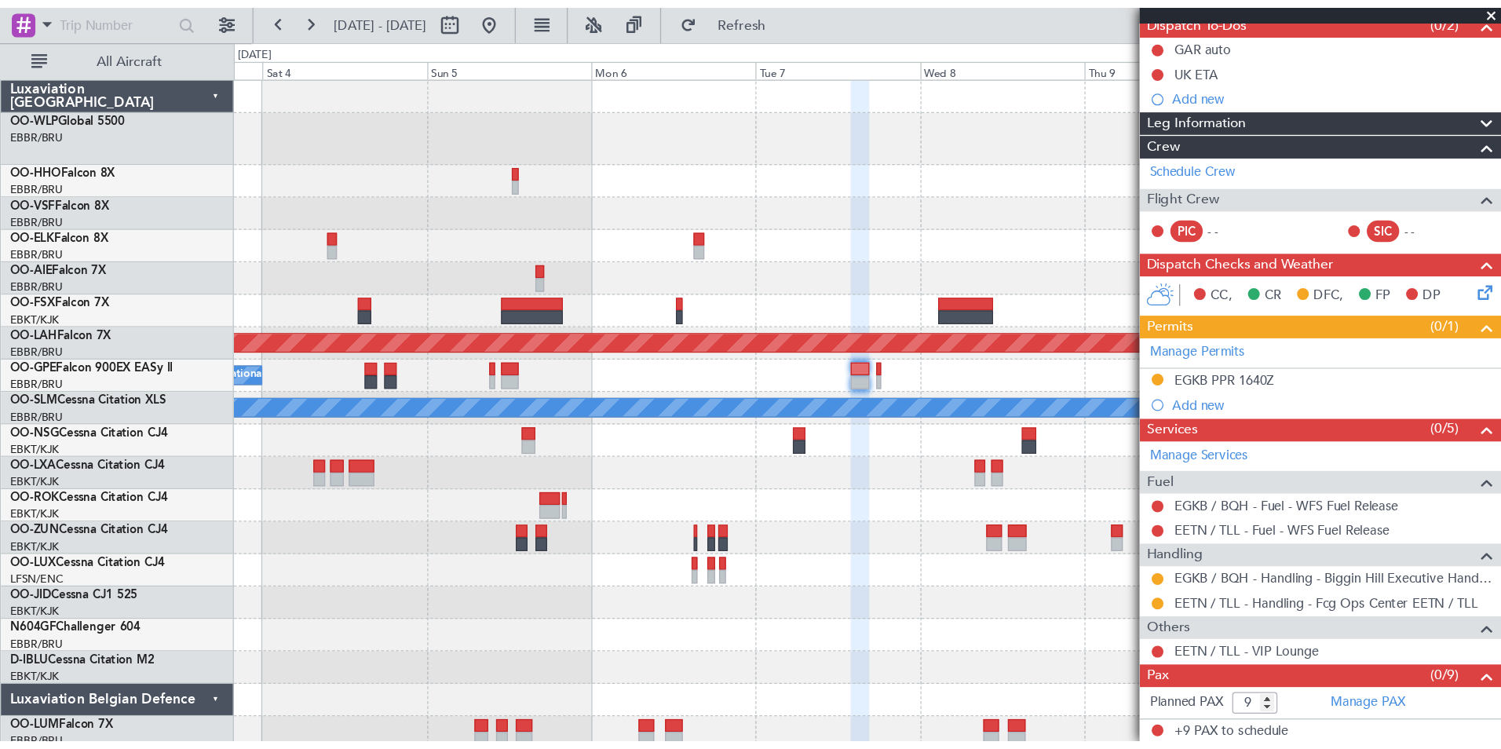
scroll to position [0, 0]
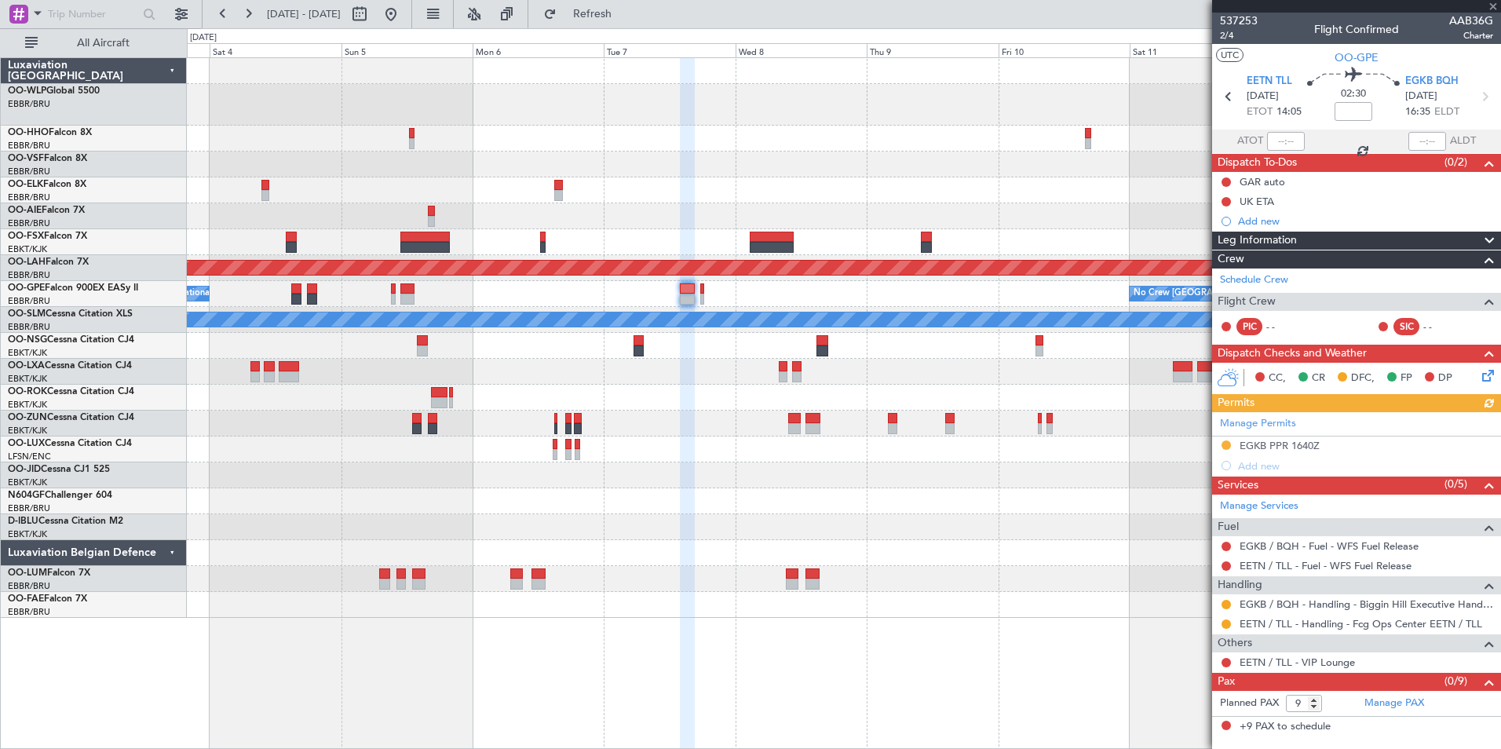
click at [71, 169] on div "EBBR/BRU Brussels (Brussels National)" at bounding box center [97, 172] width 178 height 13
click at [54, 160] on link "OO-VSF Falcon 8X" at bounding box center [47, 158] width 79 height 9
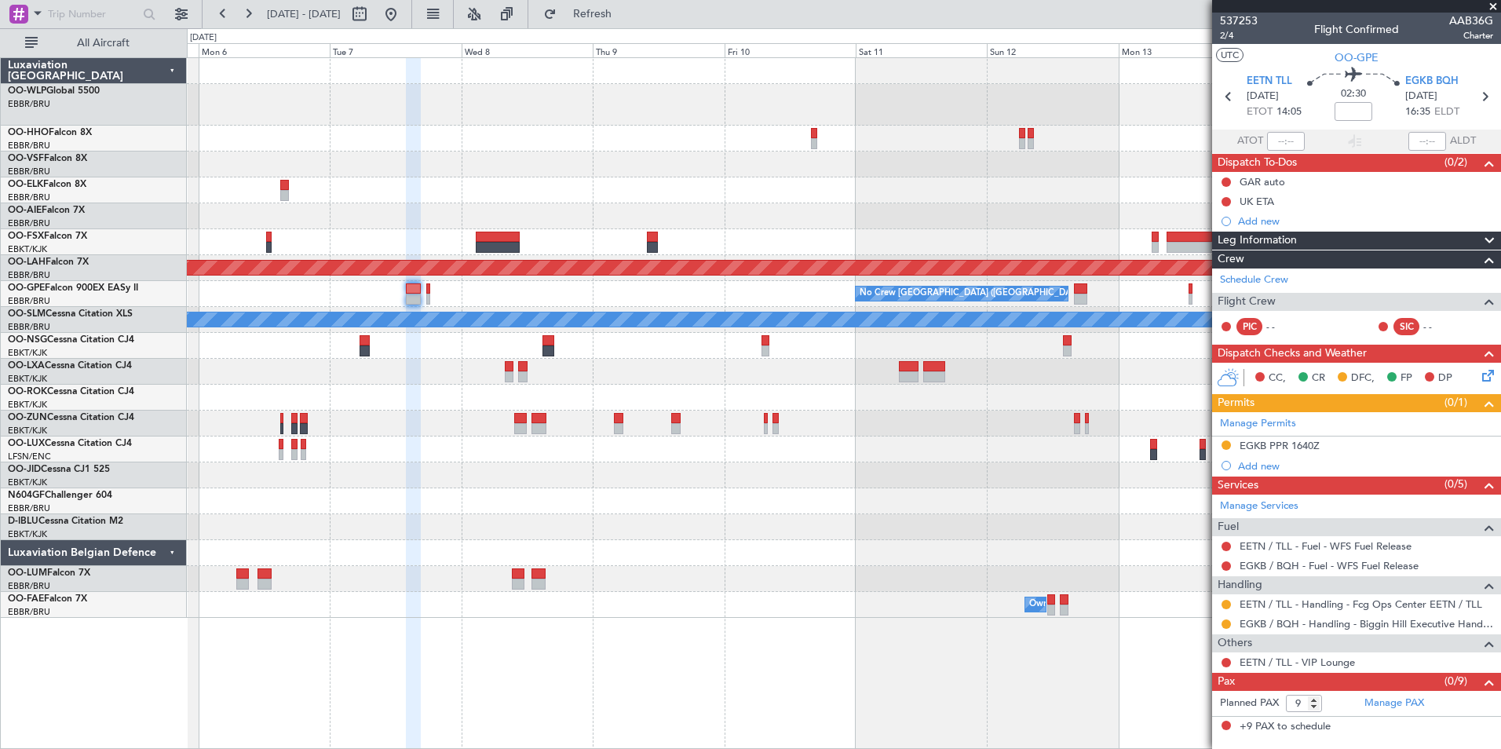
click at [695, 180] on div "Planned Maint Alton-st Louis (St Louis Regl) No Crew Brussels (Brussels Nationa…" at bounding box center [843, 338] width 1313 height 560
click at [721, 203] on div at bounding box center [843, 190] width 1313 height 26
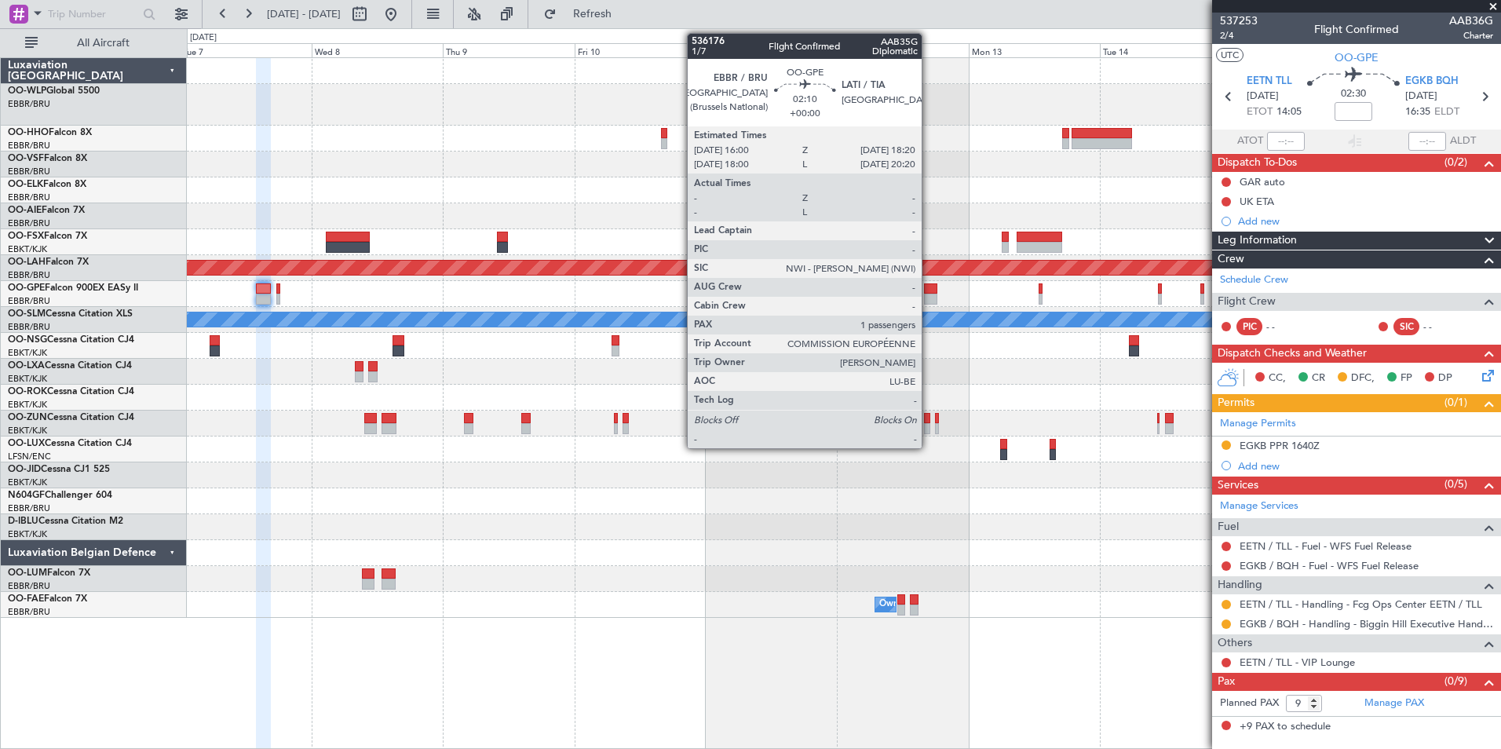
click at [929, 297] on div at bounding box center [930, 299] width 13 height 11
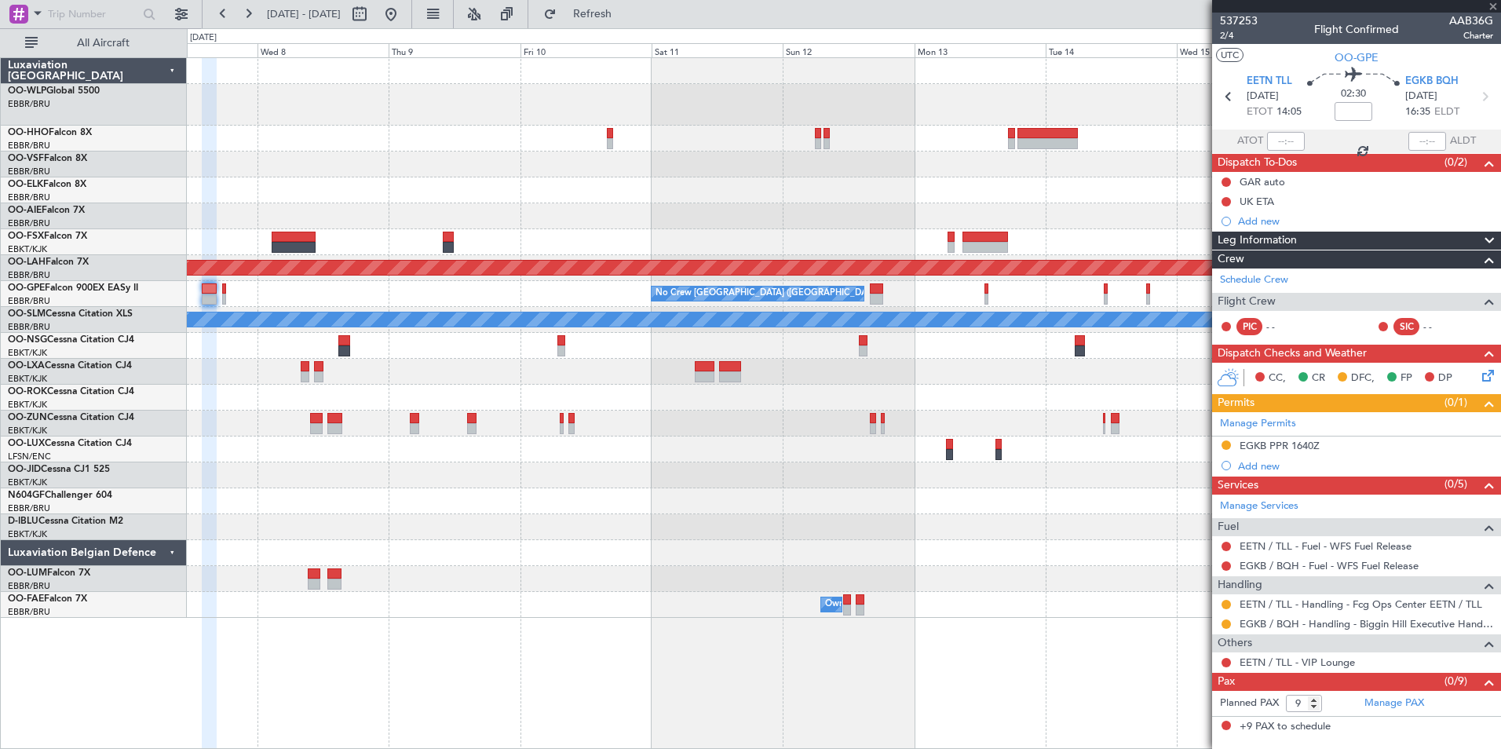
click at [773, 227] on div at bounding box center [843, 216] width 1313 height 26
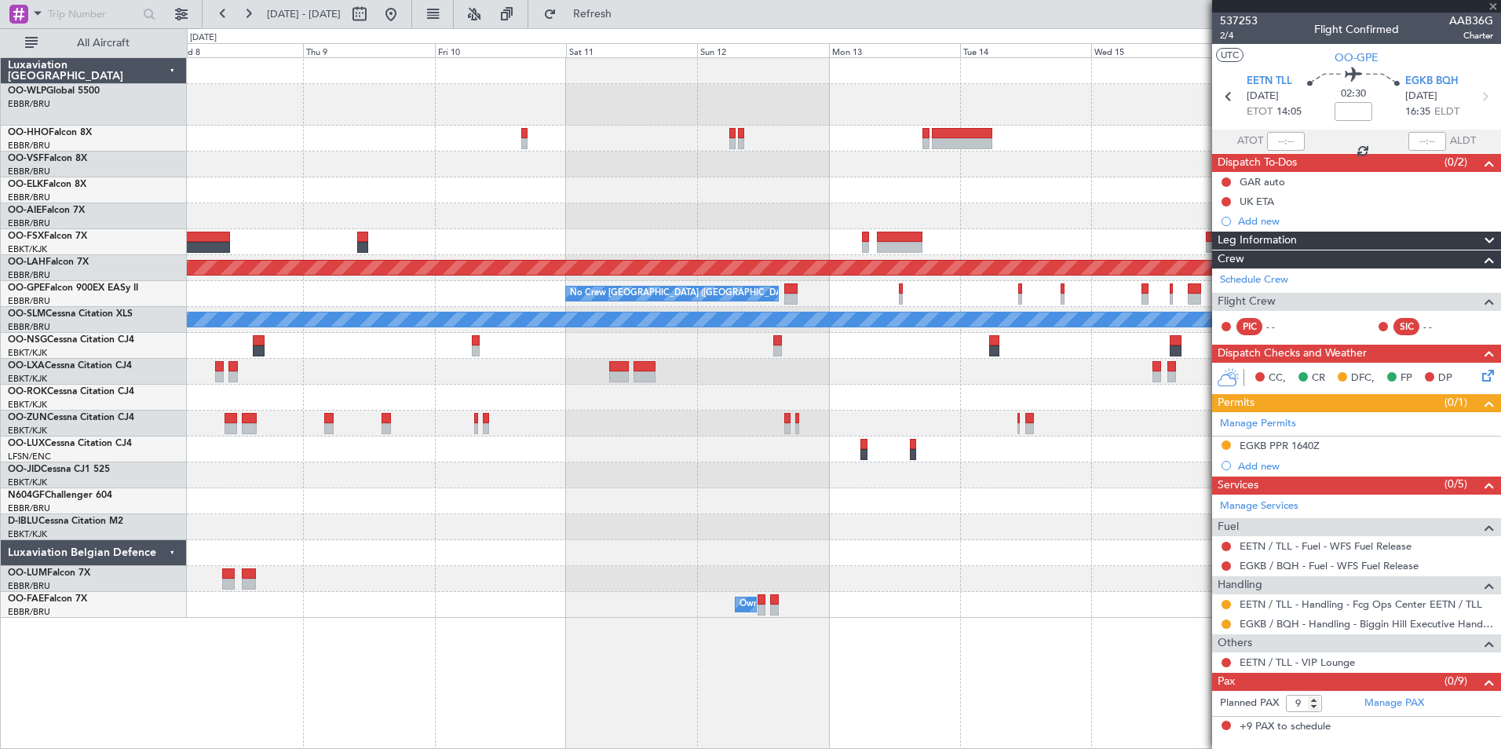
type input "1"
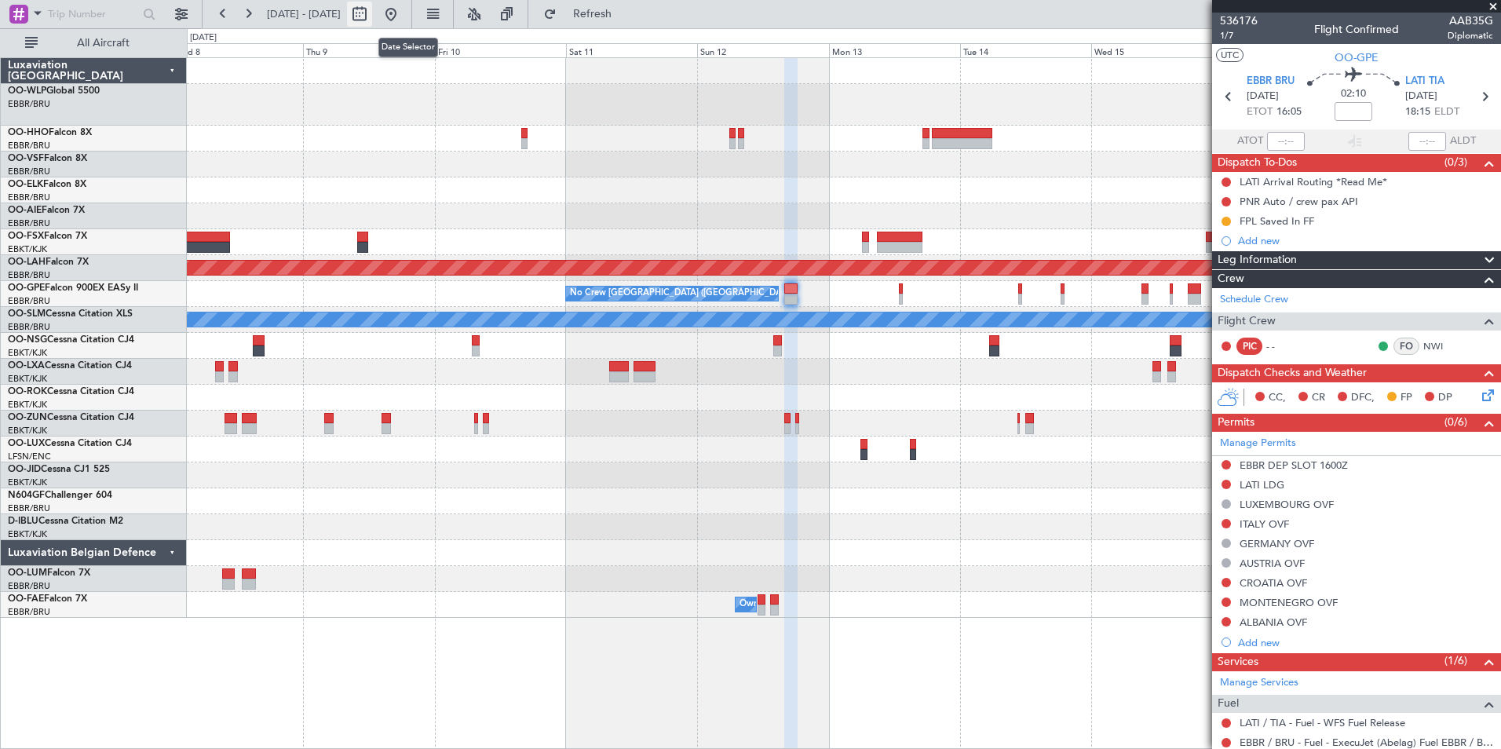
click at [372, 15] on button at bounding box center [359, 14] width 25 height 25
select select "10"
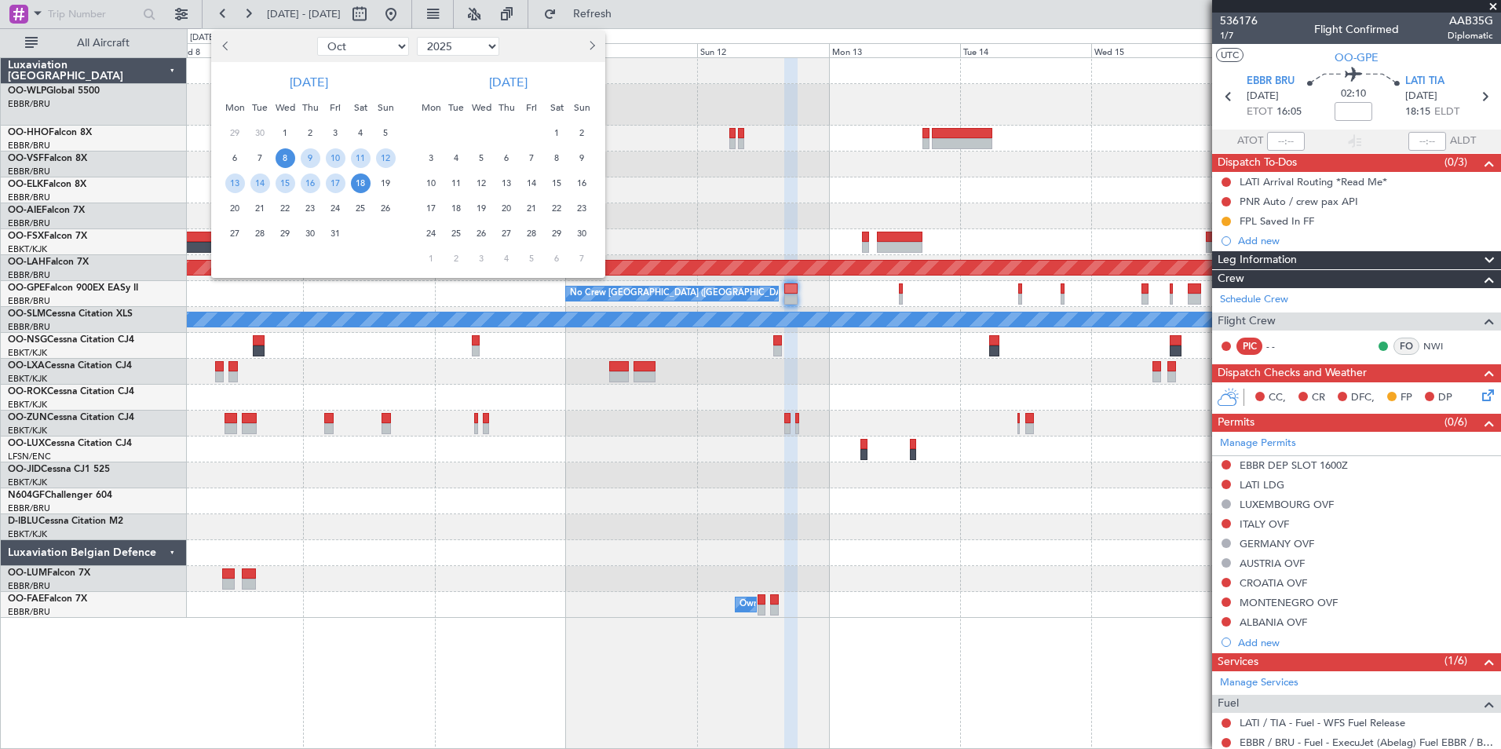
click at [440, 47] on select "2015 2016 2017 2018 2019 2020 2021 2022 2023 2024 2025 2026 2027 2028 2029 2030…" at bounding box center [458, 46] width 82 height 19
select select "2024"
click at [417, 37] on select "2015 2016 2017 2018 2019 2020 2021 2022 2023 2024 2025 2026 2027 2028 2029 2030…" at bounding box center [458, 46] width 82 height 19
click at [353, 206] on span "26" at bounding box center [361, 209] width 20 height 20
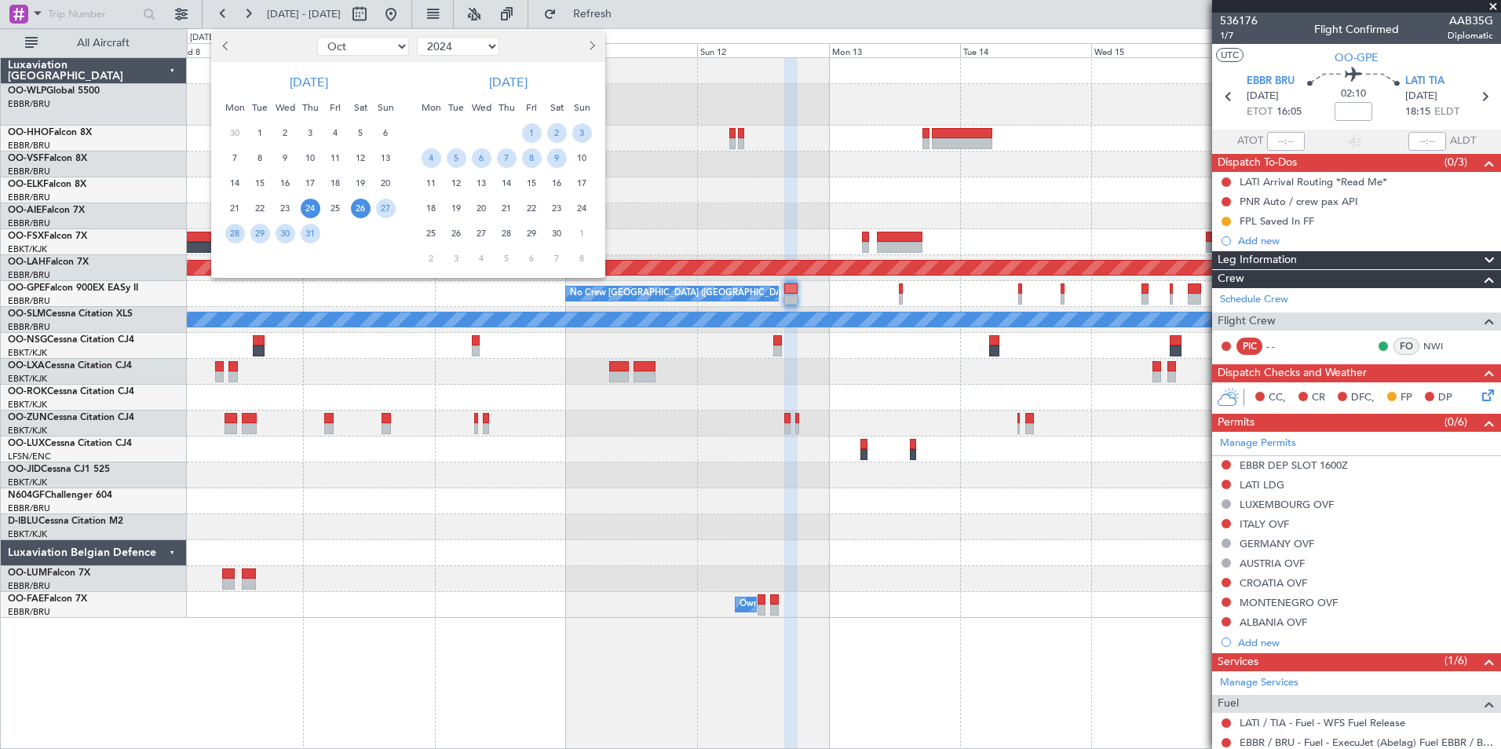
click at [317, 210] on span "24" at bounding box center [311, 209] width 20 height 20
click at [455, 156] on span "5" at bounding box center [457, 158] width 20 height 20
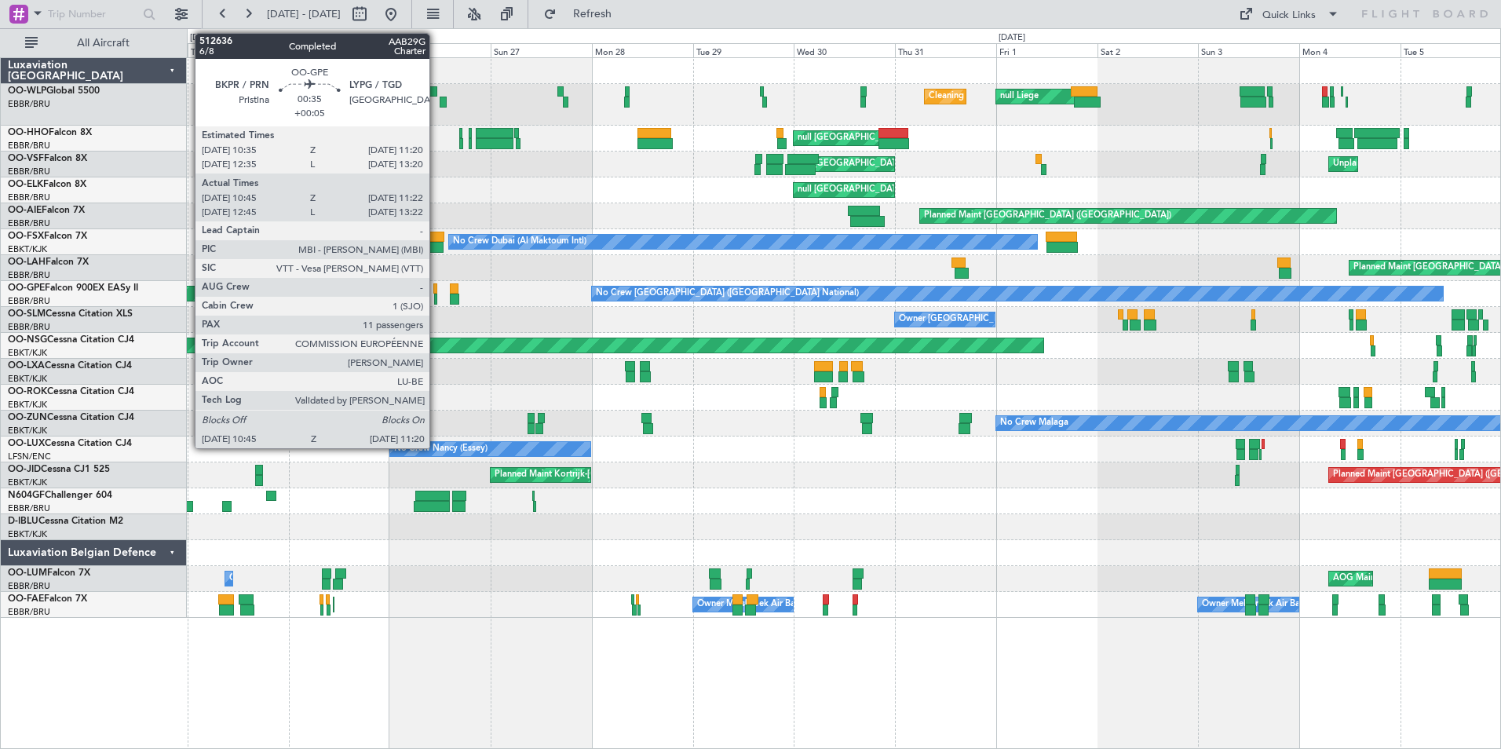
click at [437, 298] on div at bounding box center [435, 299] width 3 height 11
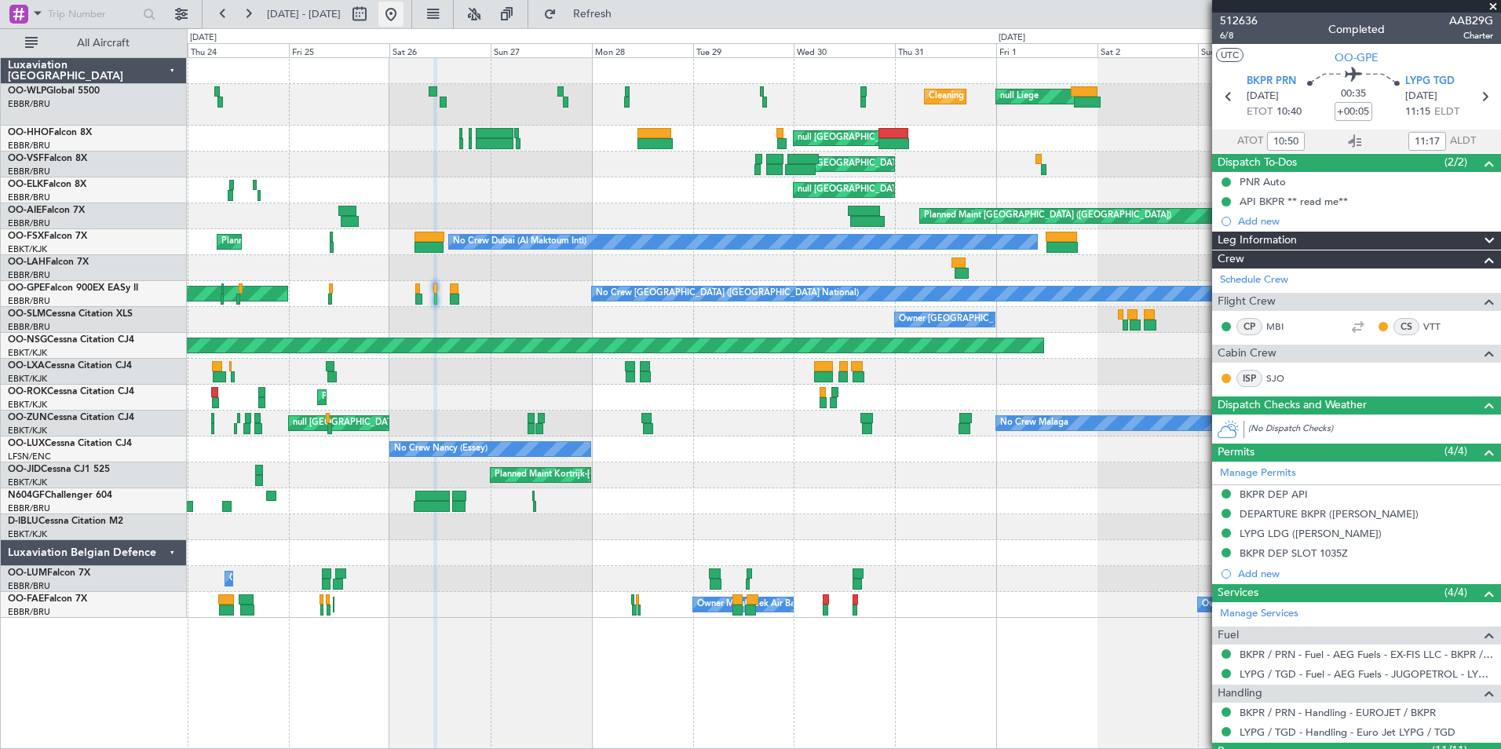
click at [404, 14] on button at bounding box center [390, 14] width 25 height 25
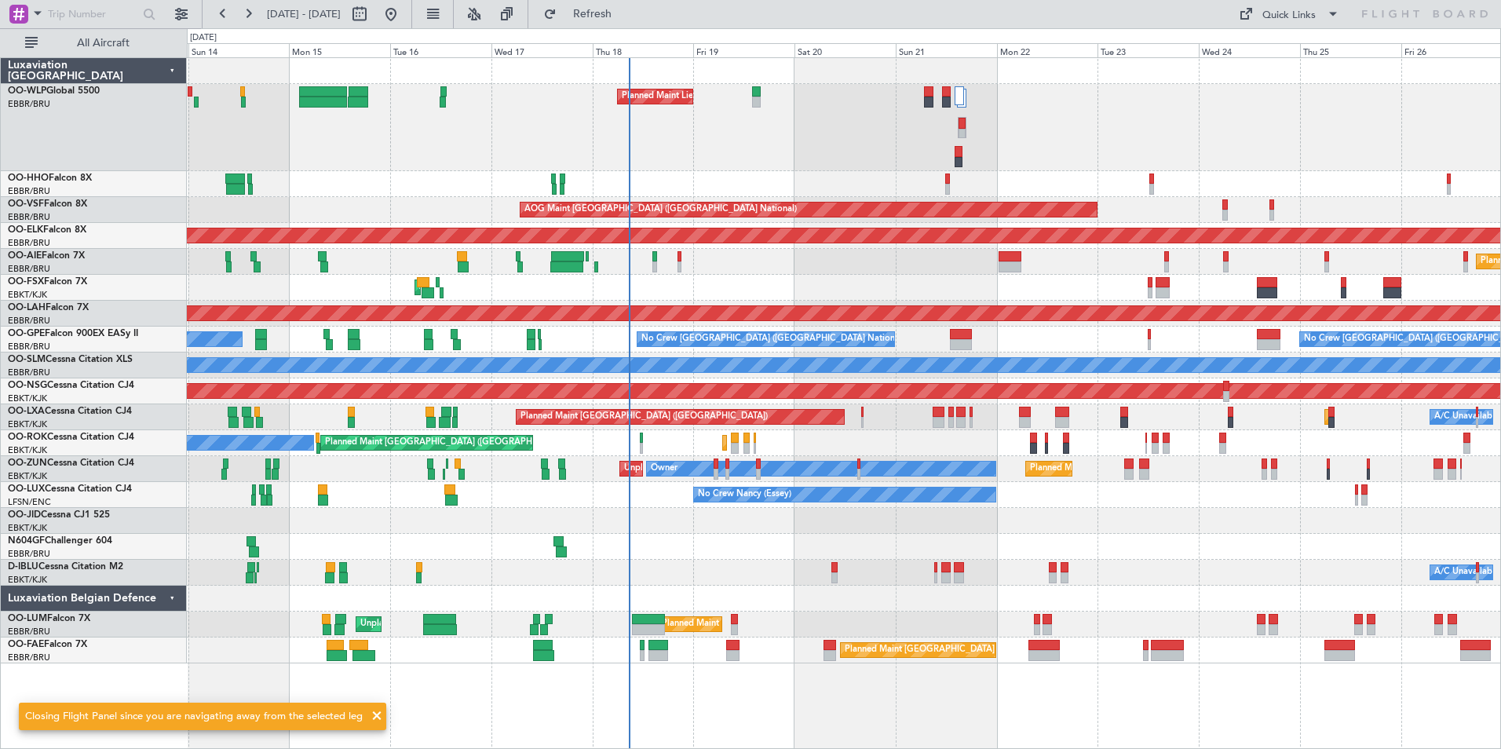
click at [751, 284] on div "Planned Maint Liege Planned Maint Geneva (Cointrin) AOG Maint Brussels (Brussel…" at bounding box center [843, 360] width 1313 height 605
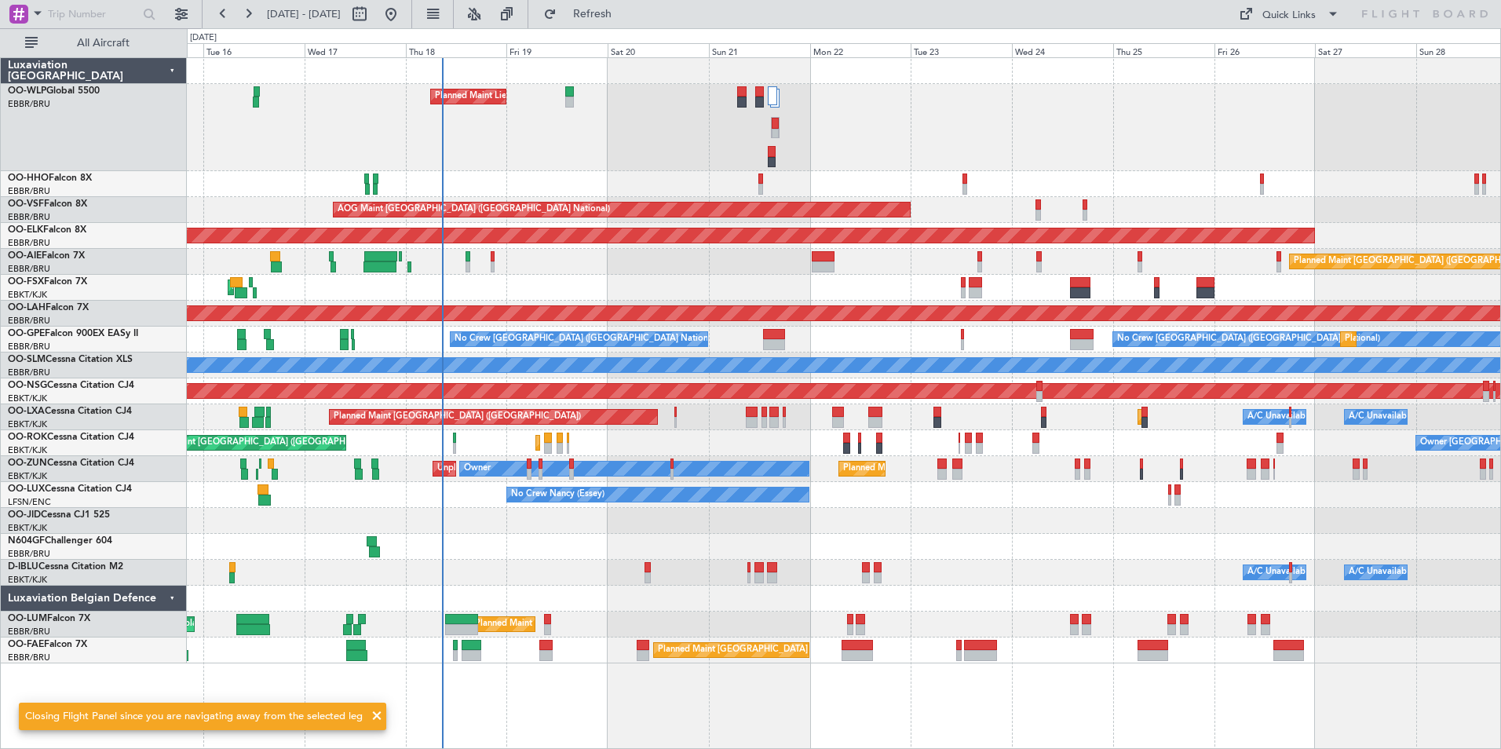
click at [780, 304] on div "Planned Maint Liege AOG Maint Brussels (Brussels National) Planned Maint Kortri…" at bounding box center [843, 360] width 1313 height 605
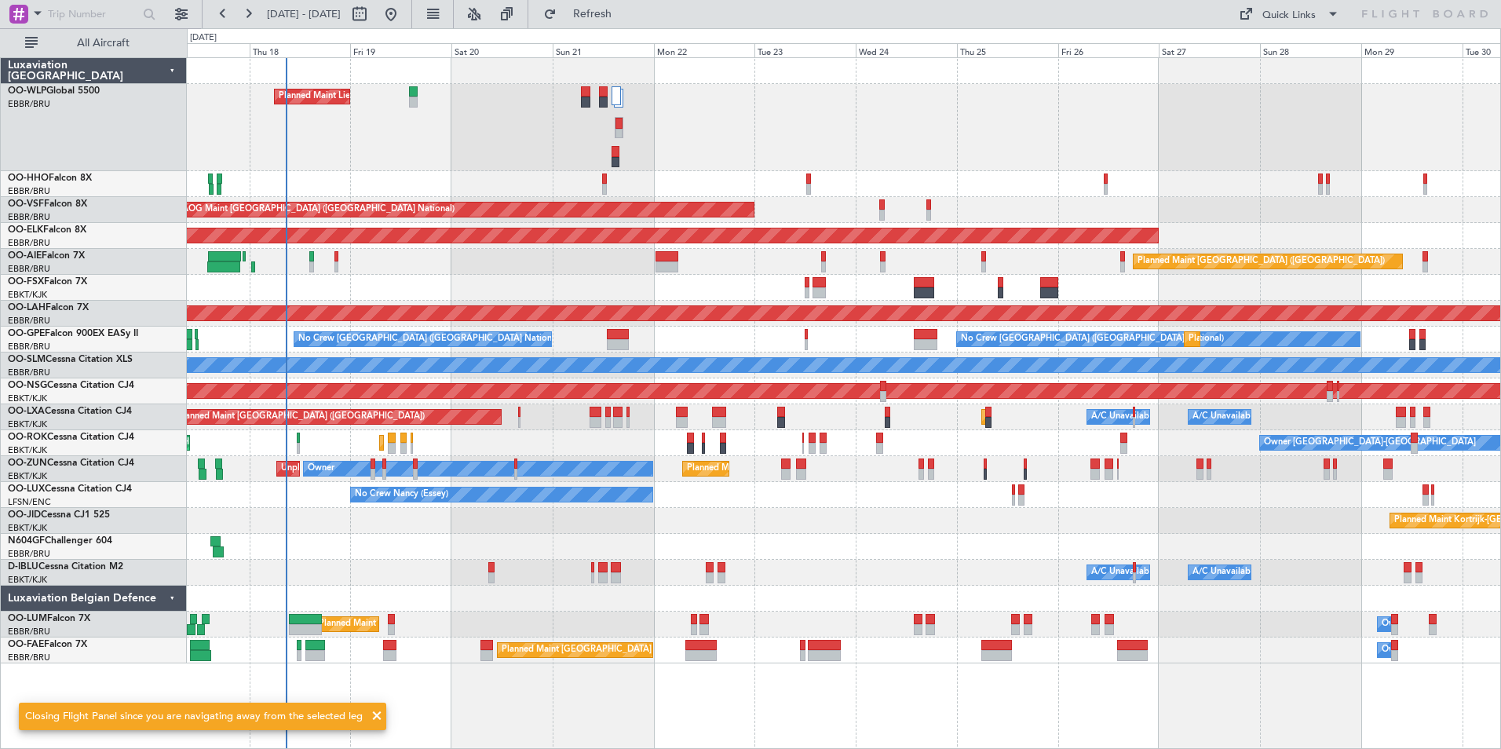
click at [816, 323] on div "Planned Maint [PERSON_NAME]-[GEOGRAPHIC_DATA][PERSON_NAME] ([GEOGRAPHIC_DATA][P…" at bounding box center [843, 314] width 1313 height 26
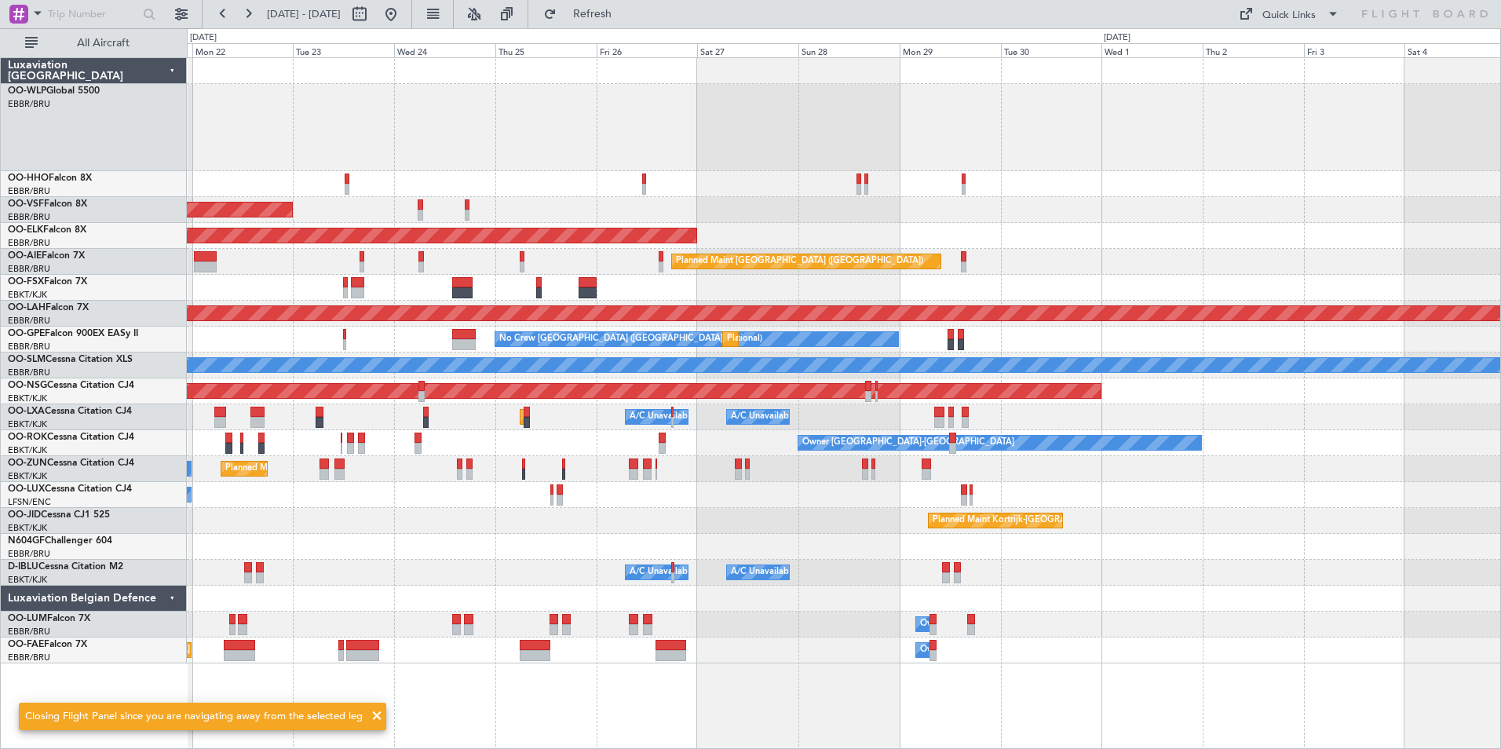
click at [605, 272] on div "Planned Maint Liege AOG Maint Brussels (Brussels National) Planned Maint Kortri…" at bounding box center [843, 360] width 1313 height 605
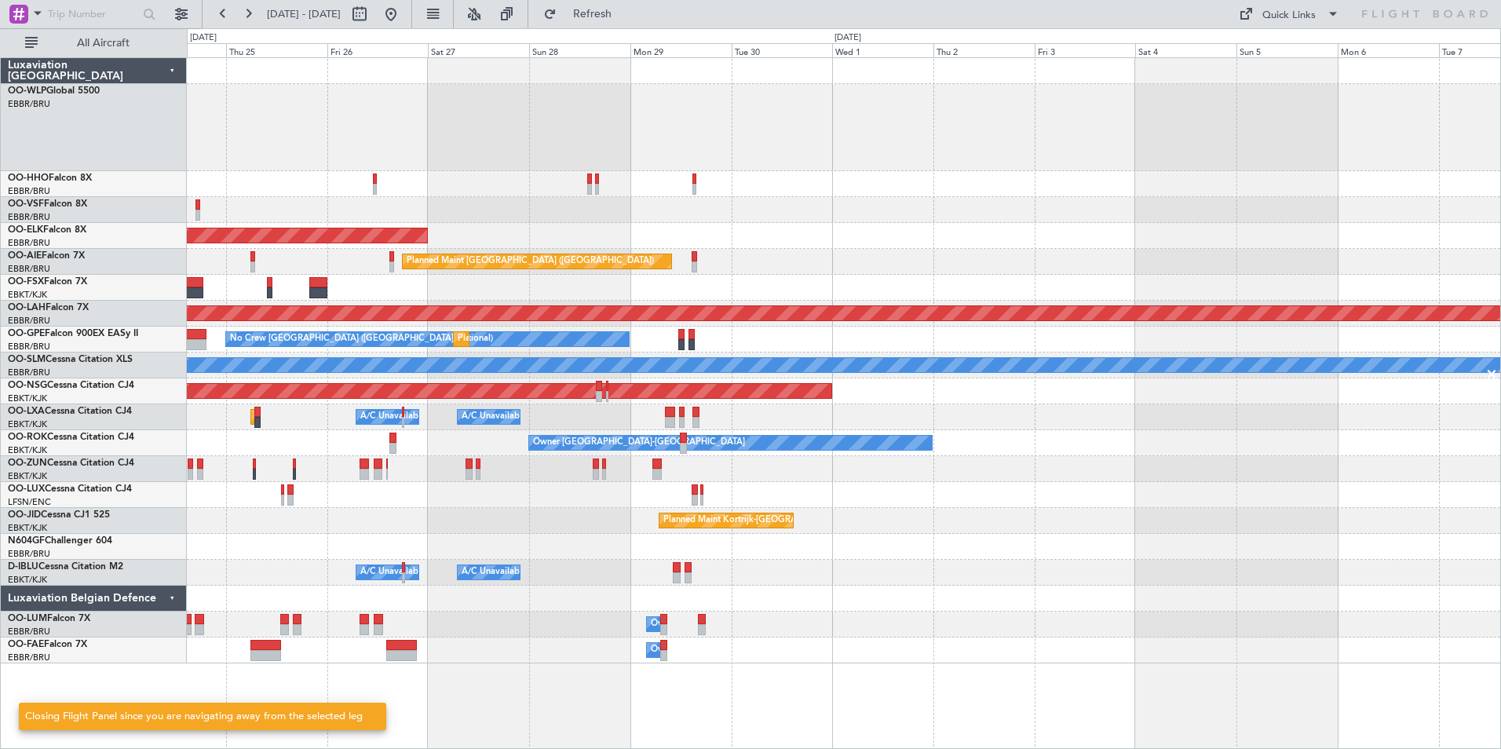
click at [725, 229] on div "AOG Maint Brussels (Brussels National) Planned Maint Kortrijk-Wevelgem Planned …" at bounding box center [843, 360] width 1313 height 605
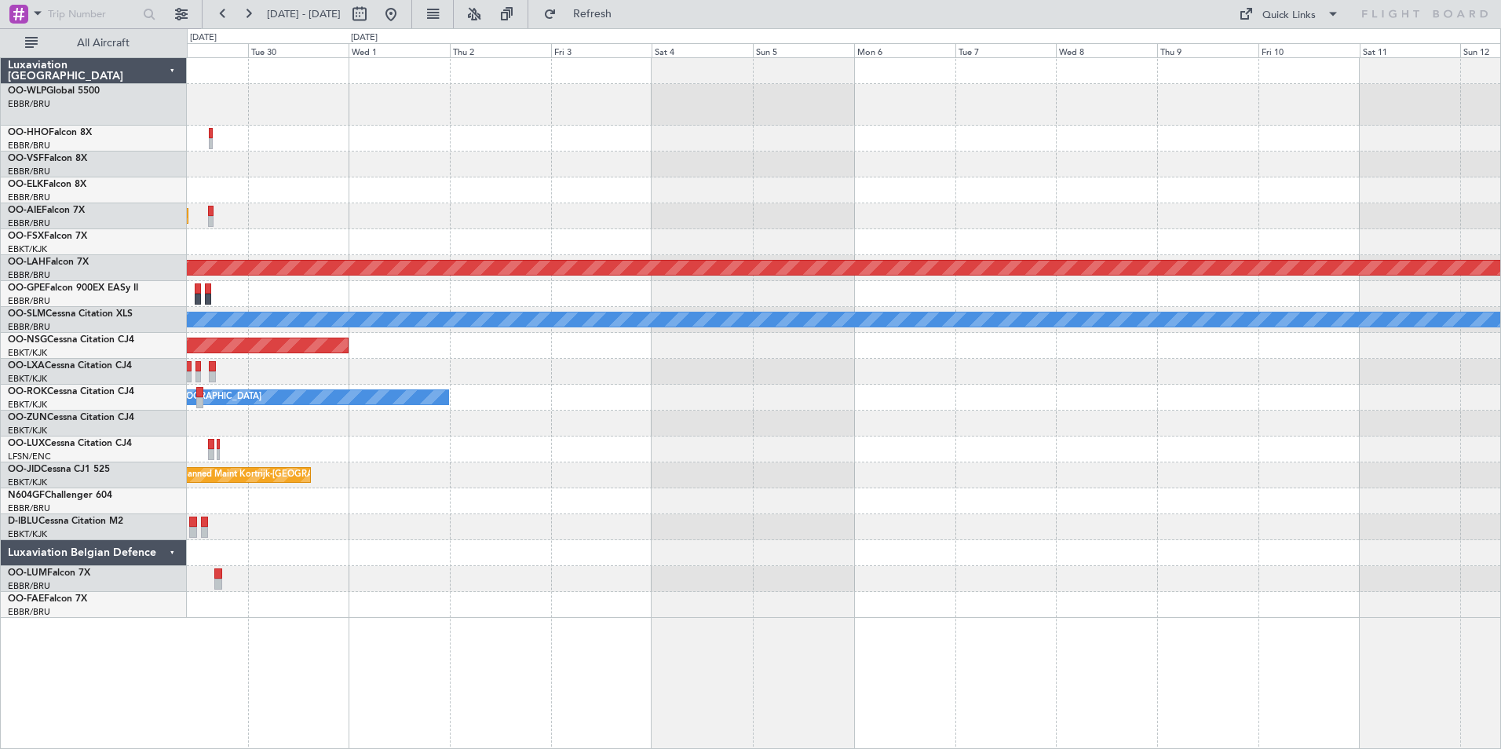
click at [805, 237] on div at bounding box center [843, 242] width 1313 height 26
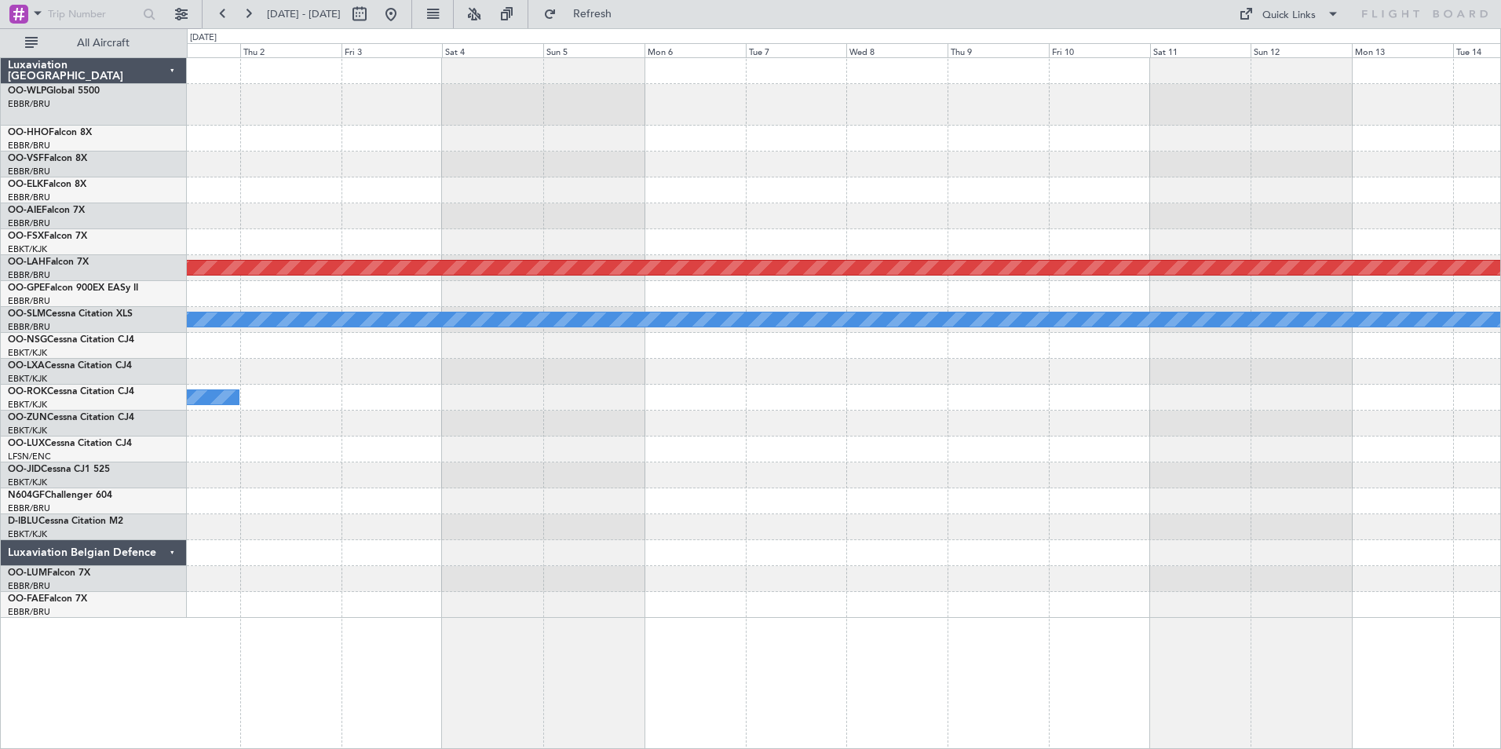
click at [776, 243] on div "Planned Maint London (Farnborough) Planned Maint Alton-st Louis (St Louis Regl)…" at bounding box center [843, 338] width 1313 height 560
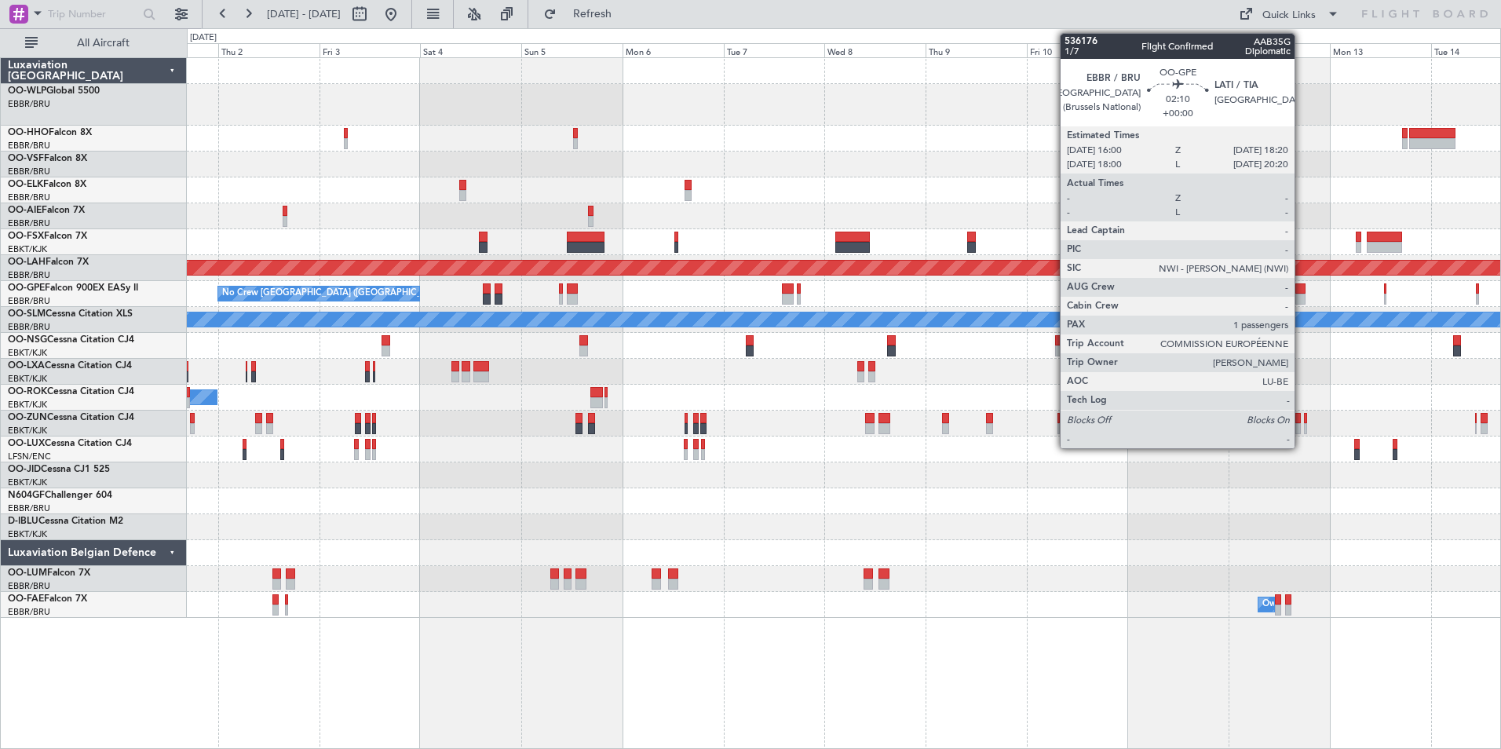
click at [1199, 295] on div at bounding box center [1300, 299] width 10 height 11
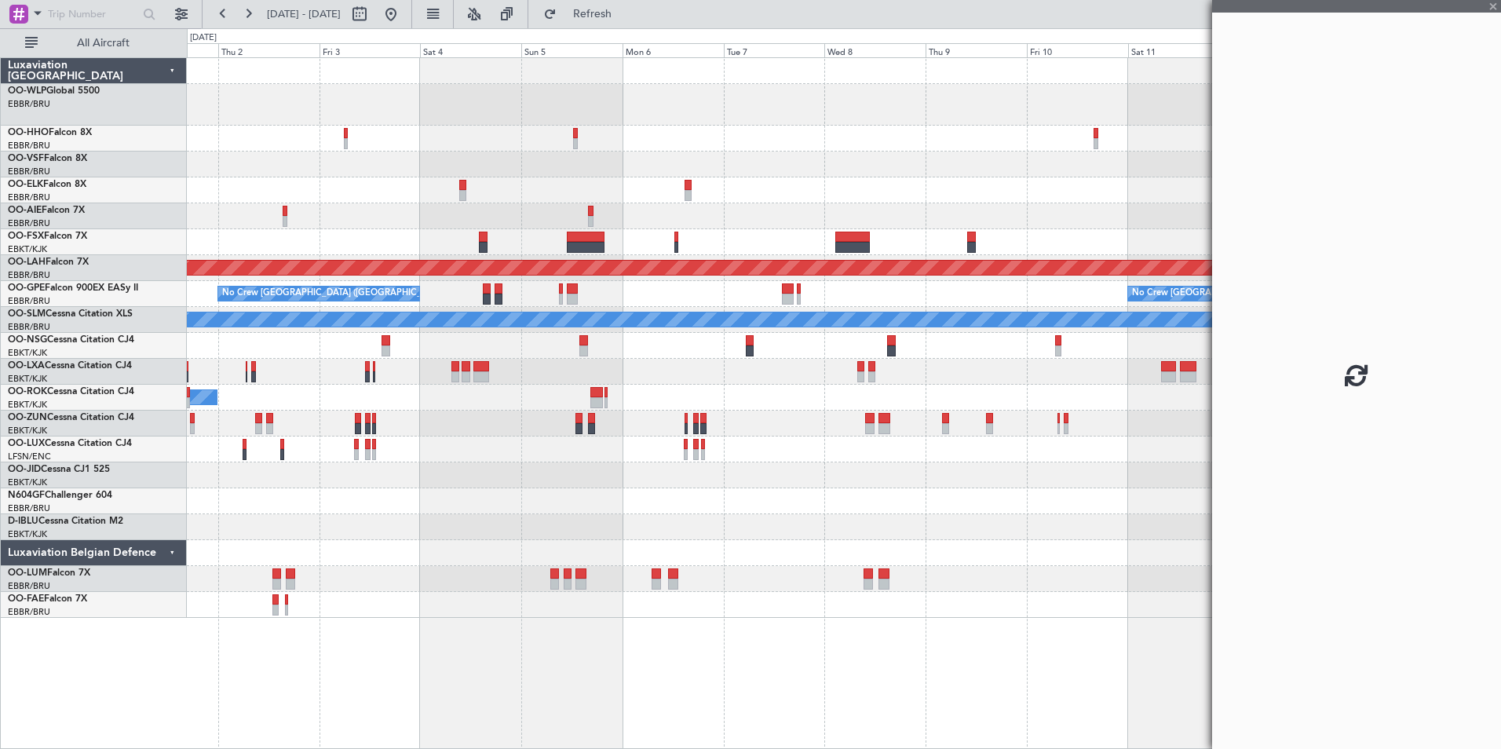
drag, startPoint x: 1215, startPoint y: 189, endPoint x: 1189, endPoint y: 195, distance: 26.7
click at [1189, 195] on fb-app "01 Oct 2025 - 14 Oct 2025 Refresh Quick Links All Aircraft Planned Maint London…" at bounding box center [750, 380] width 1501 height 737
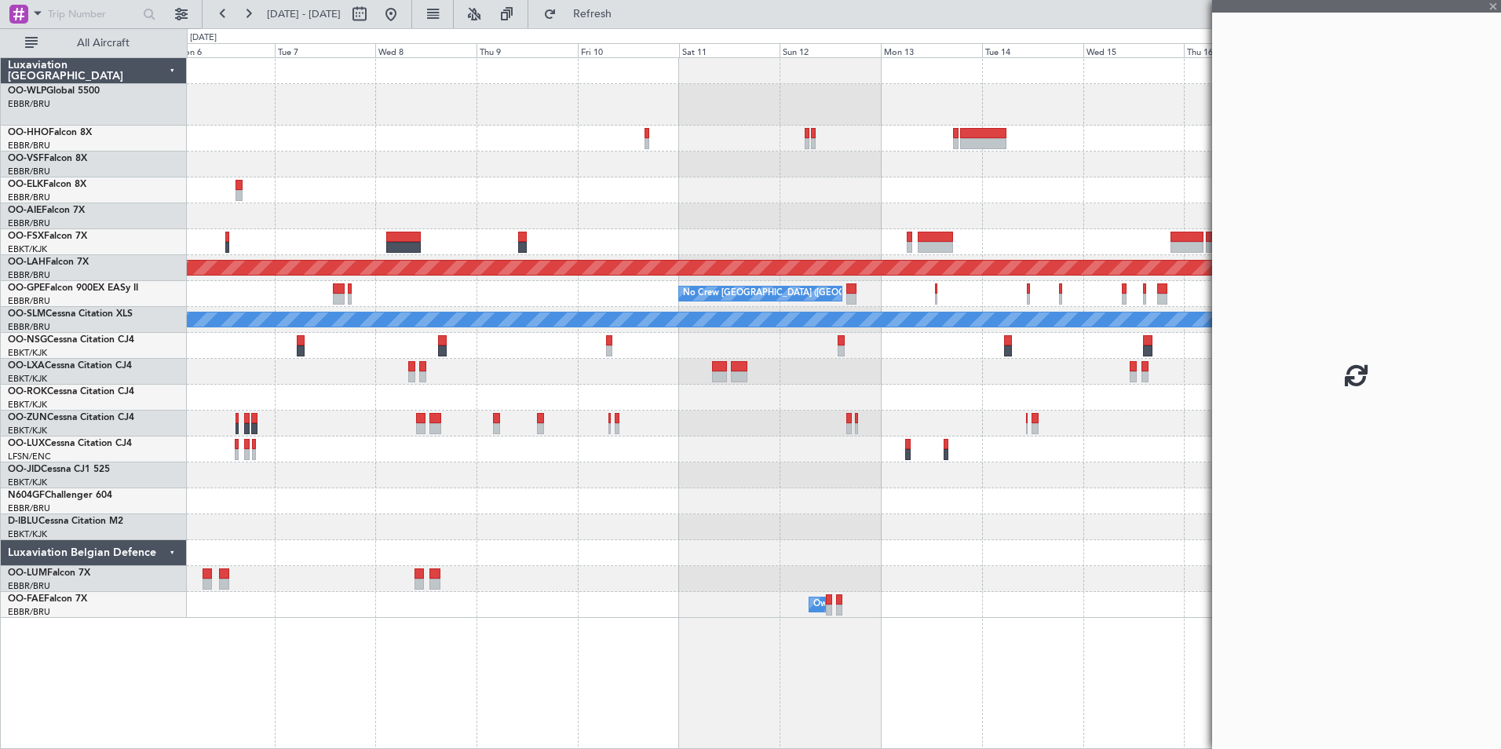
click at [558, 215] on div "Planned Maint Alton-st Louis (St Louis Regl) No Crew Brussels (Brussels Nationa…" at bounding box center [843, 338] width 1313 height 560
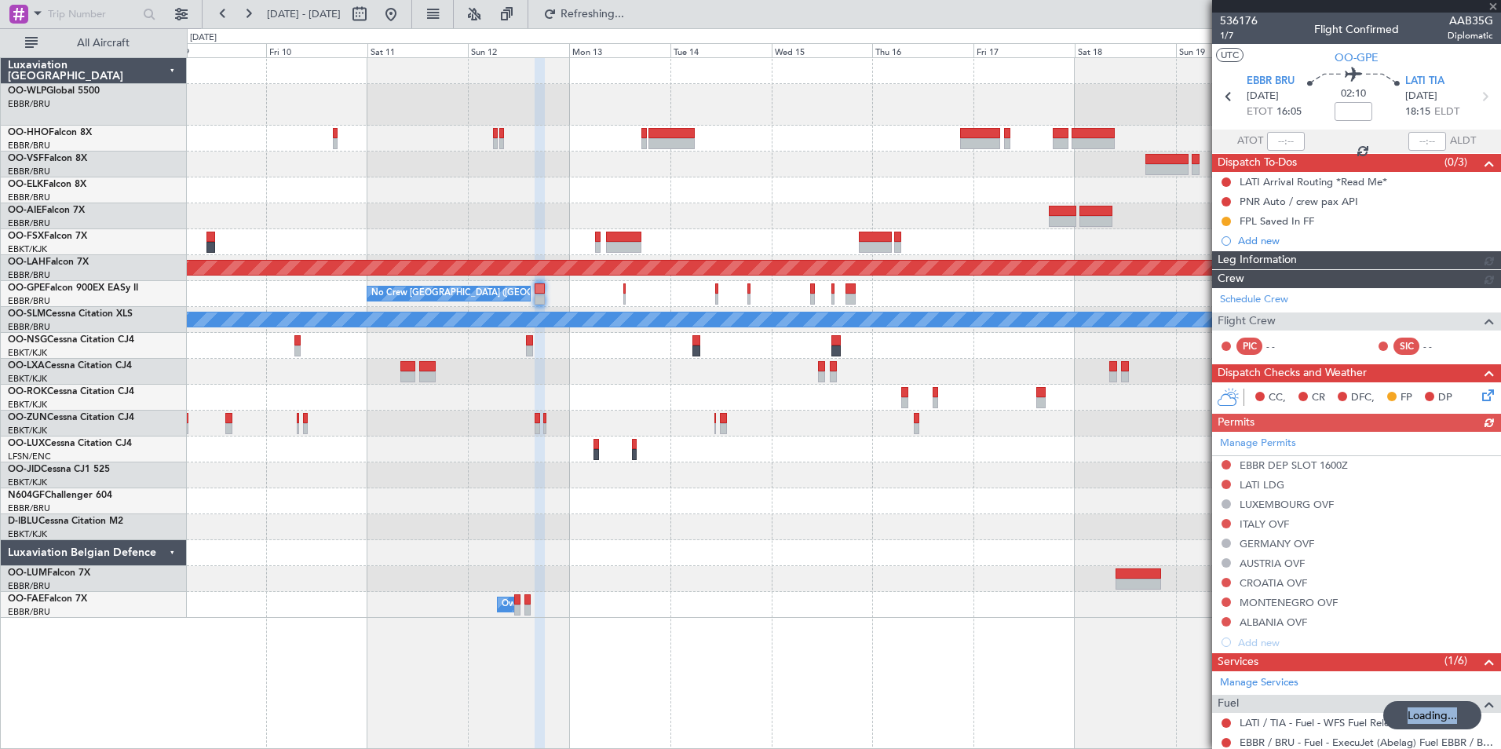
click at [803, 185] on div at bounding box center [843, 190] width 1313 height 26
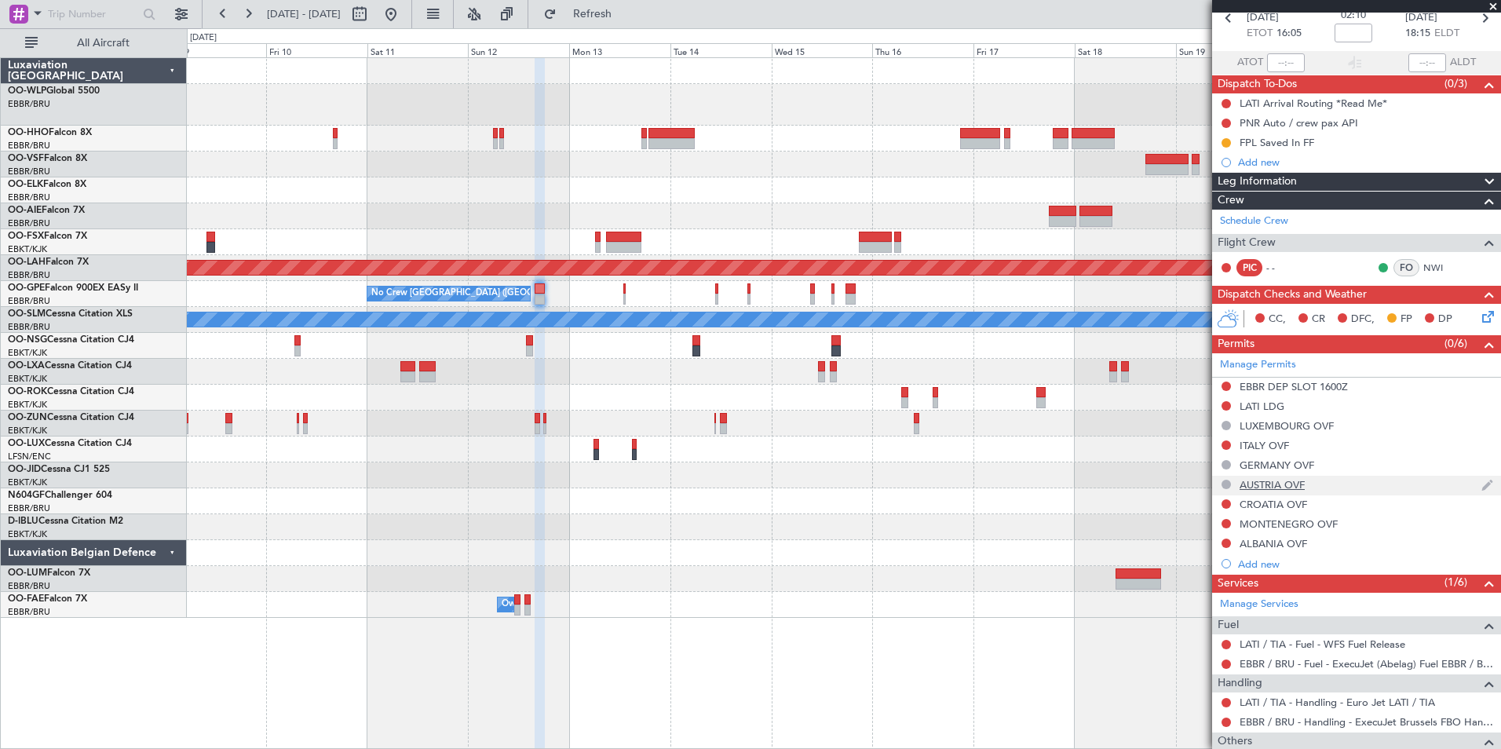
scroll to position [199, 0]
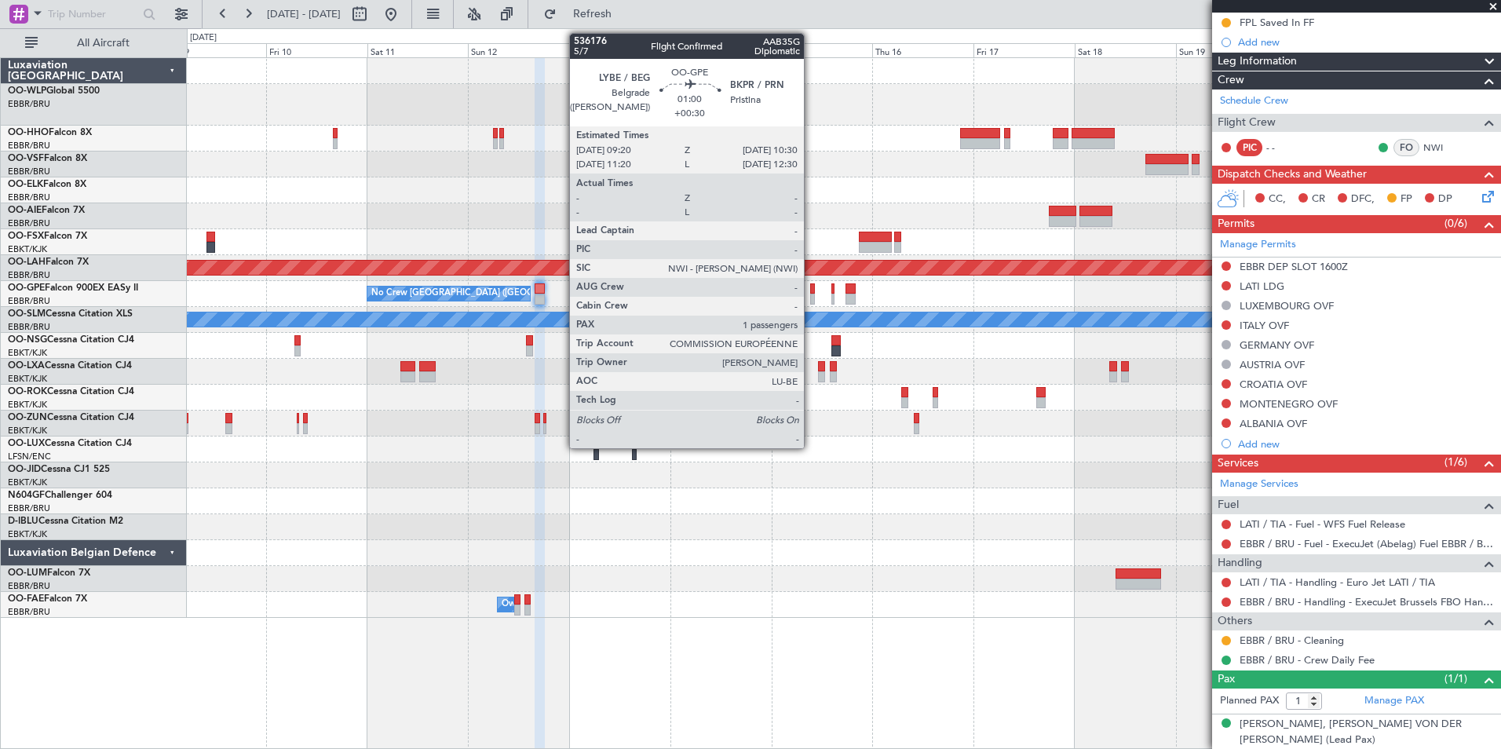
click at [811, 290] on div at bounding box center [812, 288] width 5 height 11
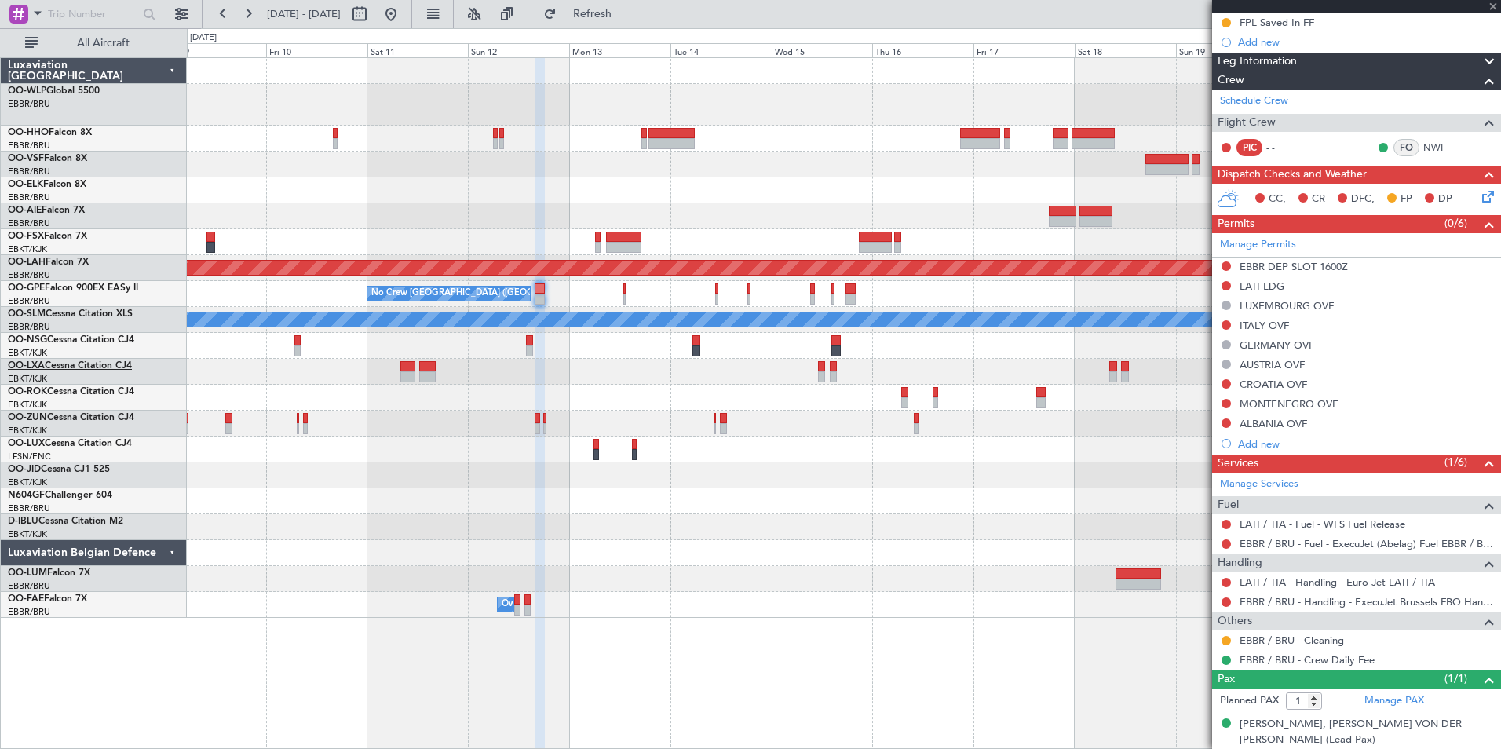
type input "+00:30"
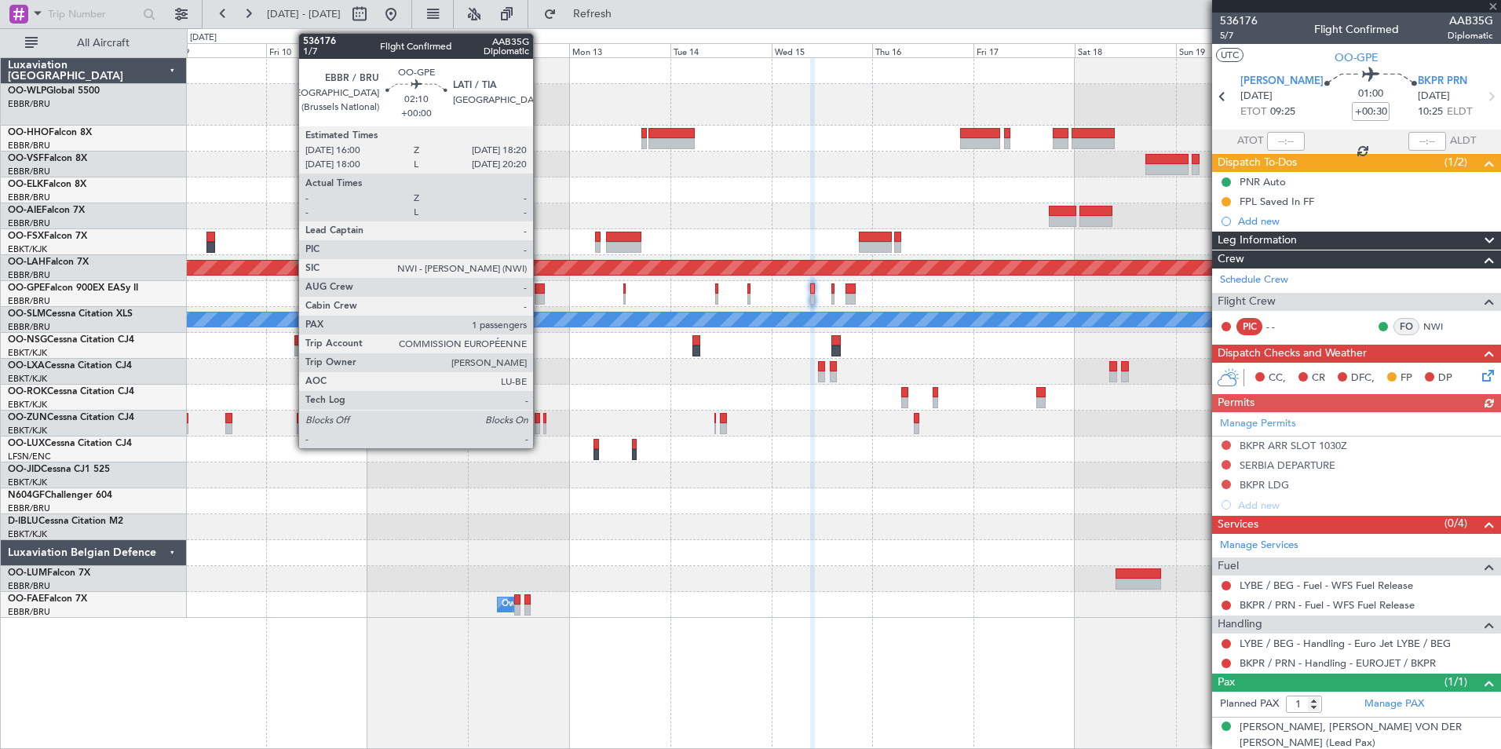
click at [540, 290] on div at bounding box center [540, 288] width 10 height 11
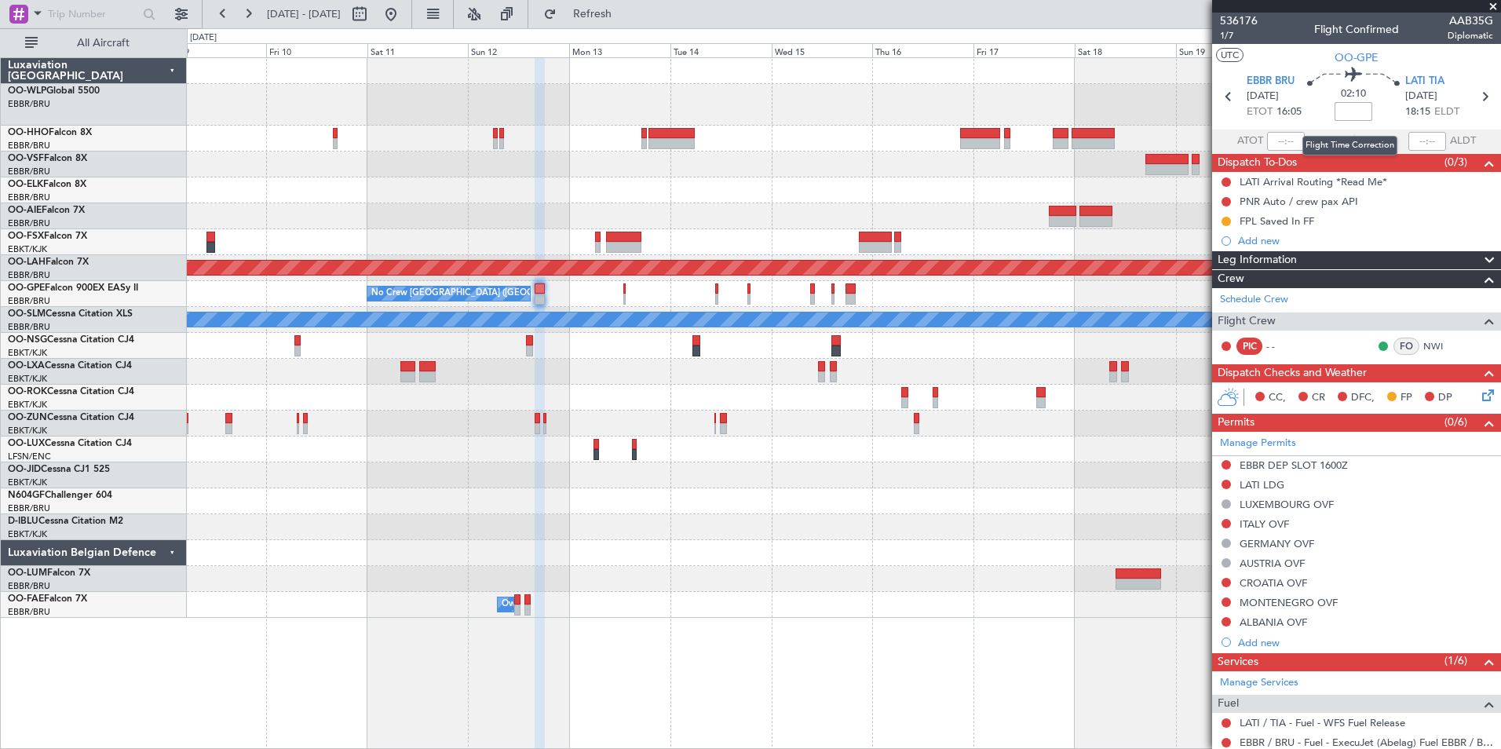
click at [1199, 111] on input at bounding box center [1354, 111] width 38 height 19
click at [1150, 71] on div at bounding box center [843, 71] width 1313 height 26
click at [1199, 115] on input "-00:05" at bounding box center [1354, 111] width 38 height 19
click at [1199, 114] on input "-00:05" at bounding box center [1354, 111] width 38 height 19
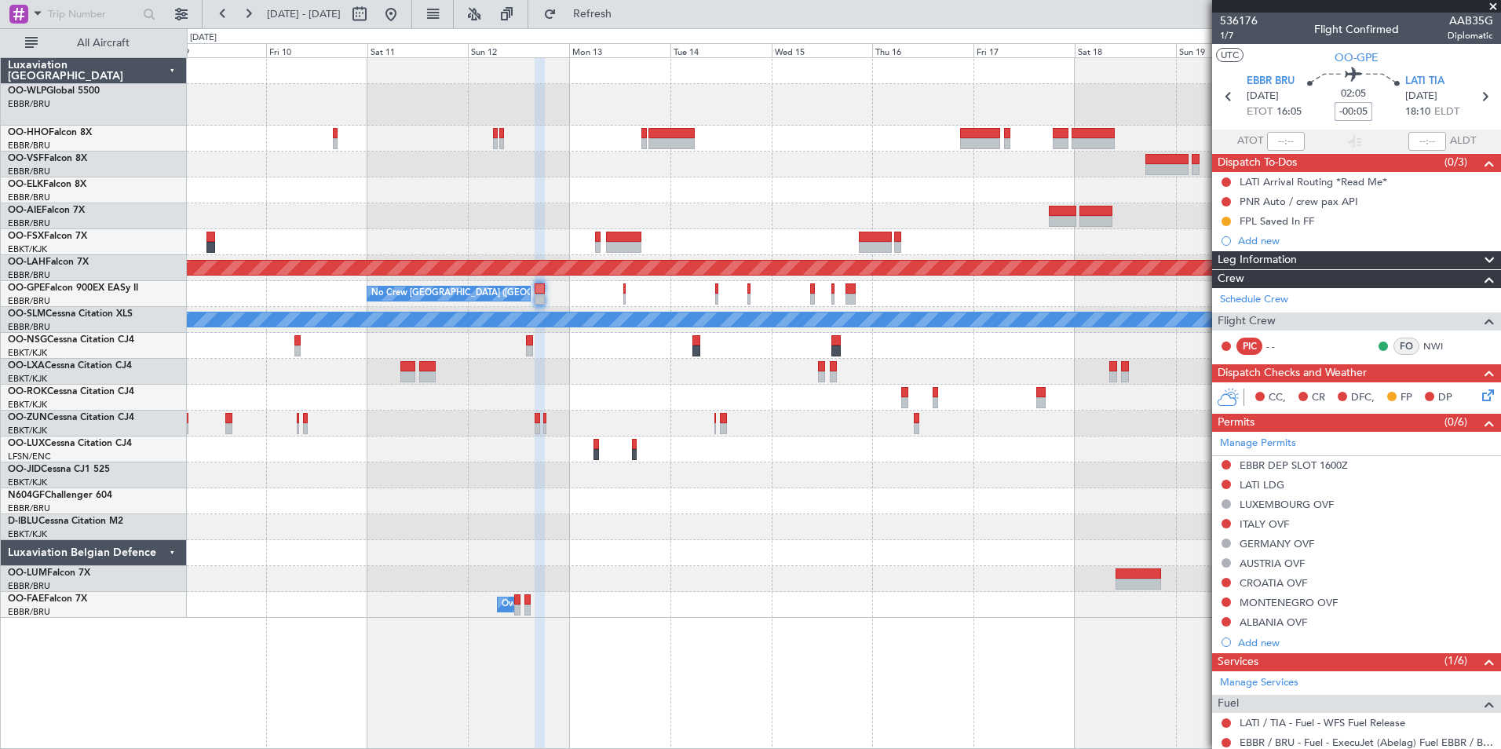
click at [1199, 114] on input "-00:05" at bounding box center [1354, 111] width 38 height 19
click at [1173, 89] on div at bounding box center [843, 105] width 1313 height 42
type input "+00:00"
click at [1199, 83] on span "LATI TIA" at bounding box center [1424, 82] width 39 height 16
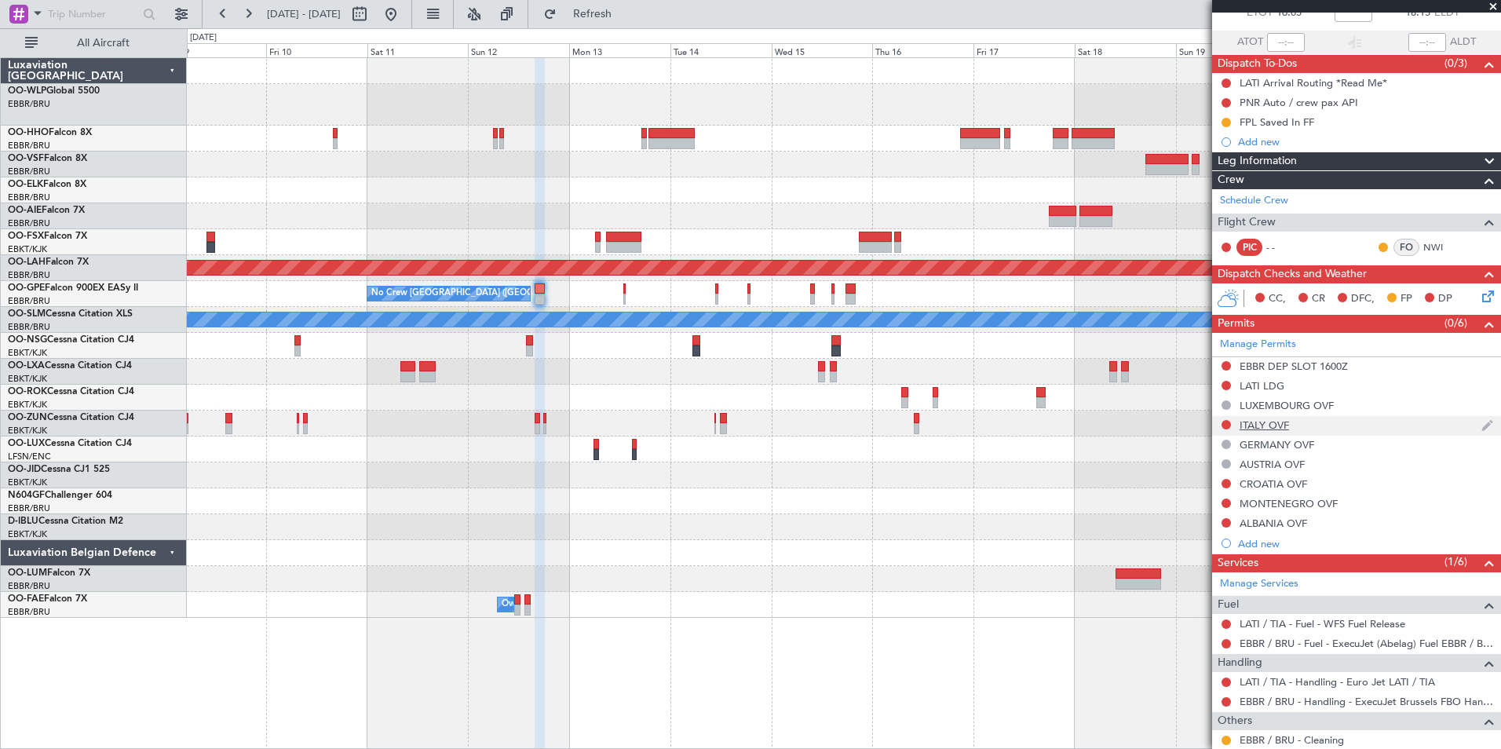
scroll to position [199, 0]
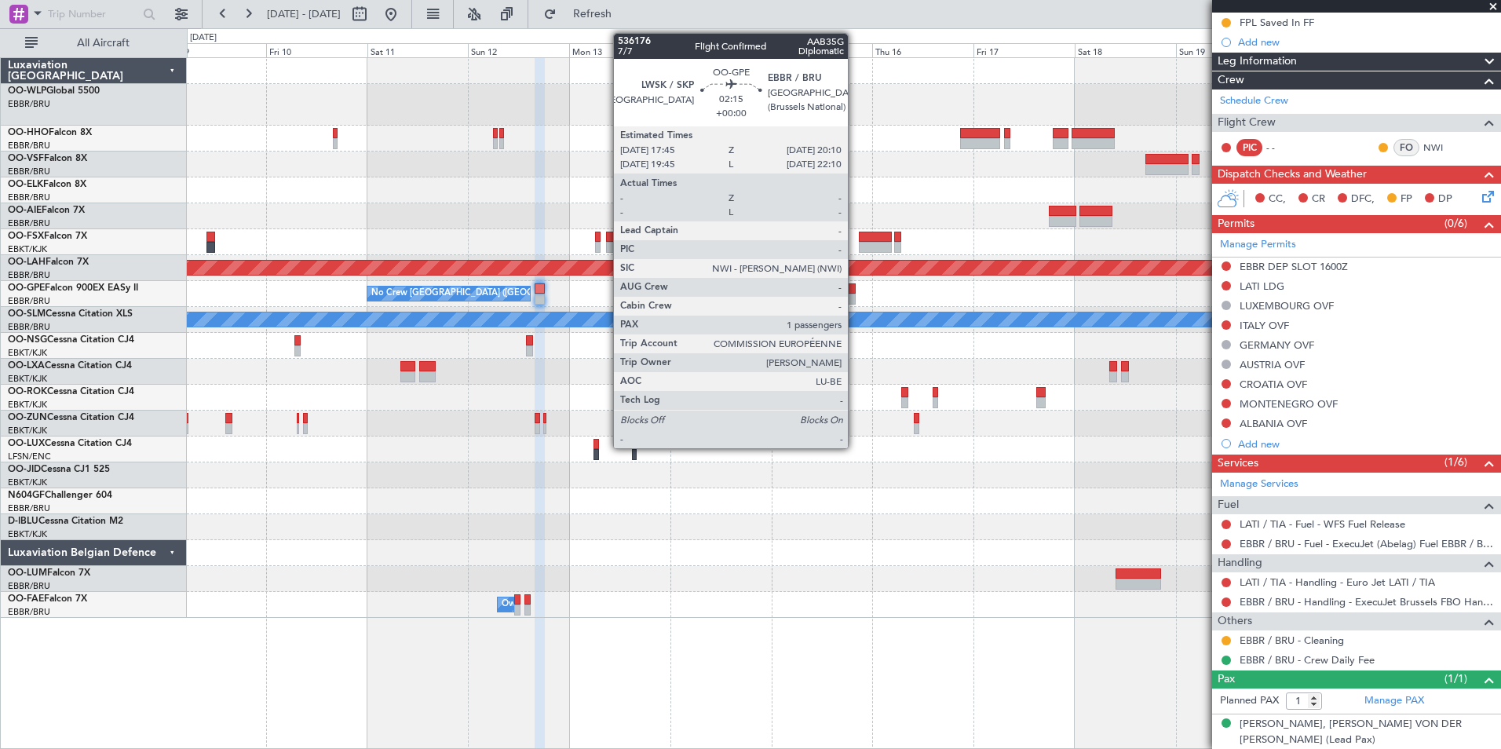
click at [855, 294] on div at bounding box center [851, 299] width 10 height 11
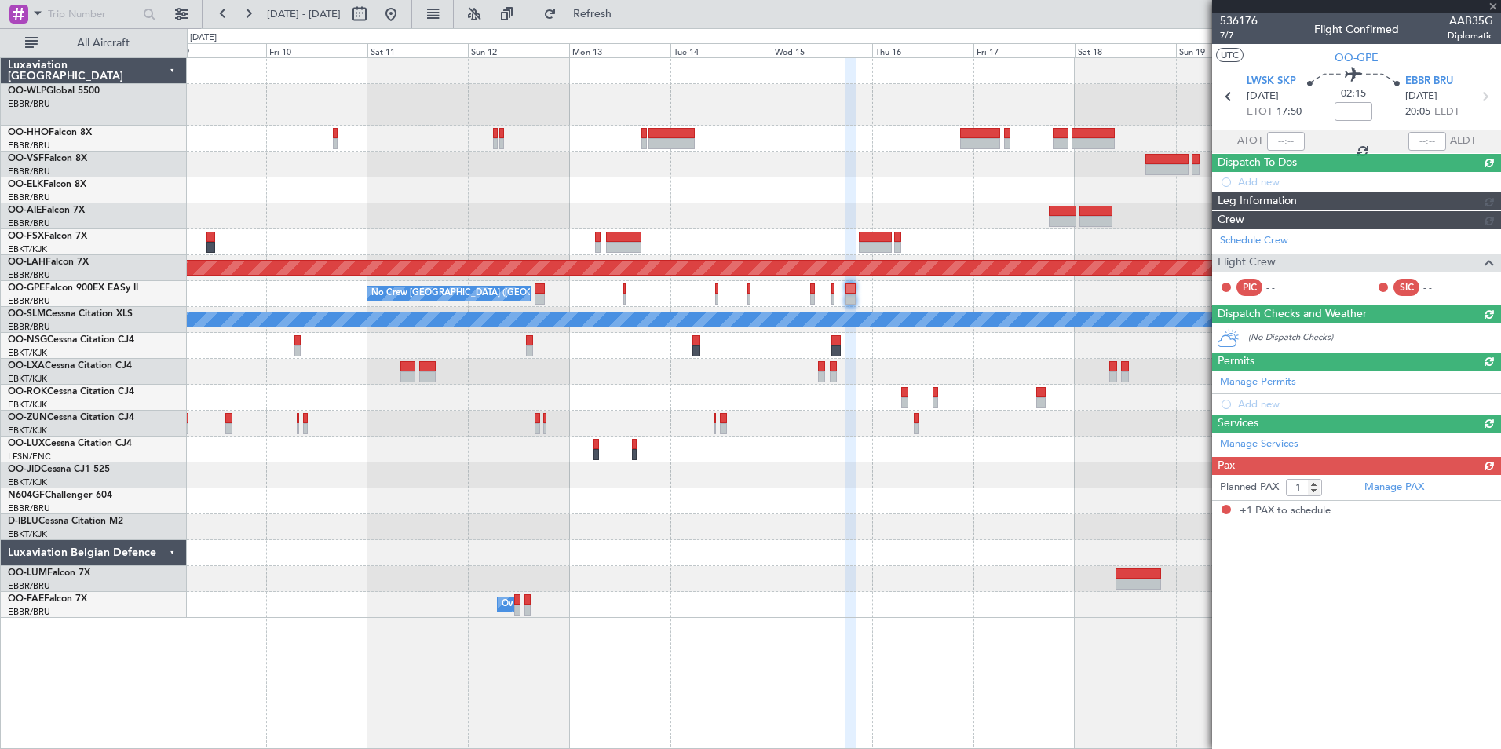
scroll to position [0, 0]
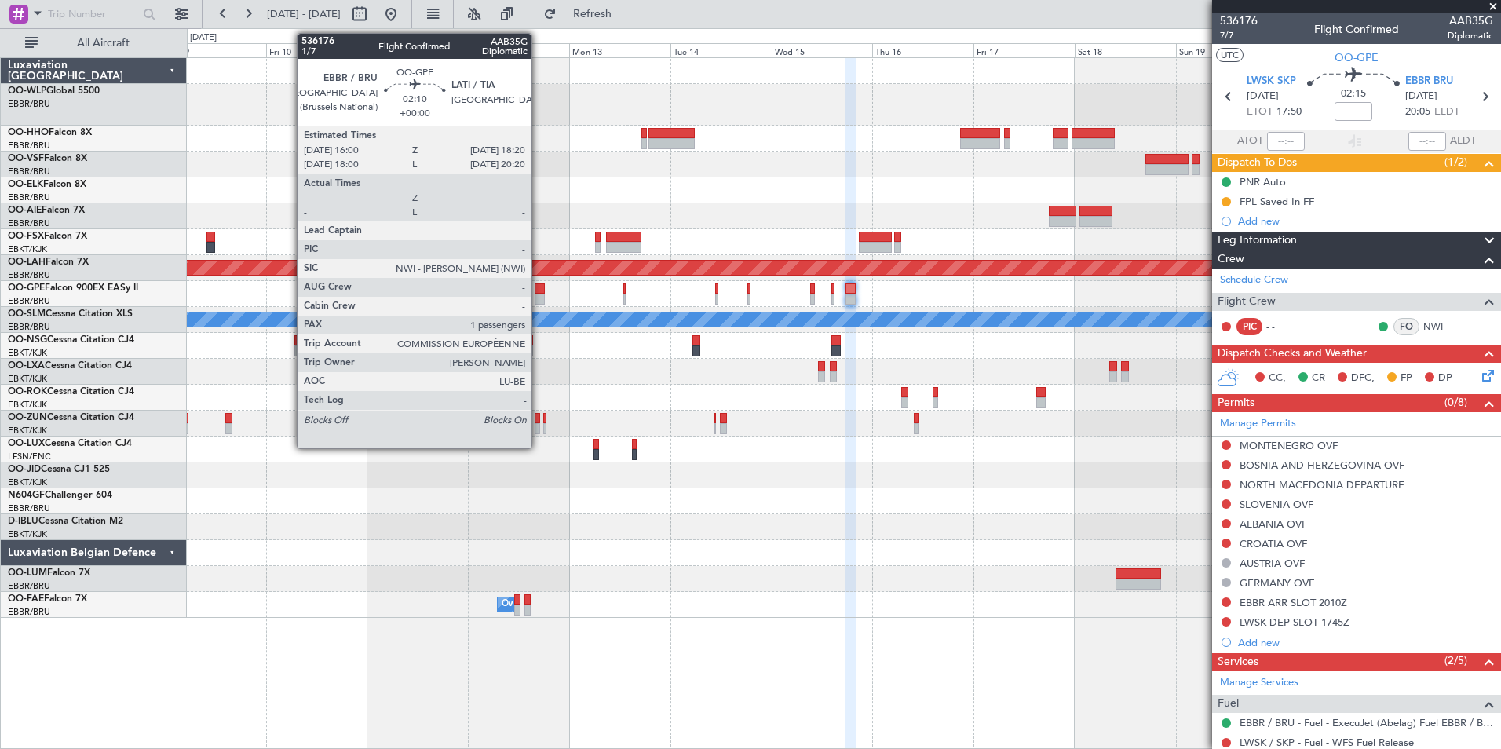
click at [539, 291] on div at bounding box center [540, 288] width 10 height 11
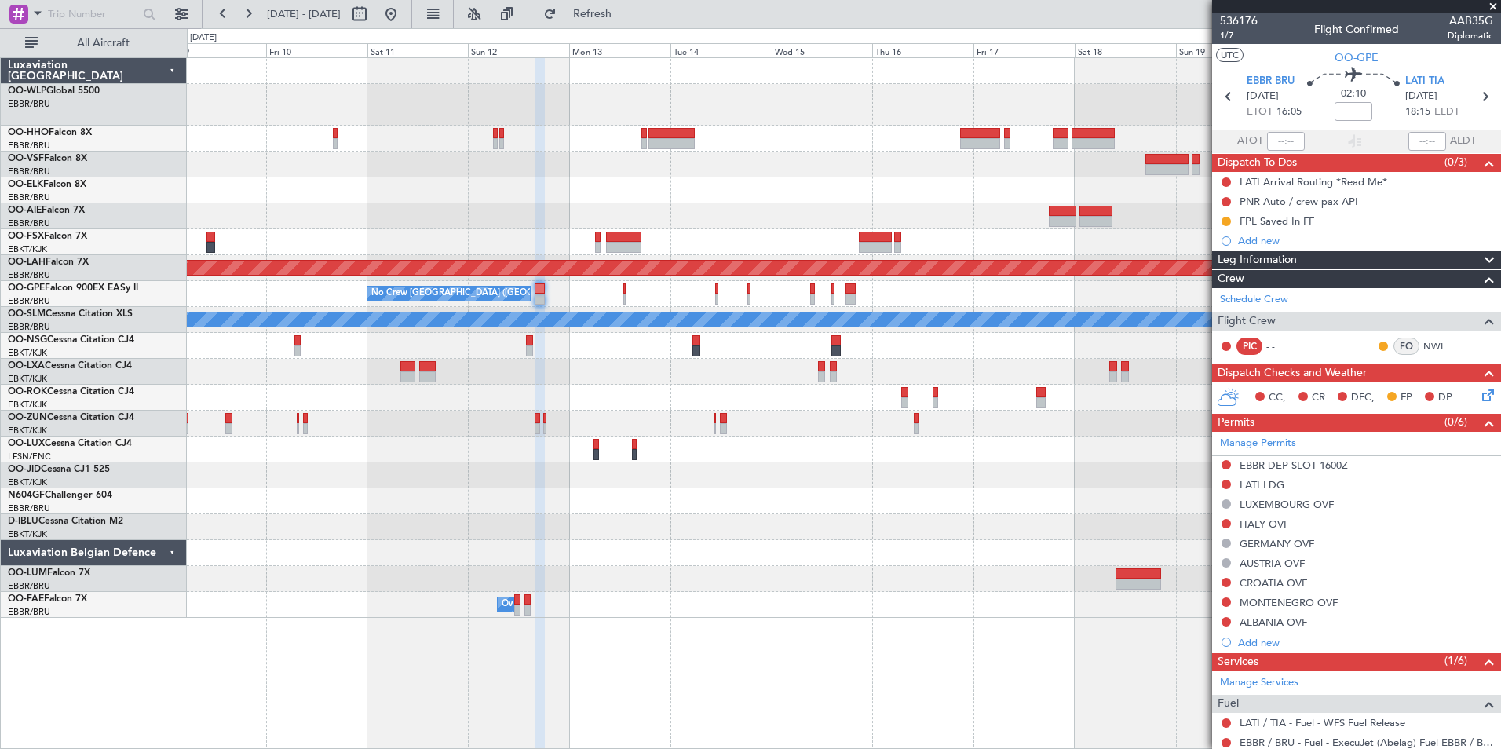
click at [1199, 47] on section "UTC OO-GPE" at bounding box center [1356, 56] width 289 height 24
click at [1199, 60] on span "OO-GPE" at bounding box center [1357, 57] width 44 height 16
